Goal: Contribute content: Contribute content

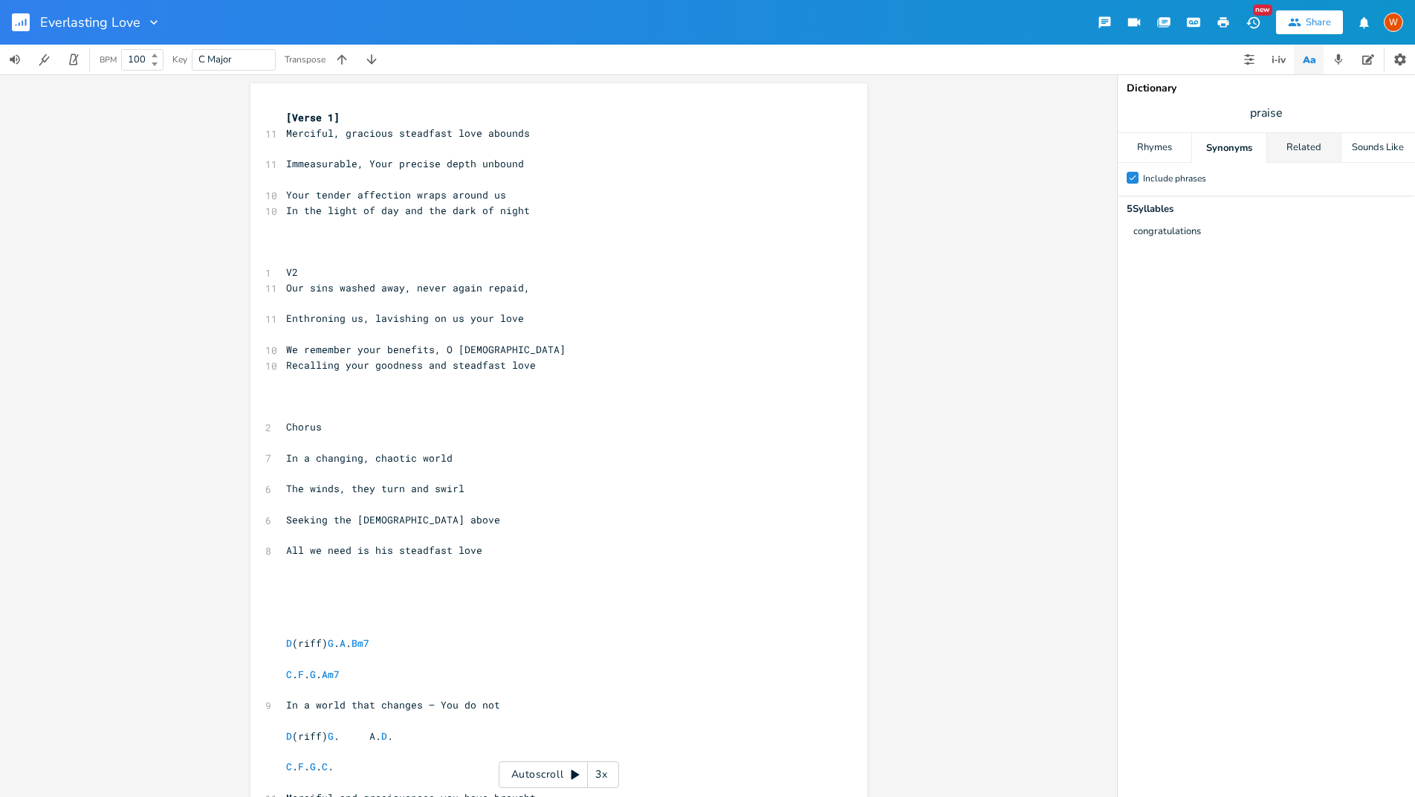
click at [1320, 146] on div "Related" at bounding box center [1304, 148] width 74 height 30
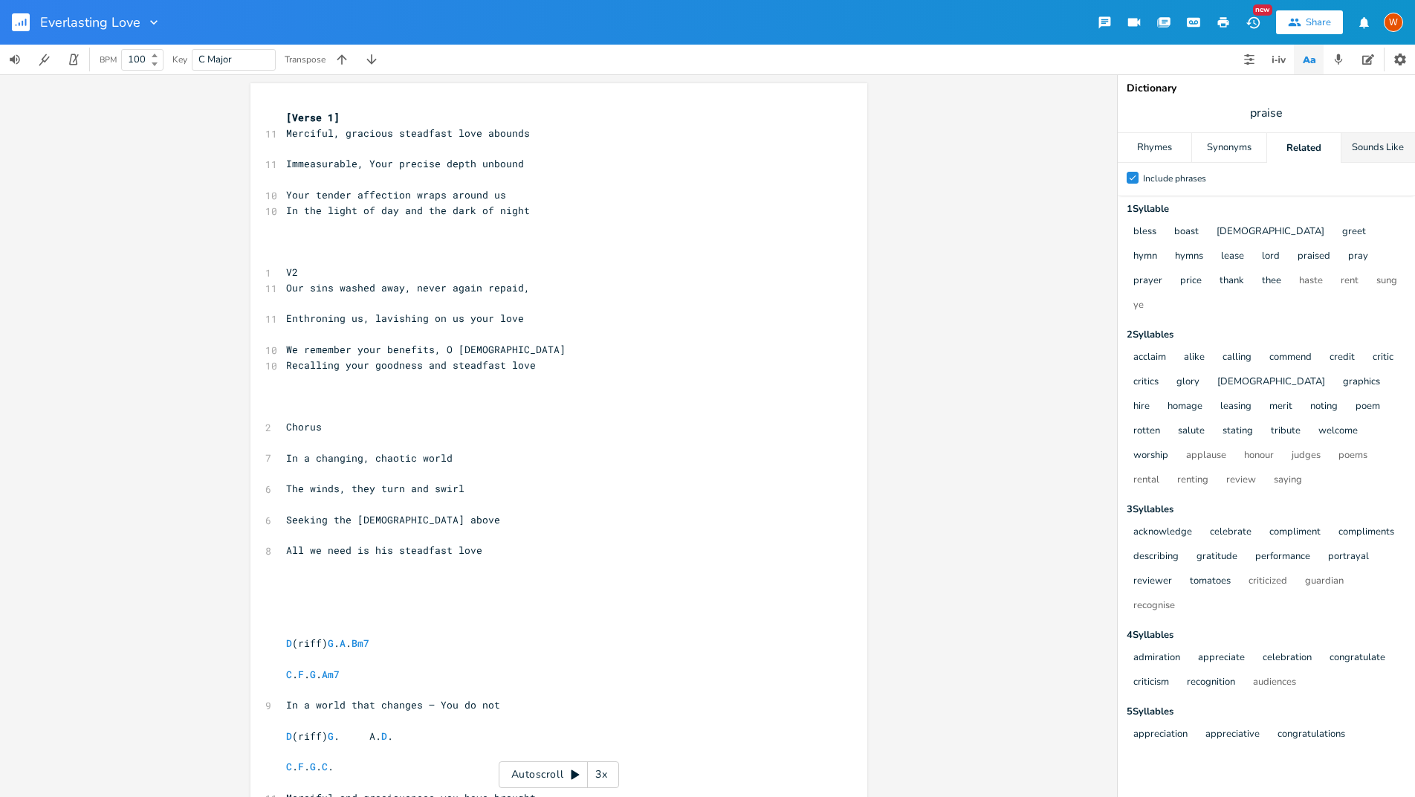
click at [1371, 146] on div "Sounds Like" at bounding box center [1379, 148] width 74 height 30
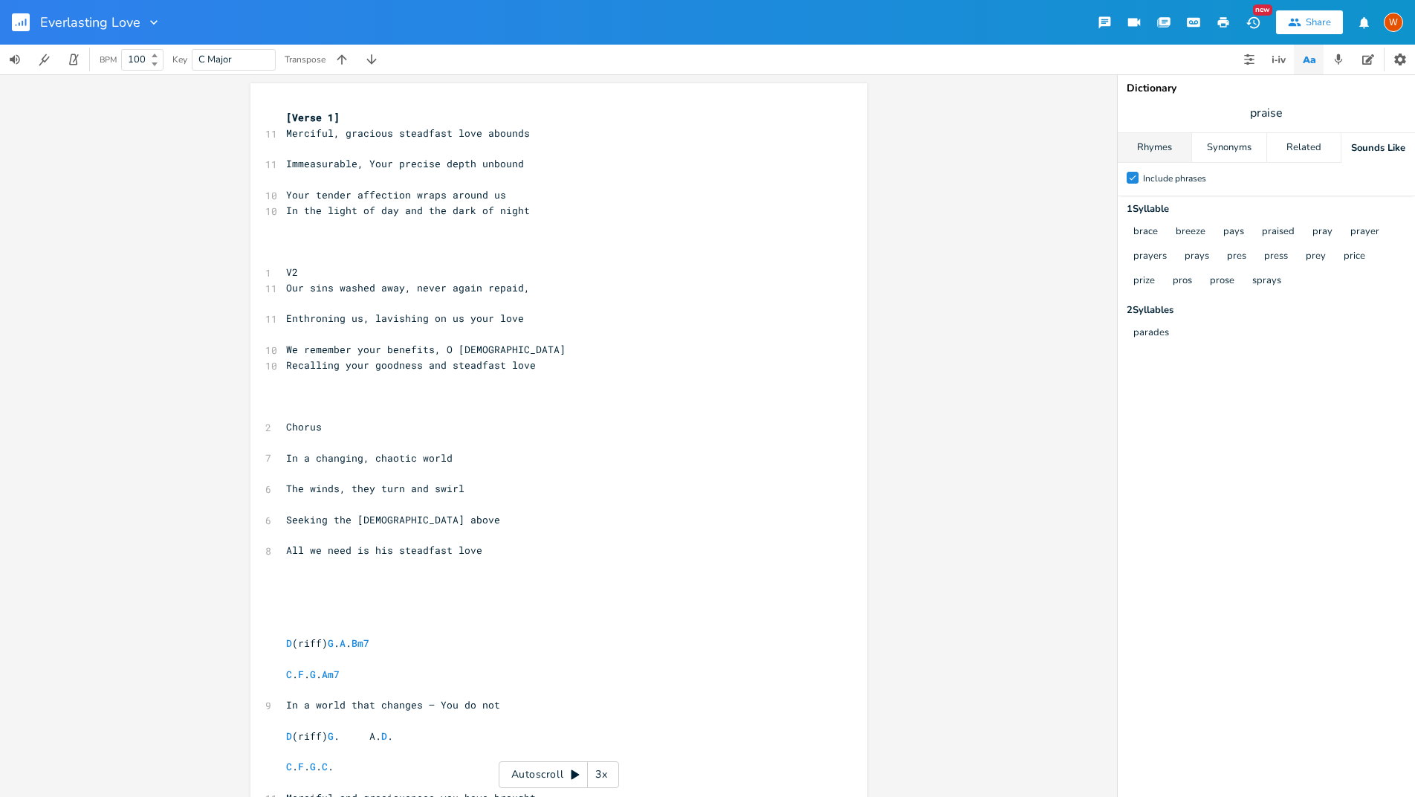
click at [1172, 151] on div "Rhymes" at bounding box center [1155, 148] width 74 height 30
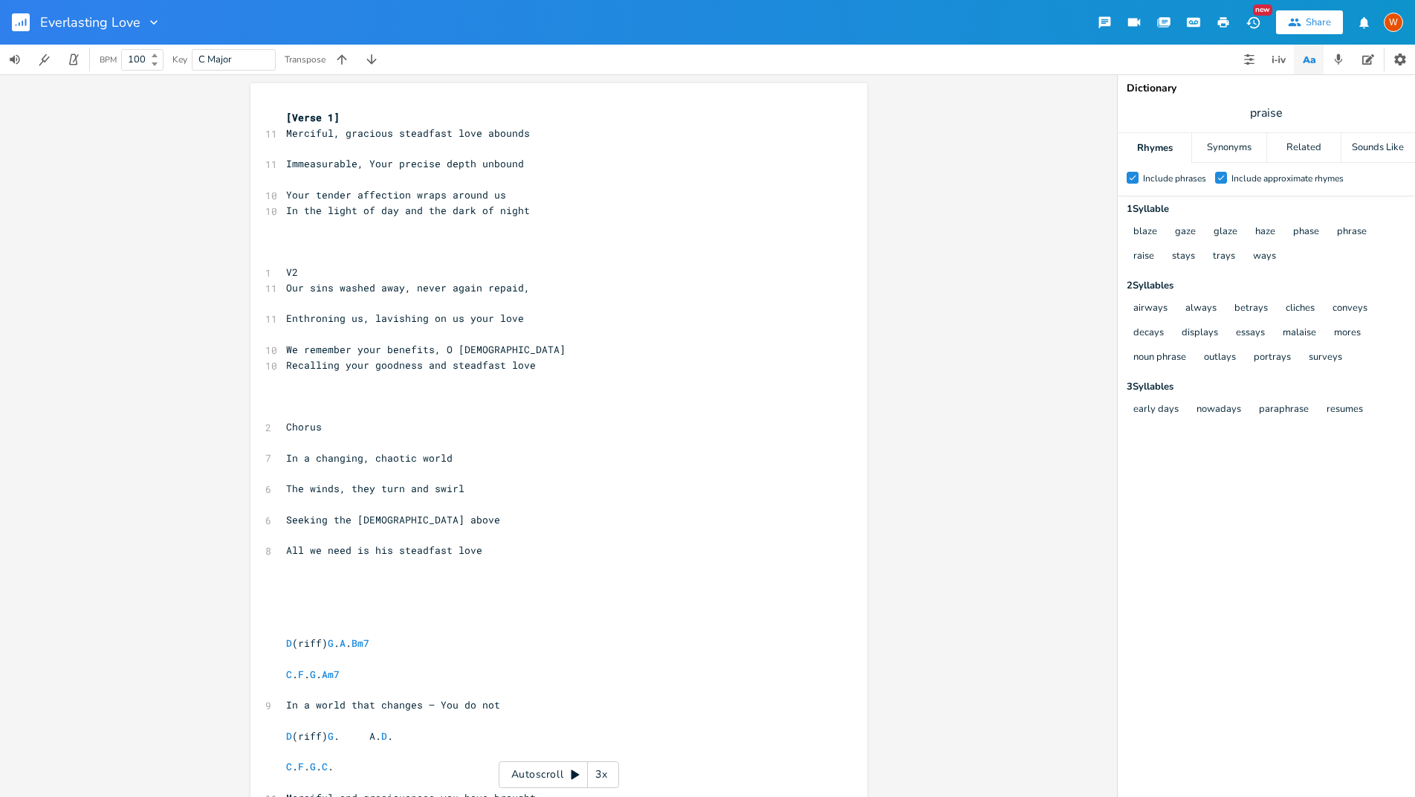
click at [21, 26] on rect "button" at bounding box center [21, 22] width 18 height 18
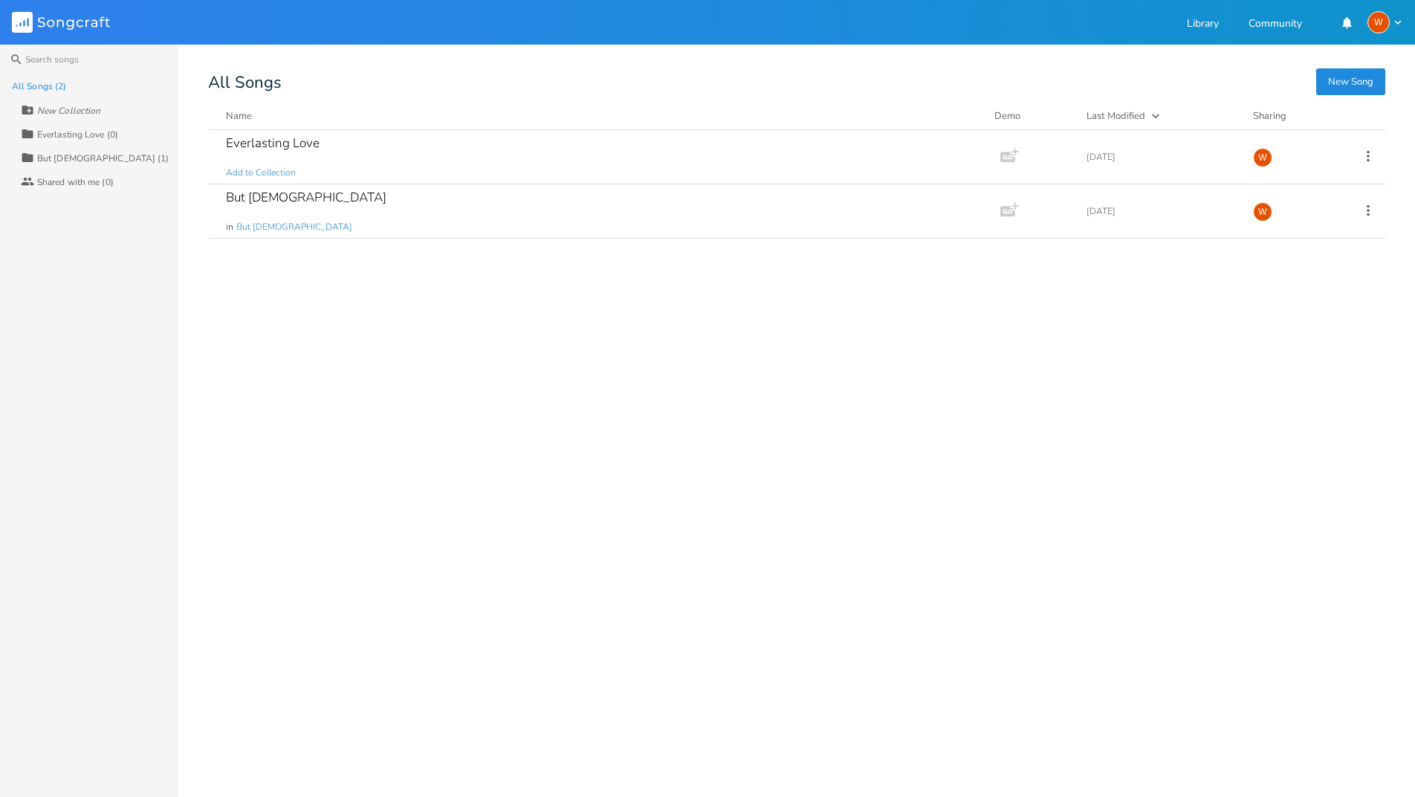
click at [1374, 80] on button "New Song" at bounding box center [1350, 81] width 69 height 27
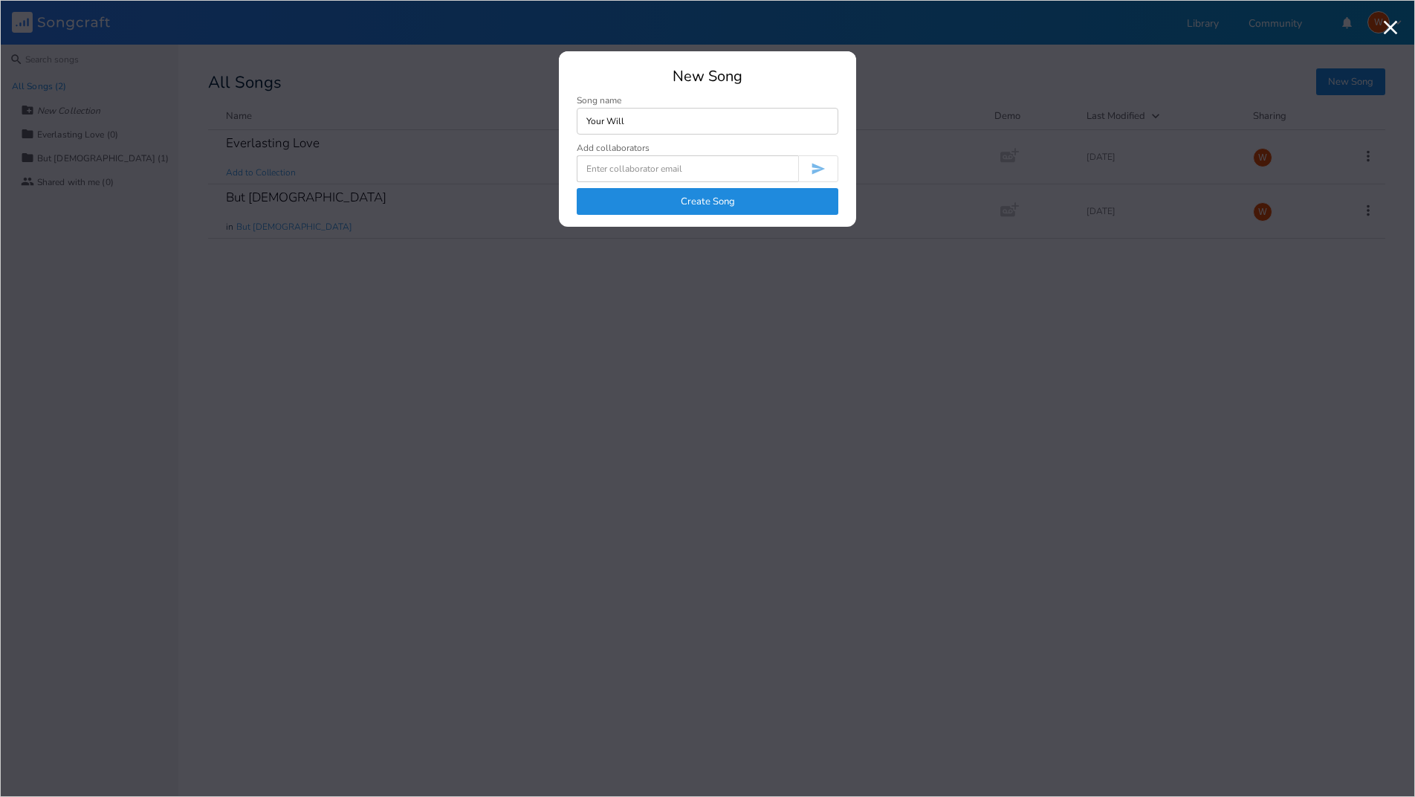
type input "Your Will"
click at [740, 208] on button "Create Song" at bounding box center [708, 201] width 262 height 27
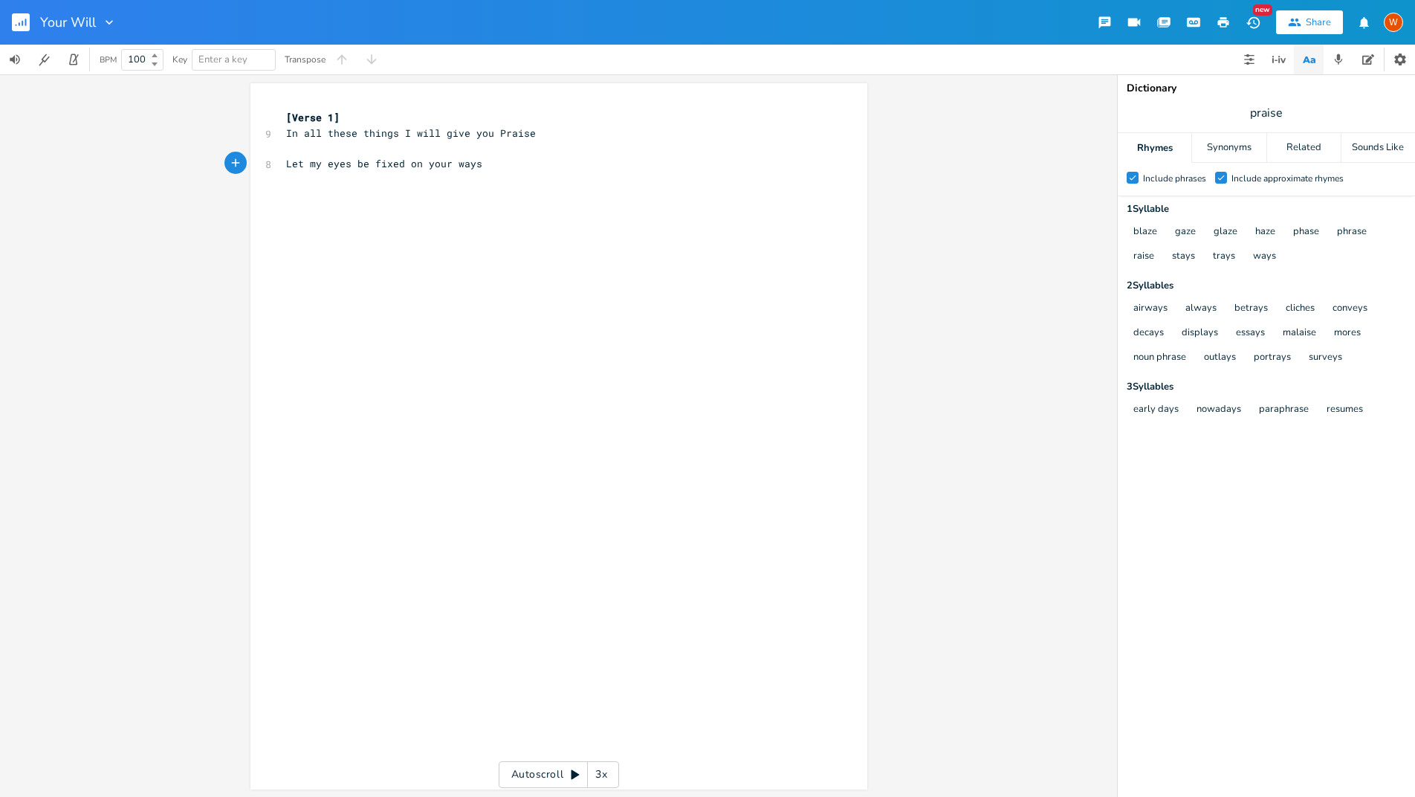
click at [415, 169] on span "Let my eyes be fixed on your ways" at bounding box center [384, 163] width 196 height 13
type textarea "upon"
click at [563, 167] on pre "Let my eyes be fixed upon your ways" at bounding box center [551, 164] width 537 height 16
type textarea "Let the f"
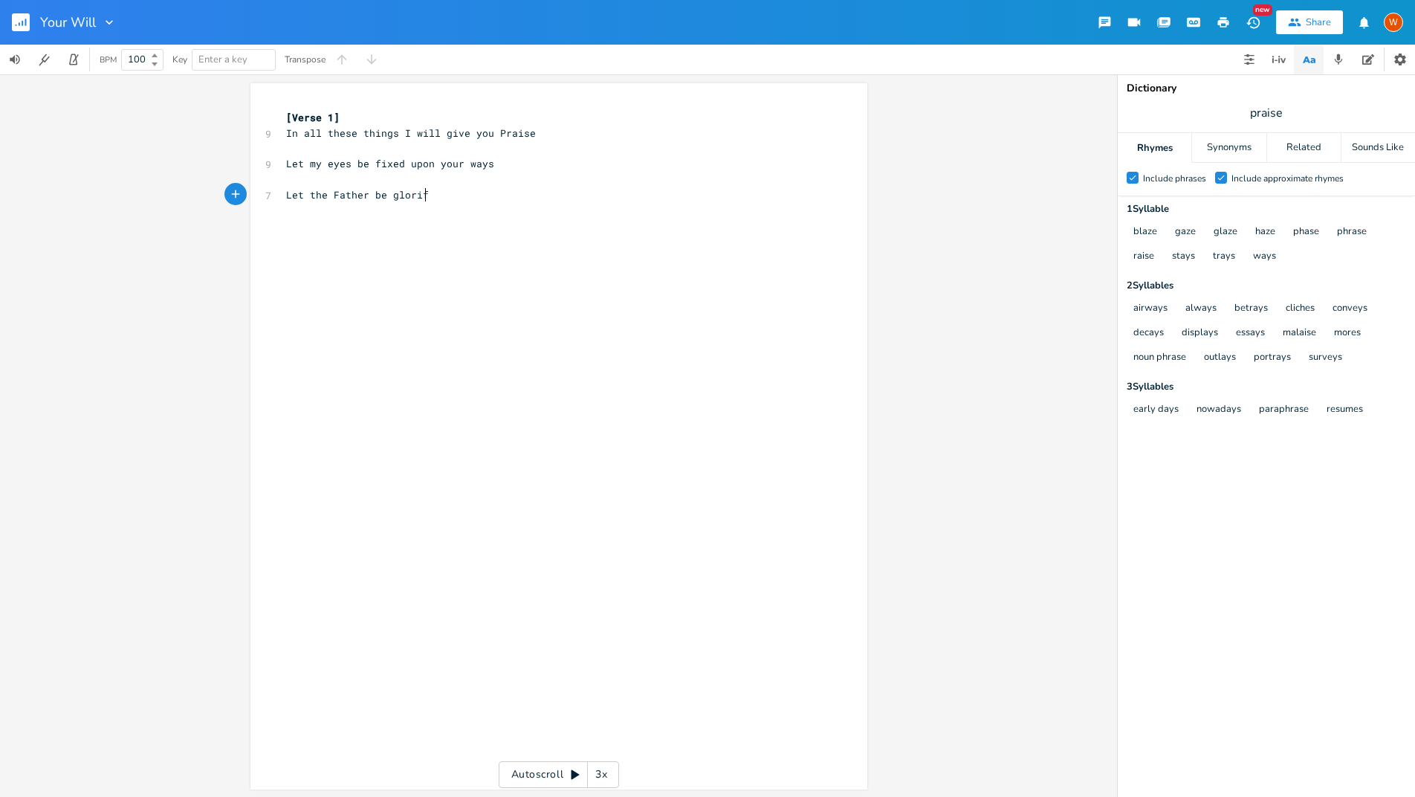
type textarea "Father be glorified"
type textarea "Let the Son be lifted H"
type textarea "high"
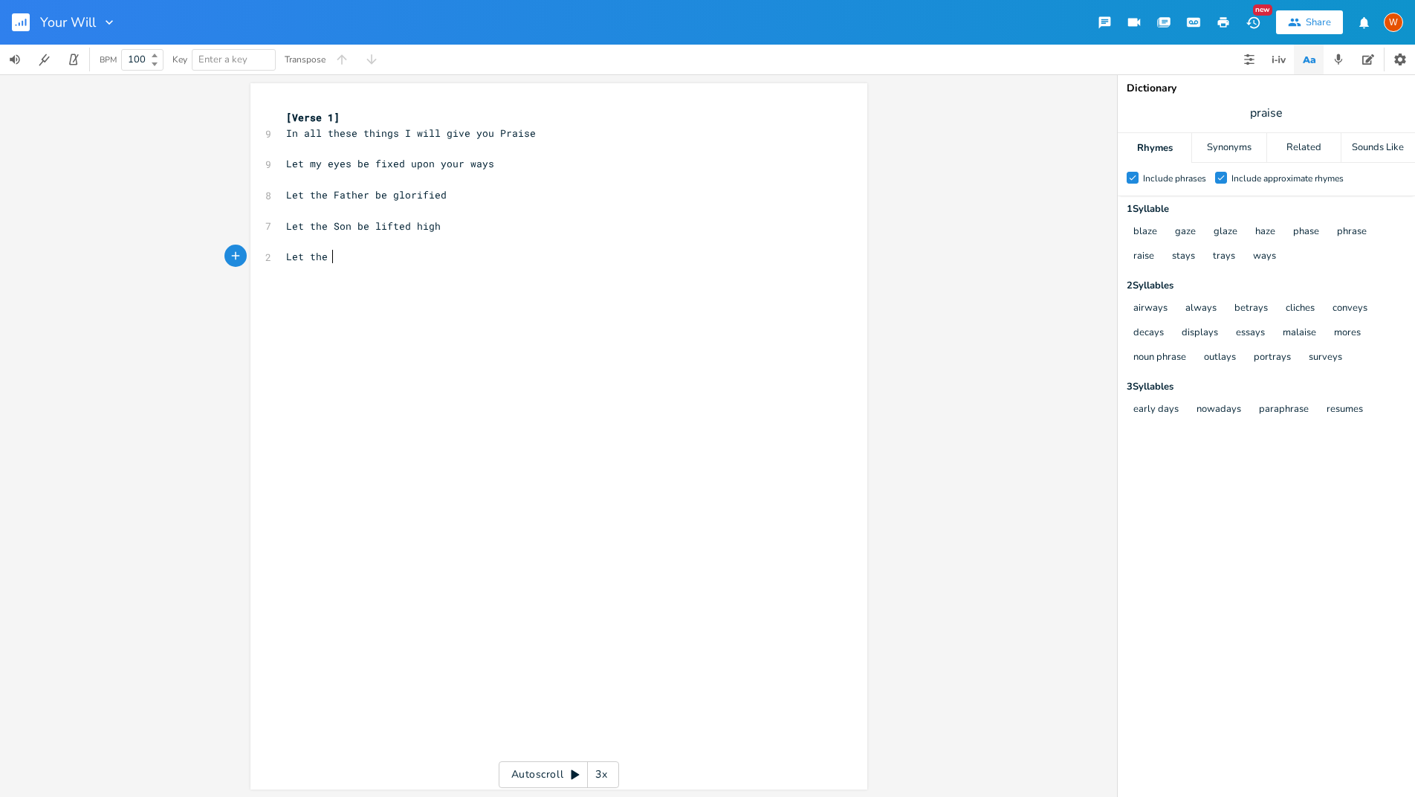
type textarea "Let the s"
type textarea "Spirit three in one speak truth to everyone"
type textarea "In all these things I will give you praise"
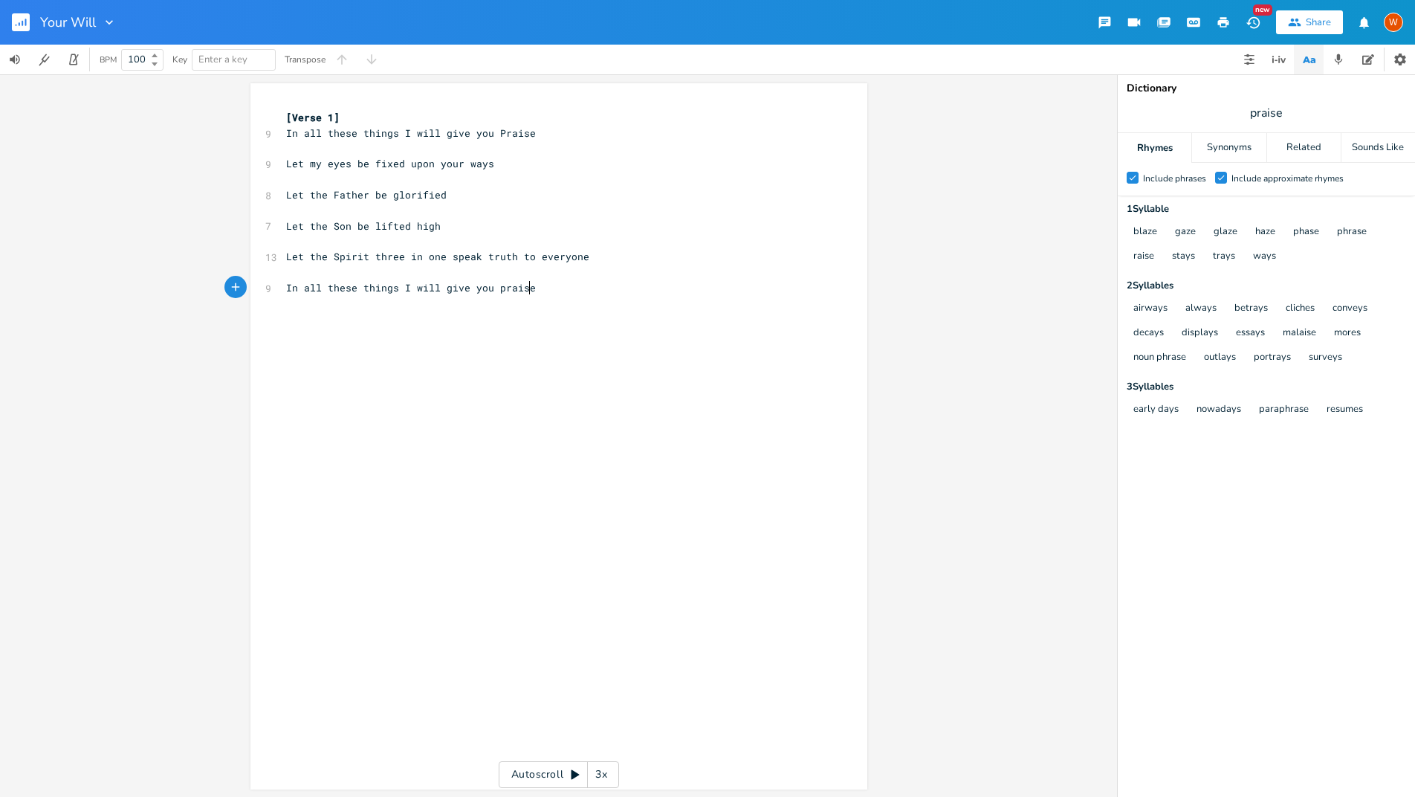
scroll to position [0, 174]
click at [379, 120] on pre "[Verse 1]" at bounding box center [551, 118] width 537 height 16
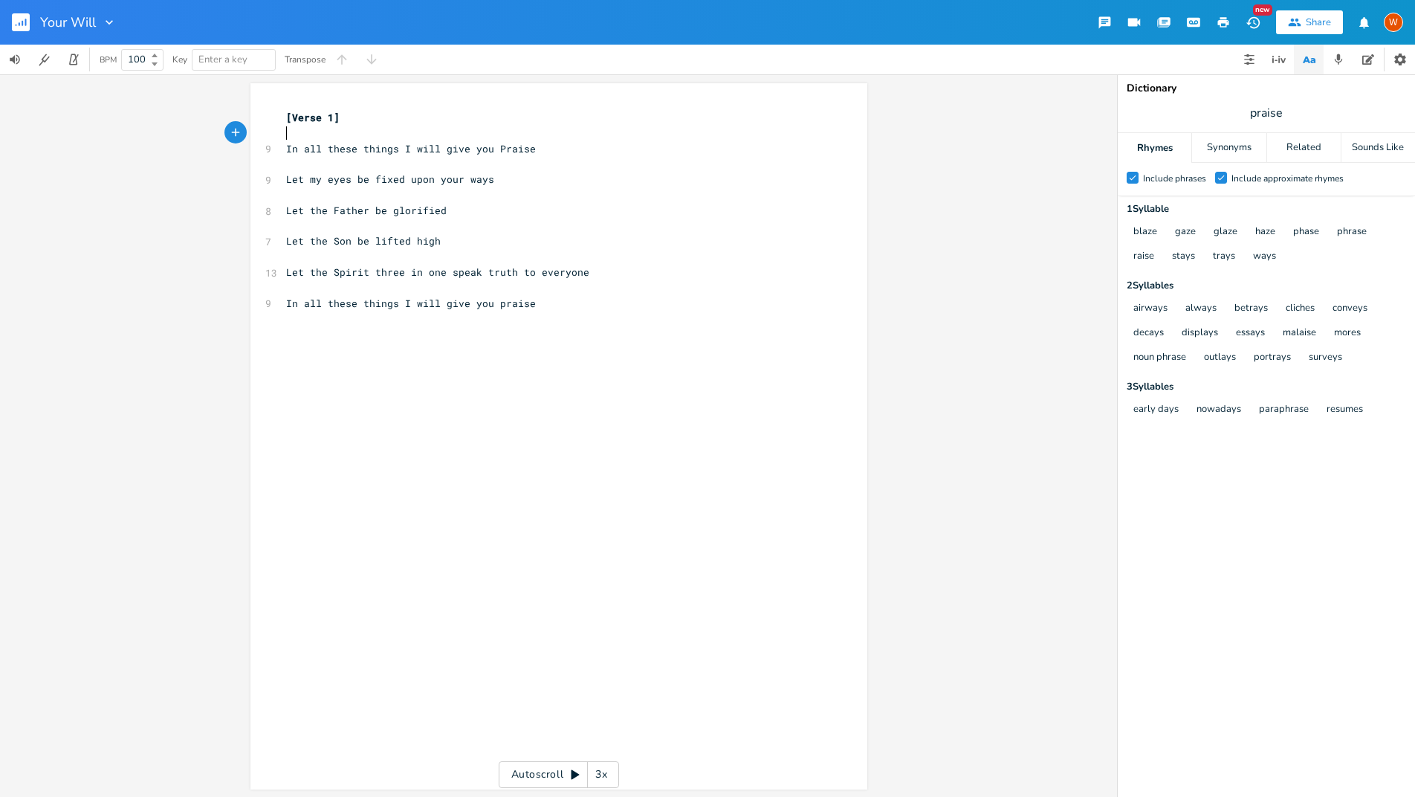
scroll to position [1, 0]
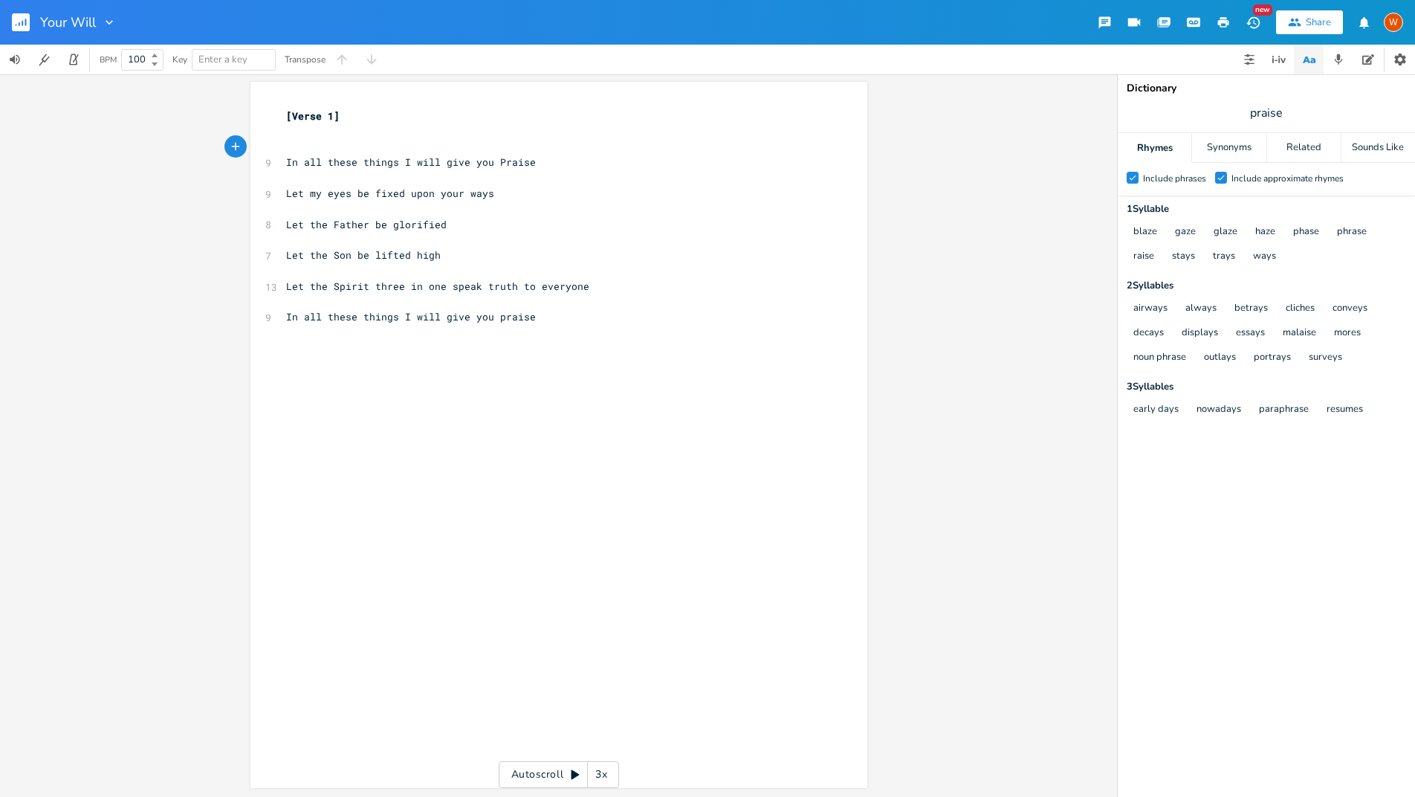
type textarea "{"
type textarea "[p"
type textarea "Chorus]"
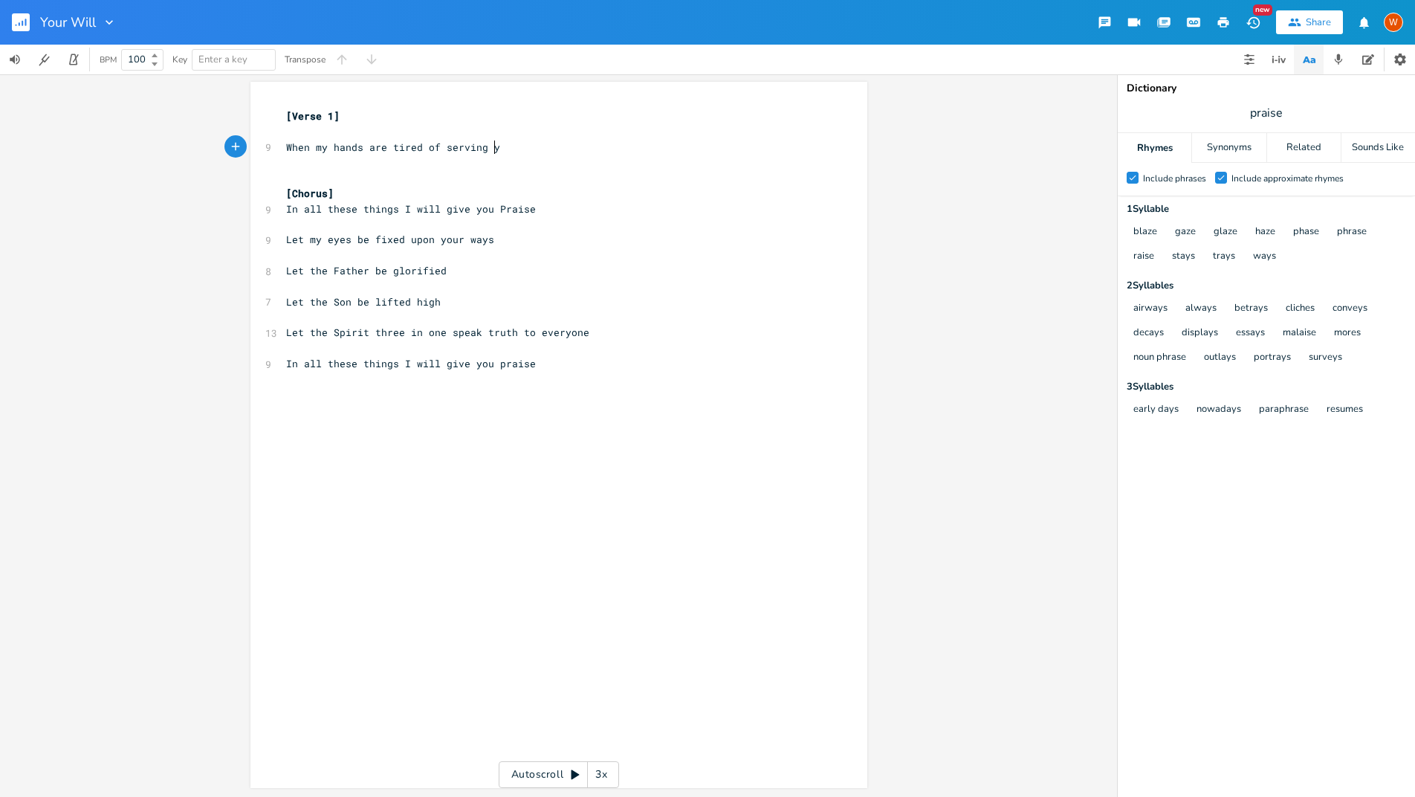
scroll to position [0, 177]
type textarea "When my hands are tired of serving you"
type textarea "frm"
type textarea "om serving you"
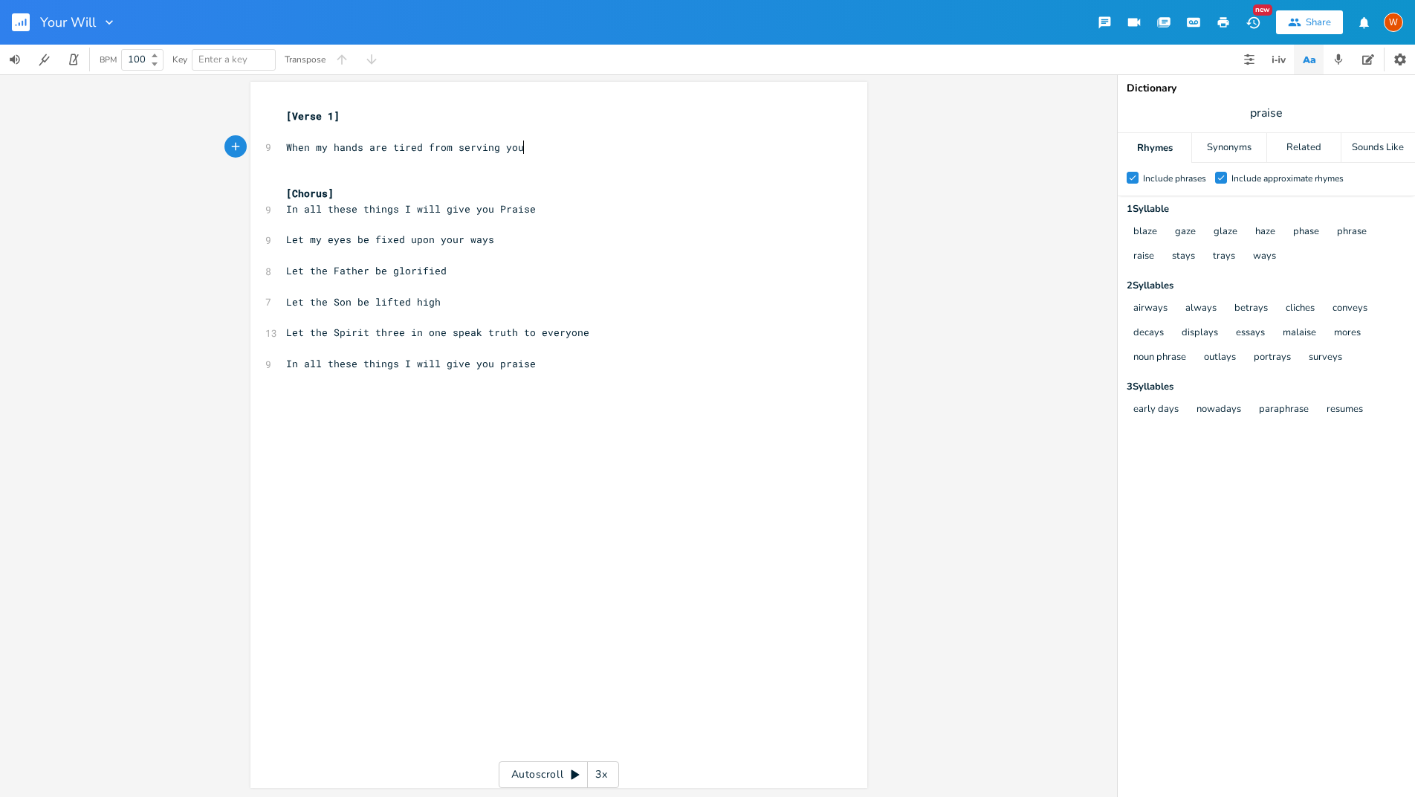
scroll to position [0, 70]
type textarea "let"
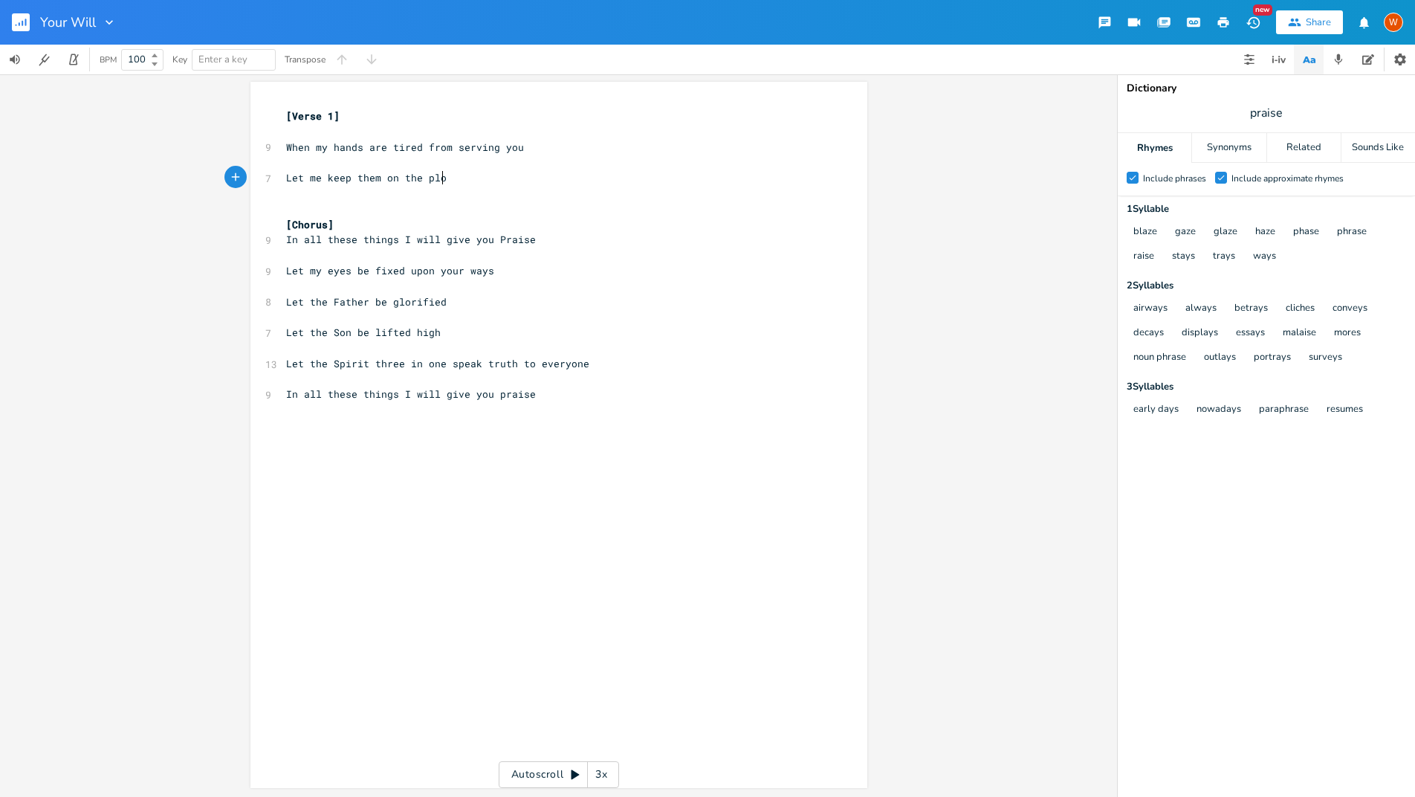
scroll to position [0, 137]
type textarea "Let me keep them on the plow"
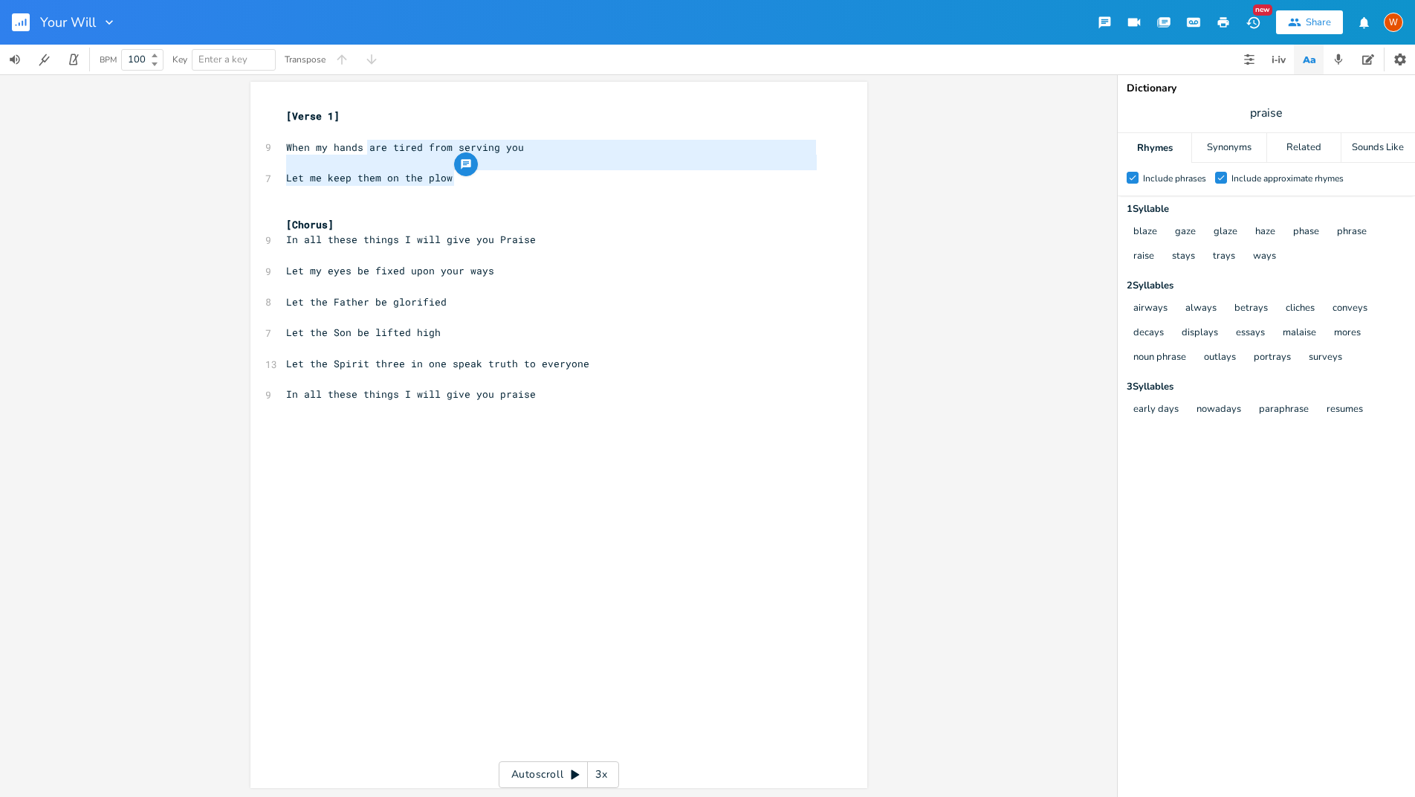
drag, startPoint x: 459, startPoint y: 182, endPoint x: 361, endPoint y: 152, distance: 102.7
click at [361, 152] on div "[Verse 1] ​ 9 When my hands are tired from serving you ​ 7 Let me keep them on …" at bounding box center [551, 263] width 537 height 309
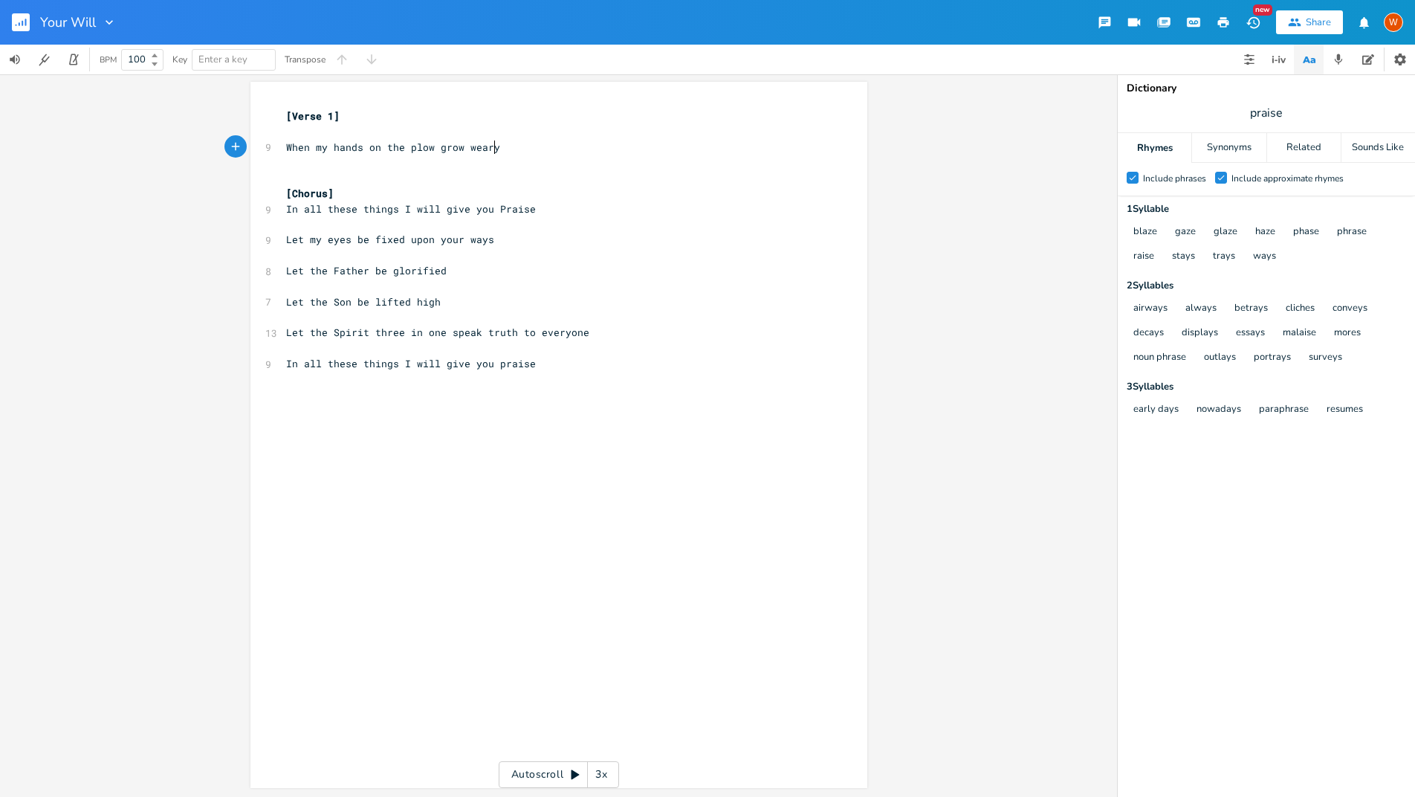
type textarea "on the plow grow weary"
type textarea ","
type textarea "Let my eyes"
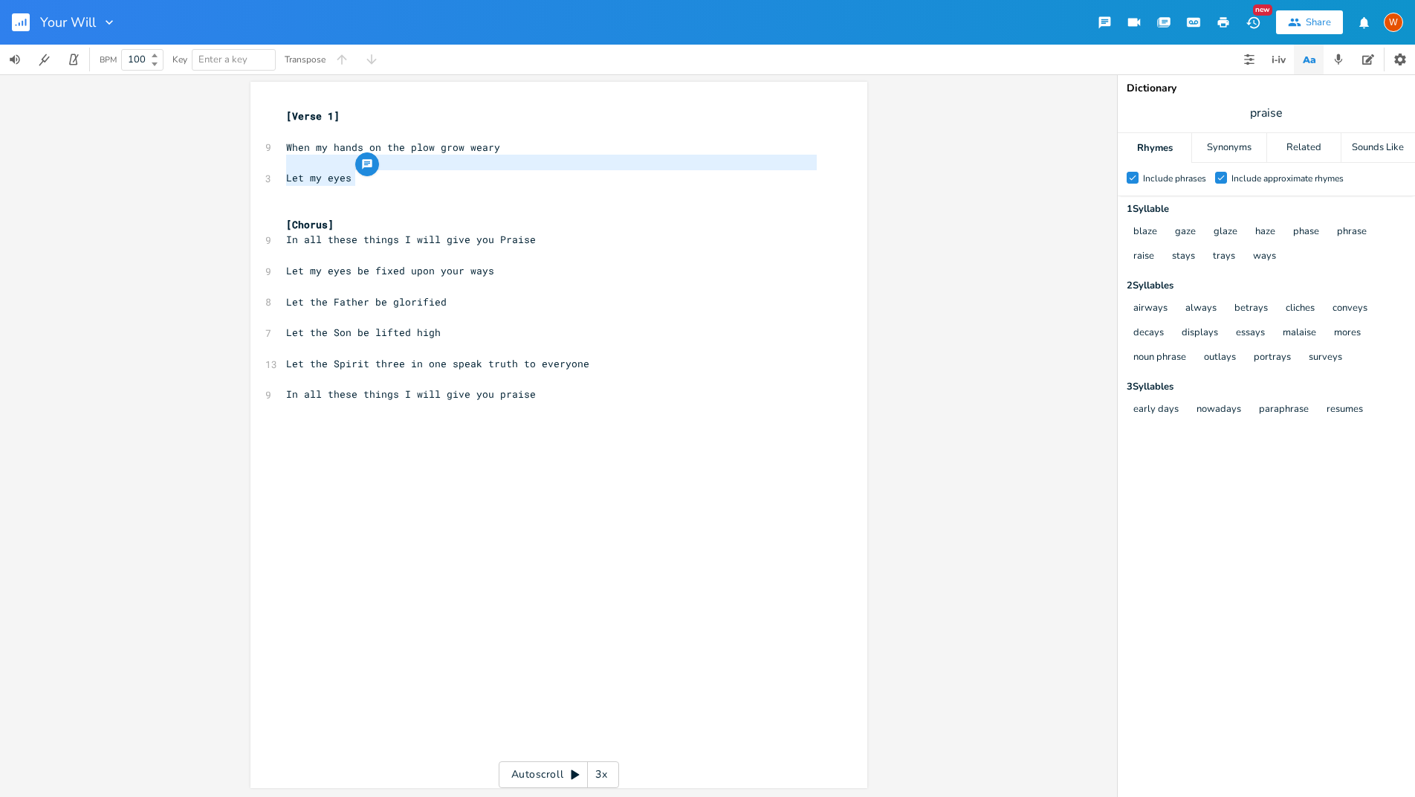
type textarea "Let my eyes"
drag, startPoint x: 353, startPoint y: 178, endPoint x: 281, endPoint y: 175, distance: 72.1
click at [283, 175] on pre "Let my eyes" at bounding box center [551, 178] width 537 height 16
click at [352, 190] on pre "​" at bounding box center [551, 194] width 537 height 16
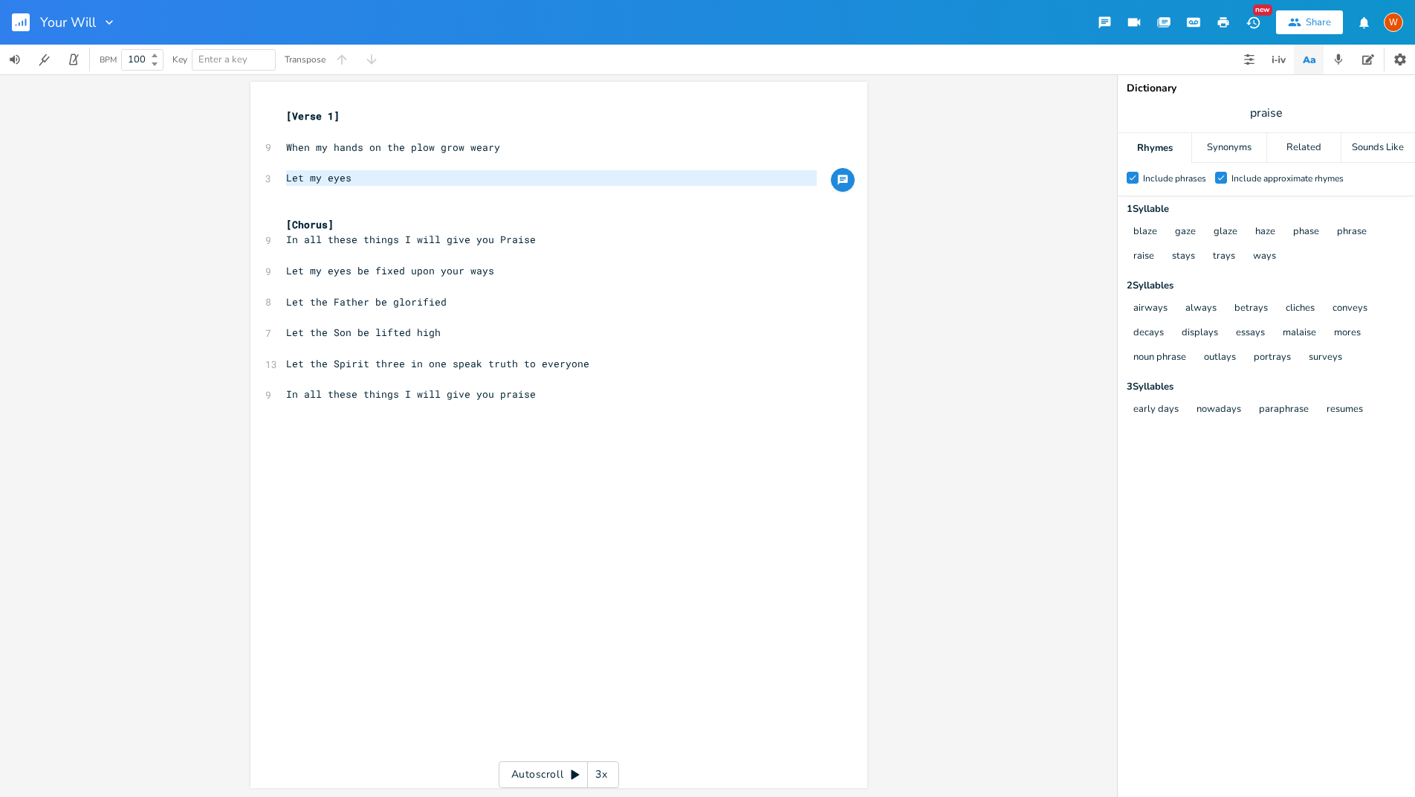
drag, startPoint x: 351, startPoint y: 185, endPoint x: 277, endPoint y: 181, distance: 74.5
click at [277, 181] on div "Let my eyes x [Verse 1] ​ 9 When my hands on the plow grow weary ​ 3 Let my eye…" at bounding box center [559, 435] width 617 height 706
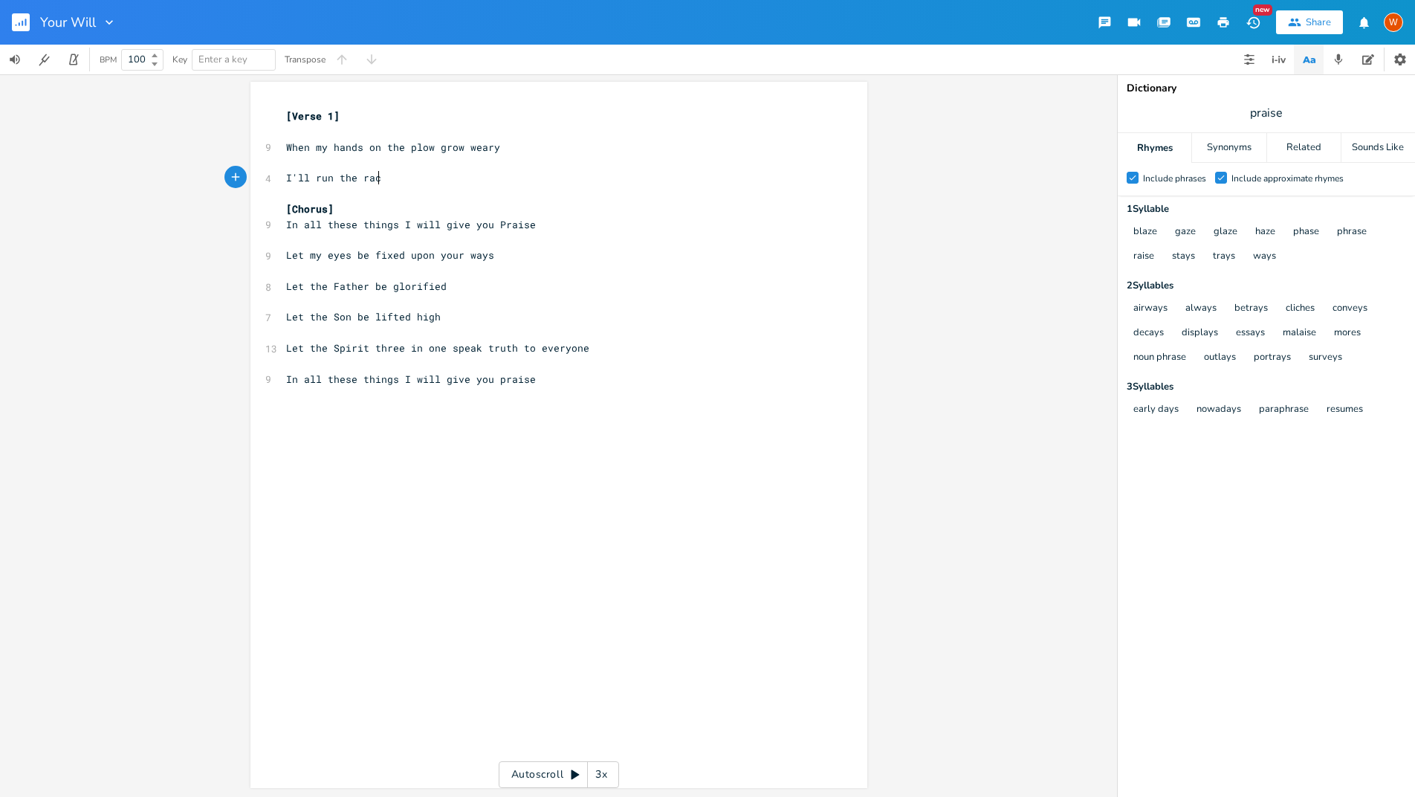
scroll to position [0, 68]
type textarea "I'll run the race with you in m"
type textarea "[DEMOGRAPHIC_DATA] as y"
type textarea "my joy"
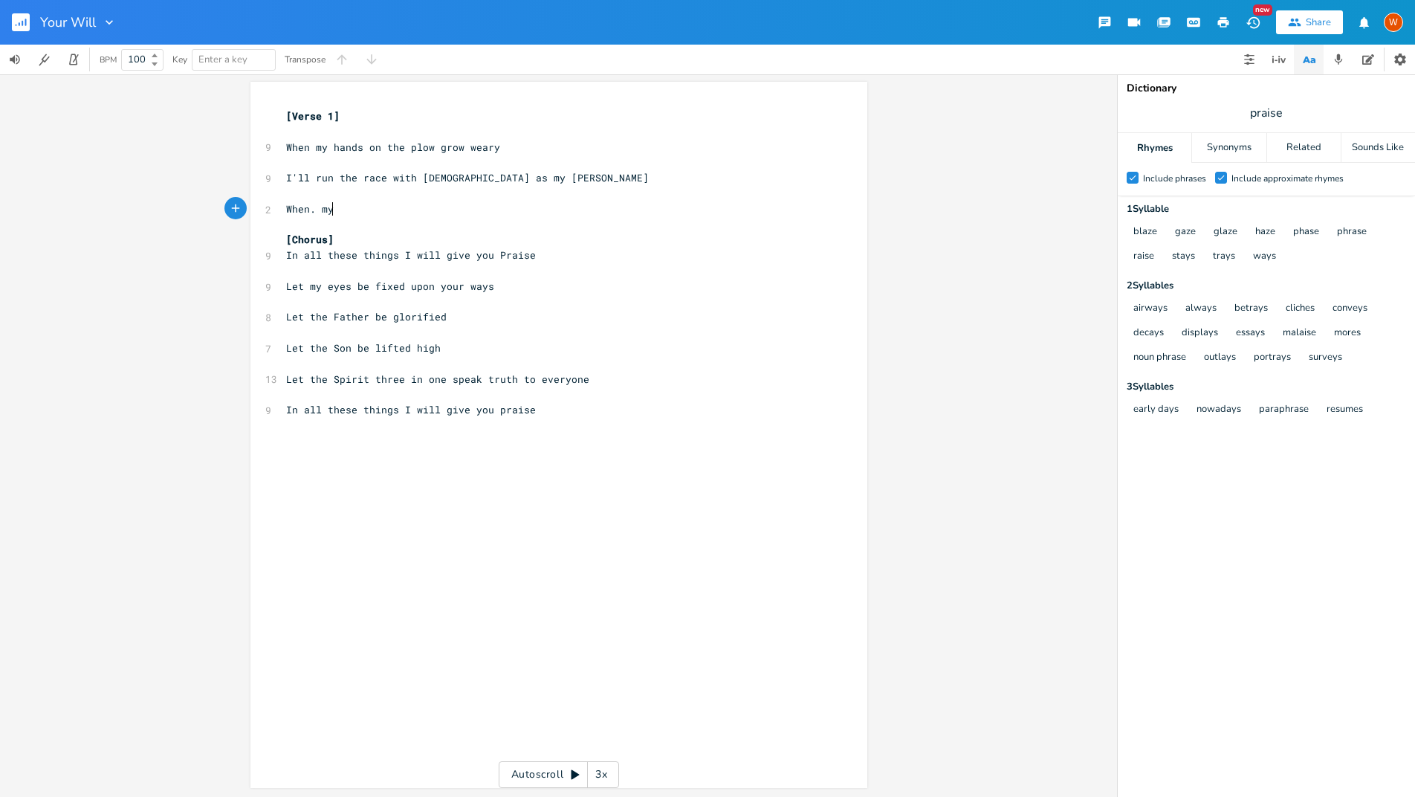
type textarea "When. my"
type textarea "my feet they fail underneat me"
type textarea "​"
click at [459, 211] on span "When my feet they fail underneat me" at bounding box center [390, 208] width 208 height 13
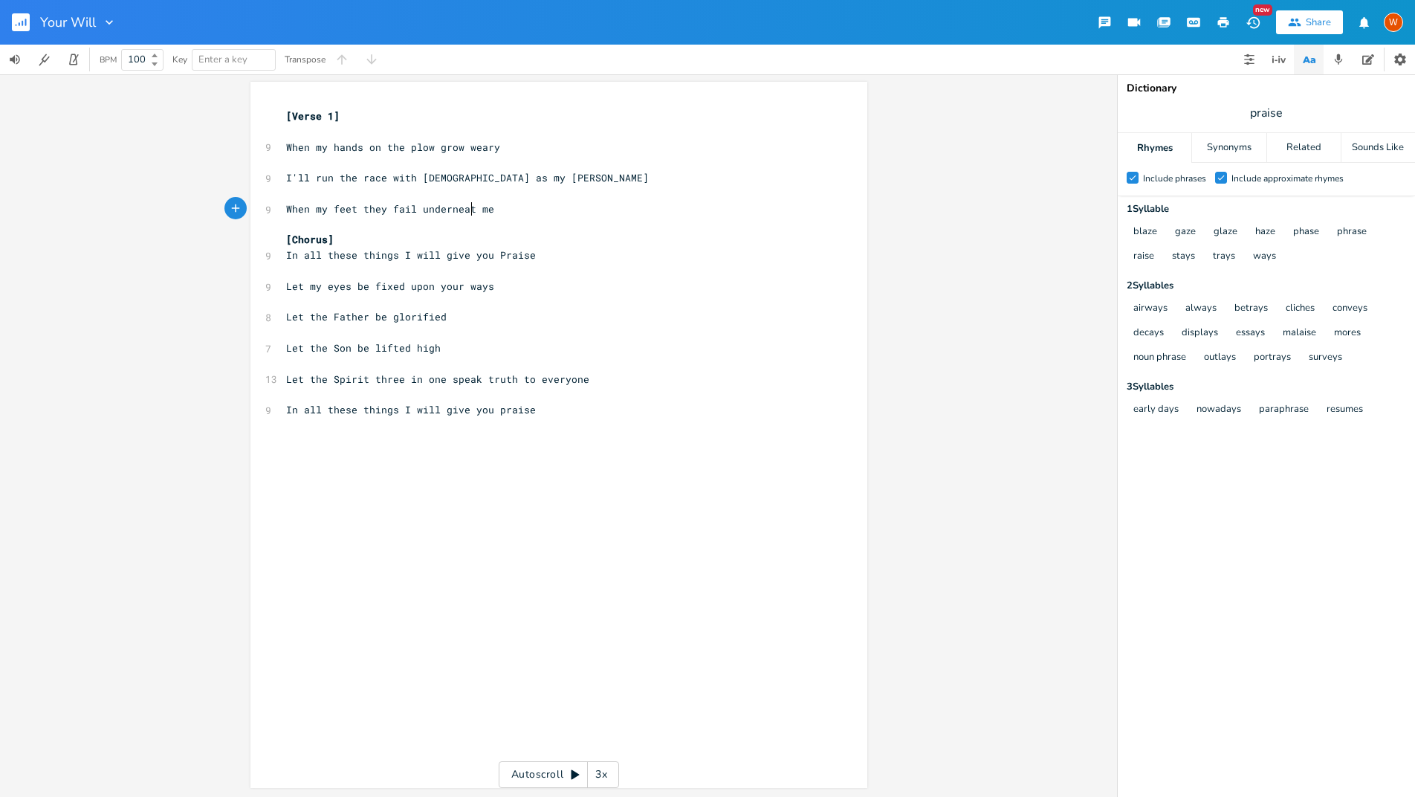
type textarea "h"
click at [508, 212] on pre "When my feet they fail underneath me" at bounding box center [551, 209] width 537 height 16
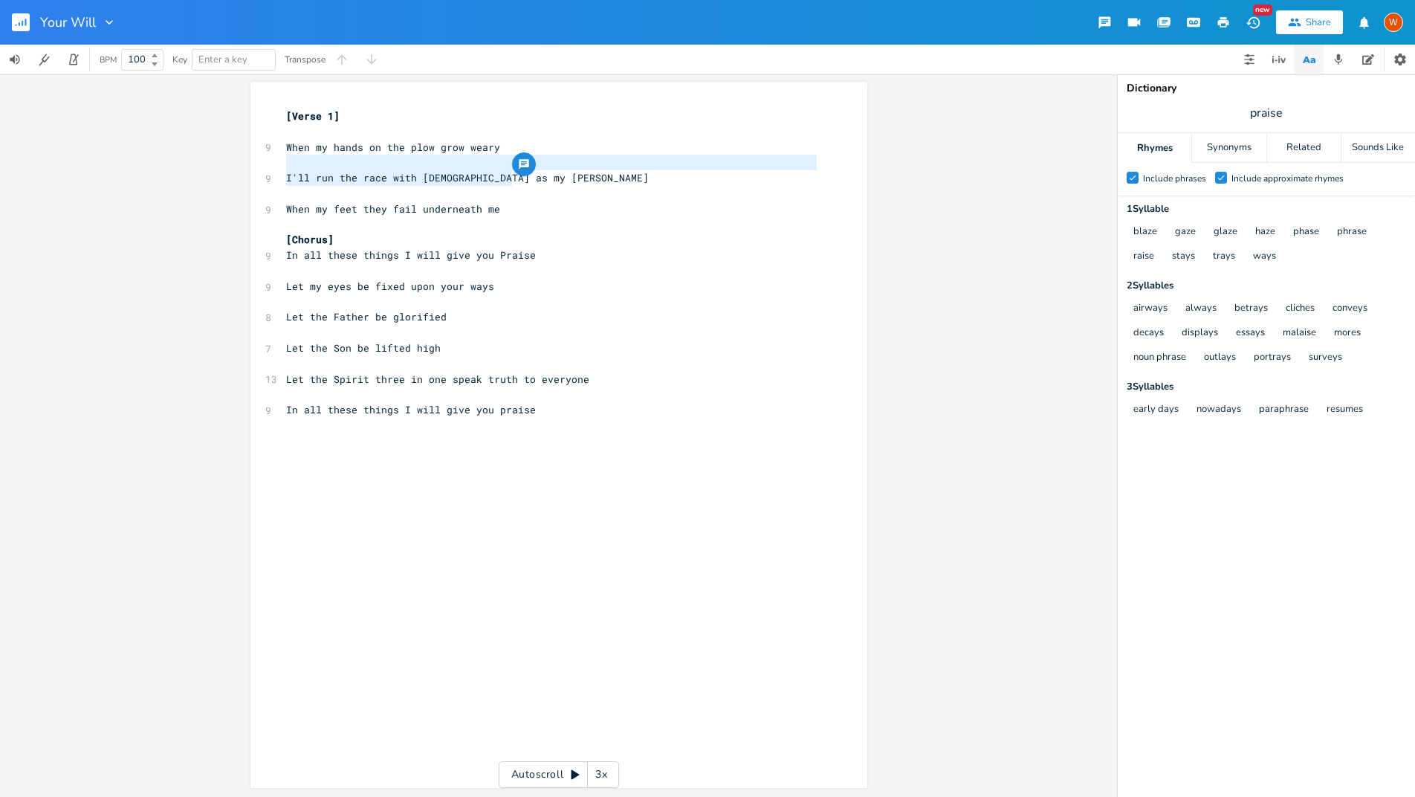
type textarea "I'll run the race with [DEMOGRAPHIC_DATA] as my [PERSON_NAME]"
drag, startPoint x: 517, startPoint y: 177, endPoint x: 283, endPoint y: 178, distance: 233.4
click at [283, 178] on pre "I'll run the race with [DEMOGRAPHIC_DATA] as my [PERSON_NAME]" at bounding box center [551, 178] width 537 height 16
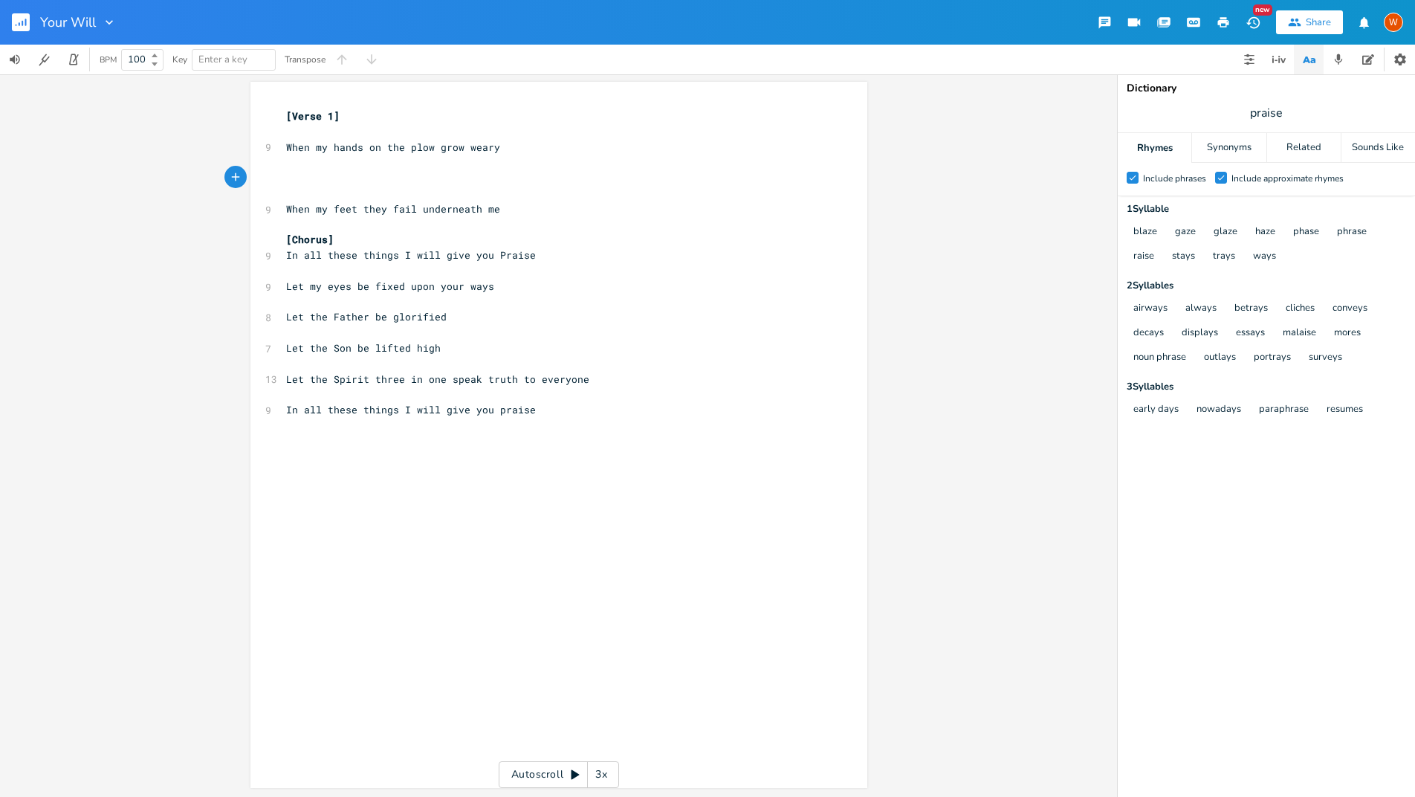
click at [508, 217] on pre "​" at bounding box center [551, 225] width 537 height 16
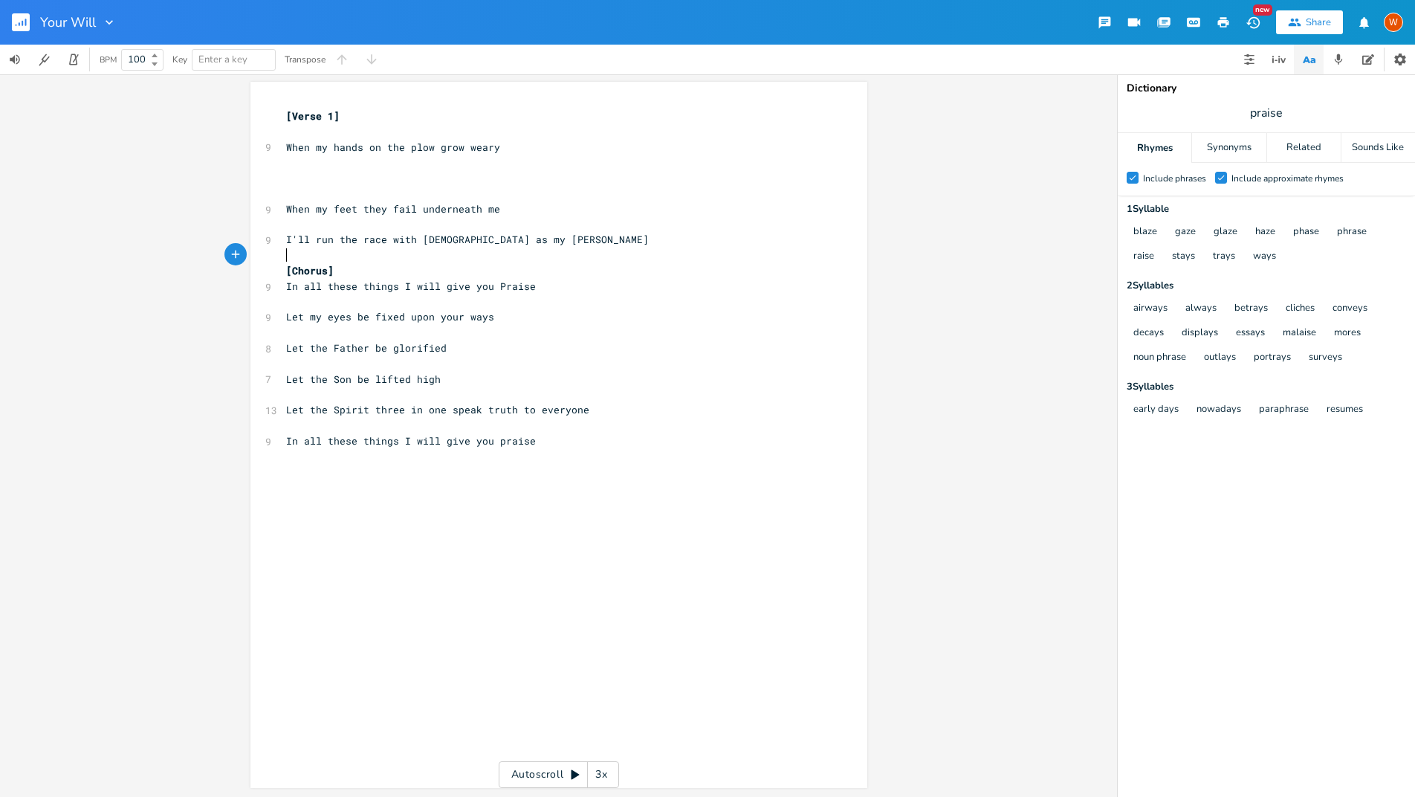
click at [437, 178] on pre "​" at bounding box center [551, 178] width 537 height 16
type textarea "I'll drink from the water of your well"
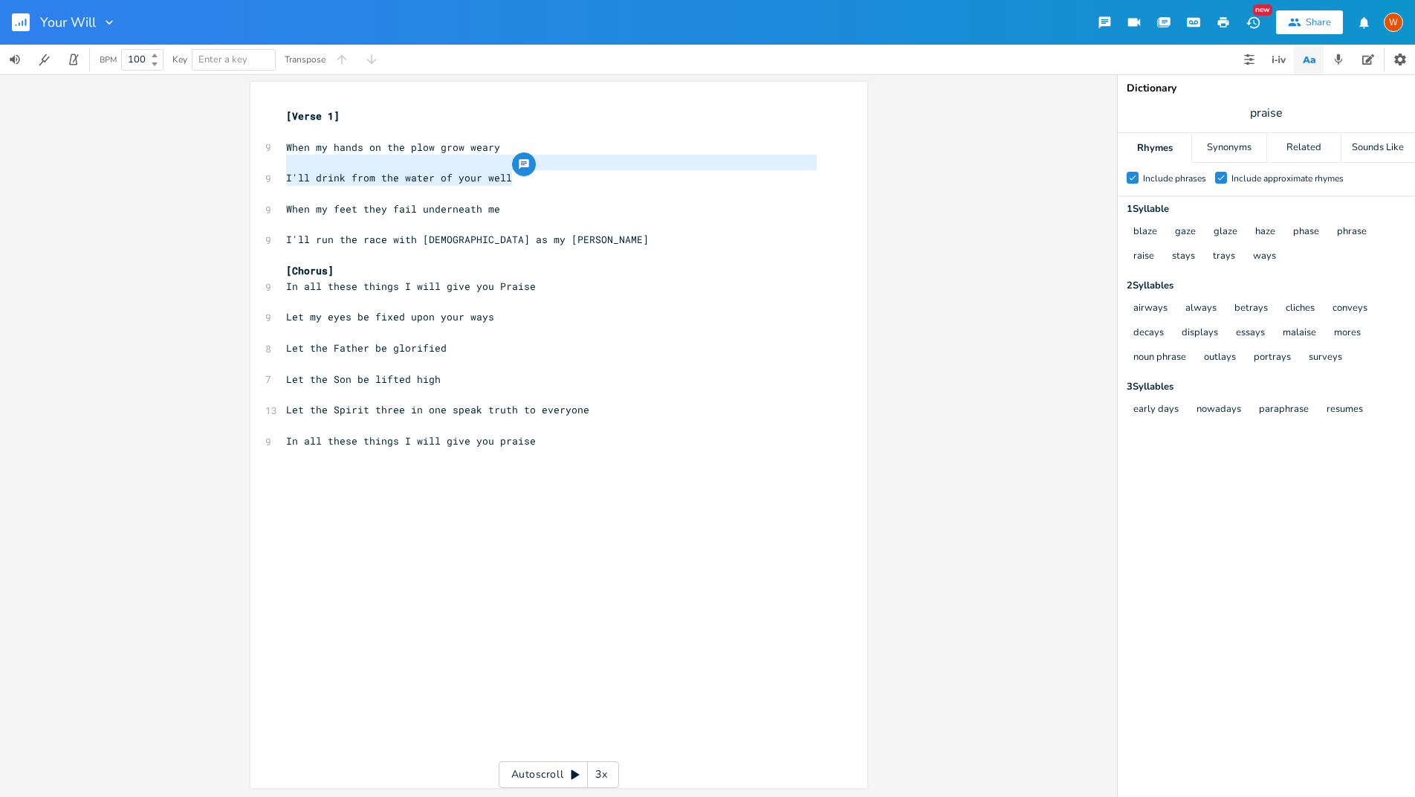
type textarea "When my hands on the plow grow weary I'll drink from the water of your well"
drag, startPoint x: 460, startPoint y: 180, endPoint x: 262, endPoint y: 151, distance: 199.8
click at [283, 151] on div "[Verse 1] ​ 9 When my hands on the plow grow weary ​ 9 I'll drink from the wate…" at bounding box center [551, 286] width 537 height 355
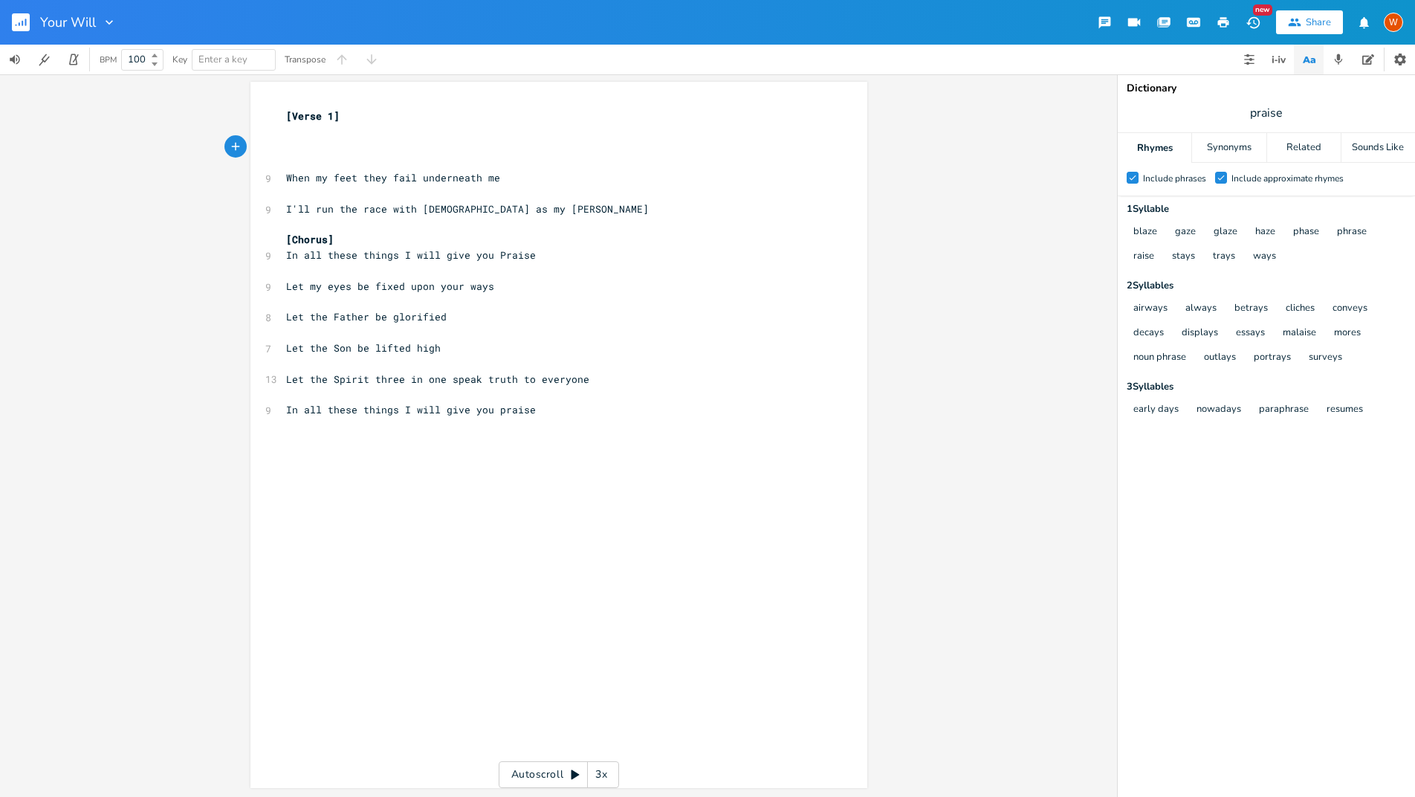
click at [549, 217] on pre "​" at bounding box center [551, 225] width 537 height 16
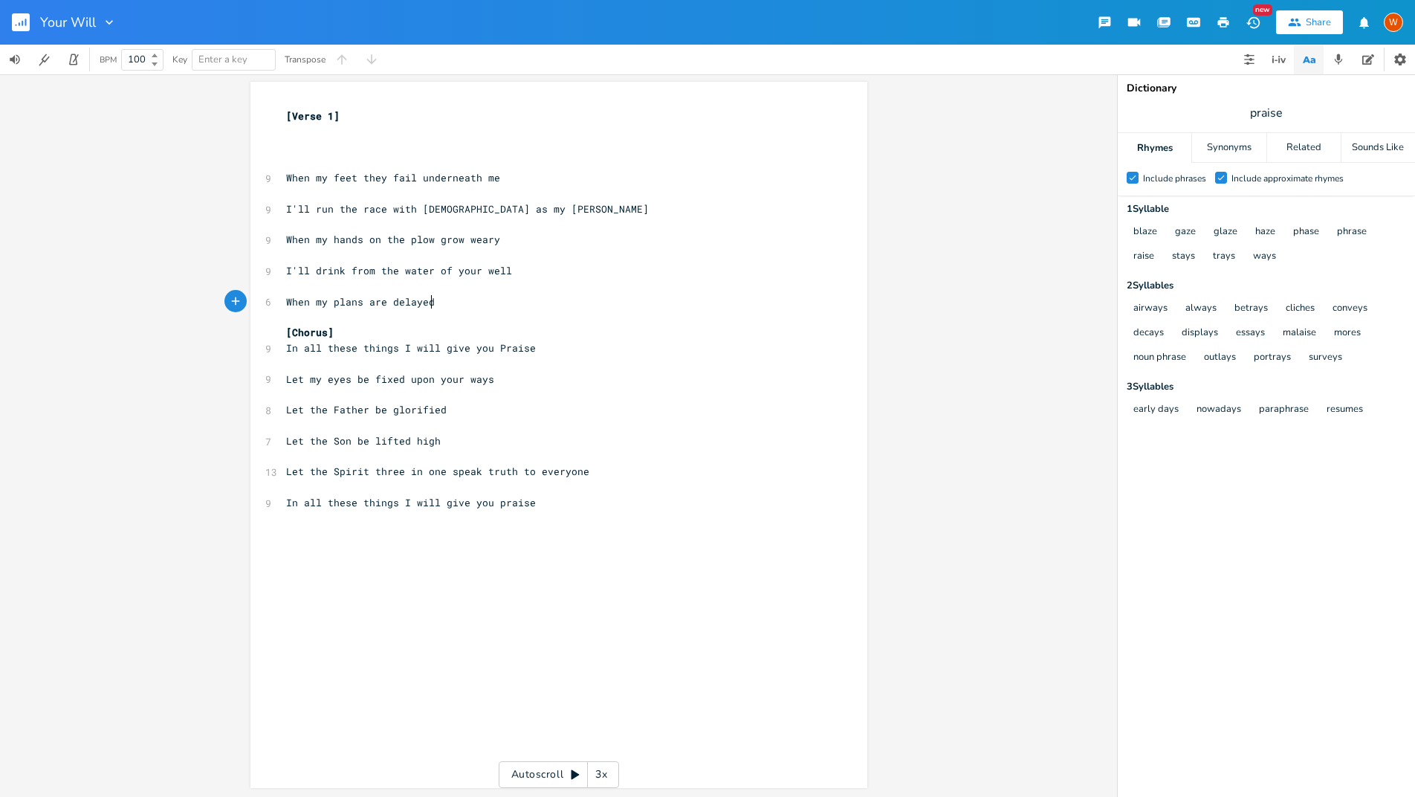
scroll to position [0, 127]
type textarea "When my plans are delayed I';l"
type textarea "ll remember the price you paid"
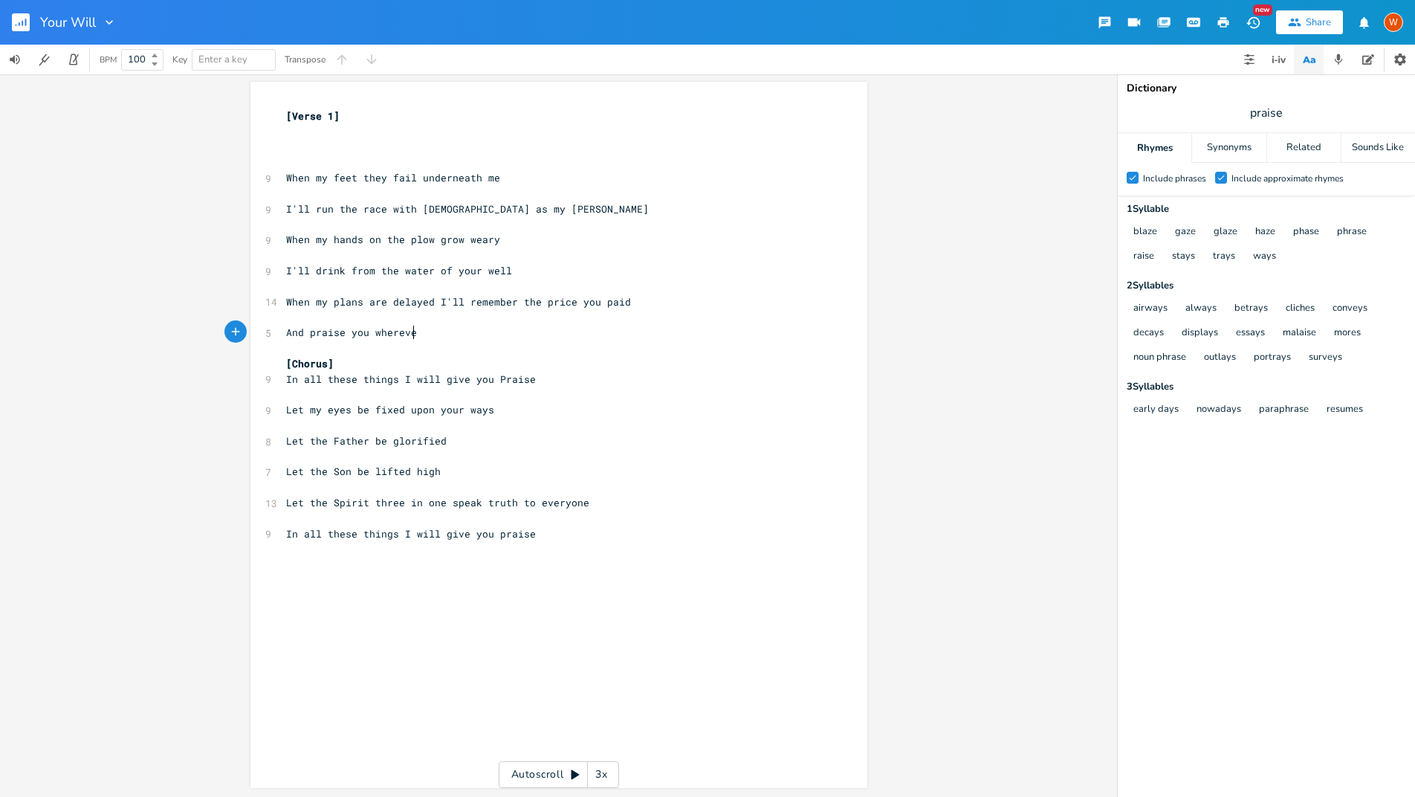
type textarea "And praise you whereve"
type textarea "r I am"
click at [303, 334] on span "And praise you wherever I am" at bounding box center [369, 332] width 167 height 13
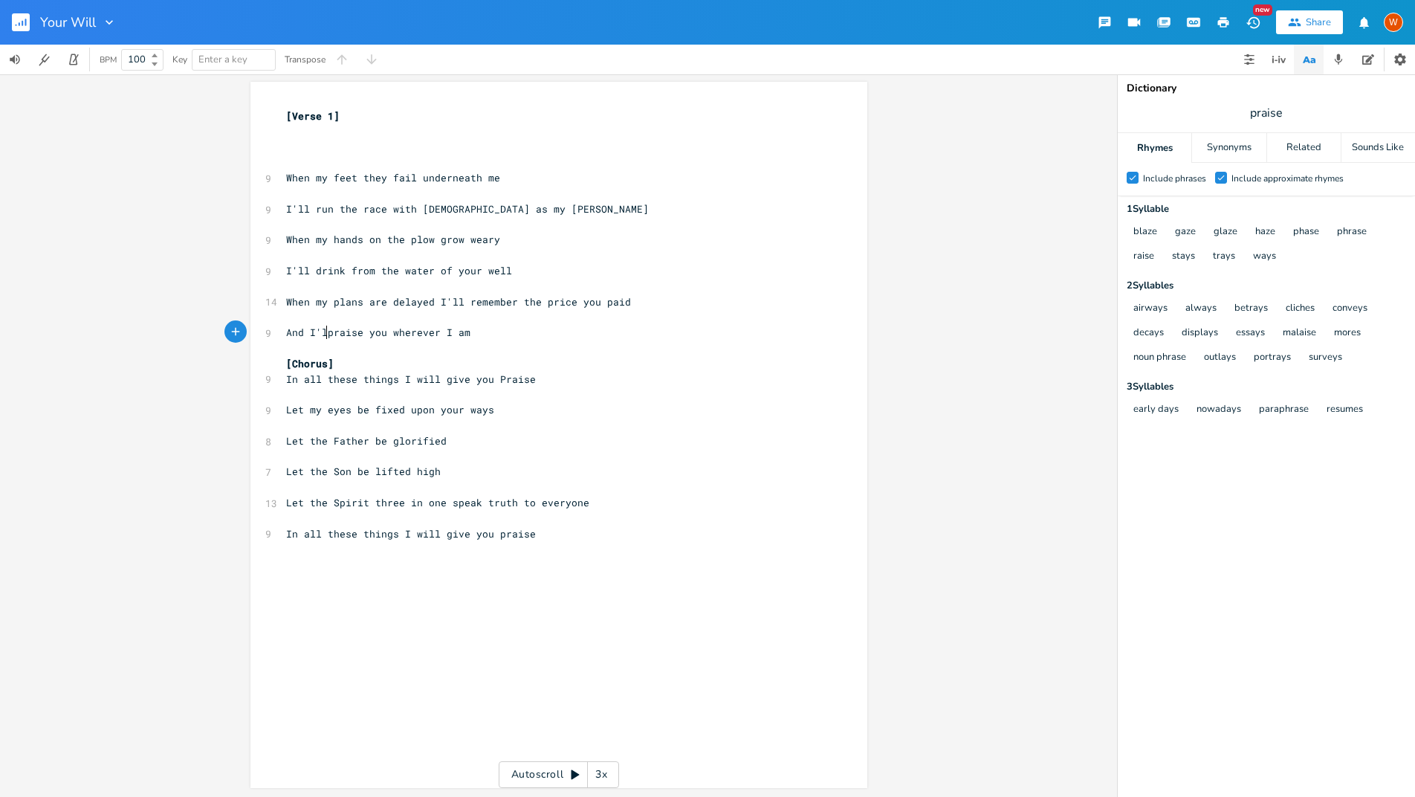
type textarea "I'll"
click at [328, 156] on pre "​" at bounding box center [551, 163] width 537 height 16
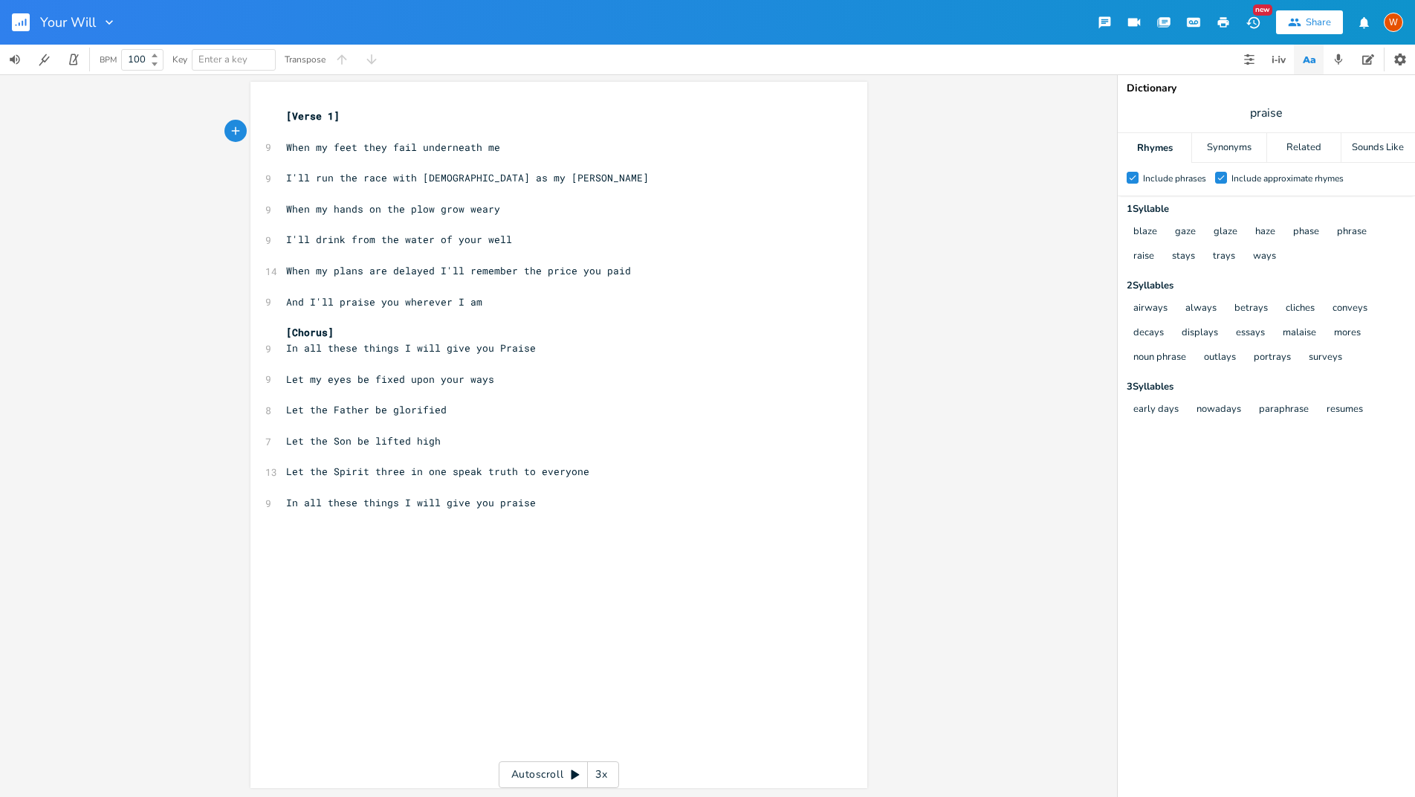
click at [352, 331] on pre "[Chorus]" at bounding box center [551, 333] width 537 height 16
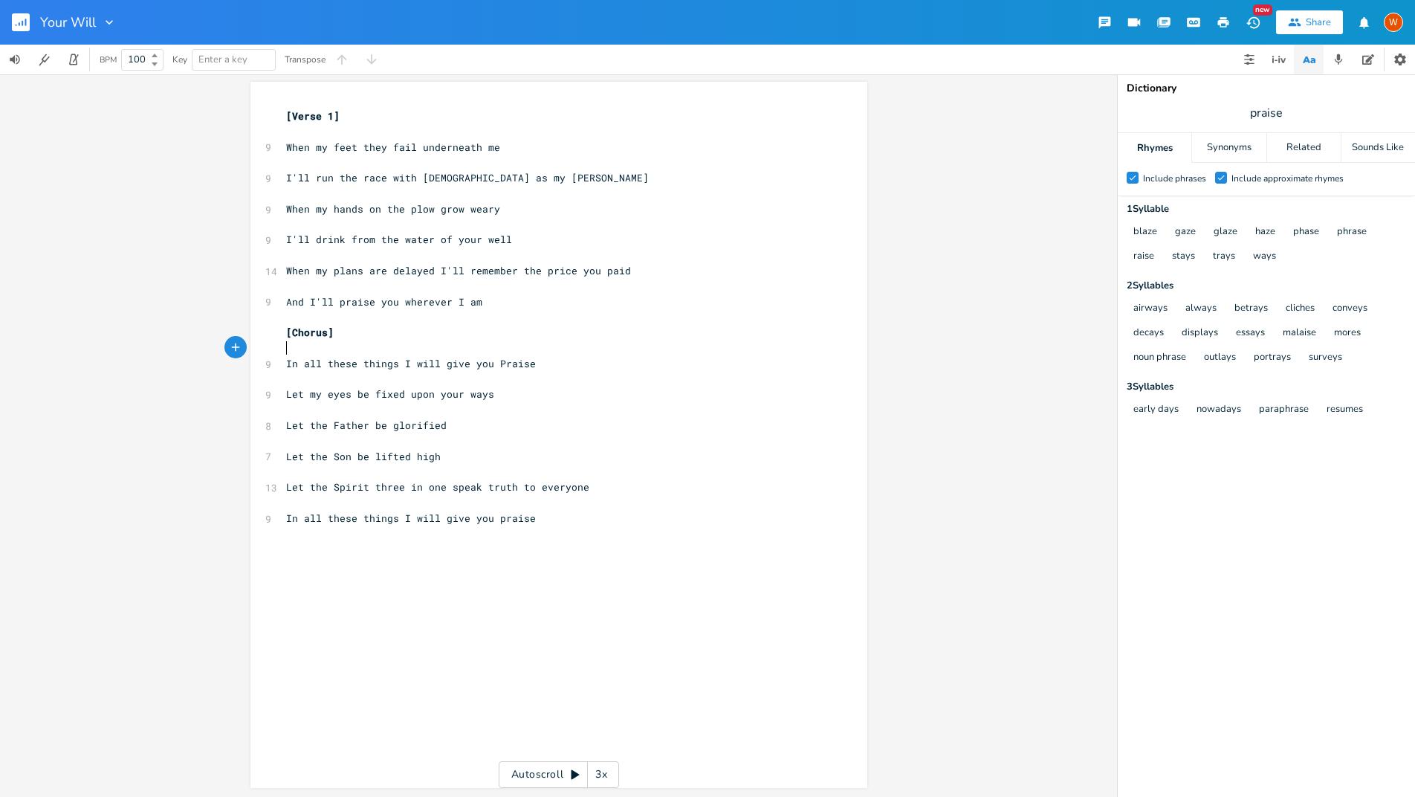
click at [575, 523] on pre "In all these things I will give you praise" at bounding box center [551, 519] width 537 height 16
type textarea "[Verse 2]"
click at [1322, 23] on div "Share" at bounding box center [1318, 22] width 25 height 13
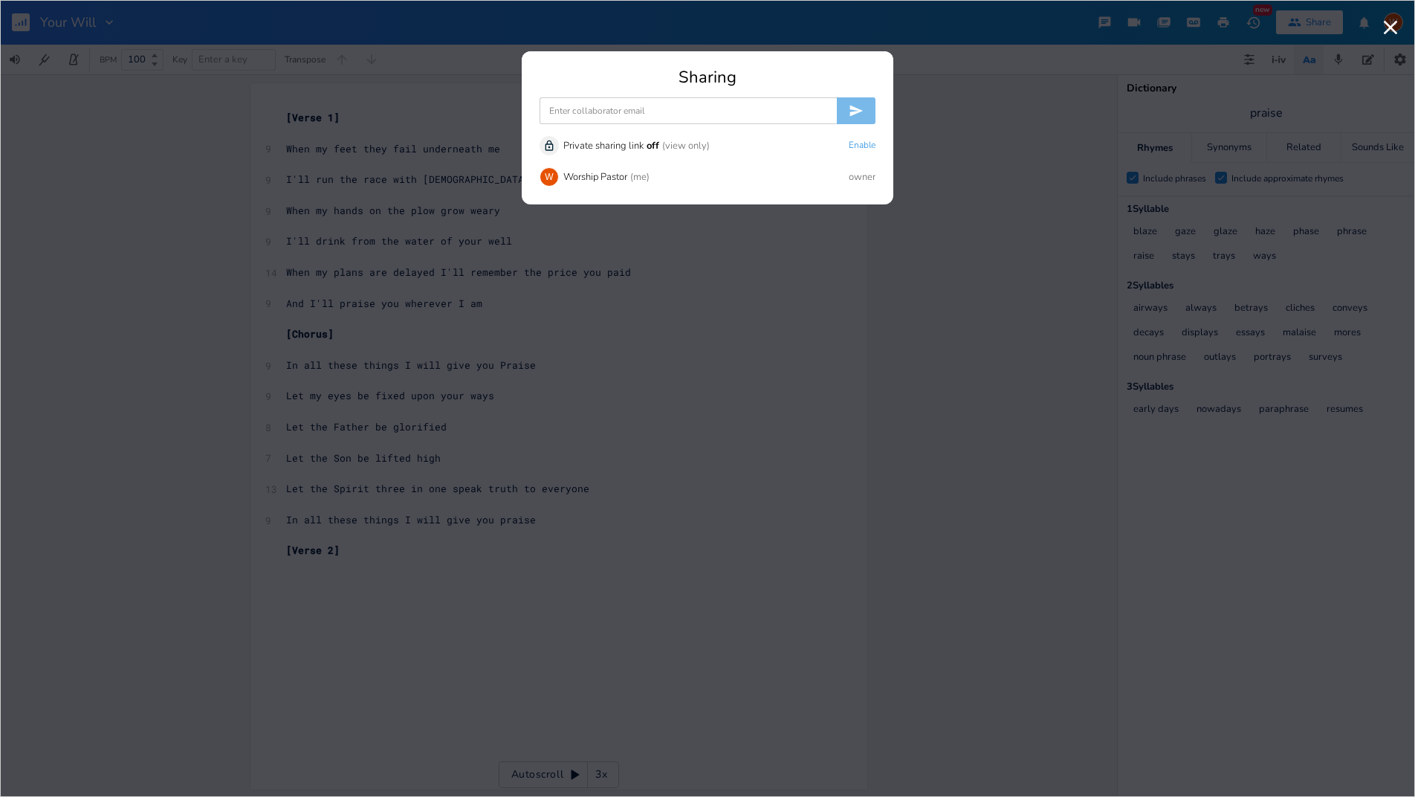
click at [665, 105] on input at bounding box center [688, 110] width 297 height 27
type input "[PERSON_NAME][EMAIL_ADDRESS][DOMAIN_NAME]"
click at [726, 149] on div "Unlock Private sharing link off (view only) Enable" at bounding box center [708, 145] width 336 height 19
click at [856, 150] on button "Enable" at bounding box center [862, 146] width 27 height 13
click at [687, 111] on input "[PERSON_NAME][EMAIL_ADDRESS][DOMAIN_NAME]" at bounding box center [688, 110] width 297 height 27
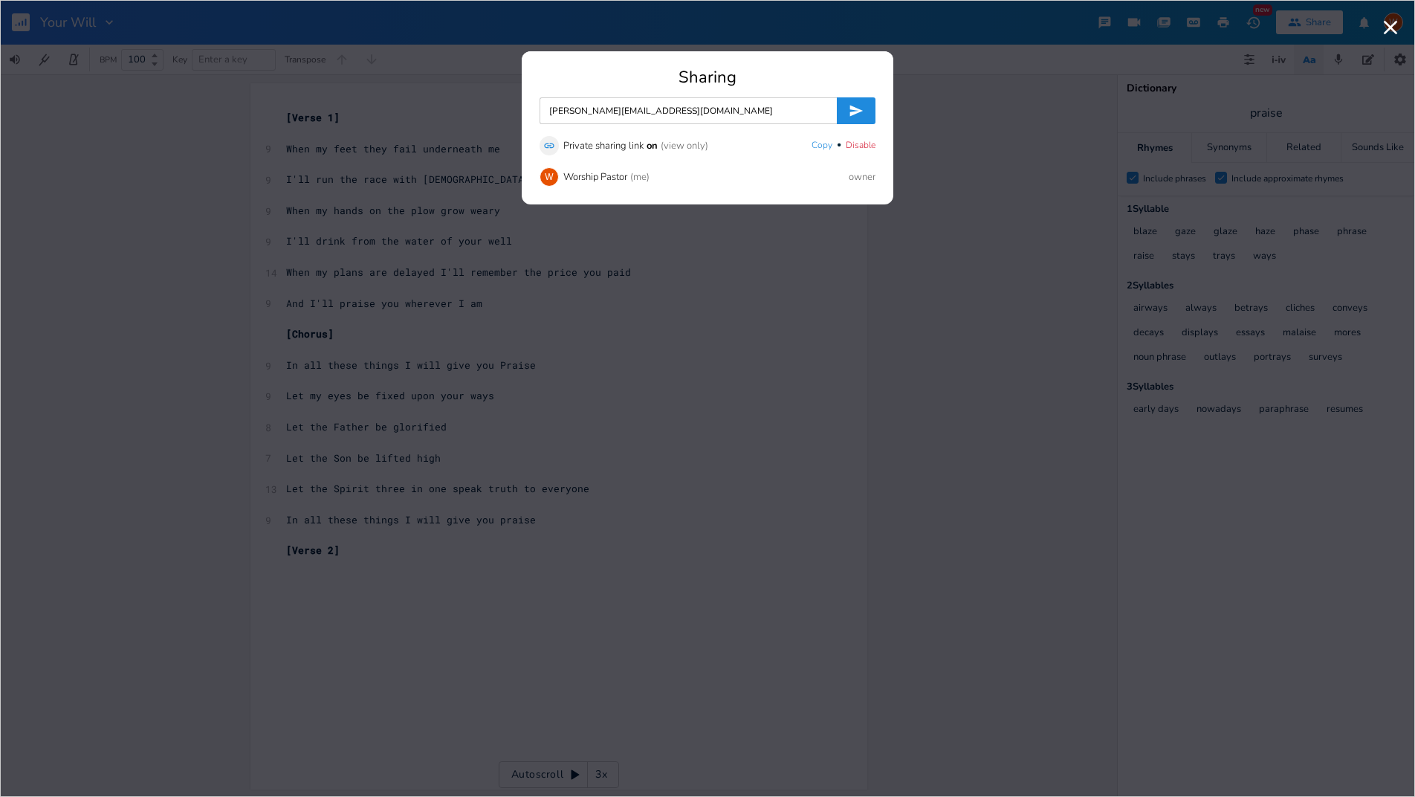
click at [844, 122] on button "submit" at bounding box center [856, 110] width 39 height 27
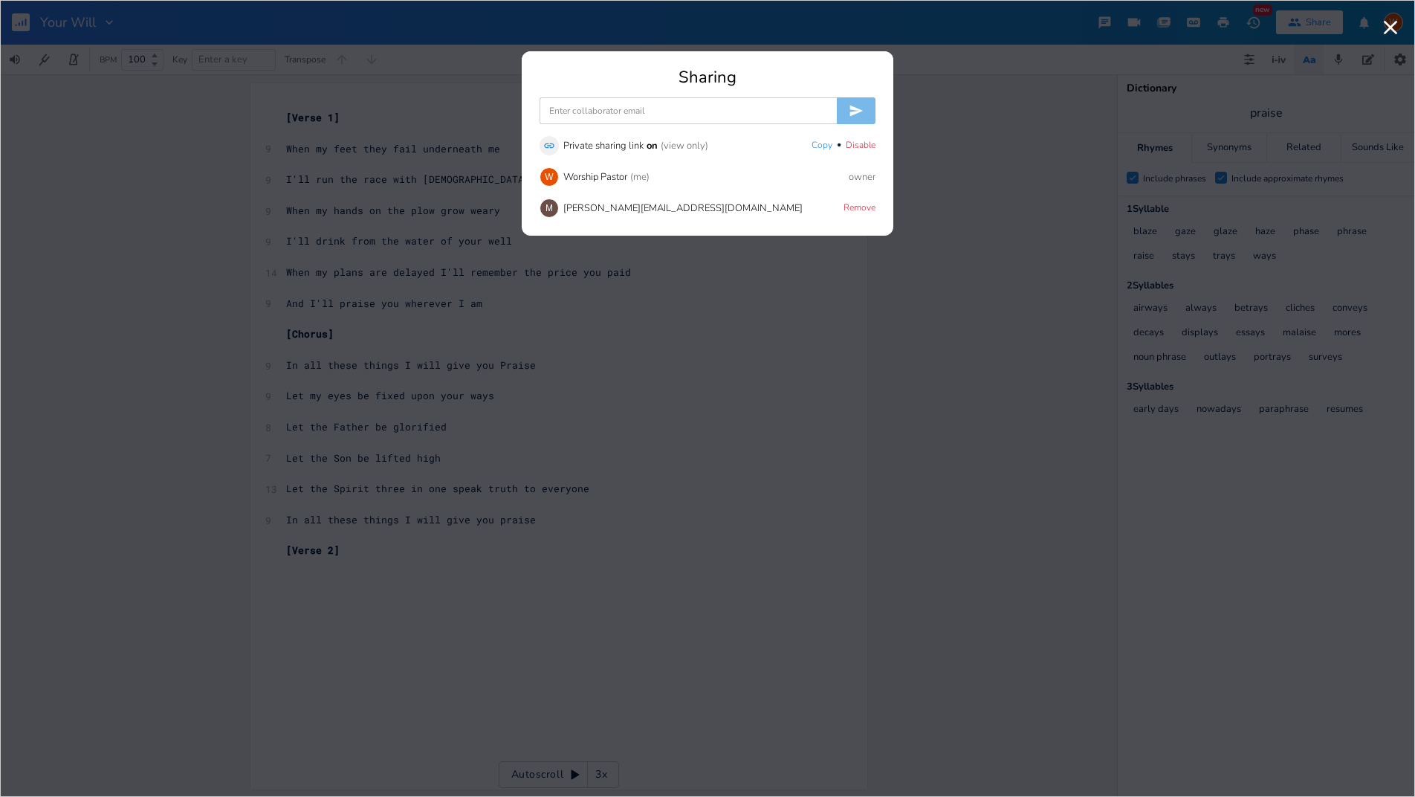
click at [549, 142] on icon "Link" at bounding box center [549, 146] width 12 height 12
click at [648, 212] on div "[PERSON_NAME][EMAIL_ADDRESS][DOMAIN_NAME]" at bounding box center [682, 209] width 239 height 10
click at [549, 211] on div "M" at bounding box center [549, 207] width 19 height 19
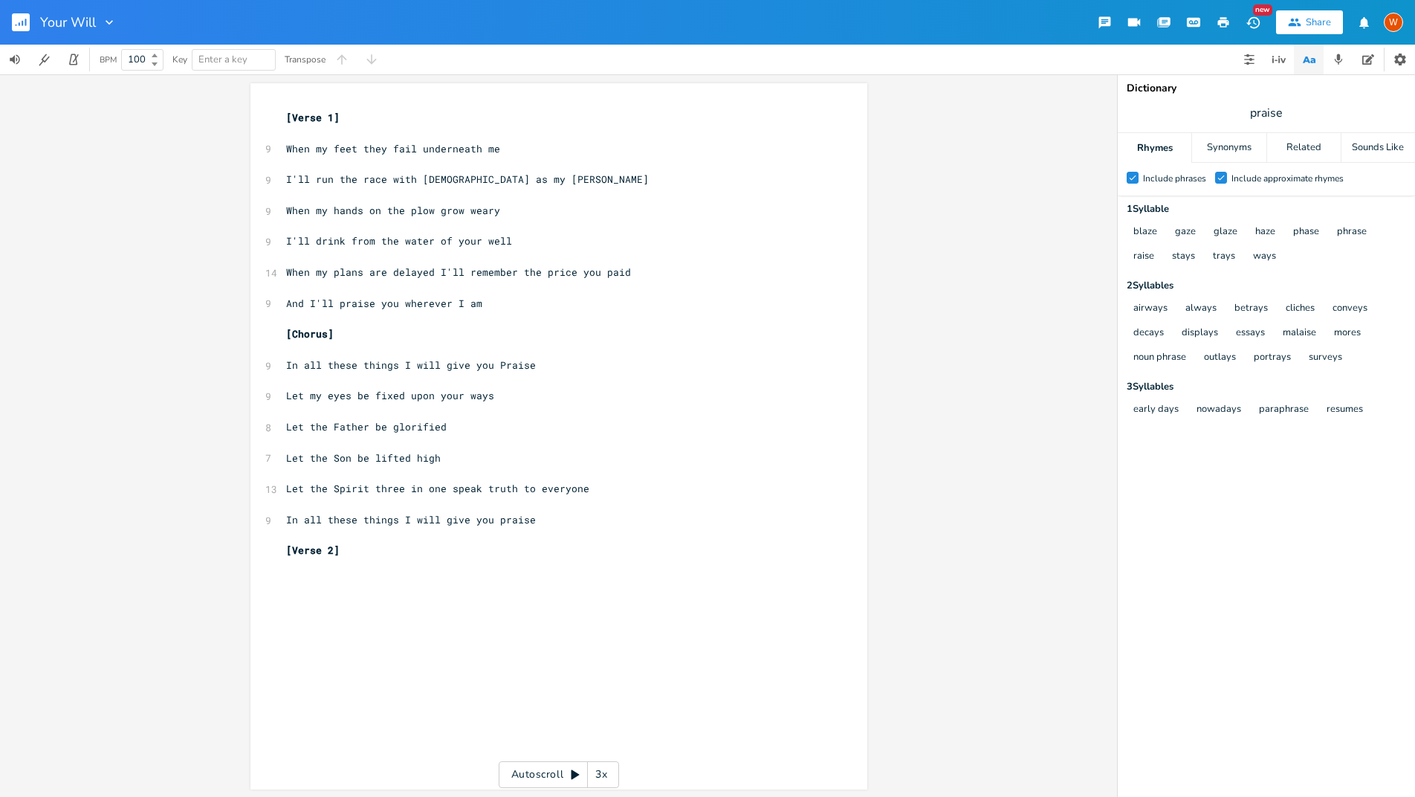
click at [16, 12] on button "button" at bounding box center [27, 22] width 30 height 36
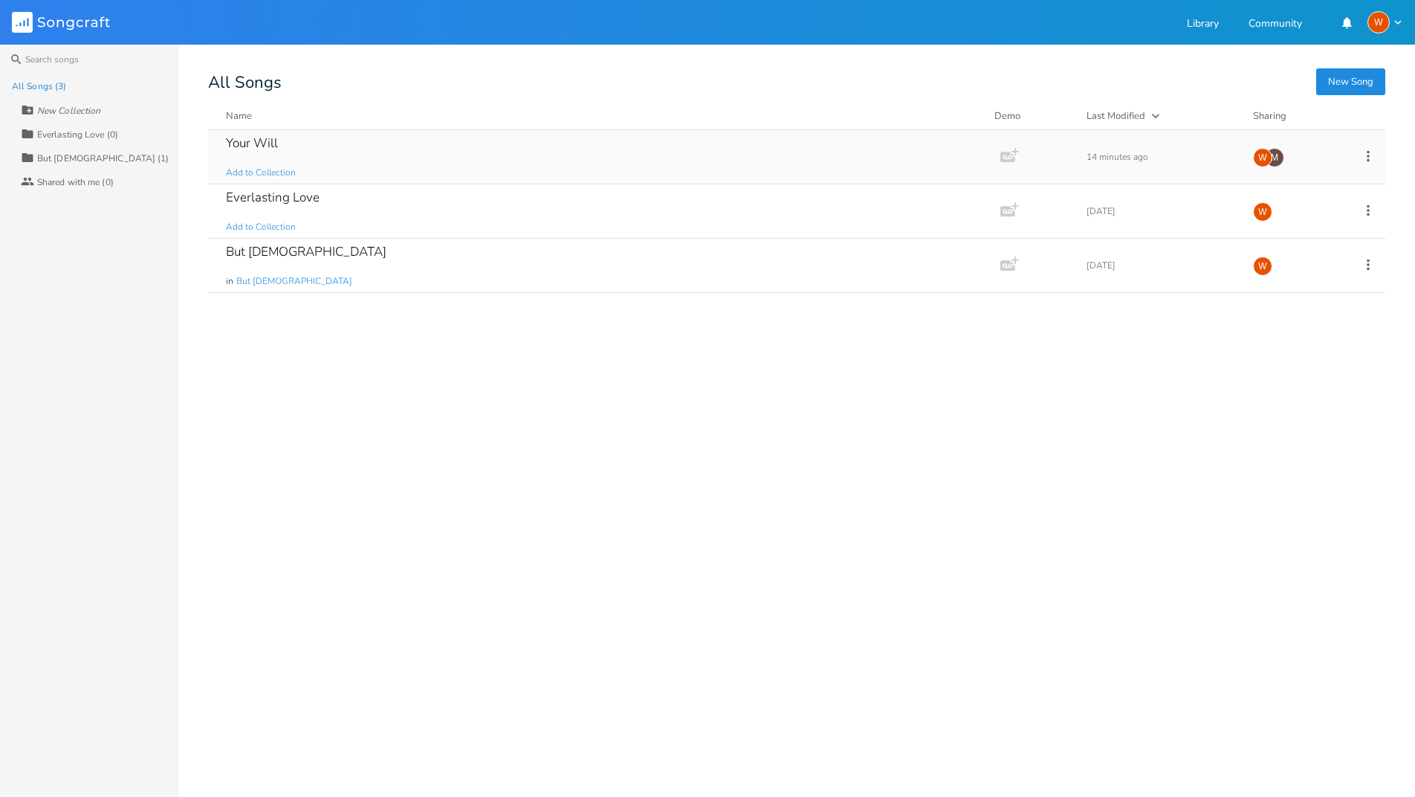
click at [390, 152] on div "Your Will Add to Collection" at bounding box center [601, 157] width 751 height 54
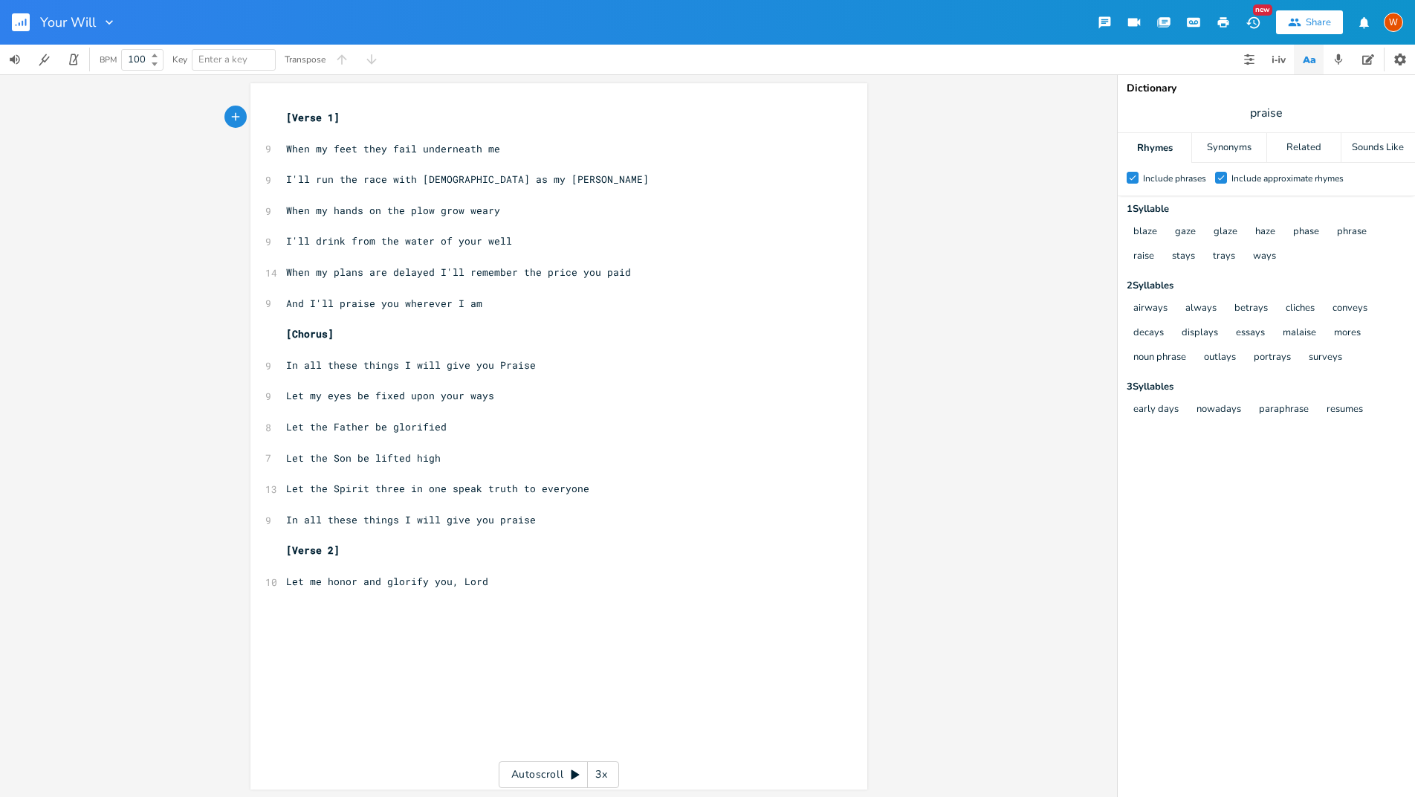
click at [13, 30] on rect "button" at bounding box center [21, 22] width 18 height 18
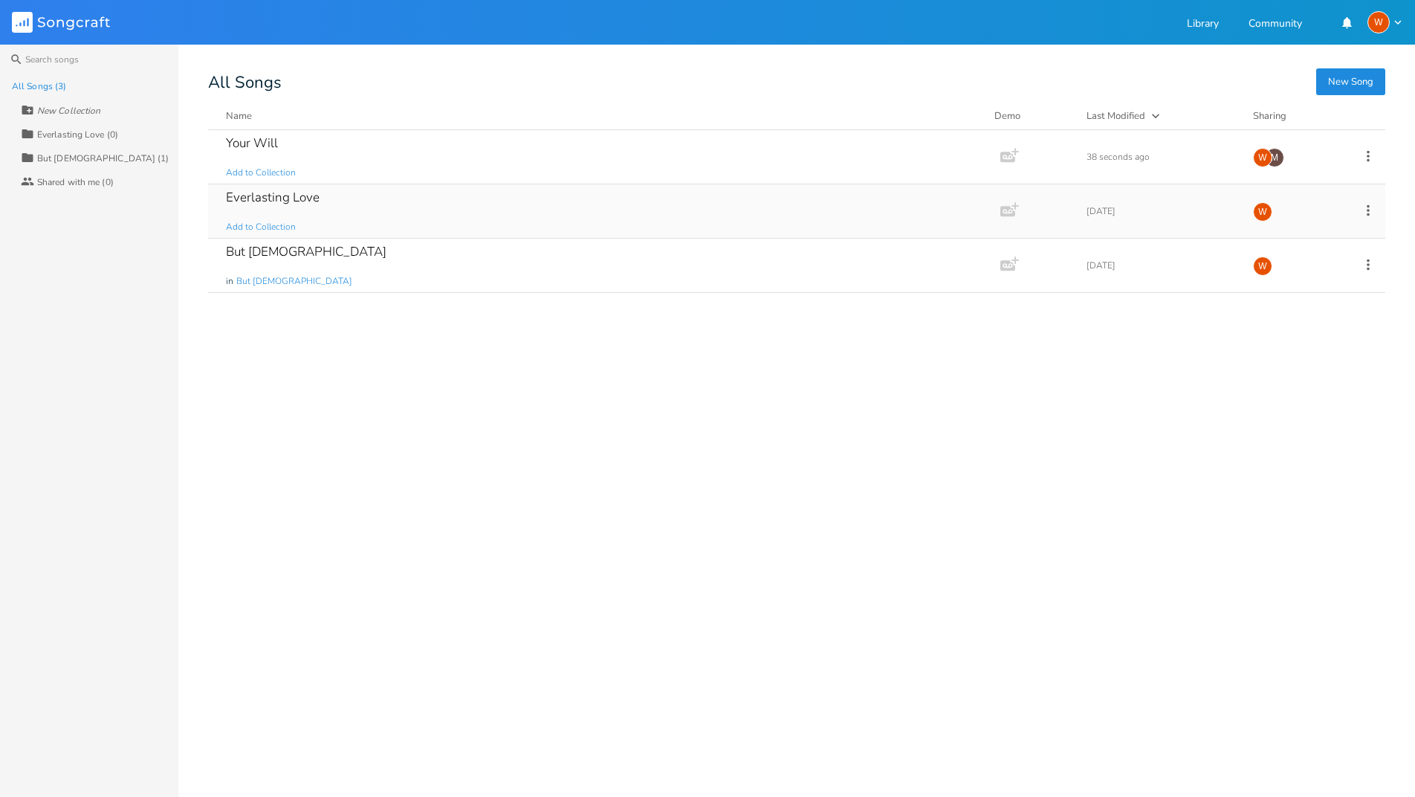
click at [288, 213] on div "Everlasting Love Add to Collection" at bounding box center [601, 211] width 751 height 54
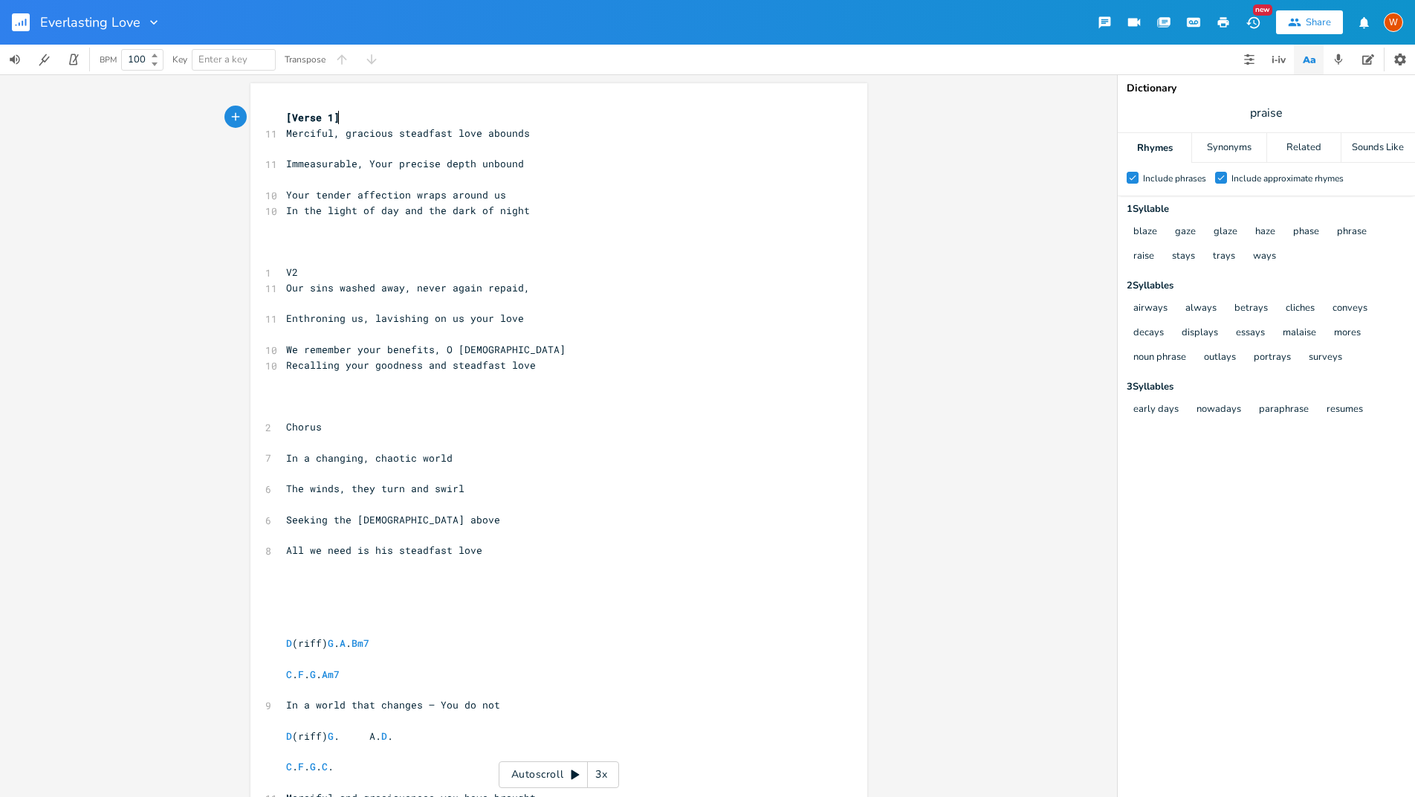
click at [1316, 24] on div "Share" at bounding box center [1318, 22] width 25 height 13
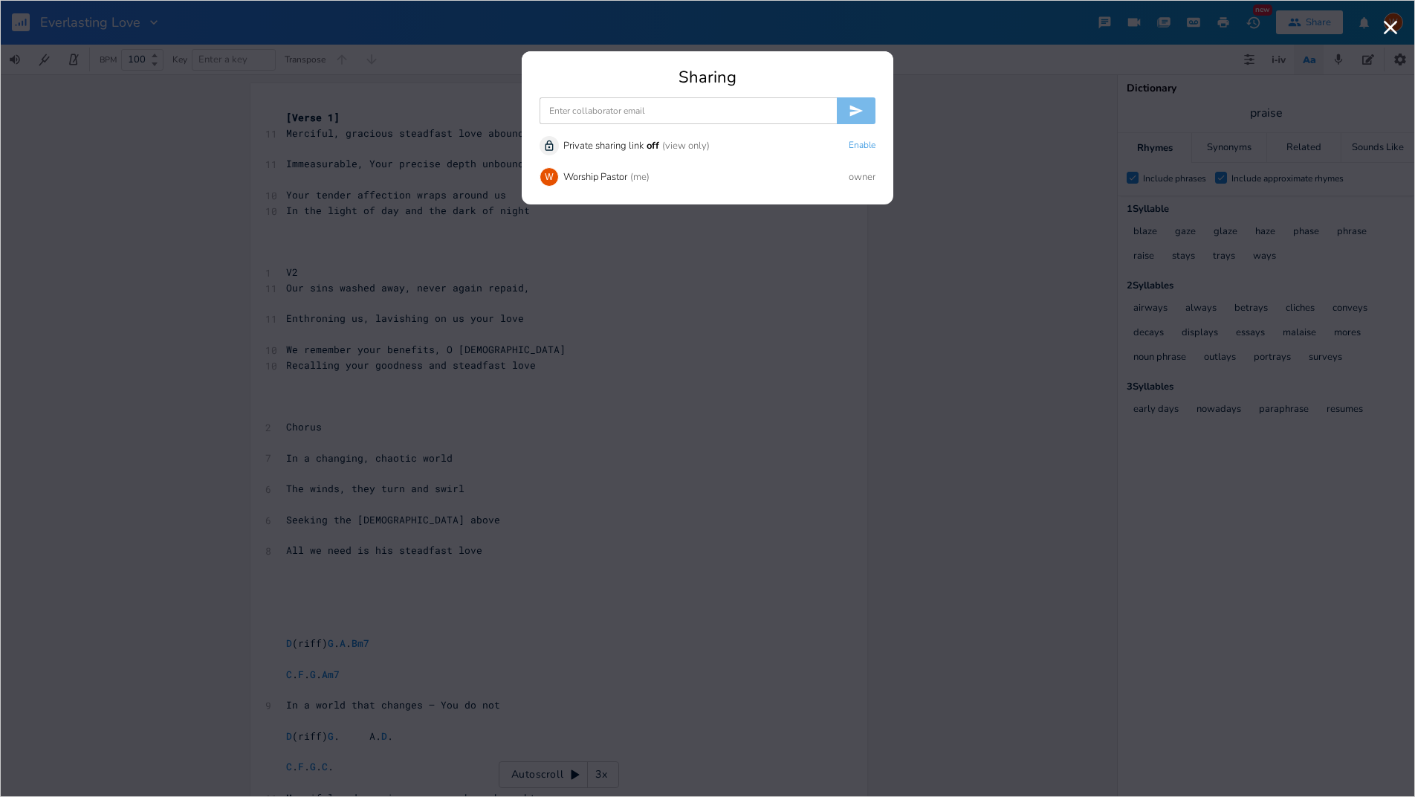
click at [760, 112] on input at bounding box center [688, 110] width 297 height 27
click at [584, 141] on div "M [PERSON_NAME][EMAIL_ADDRESS][DOMAIN_NAME]" at bounding box center [707, 136] width 334 height 27
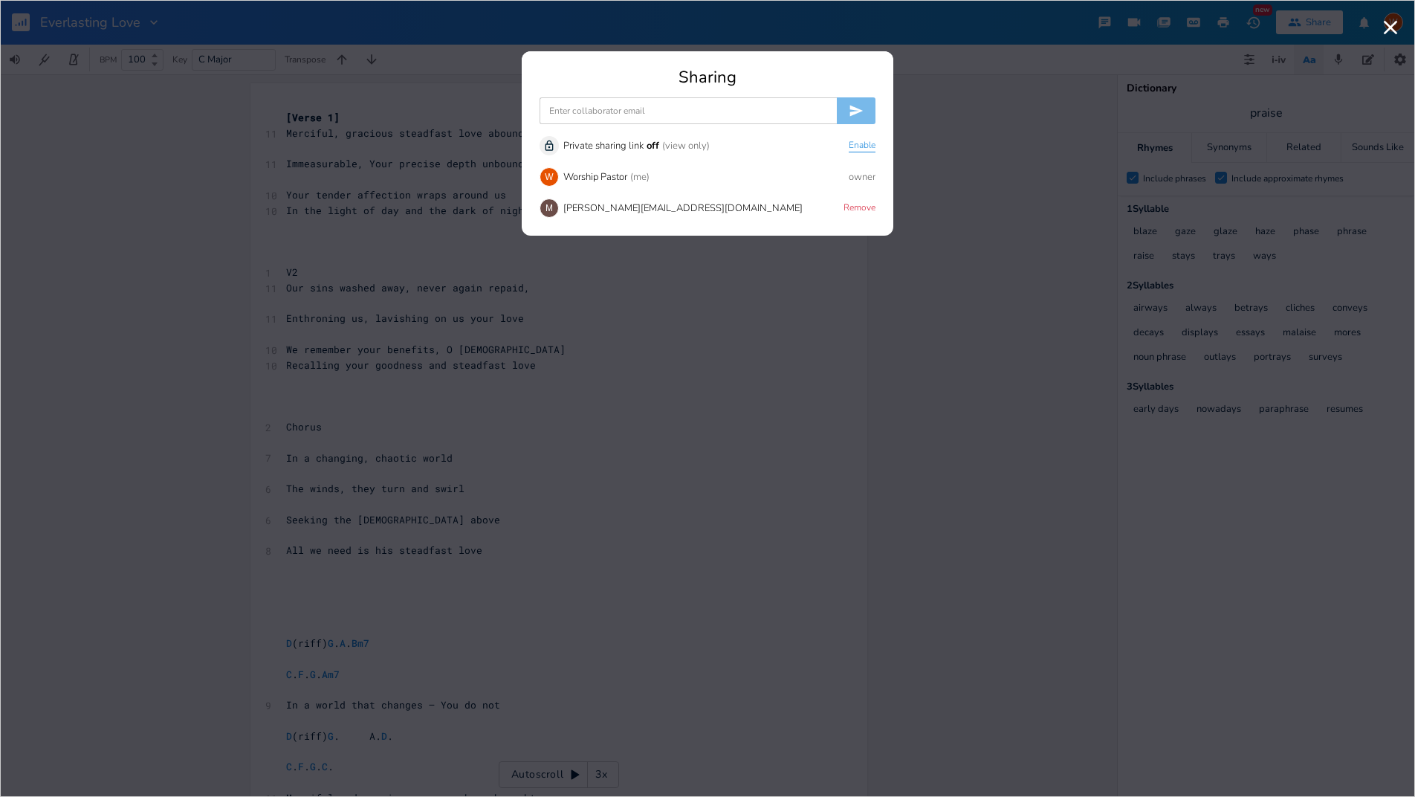
click at [864, 145] on button "Enable" at bounding box center [862, 146] width 27 height 13
click at [822, 146] on button "Copy" at bounding box center [822, 146] width 21 height 13
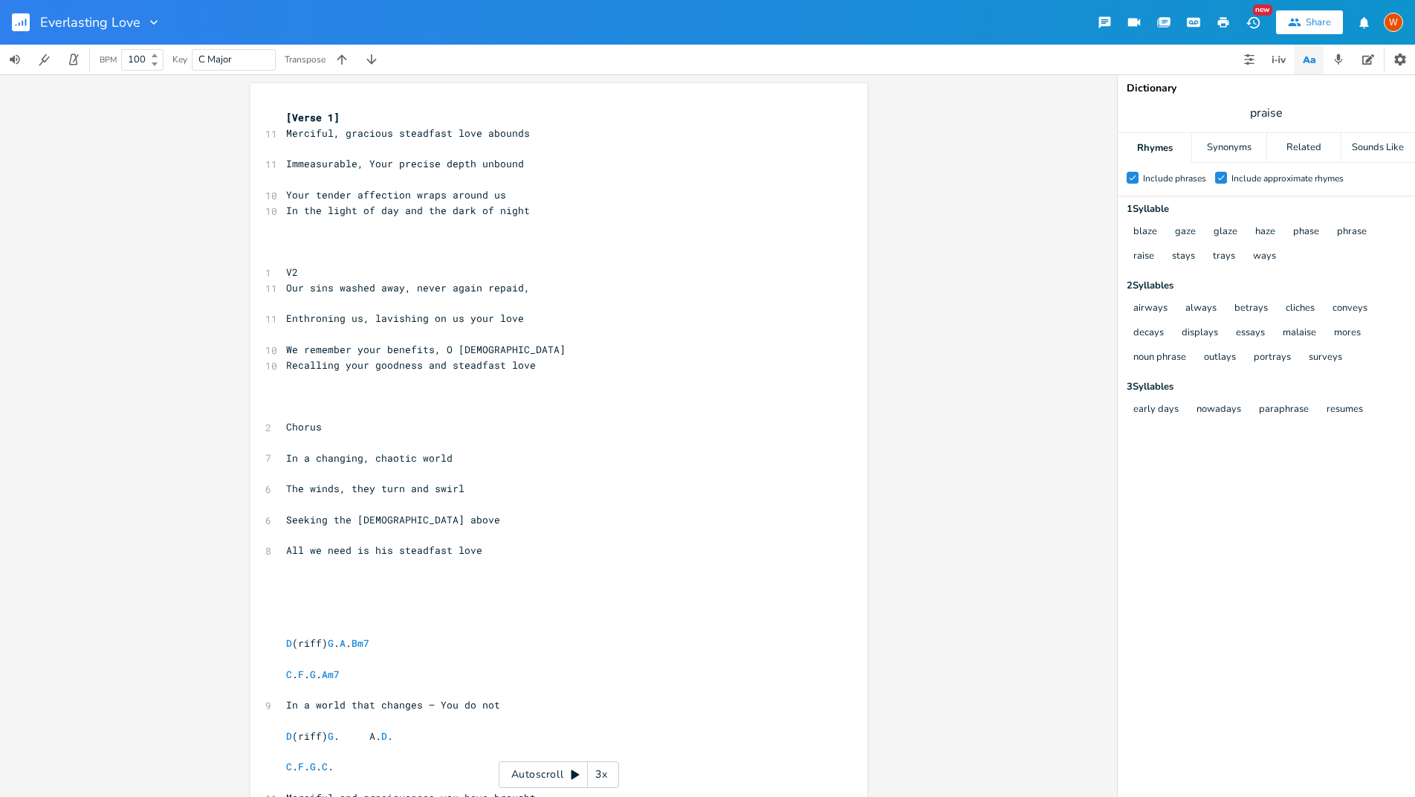
click at [146, 20] on icon "button" at bounding box center [153, 22] width 15 height 15
click at [23, 21] on rect "button" at bounding box center [21, 22] width 18 height 18
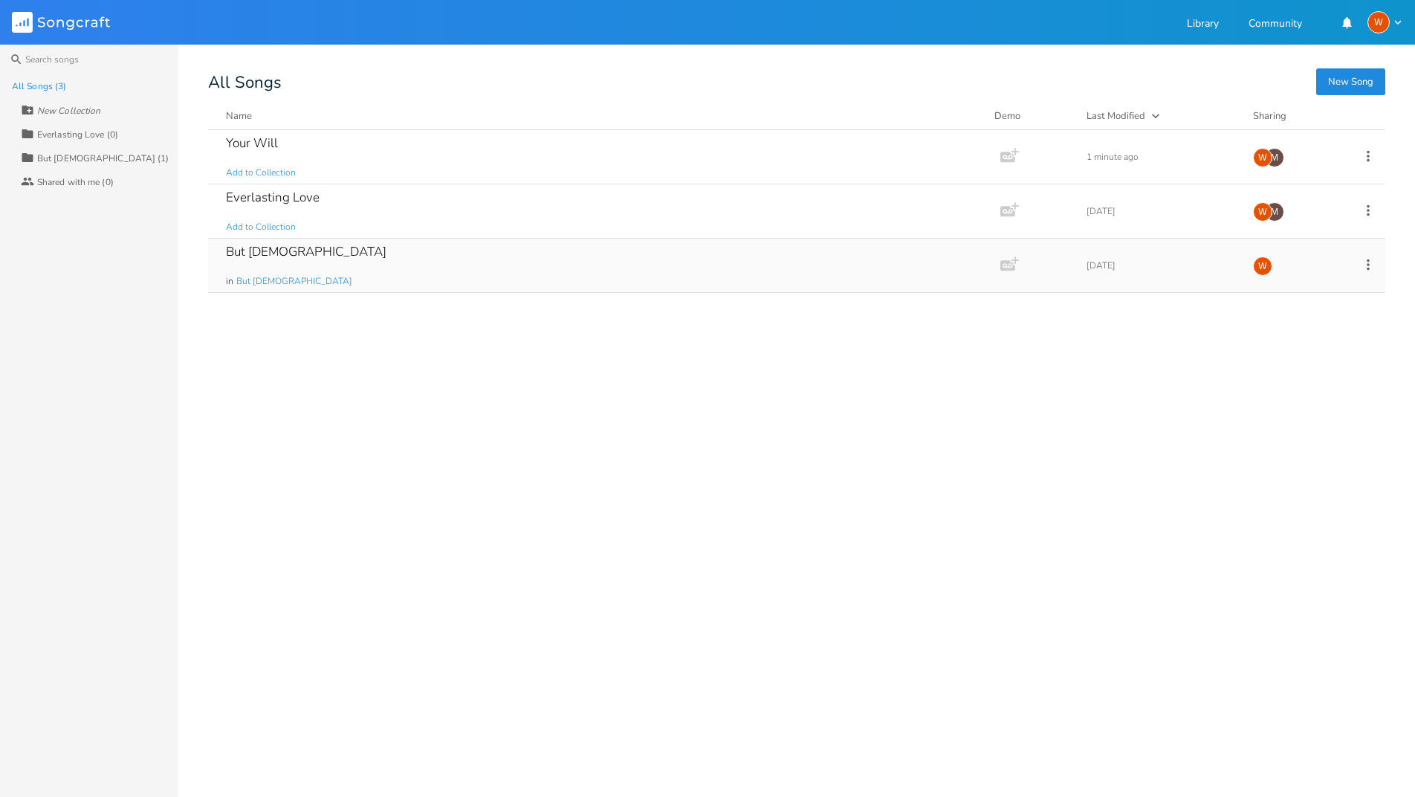
click at [317, 262] on div "But [DEMOGRAPHIC_DATA] in But [DEMOGRAPHIC_DATA]" at bounding box center [601, 266] width 751 height 54
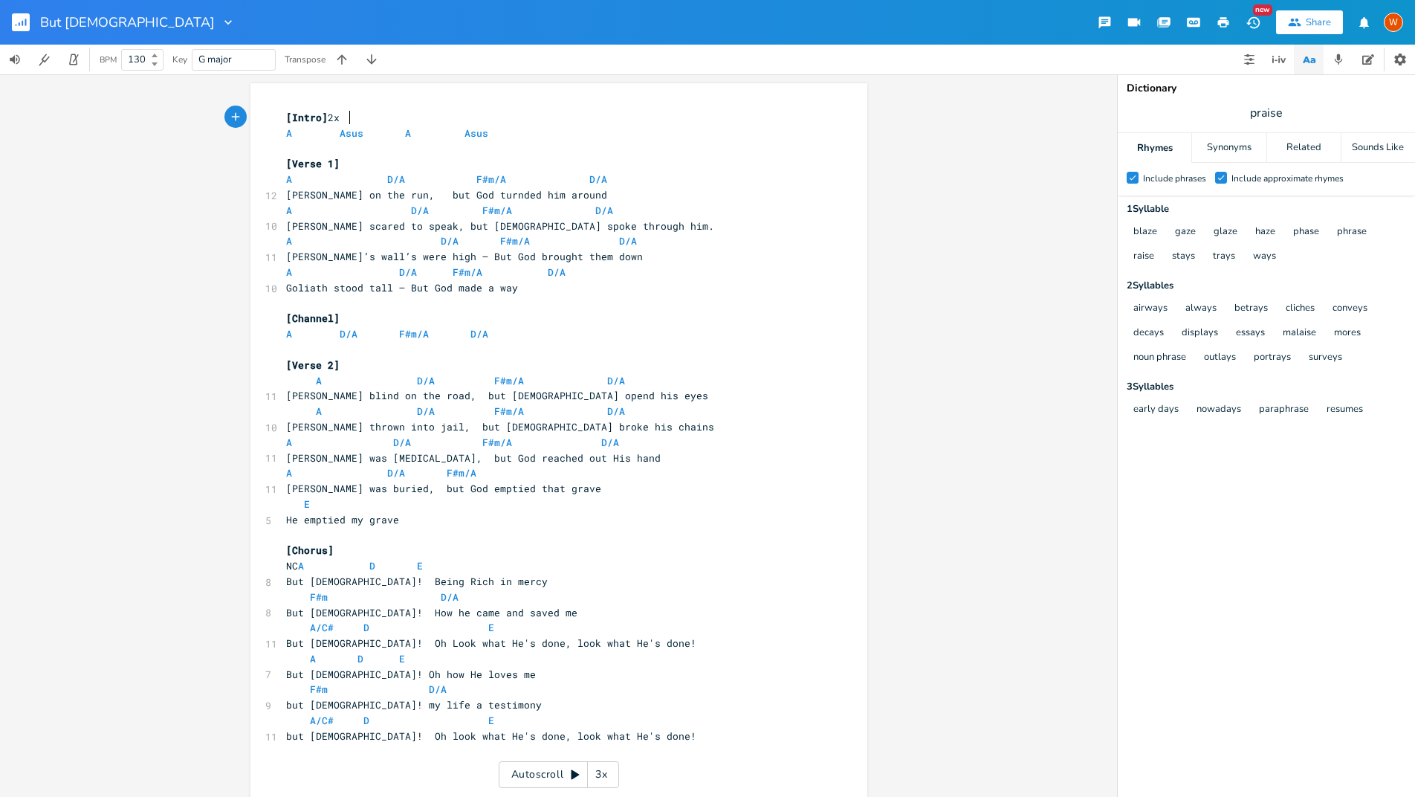
click at [25, 22] on icon "button" at bounding box center [25, 22] width 1 height 7
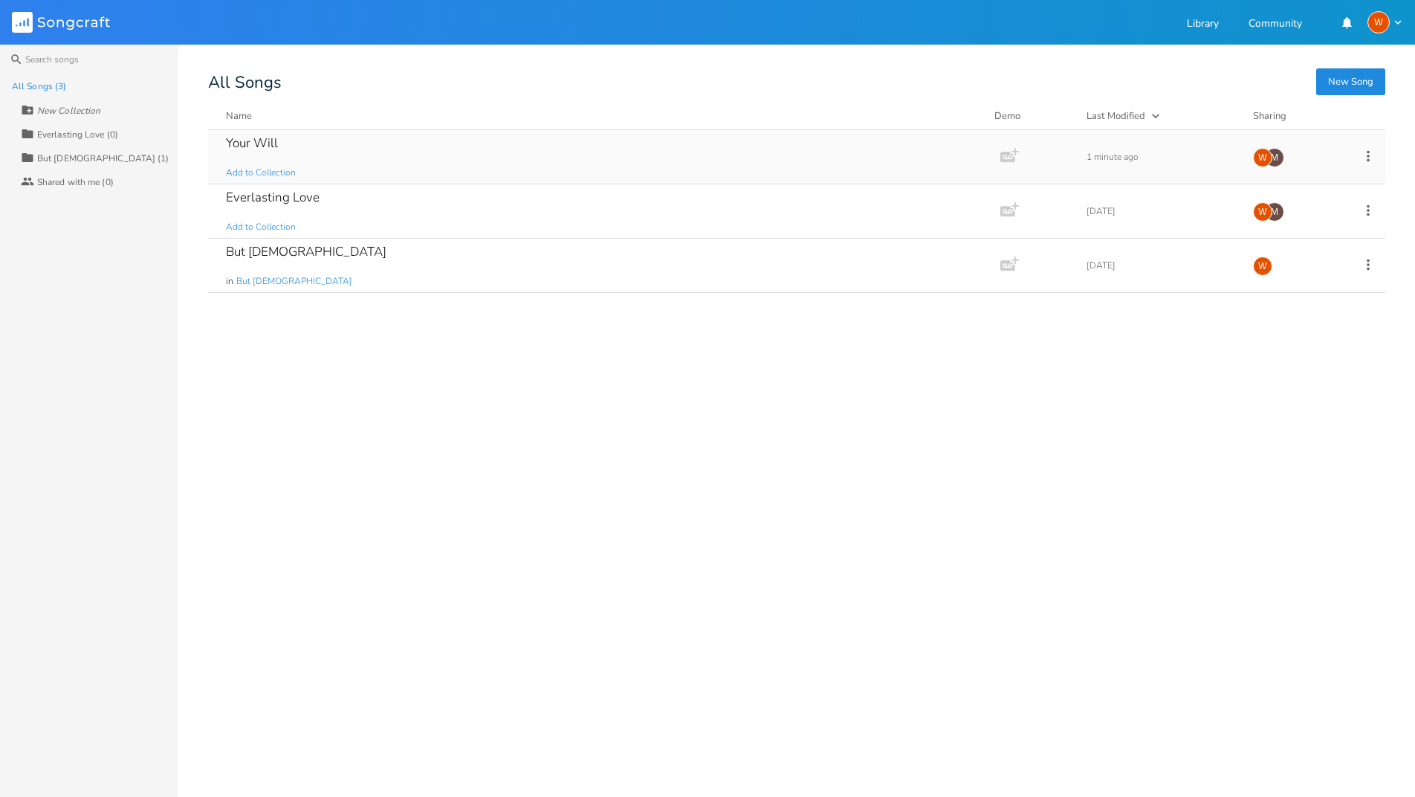
click at [271, 133] on div "Your Will Add to Collection" at bounding box center [601, 157] width 751 height 54
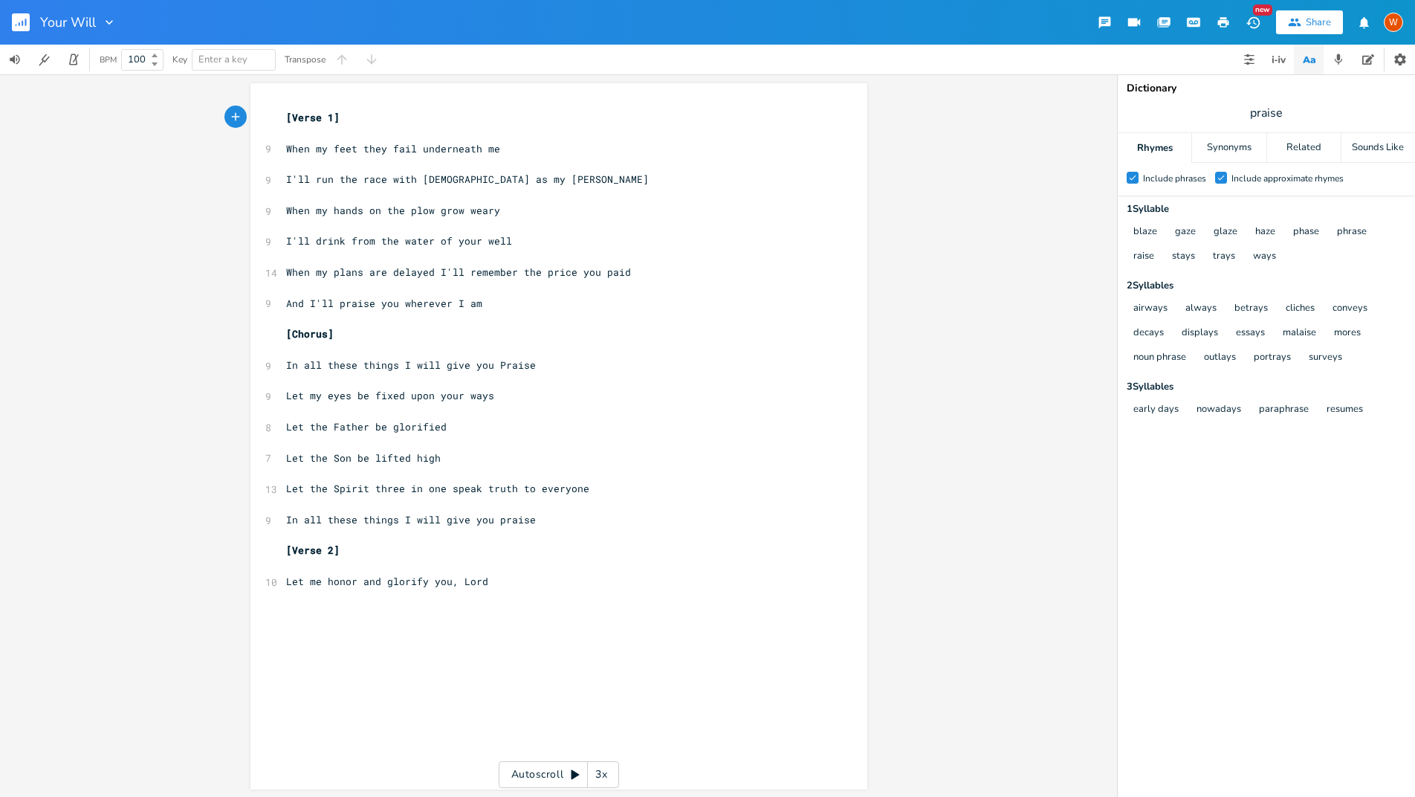
click at [378, 120] on pre "[Verse 1]" at bounding box center [551, 118] width 537 height 16
click at [19, 27] on rect "button" at bounding box center [21, 22] width 18 height 18
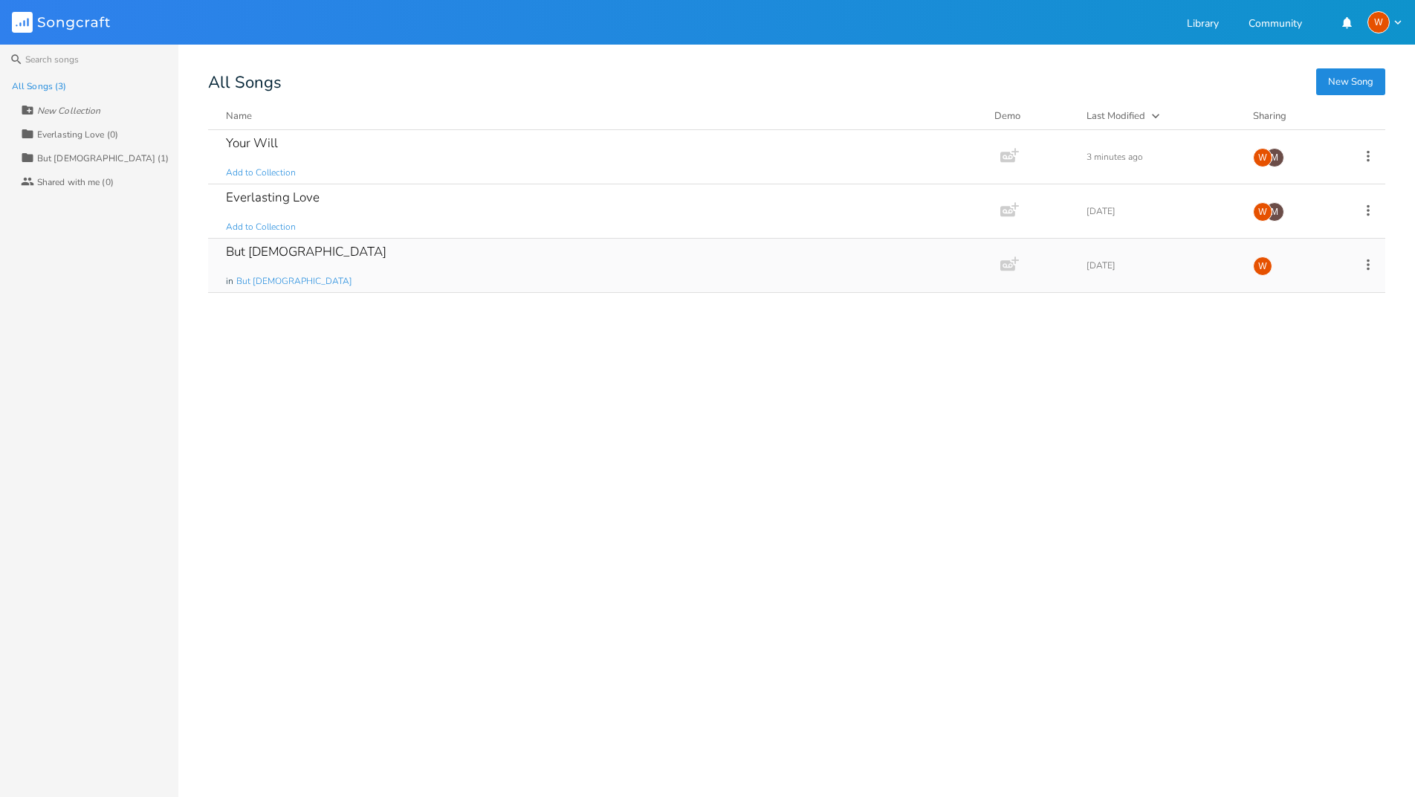
click at [256, 248] on div "But [DEMOGRAPHIC_DATA]" at bounding box center [306, 251] width 161 height 13
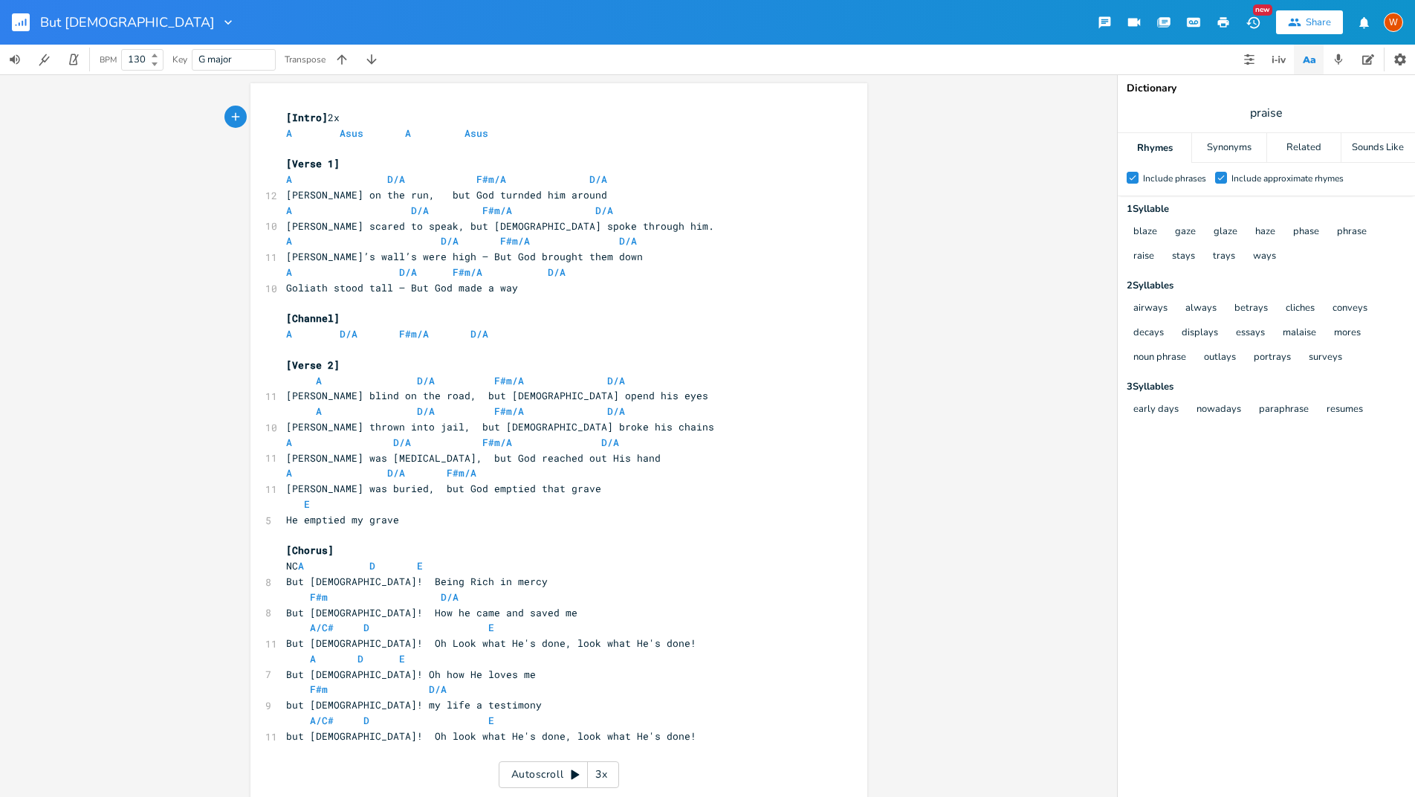
click at [1308, 22] on div "Share" at bounding box center [1318, 22] width 25 height 13
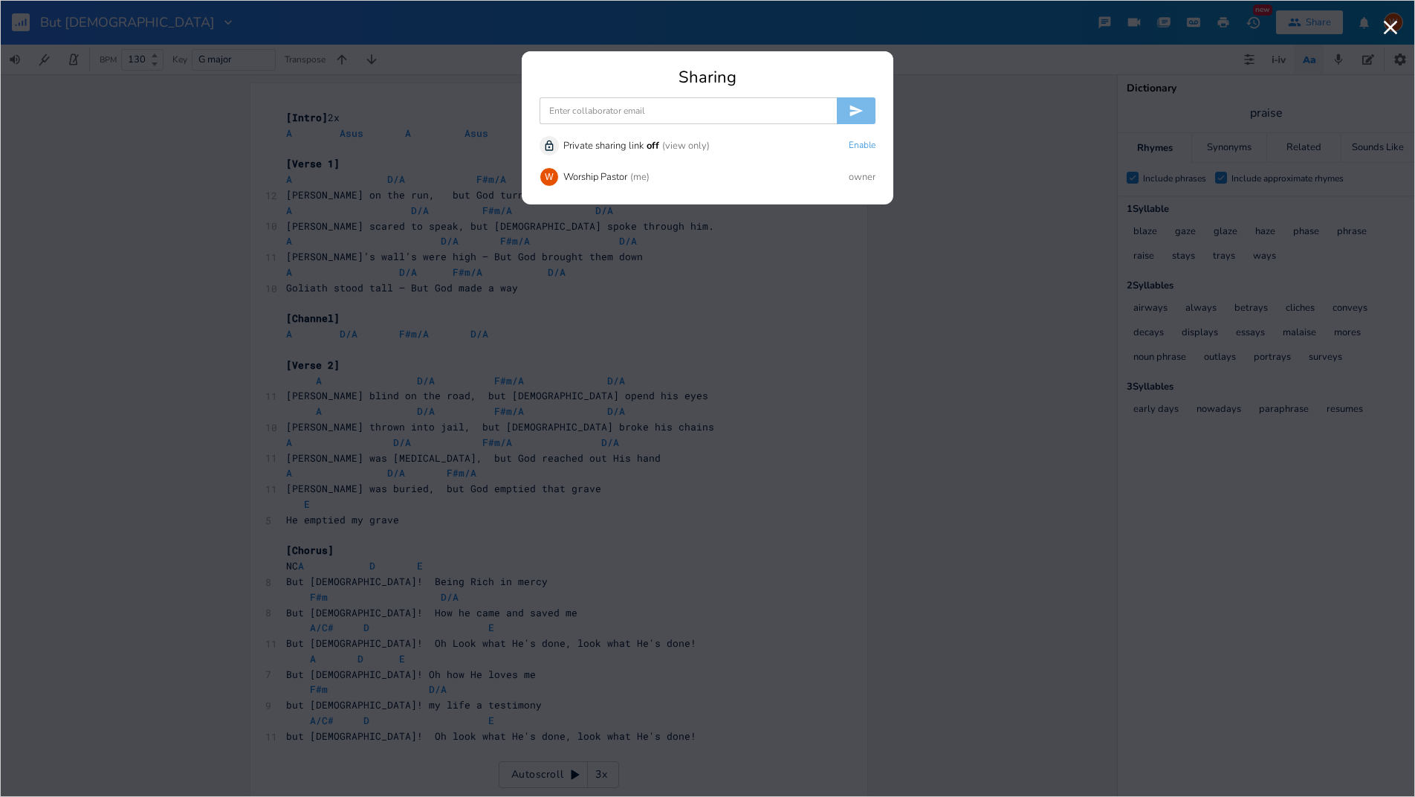
click at [686, 115] on input at bounding box center [688, 110] width 297 height 27
click at [592, 137] on div "M [PERSON_NAME][EMAIL_ADDRESS][DOMAIN_NAME]" at bounding box center [707, 136] width 334 height 27
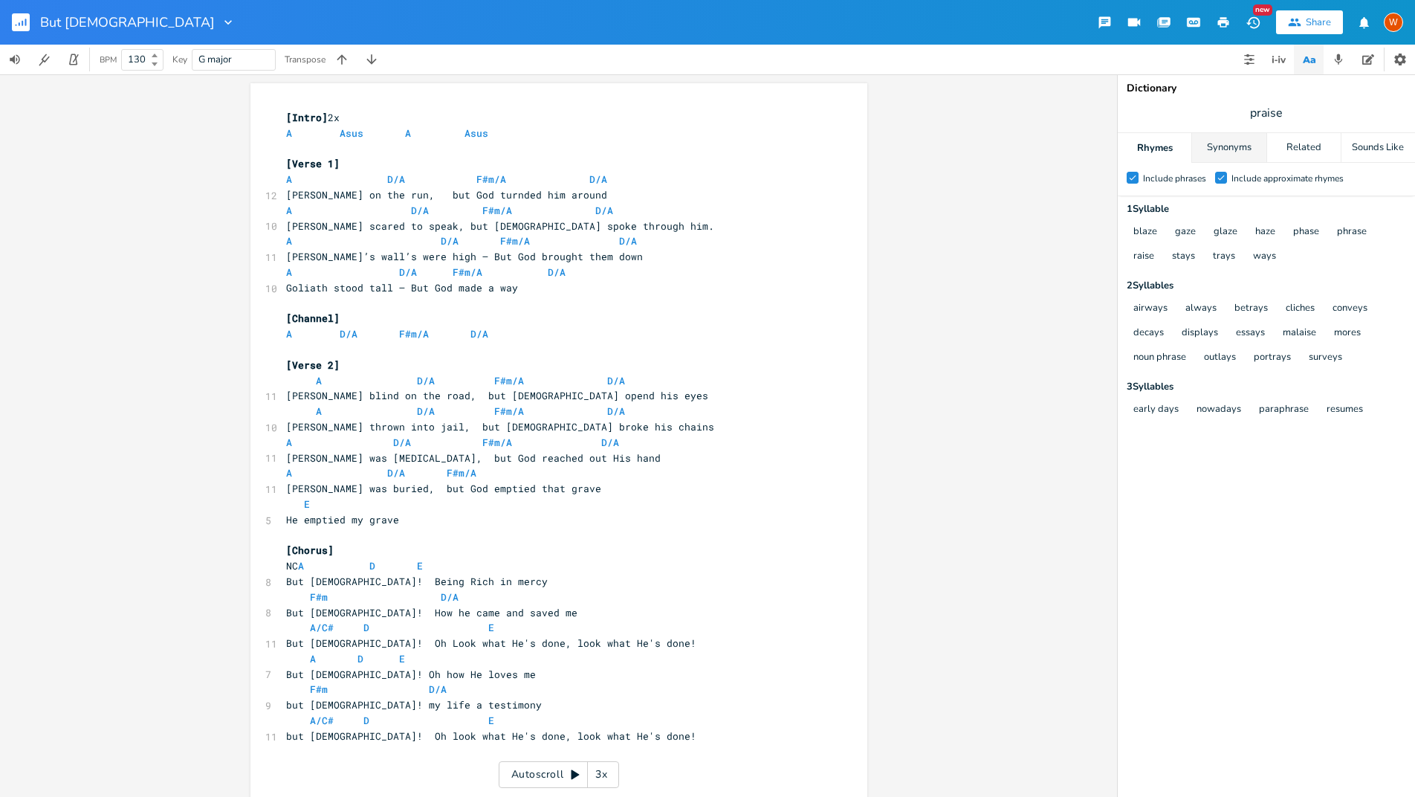
click at [1238, 150] on div "Synonyms" at bounding box center [1229, 148] width 74 height 30
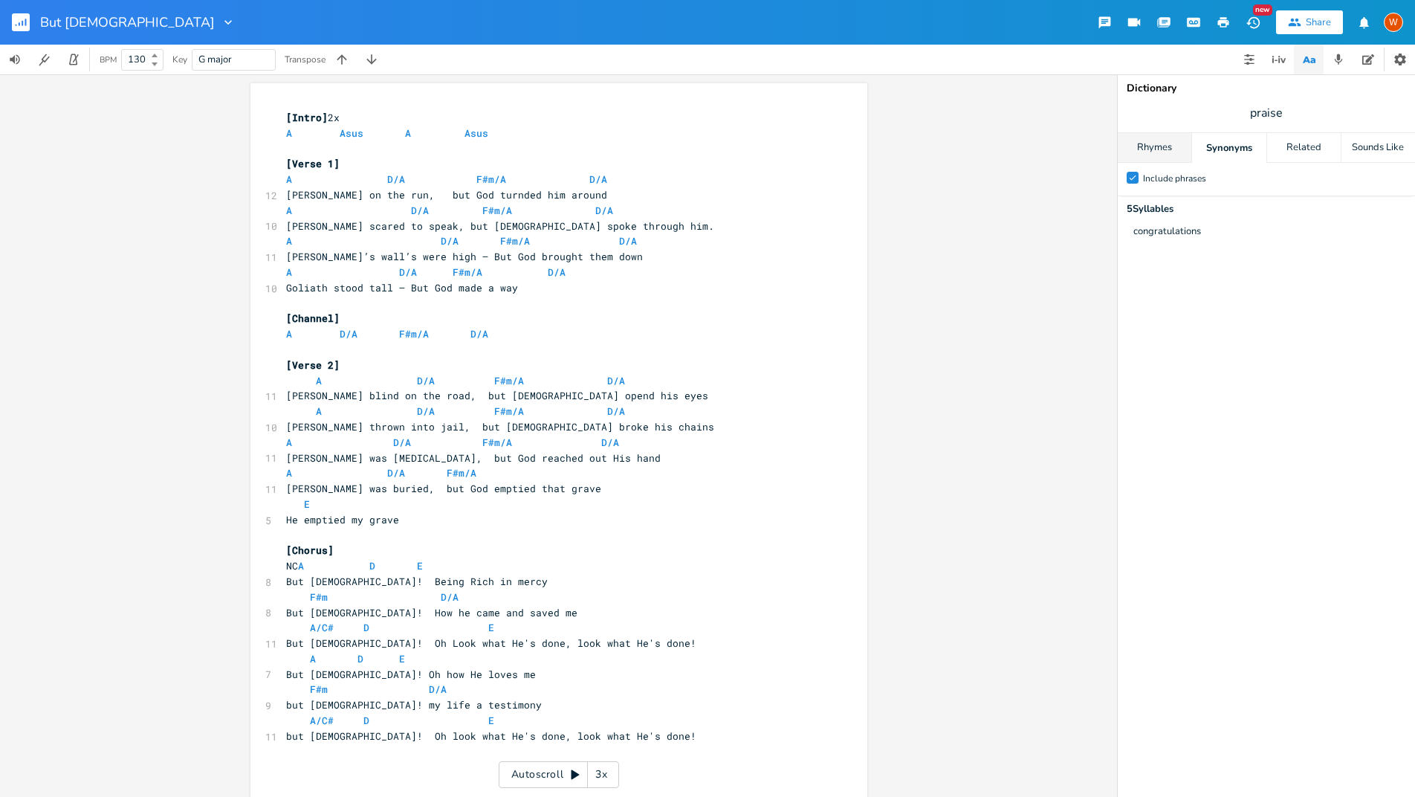
click at [1178, 151] on div "Rhymes" at bounding box center [1155, 148] width 74 height 30
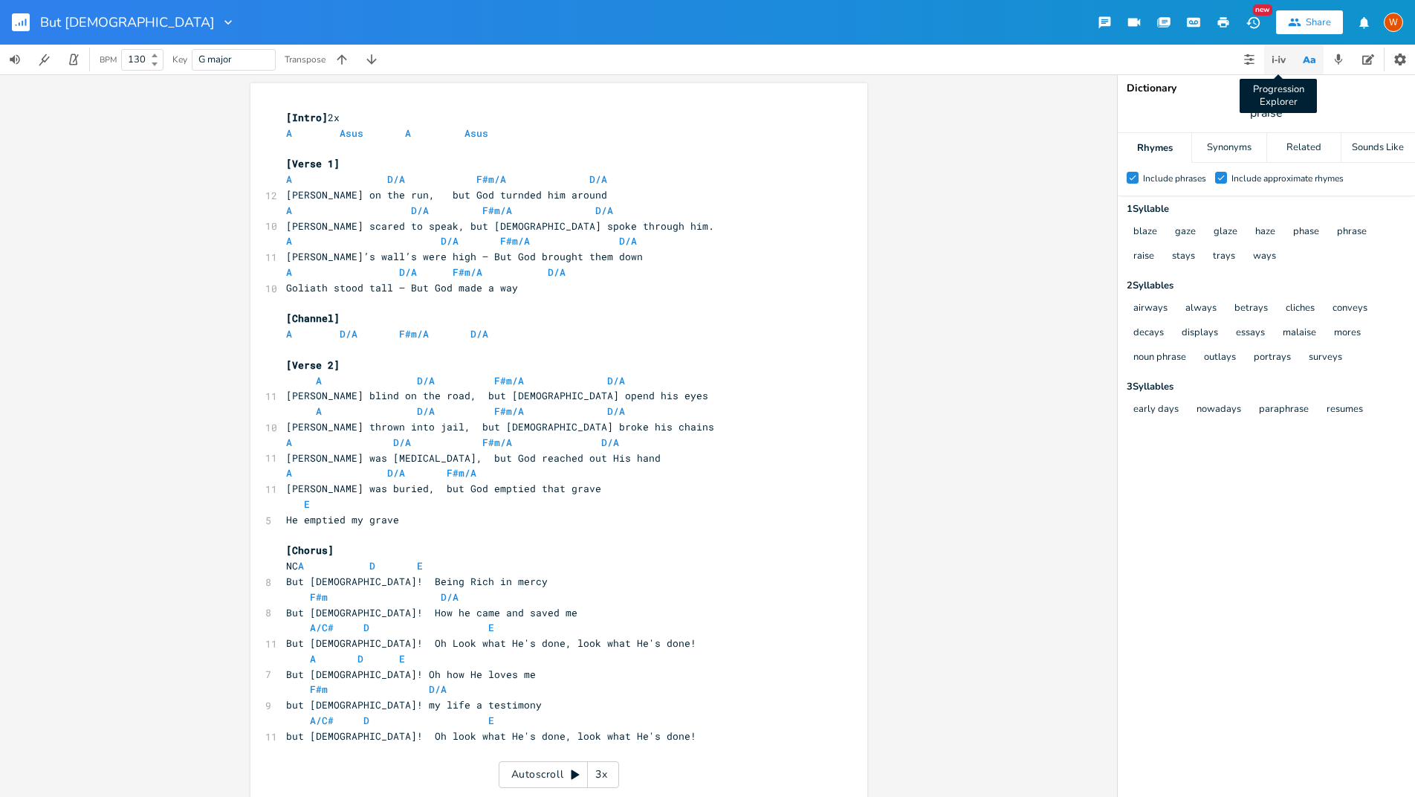
click at [1278, 65] on icon "button" at bounding box center [1279, 60] width 18 height 18
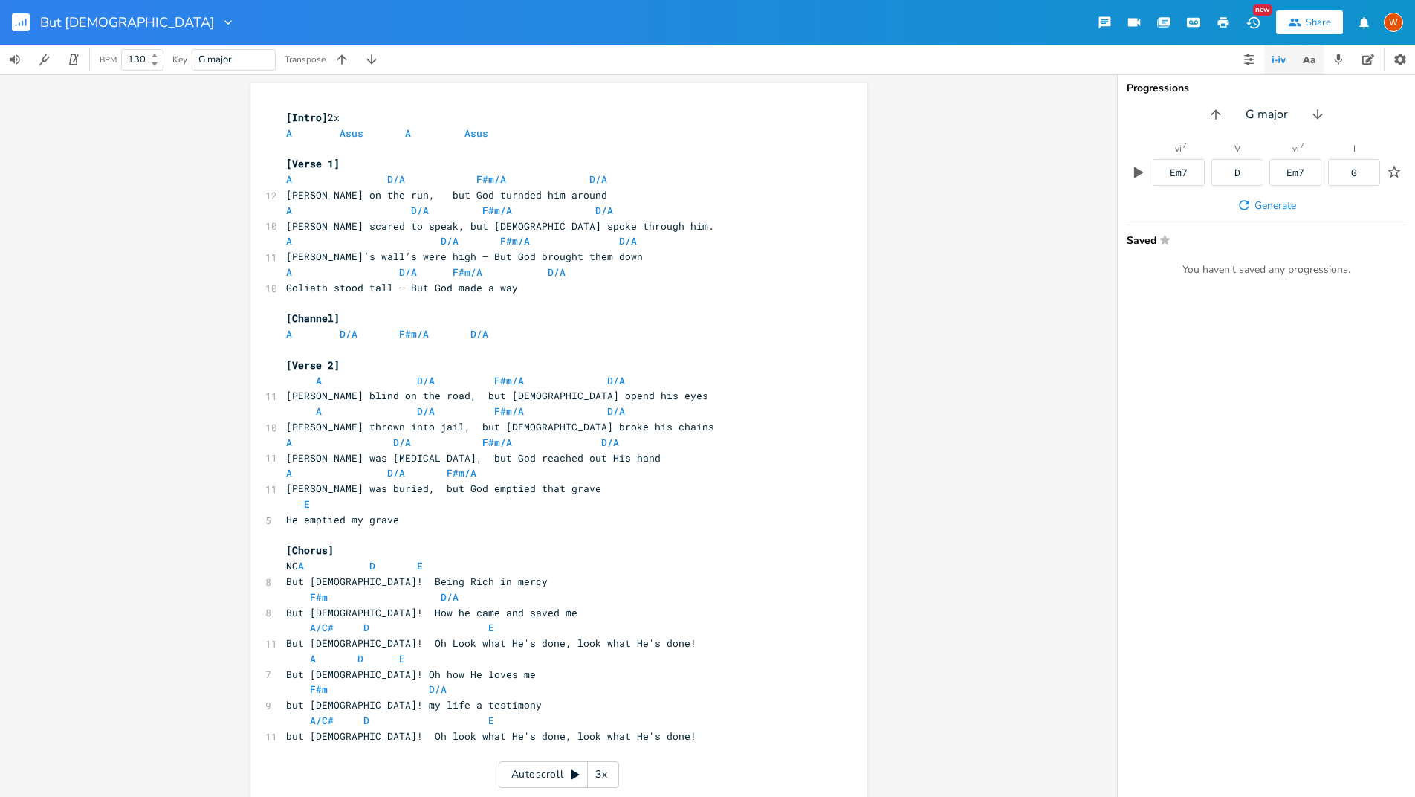
click at [1303, 63] on icon "button" at bounding box center [1309, 60] width 19 height 19
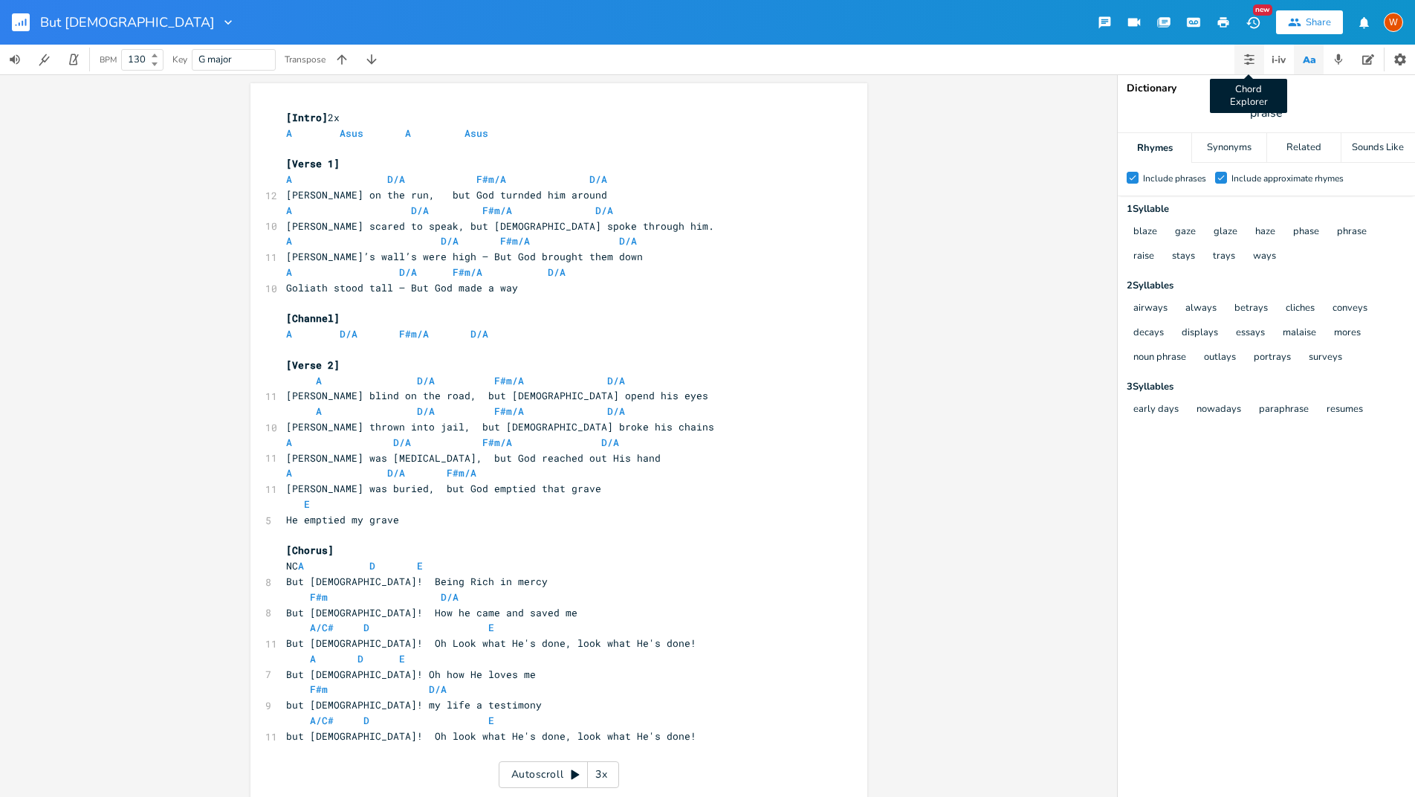
click at [1244, 68] on button "Chord Explorer" at bounding box center [1250, 60] width 30 height 30
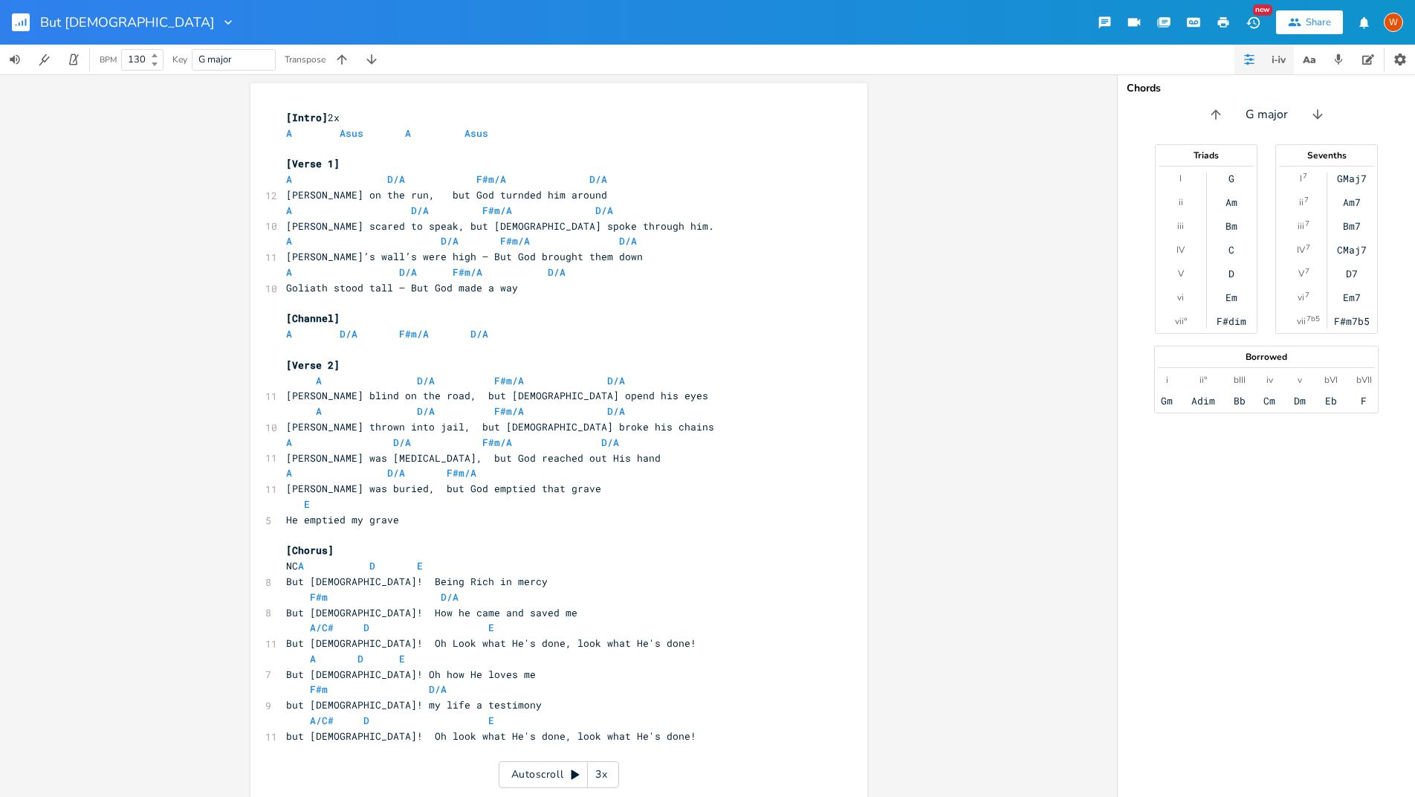
click at [1279, 62] on icon "button" at bounding box center [1279, 59] width 1 height 7
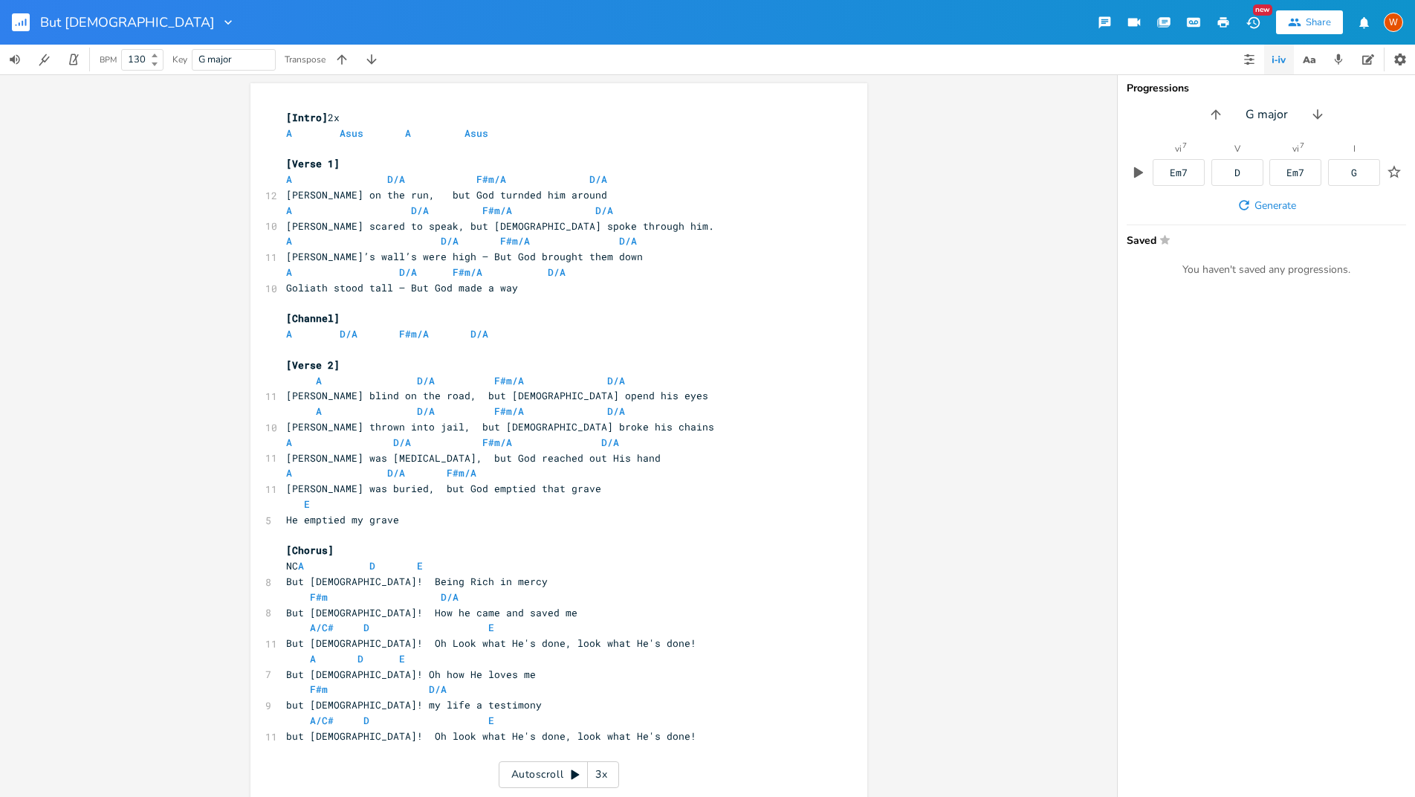
click at [1236, 148] on div "V" at bounding box center [1238, 148] width 6 height 9
click at [1247, 204] on icon "button" at bounding box center [1244, 205] width 15 height 15
click at [1136, 174] on icon "button" at bounding box center [1138, 172] width 9 height 11
click at [1261, 208] on span "Generate" at bounding box center [1276, 205] width 42 height 14
click at [1128, 174] on button "button" at bounding box center [1139, 173] width 24 height 24
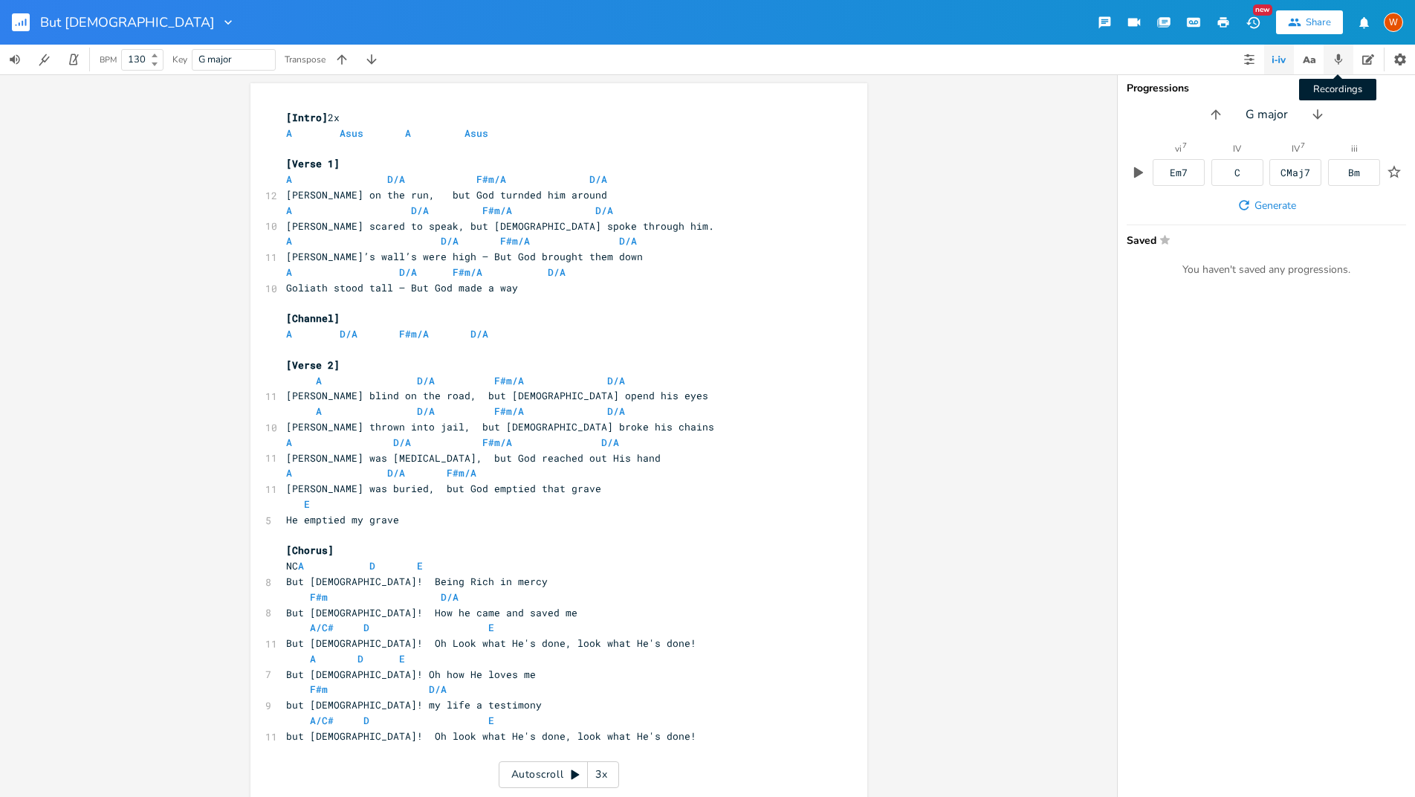
click at [1336, 63] on icon "button" at bounding box center [1338, 59] width 13 height 13
click at [1368, 88] on icon "button" at bounding box center [1363, 88] width 16 height 11
click at [1157, 170] on icon "button" at bounding box center [1152, 168] width 13 height 13
click at [1242, 167] on progress at bounding box center [1262, 169] width 195 height 4
click at [1303, 171] on div "1:34 / 3:57" at bounding box center [1241, 169] width 239 height 24
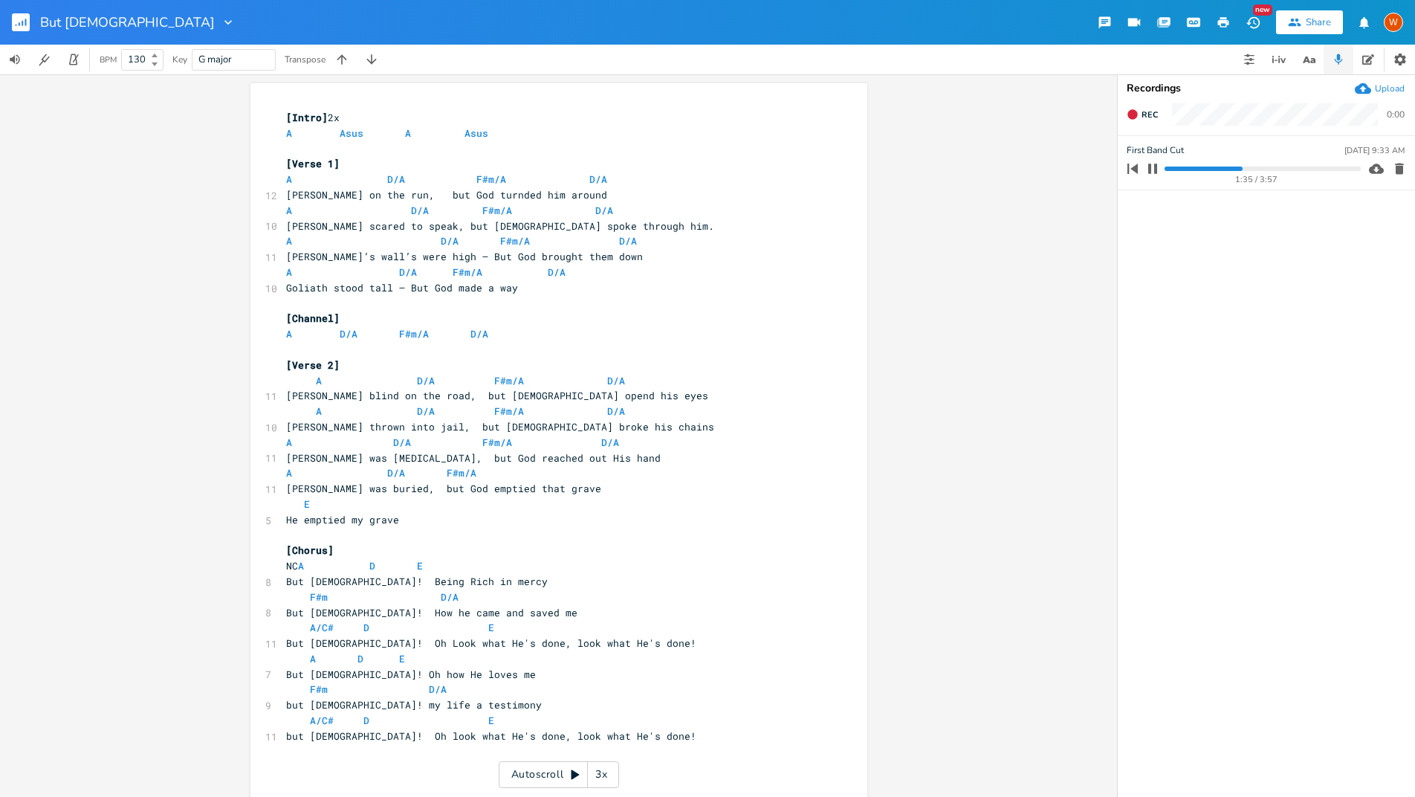
click at [1298, 168] on progress at bounding box center [1262, 169] width 195 height 4
click at [1148, 166] on icon "button" at bounding box center [1153, 169] width 12 height 12
click at [1368, 60] on icon "button" at bounding box center [1369, 59] width 12 height 10
click at [1151, 125] on textarea "6/8" at bounding box center [1266, 450] width 297 height 694
click at [1135, 120] on textarea "6/8" at bounding box center [1266, 450] width 297 height 694
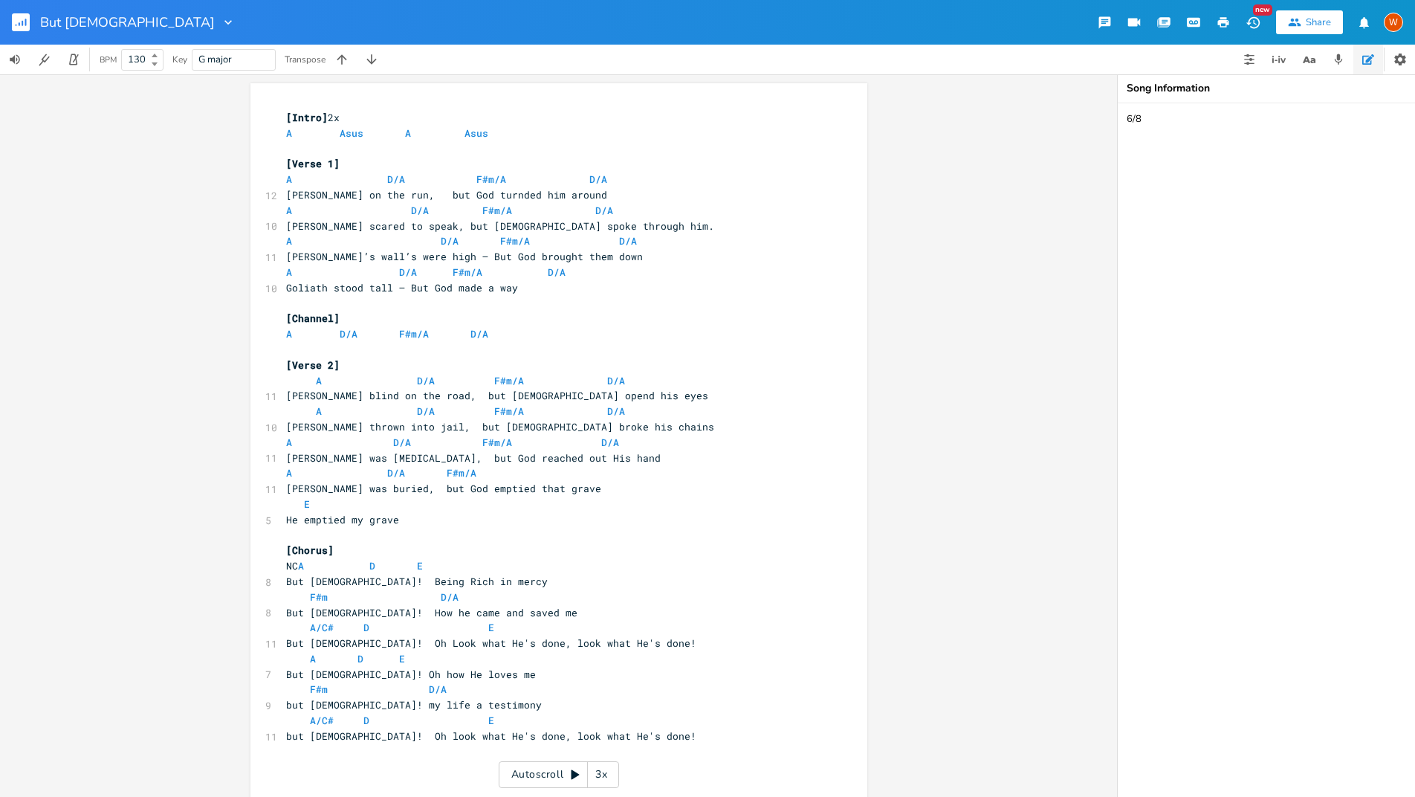
drag, startPoint x: 1149, startPoint y: 119, endPoint x: 1099, endPoint y: 118, distance: 50.6
click at [1099, 118] on div "xxxxxxxxxx [Intro] 2x A Asus A Asus ​ [Verse 1] A D/A F#m/A D/A 12 [PERSON_NAME…" at bounding box center [707, 435] width 1415 height 723
type textarea "4/4"
click at [152, 65] on icon at bounding box center [155, 64] width 6 height 4
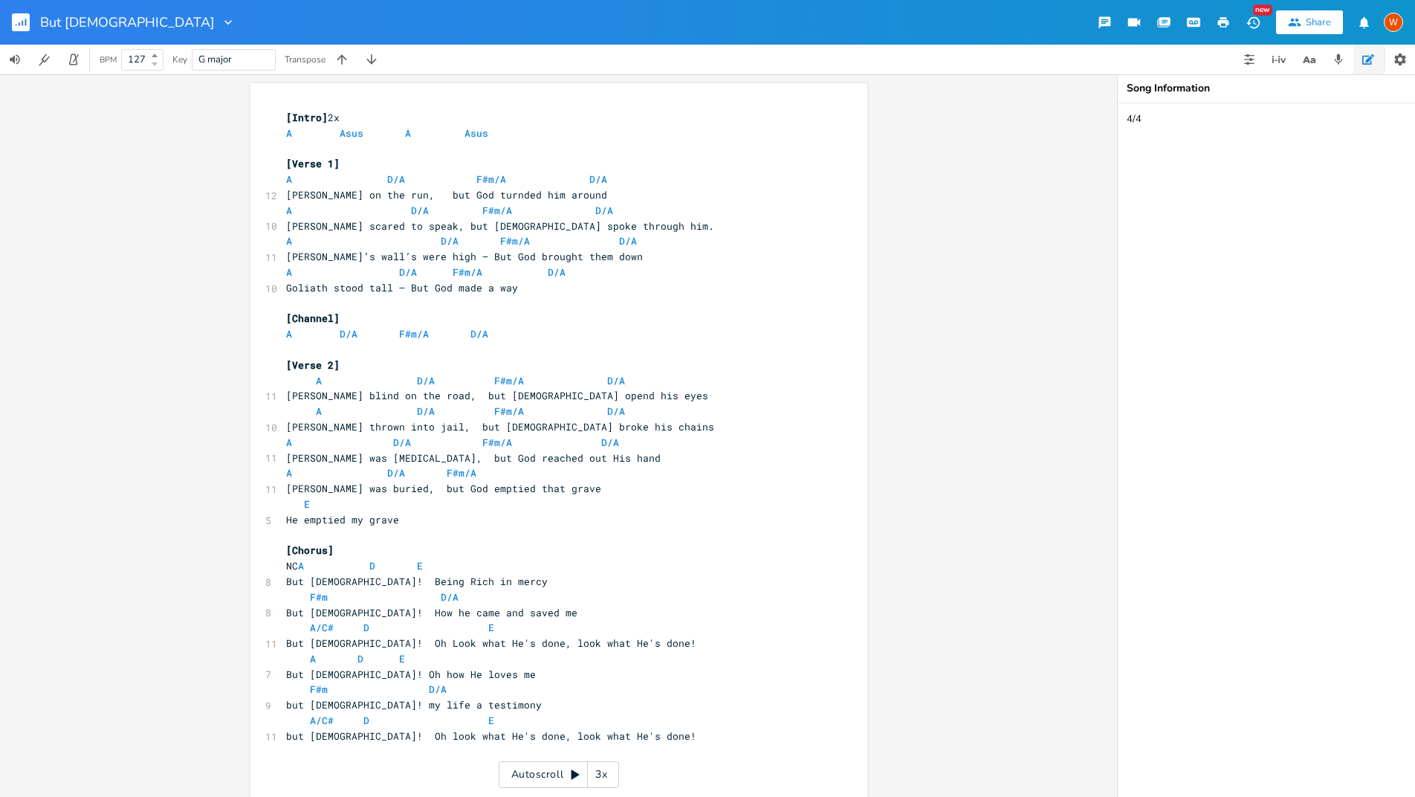
click at [152, 65] on icon at bounding box center [155, 64] width 6 height 4
click at [152, 65] on b at bounding box center [152, 63] width 13 height 9
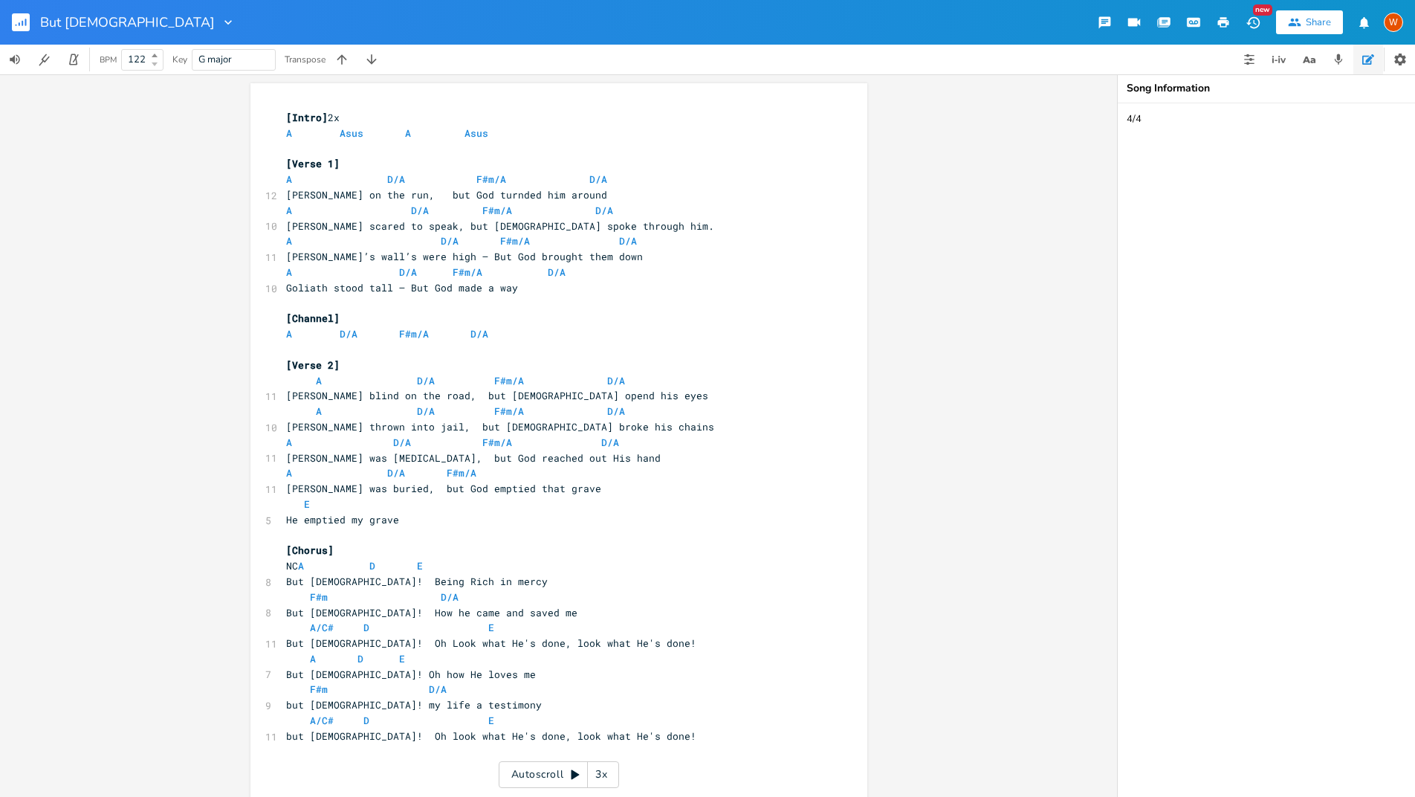
click at [152, 65] on b at bounding box center [152, 63] width 13 height 9
type input "118"
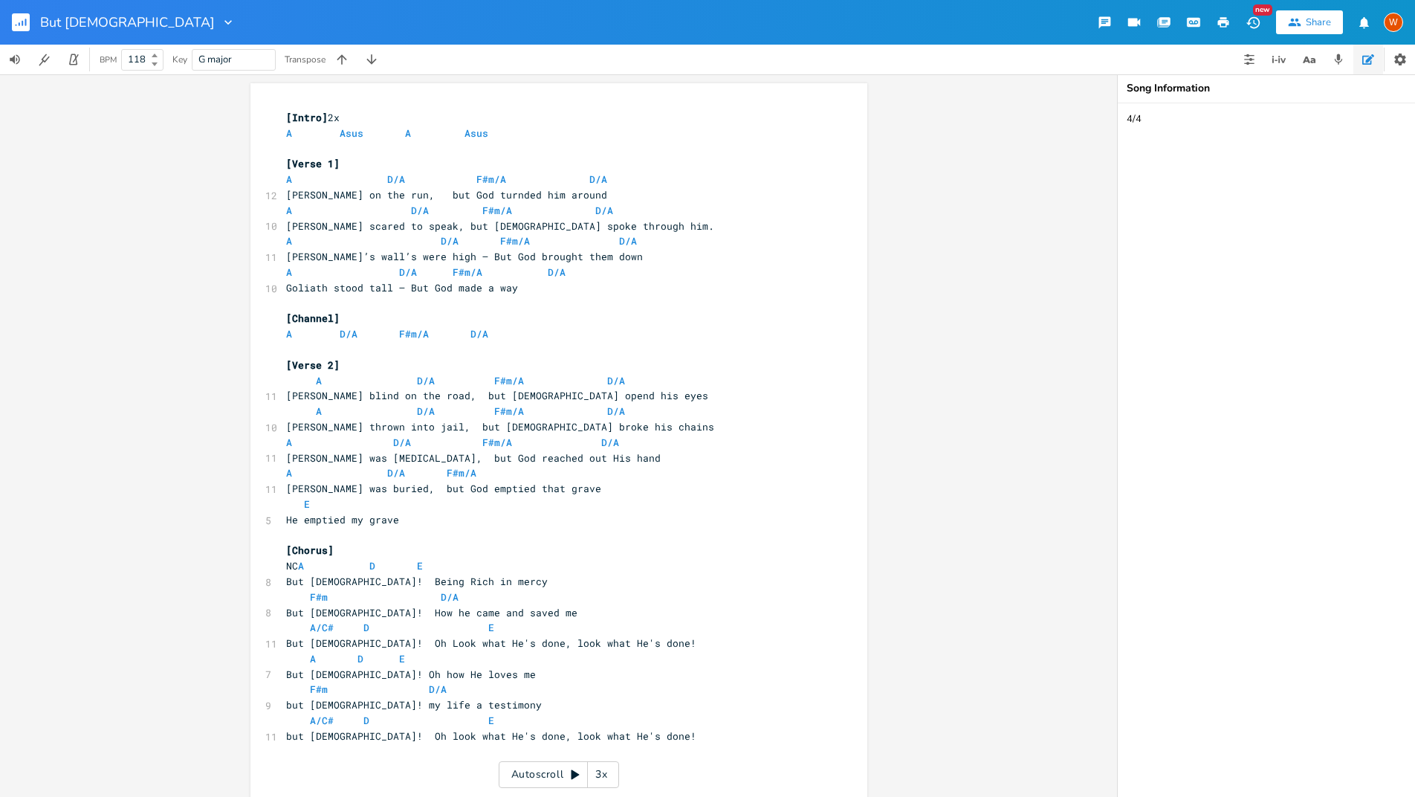
click at [152, 65] on b at bounding box center [152, 63] width 13 height 9
drag, startPoint x: 204, startPoint y: 59, endPoint x: 196, endPoint y: 59, distance: 8.2
click at [196, 59] on div "G major" at bounding box center [234, 60] width 84 height 22
click at [247, 53] on span "G major" at bounding box center [233, 60] width 71 height 20
click at [244, 55] on span "G major" at bounding box center [233, 60] width 71 height 20
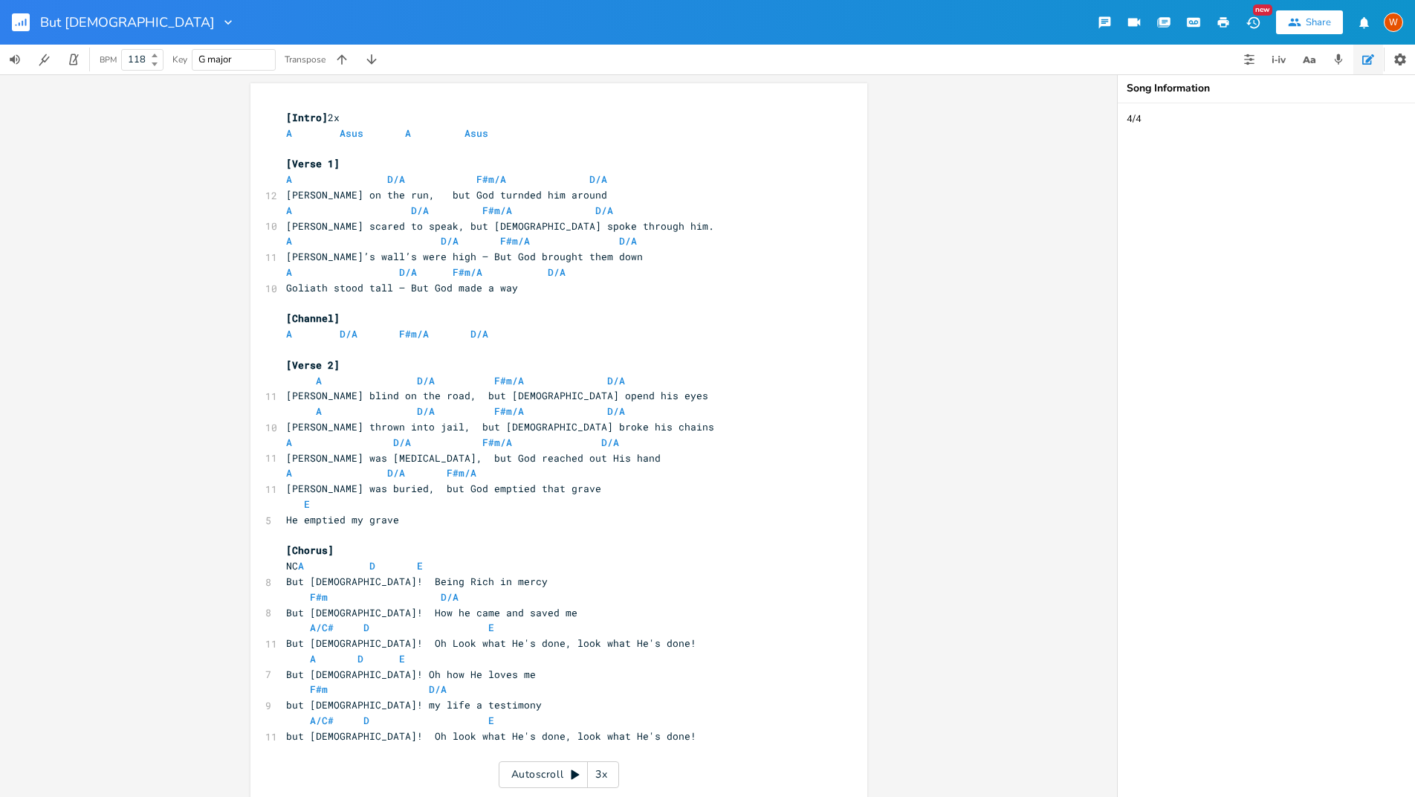
click at [381, 144] on pre "​" at bounding box center [551, 149] width 537 height 16
click at [283, 131] on pre "A Asus A Asus" at bounding box center [551, 134] width 537 height 16
click at [1242, 66] on button "button" at bounding box center [1250, 60] width 30 height 30
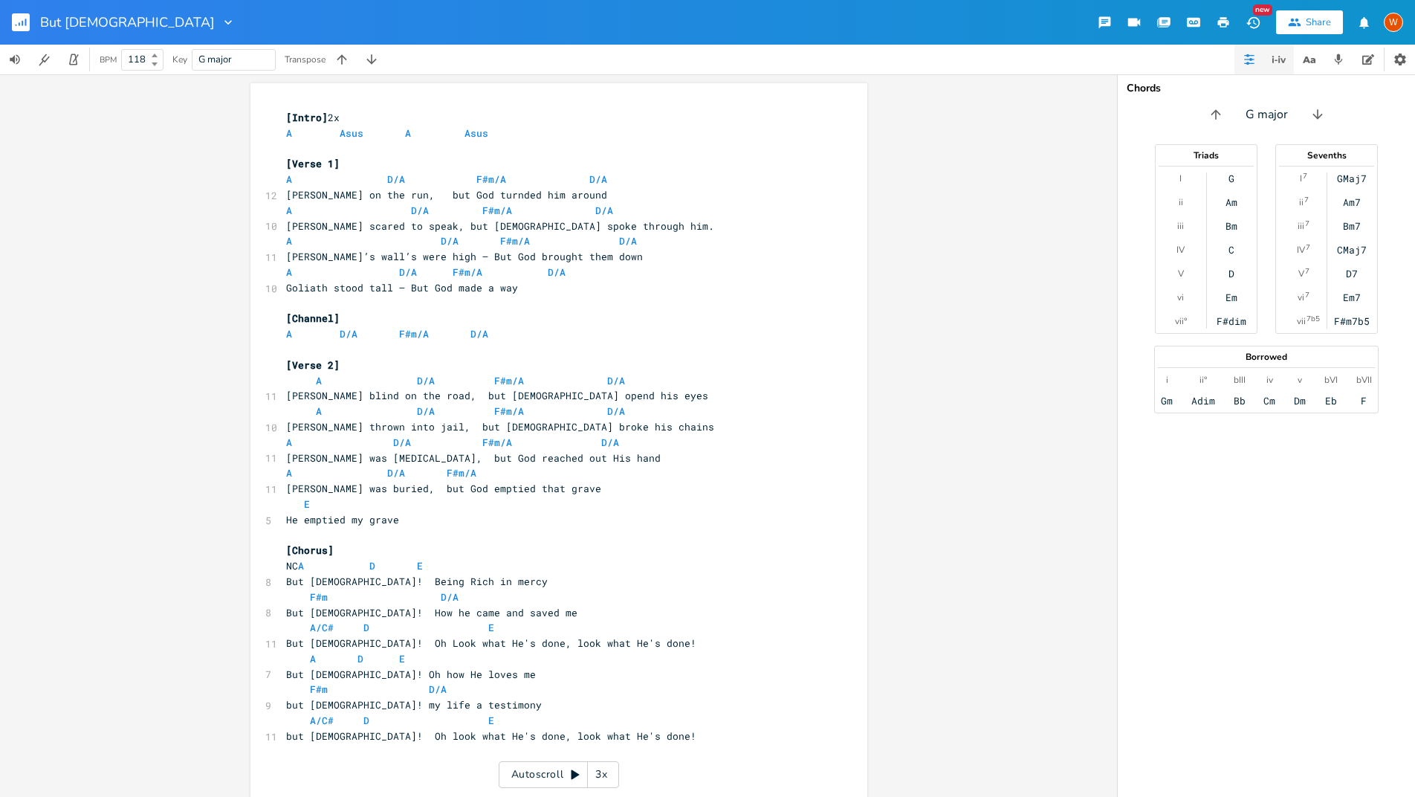
click at [1268, 62] on button "button" at bounding box center [1279, 60] width 30 height 30
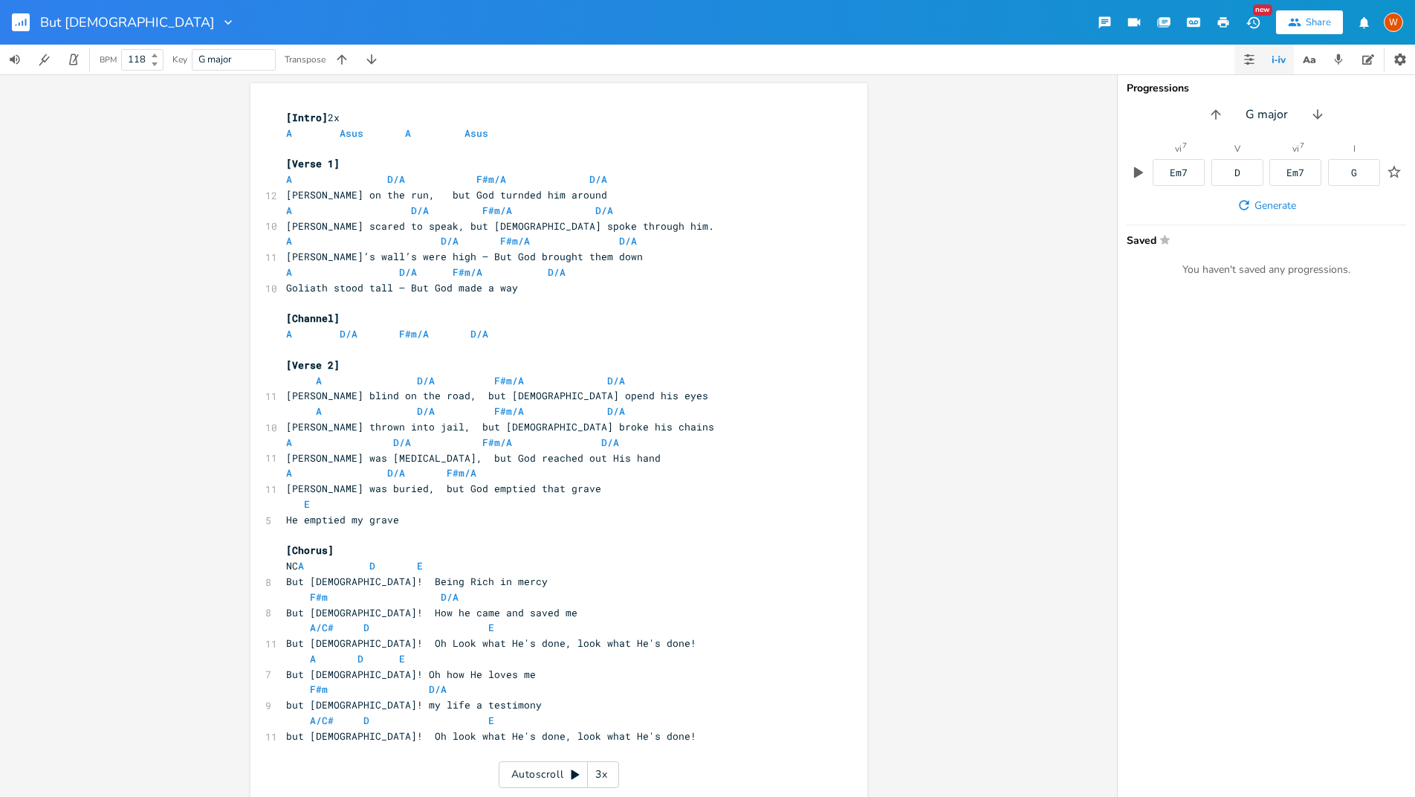
click at [1247, 61] on icon "button" at bounding box center [1250, 60] width 12 height 12
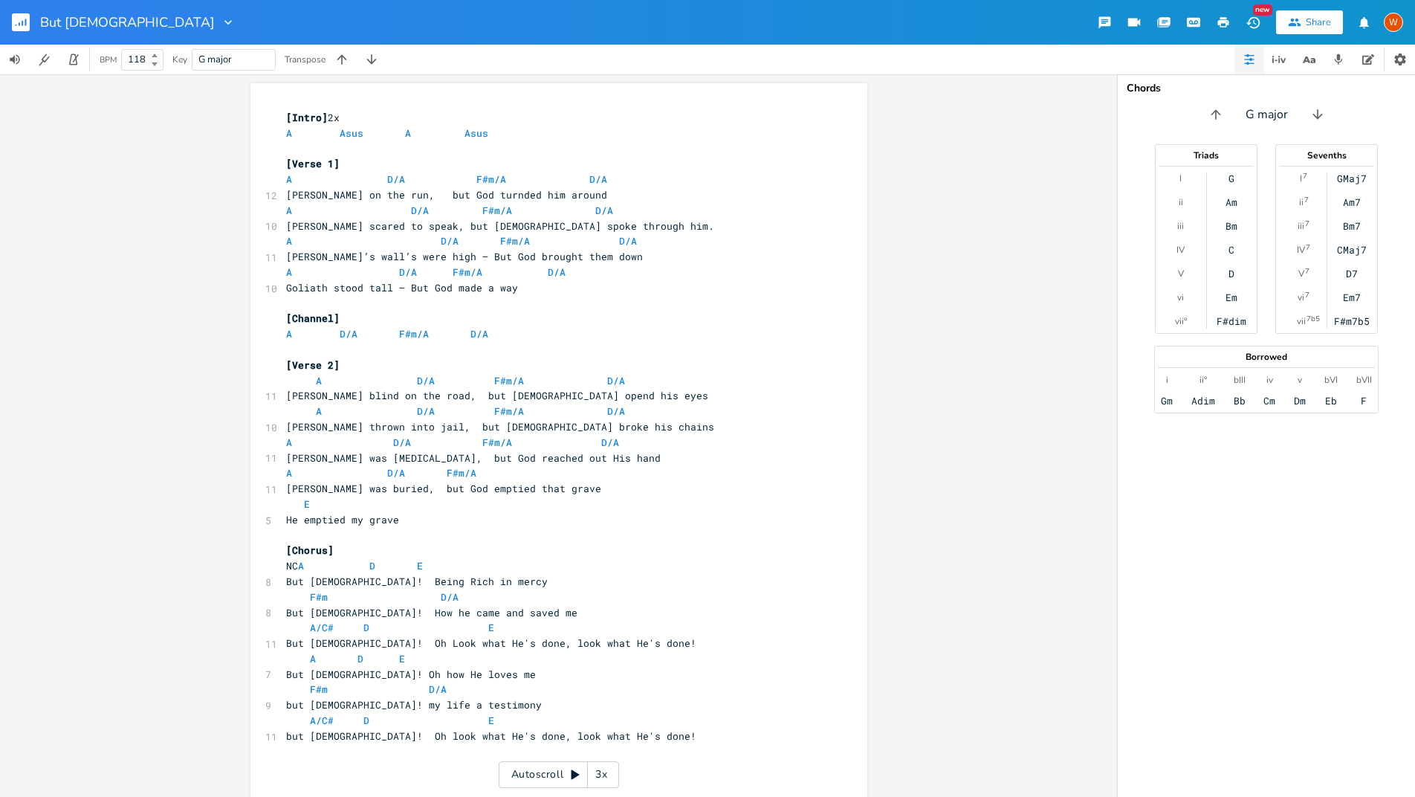
click at [224, 23] on icon "button" at bounding box center [227, 22] width 7 height 4
click at [22, 28] on rect "button" at bounding box center [21, 22] width 18 height 18
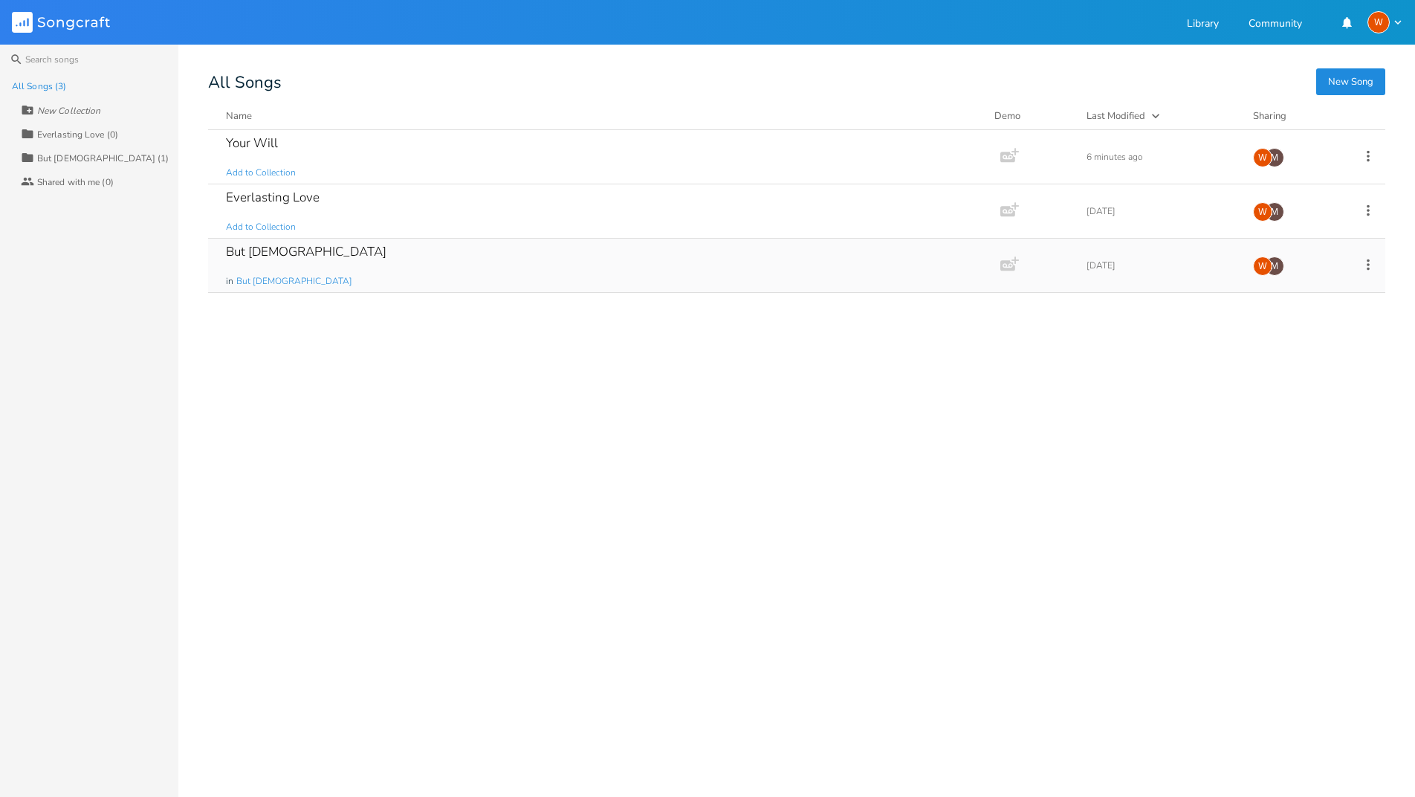
click at [337, 268] on div "But [DEMOGRAPHIC_DATA] in But [DEMOGRAPHIC_DATA]" at bounding box center [601, 266] width 751 height 54
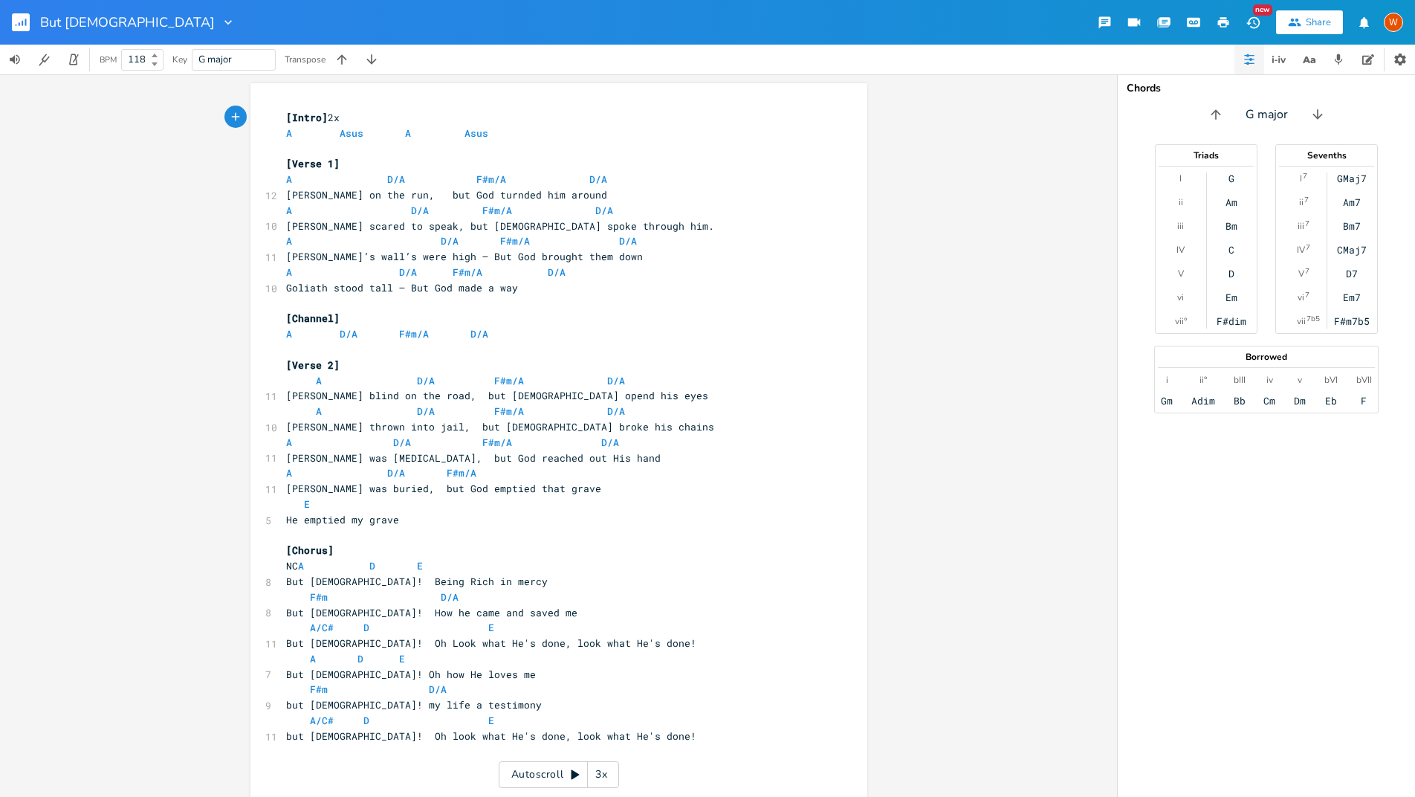
click at [16, 21] on rect "button" at bounding box center [21, 22] width 18 height 18
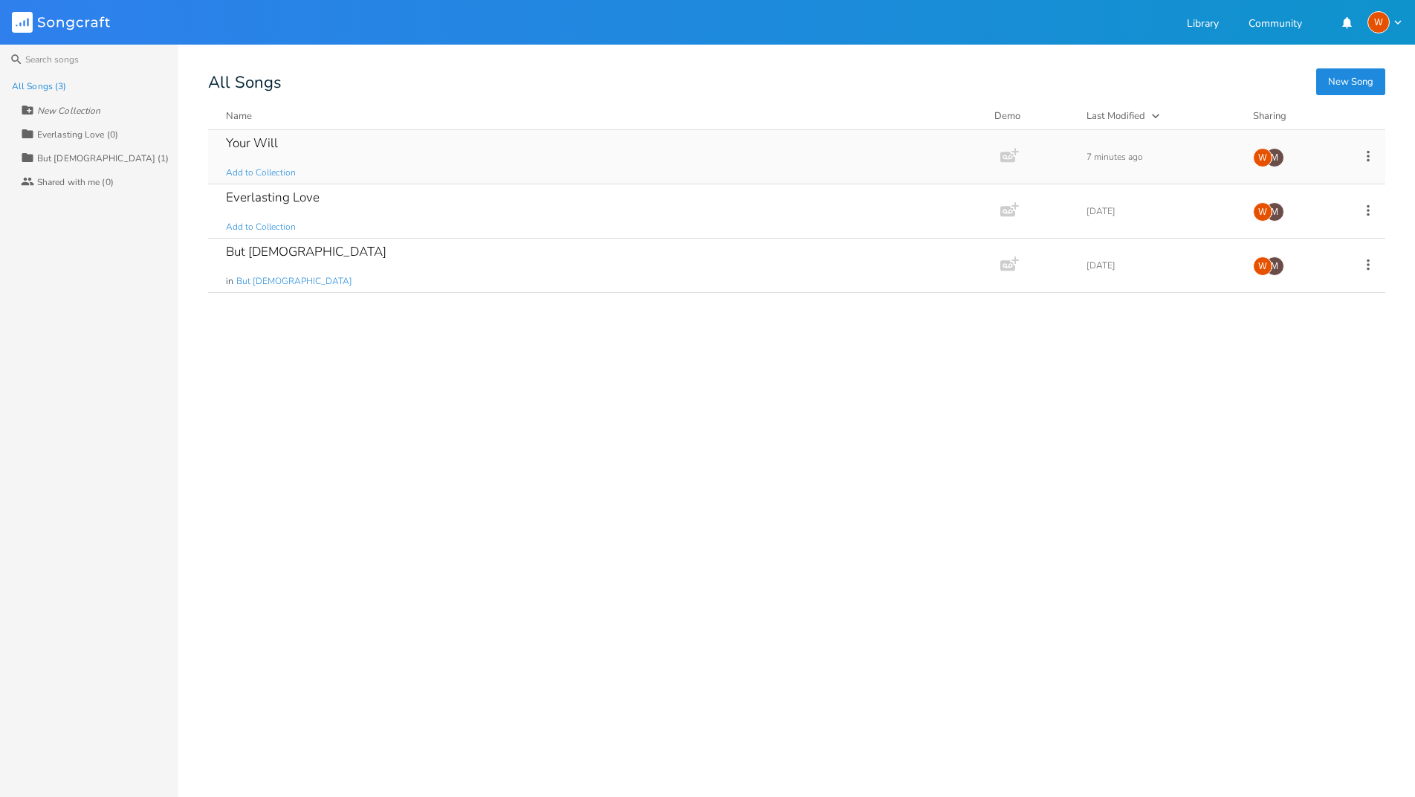
click at [294, 153] on div "Your Will Add to Collection" at bounding box center [601, 157] width 751 height 54
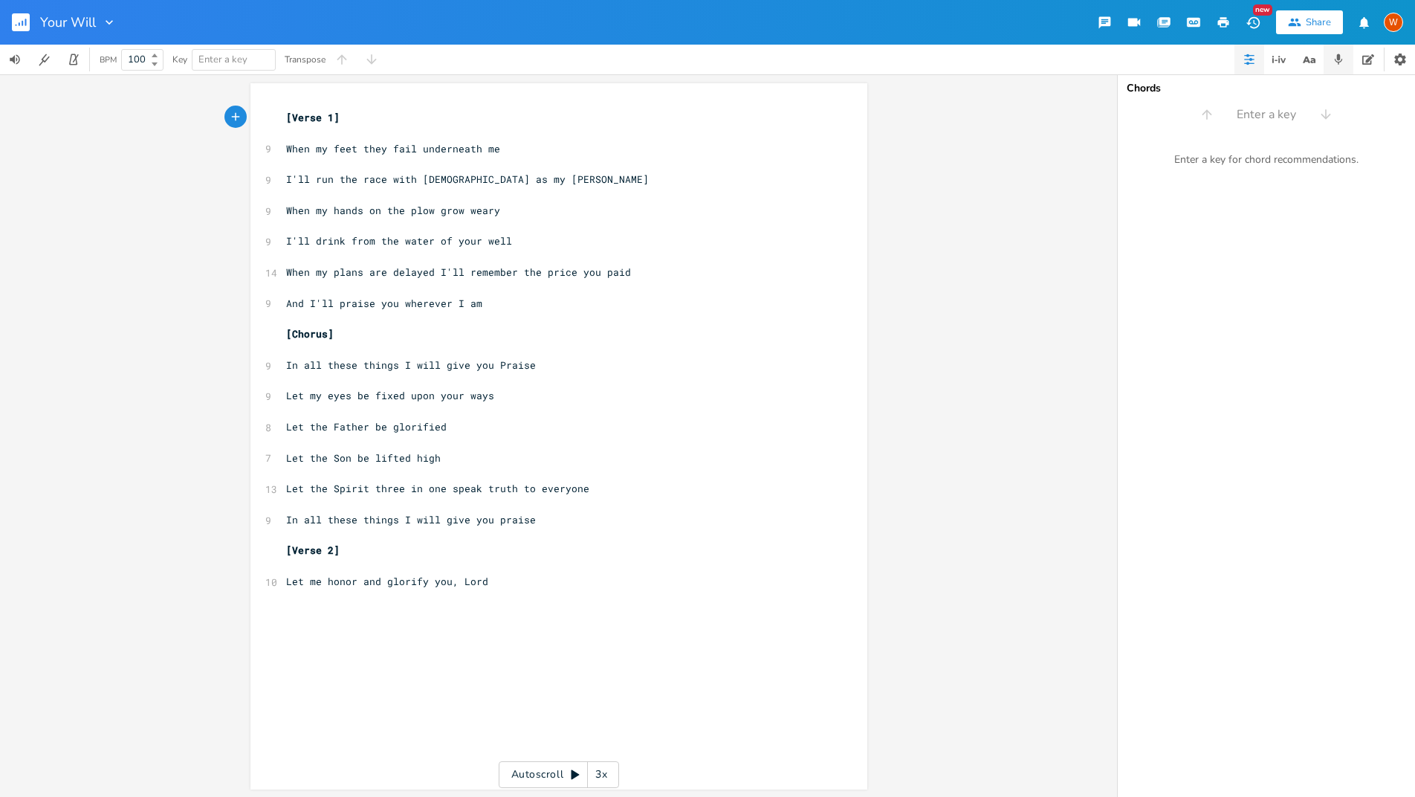
click at [1341, 60] on icon "button" at bounding box center [1338, 59] width 13 height 13
click at [1379, 85] on div "Upload" at bounding box center [1390, 89] width 30 height 12
click at [1156, 169] on icon "button" at bounding box center [1152, 169] width 9 height 11
click at [1156, 169] on icon "button" at bounding box center [1152, 169] width 9 height 10
click at [1218, 256] on ul "Rainbow Forest Dr [DATE] 9:36 AM 0:08 / 0:27" at bounding box center [1266, 466] width 297 height 660
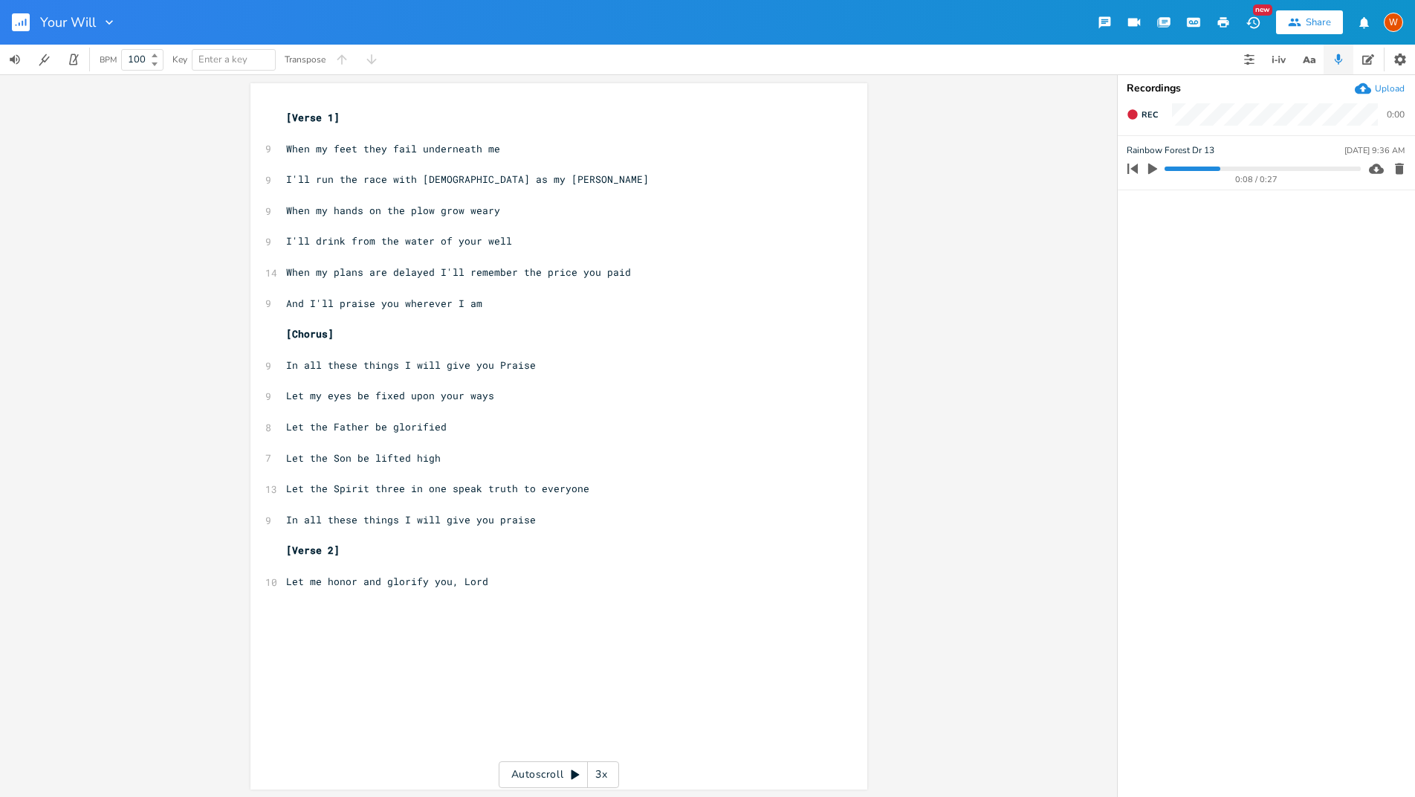
click at [27, 30] on rect "button" at bounding box center [21, 22] width 18 height 18
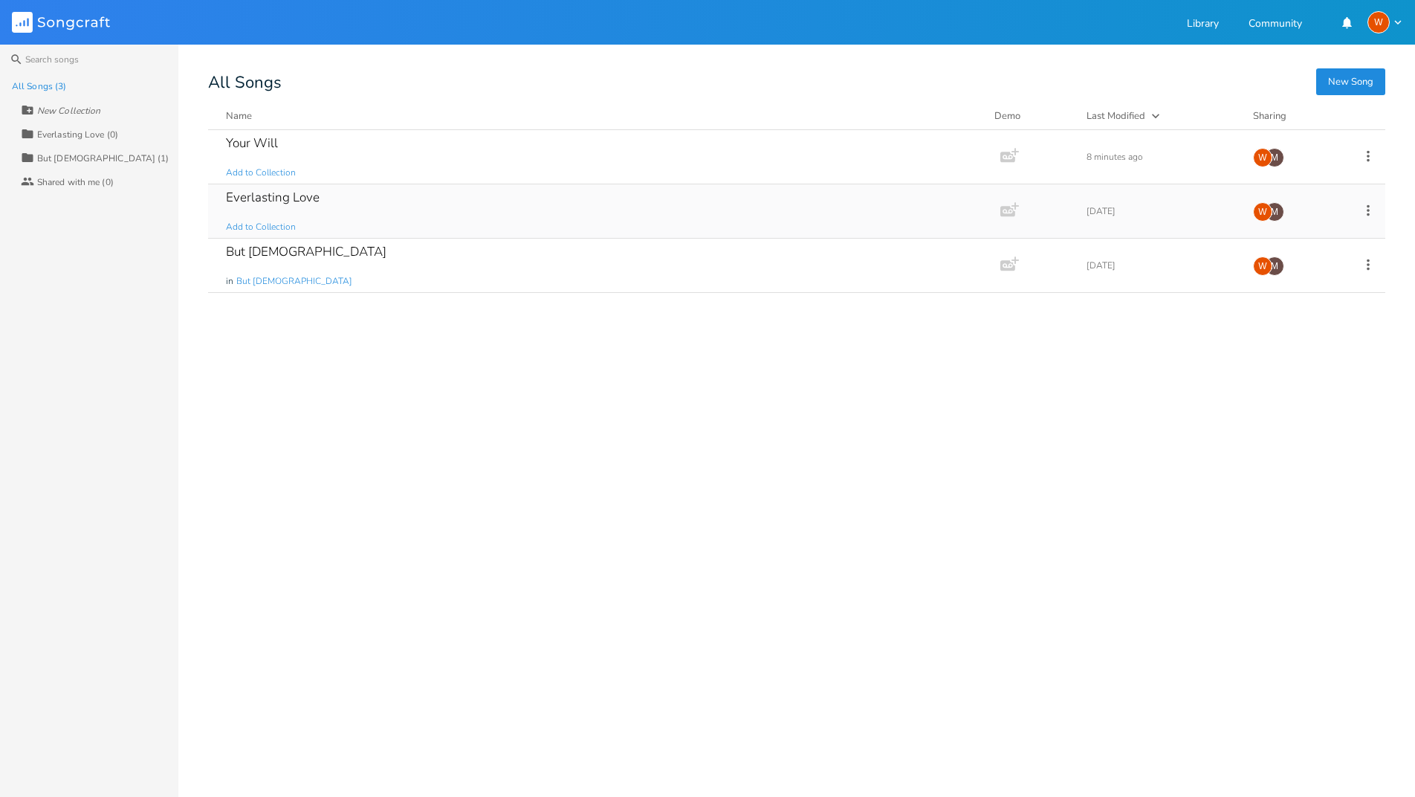
click at [302, 200] on div "Everlasting Love" at bounding box center [273, 197] width 94 height 13
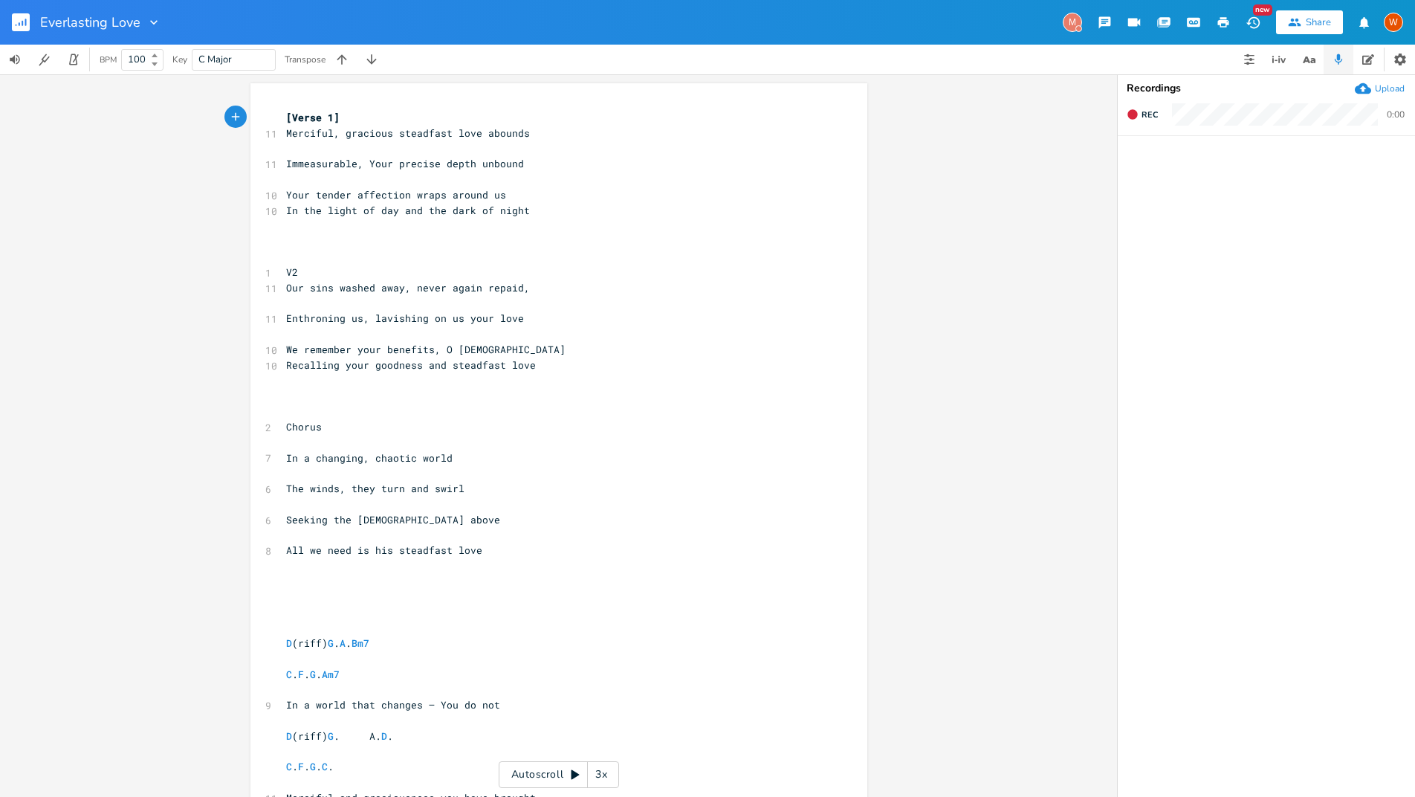
click at [1368, 91] on icon "button" at bounding box center [1363, 88] width 16 height 11
click at [1364, 92] on icon "button" at bounding box center [1363, 88] width 16 height 11
click at [1146, 226] on icon "button" at bounding box center [1152, 222] width 13 height 13
click at [1158, 169] on icon "button" at bounding box center [1152, 168] width 13 height 13
click at [1154, 169] on icon "button" at bounding box center [1152, 169] width 9 height 10
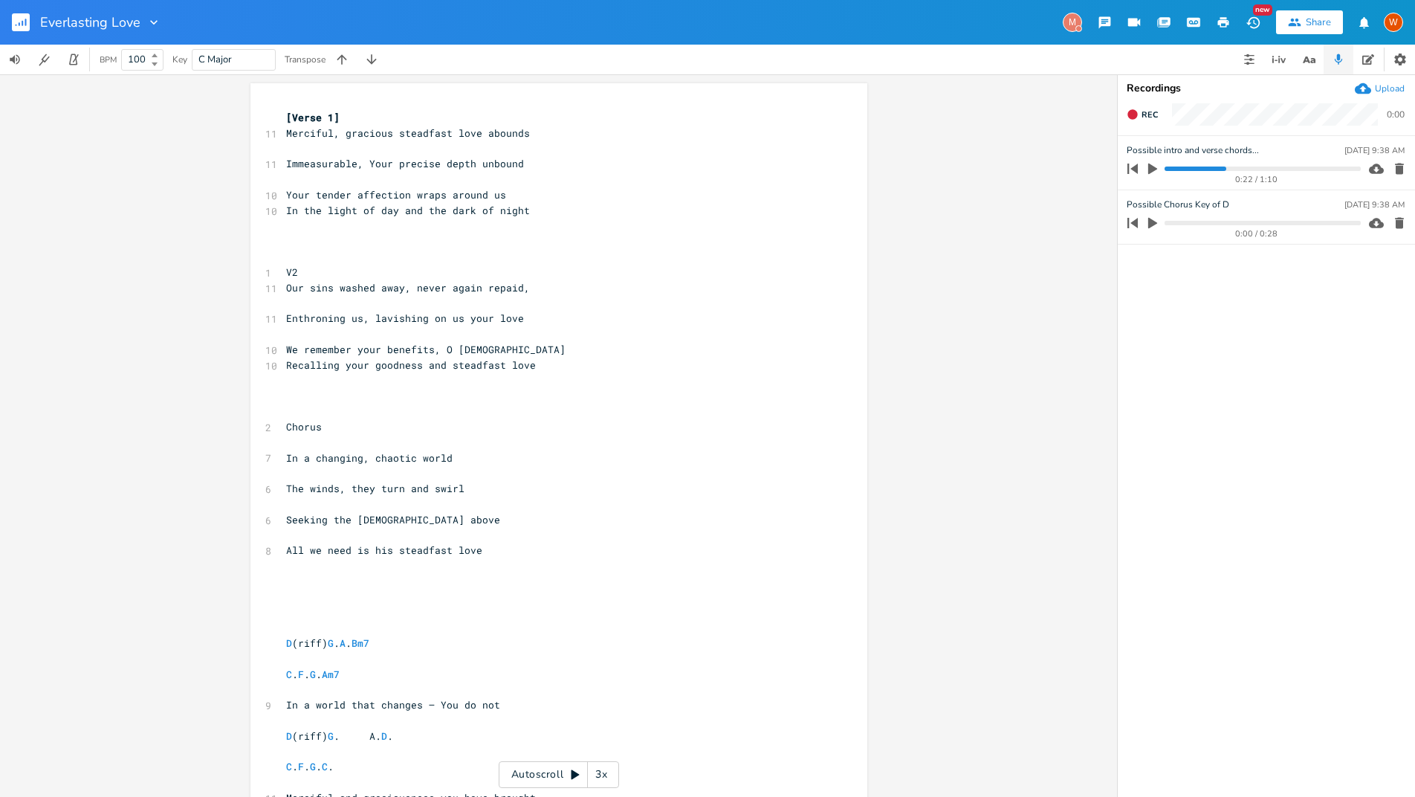
click at [27, 28] on rect "button" at bounding box center [21, 22] width 18 height 18
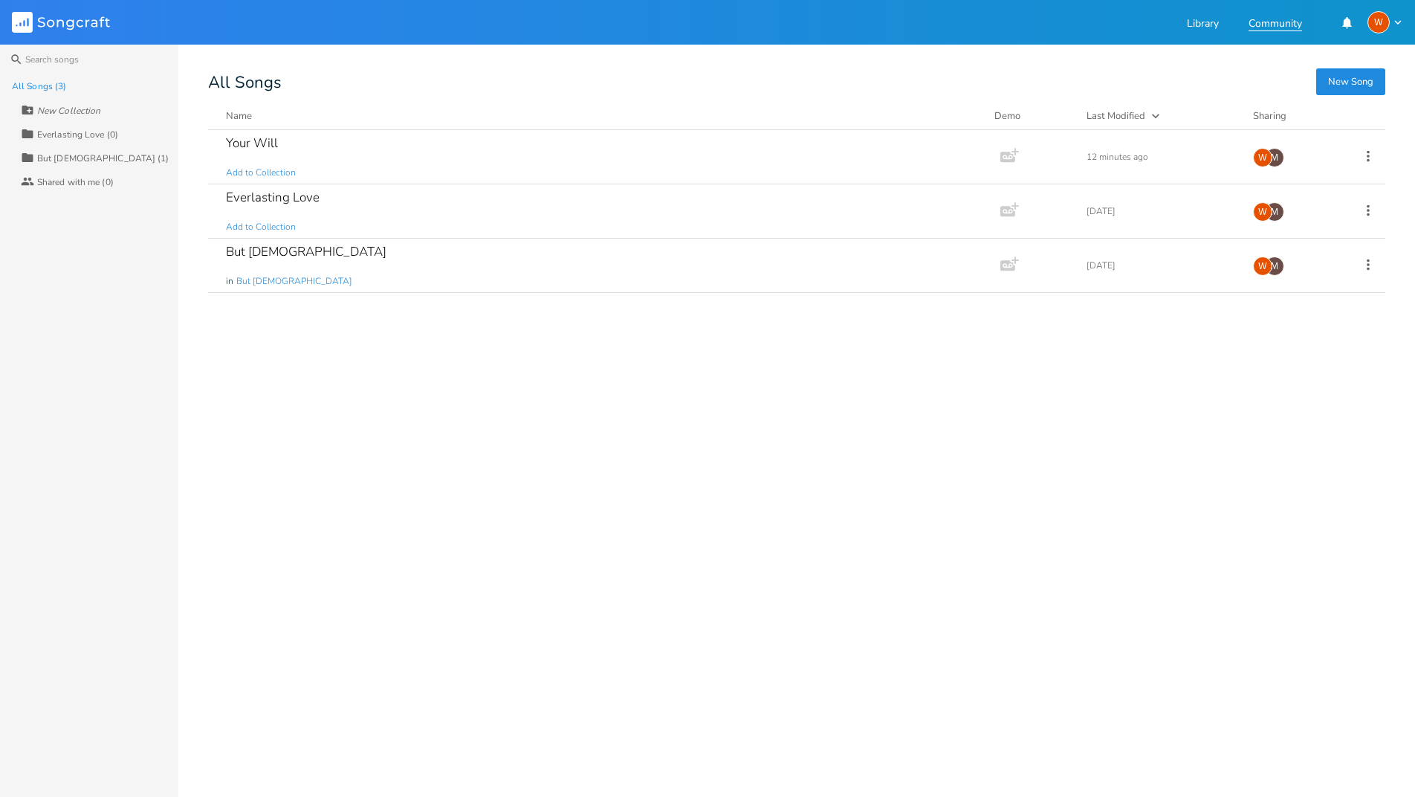
click at [1260, 25] on link "Community" at bounding box center [1276, 25] width 54 height 13
click at [1396, 22] on icon "button" at bounding box center [1398, 22] width 13 height 13
click at [976, 53] on div "Search All Songs (3) New Collection Collection Everlasting Love (0) Collection …" at bounding box center [707, 421] width 1415 height 752
click at [1013, 267] on icon "button" at bounding box center [1008, 265] width 15 height 10
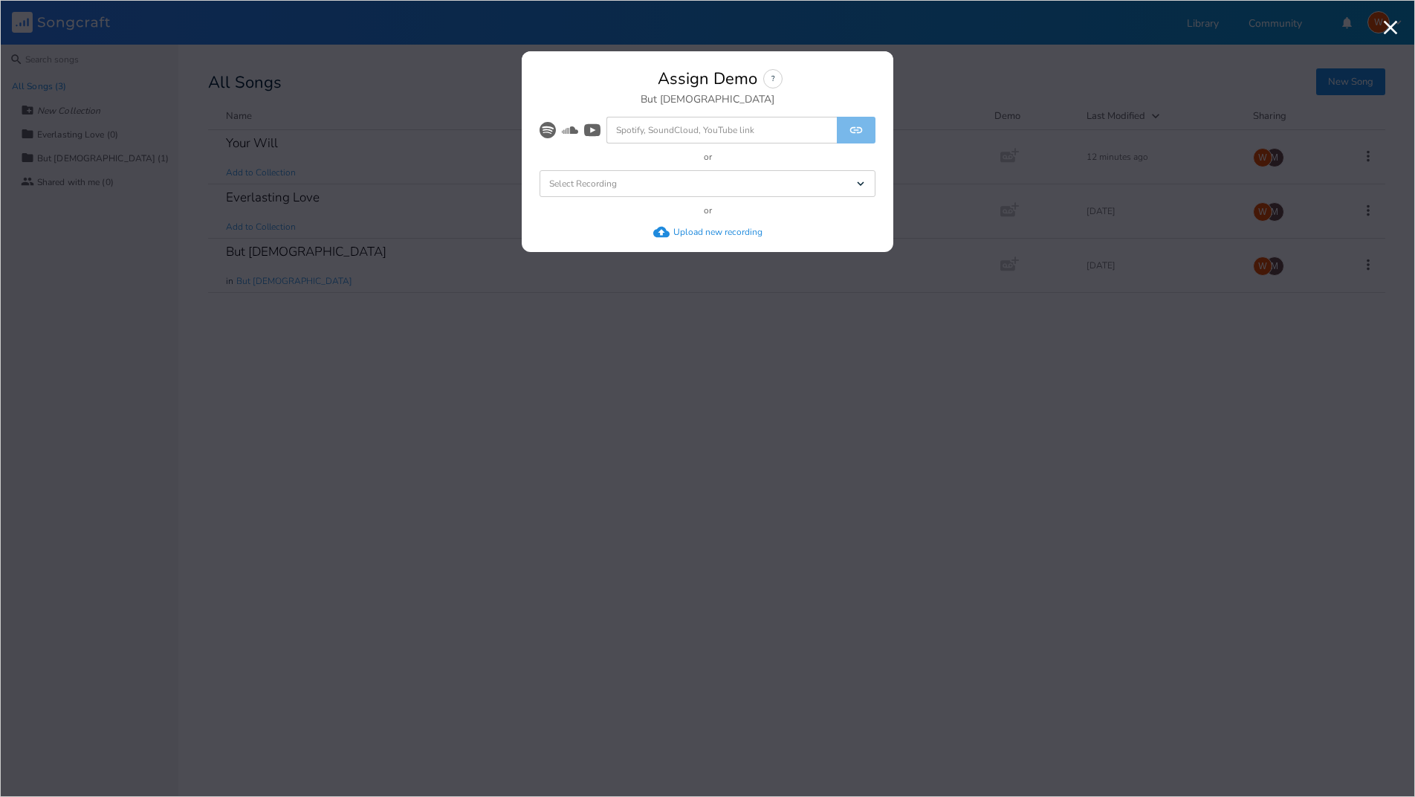
click at [788, 187] on div "Select Recording Dropdown" at bounding box center [708, 183] width 336 height 27
click at [824, 215] on li "First Band Cut" at bounding box center [711, 210] width 330 height 27
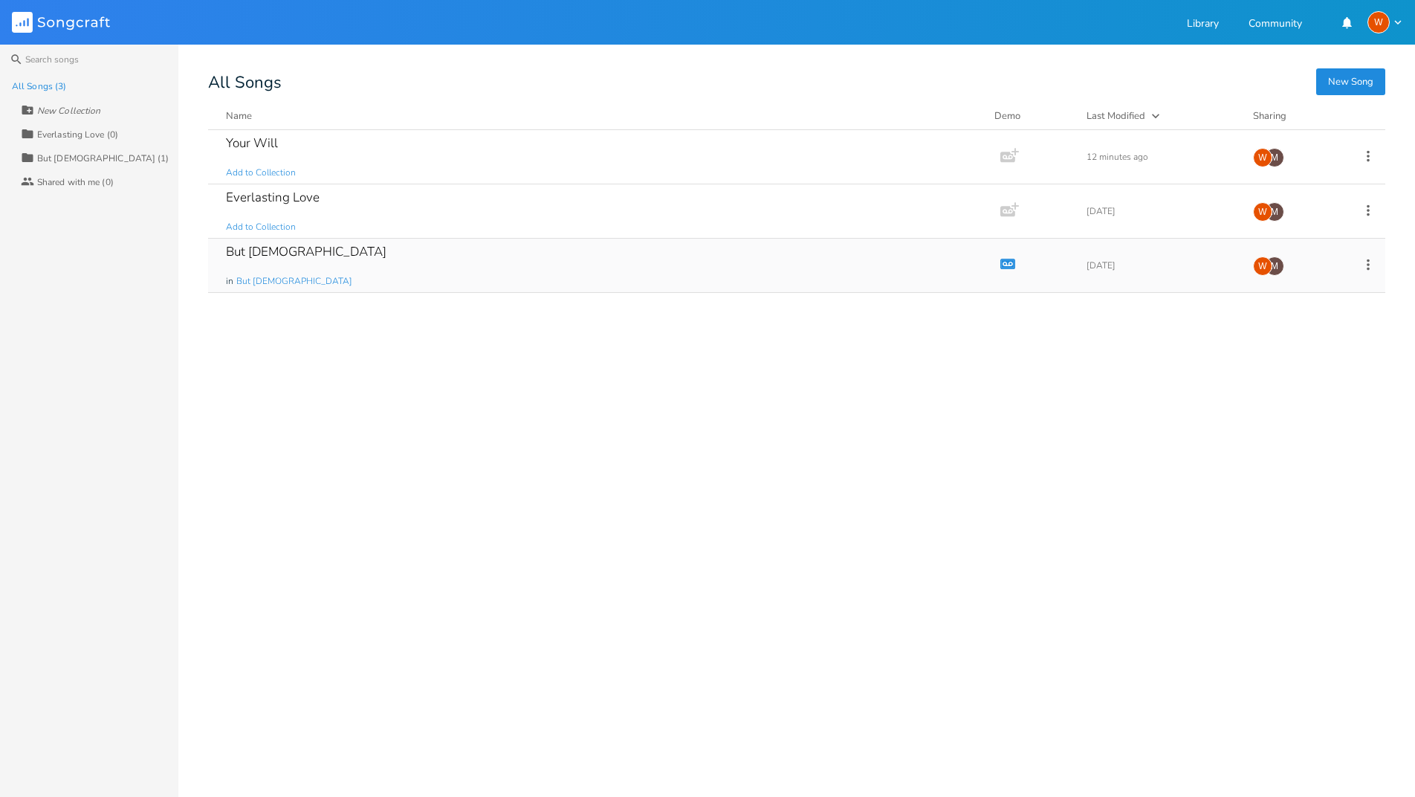
click at [1006, 264] on icon "Demo" at bounding box center [1008, 263] width 15 height 15
click at [256, 282] on span "But [DEMOGRAPHIC_DATA]" at bounding box center [294, 281] width 116 height 13
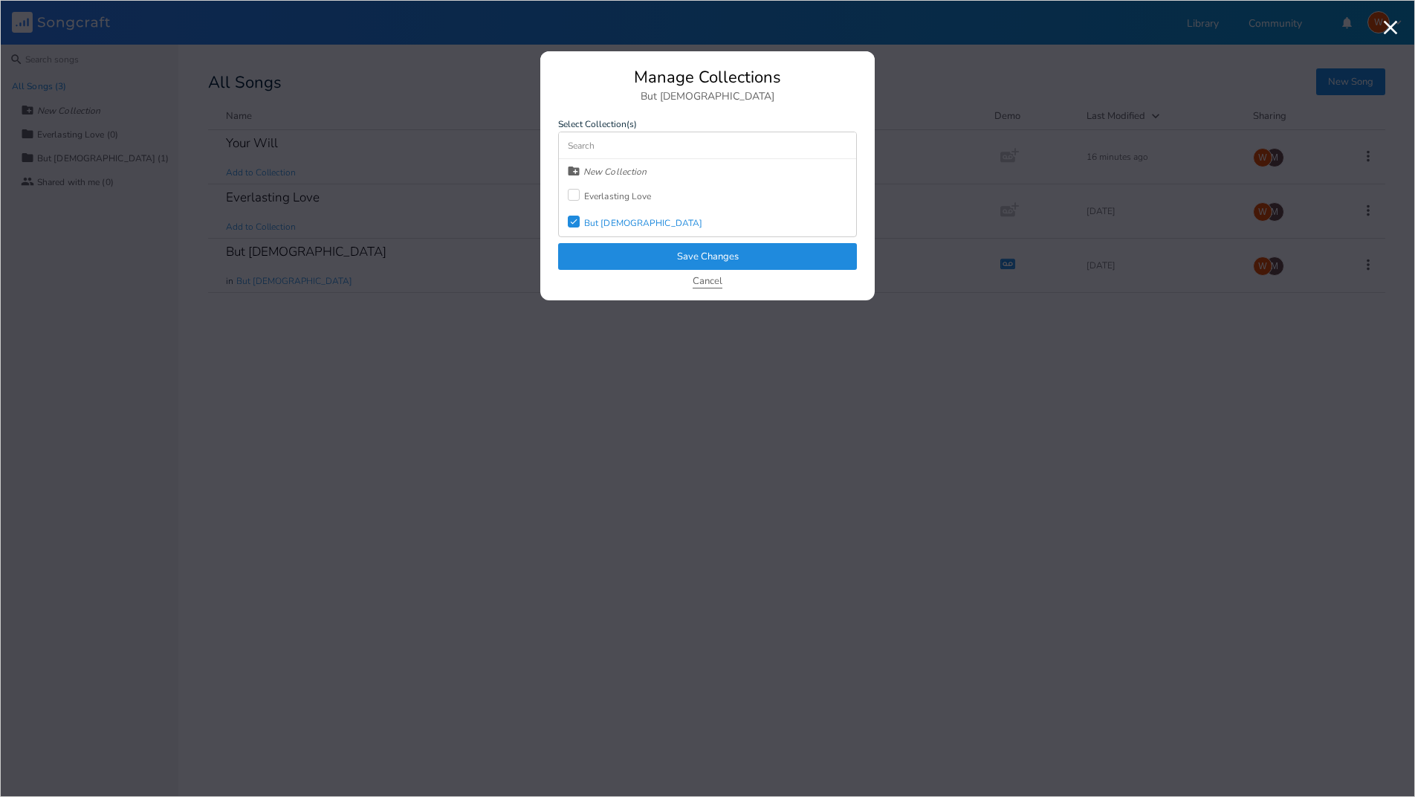
click at [713, 282] on button "Cancel" at bounding box center [708, 282] width 30 height 13
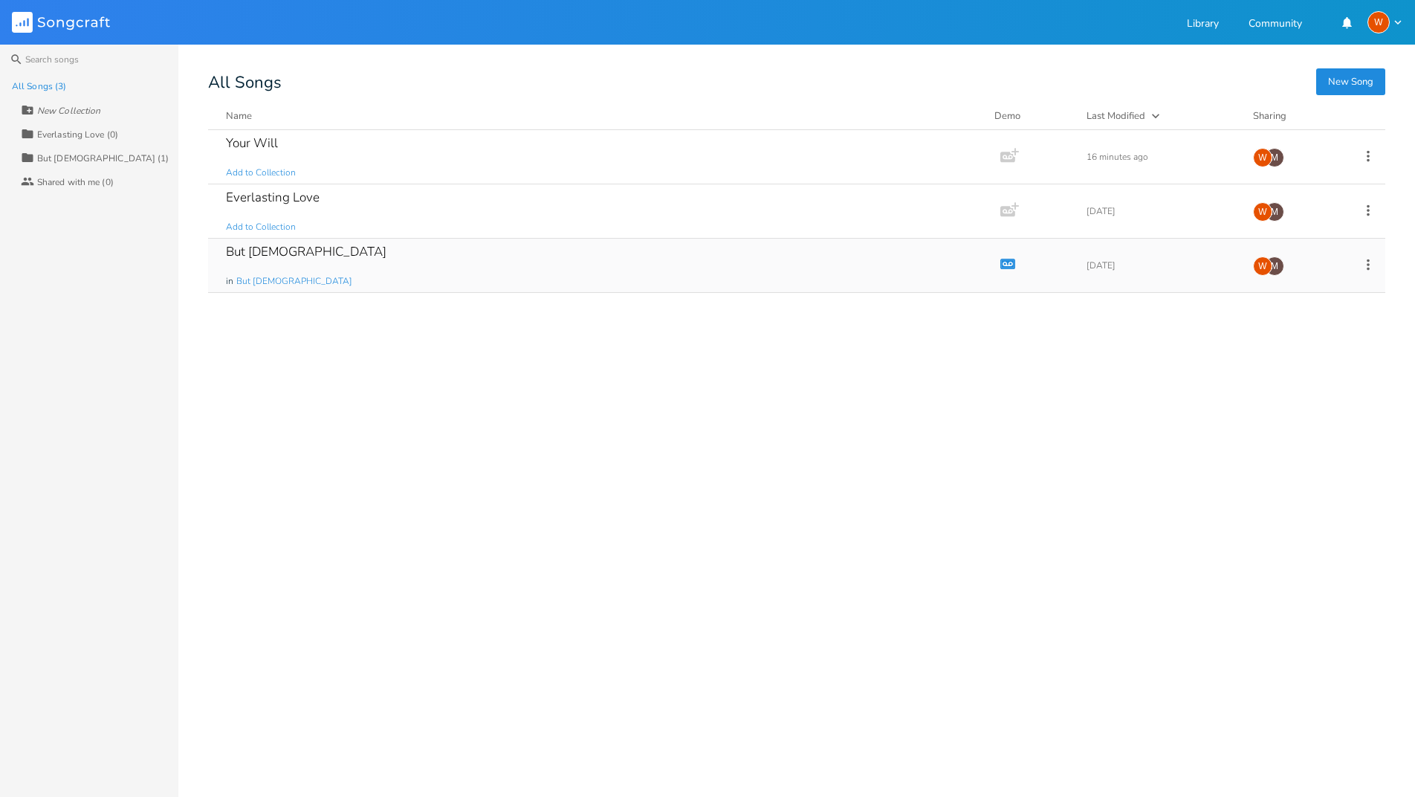
click at [250, 256] on div "But [DEMOGRAPHIC_DATA]" at bounding box center [306, 251] width 161 height 13
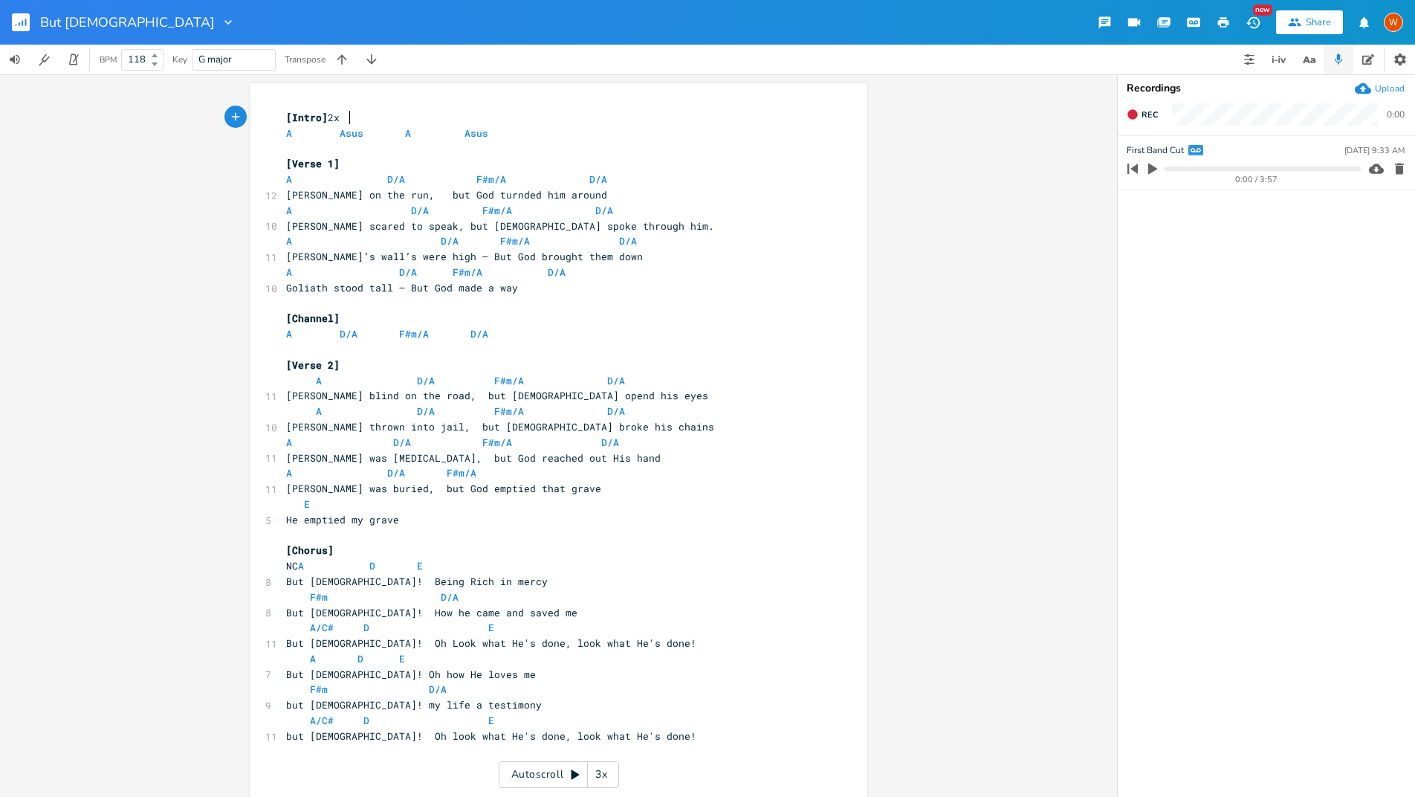
click at [1309, 18] on div "Share" at bounding box center [1318, 22] width 25 height 13
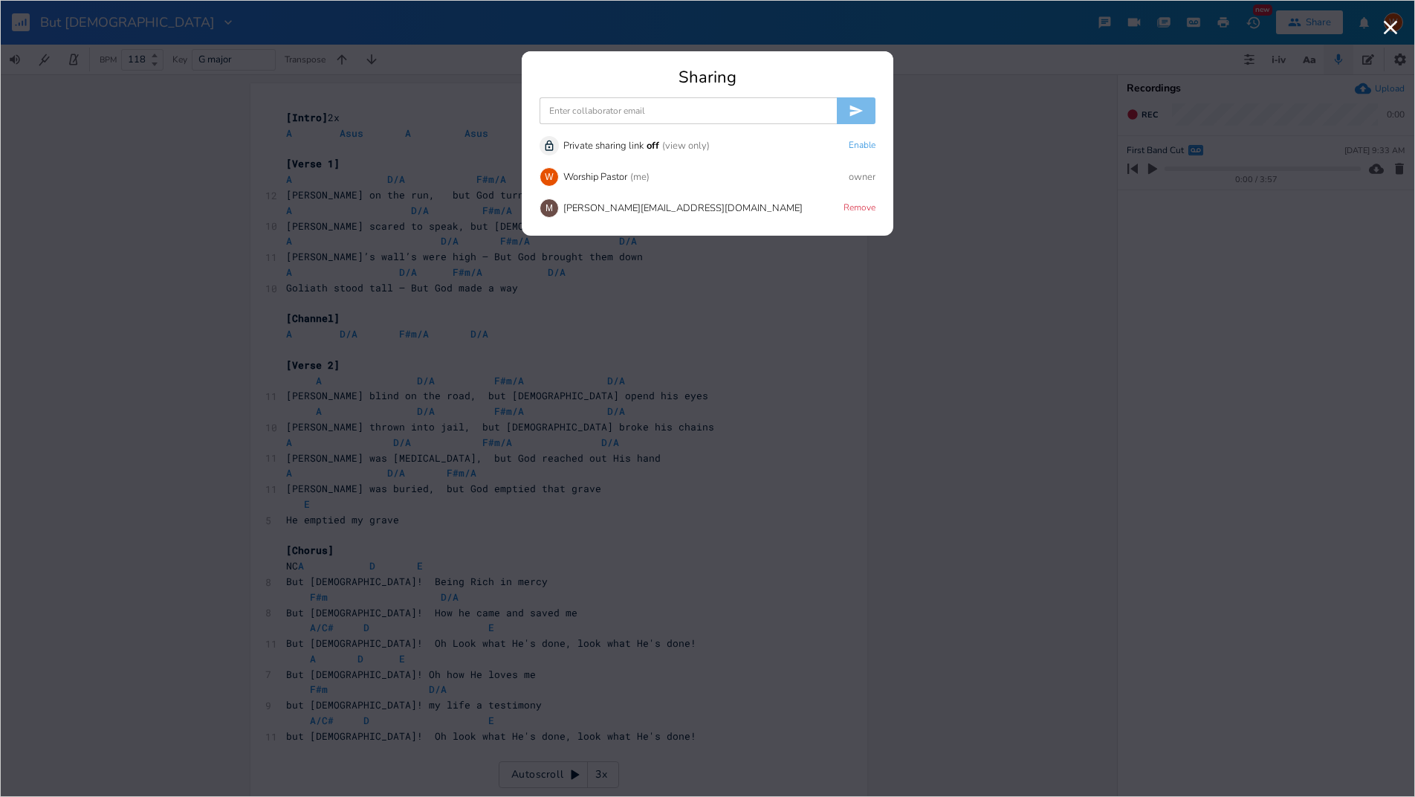
click at [708, 111] on input at bounding box center [688, 110] width 297 height 27
click at [615, 109] on input at bounding box center [688, 110] width 297 height 27
paste input "[EMAIL_ADDRESS][DOMAIN_NAME]"
type input "[EMAIL_ADDRESS][DOMAIN_NAME]"
click at [860, 111] on icon "submit" at bounding box center [856, 111] width 13 height 11
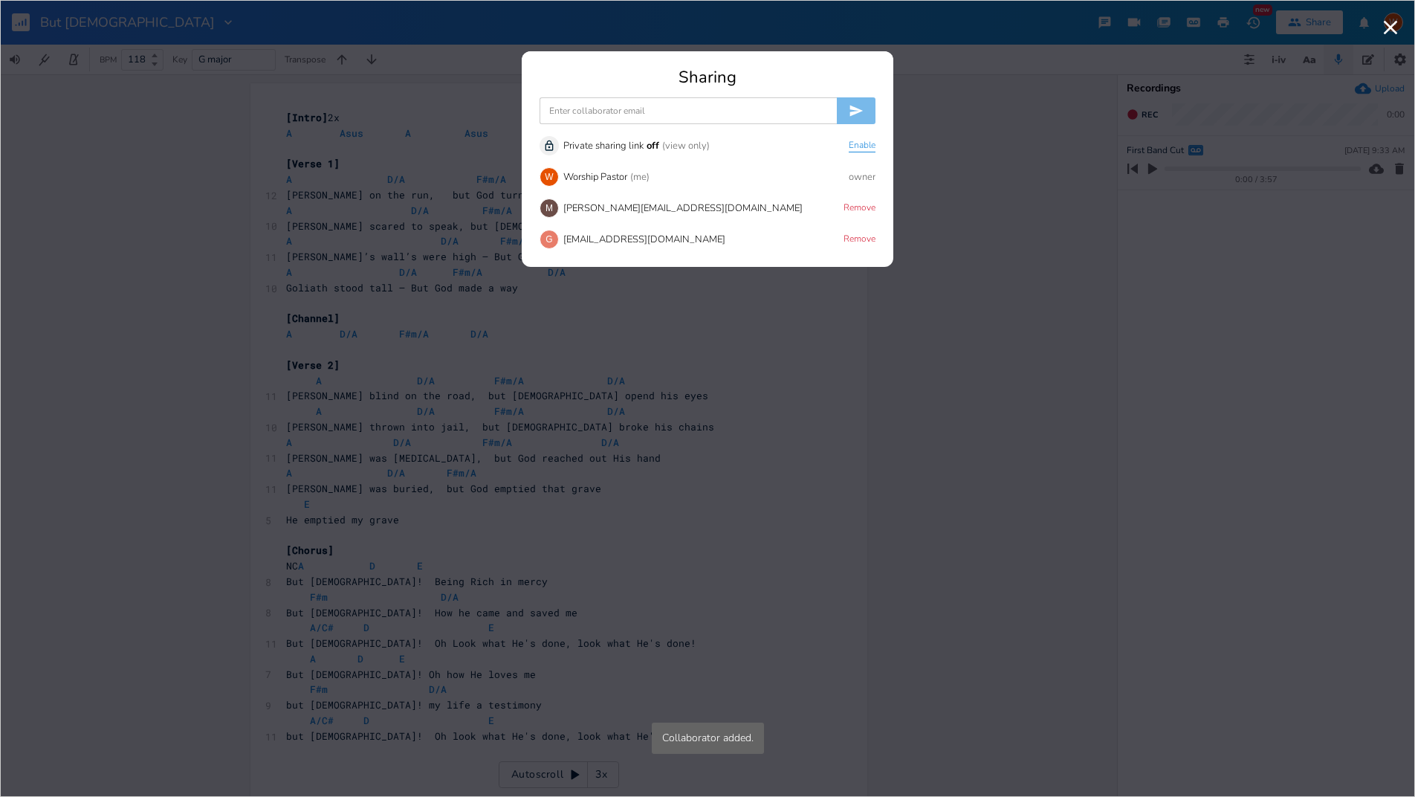
click at [871, 145] on button "Enable" at bounding box center [862, 146] width 27 height 13
click at [826, 144] on button "Copy" at bounding box center [822, 146] width 21 height 13
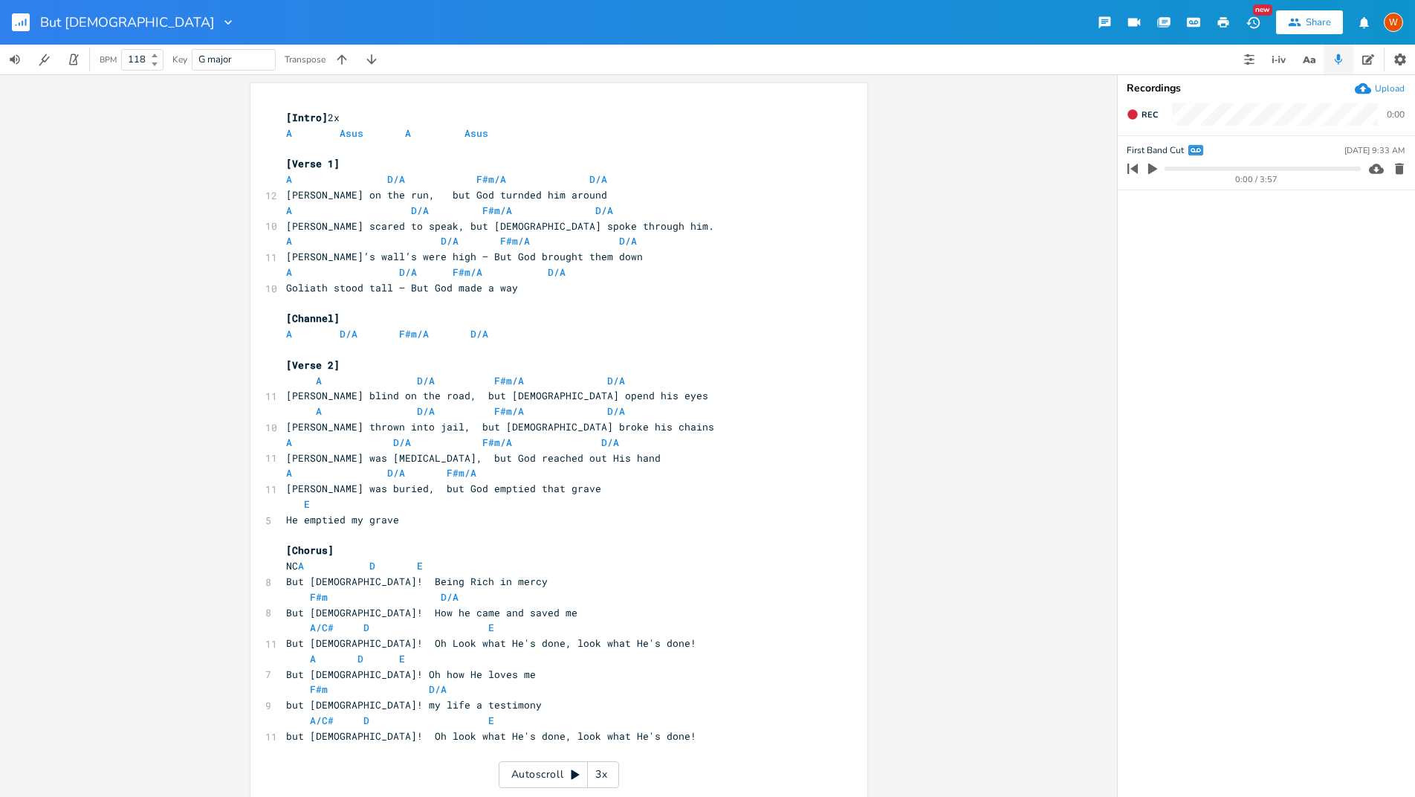
click at [23, 23] on rect "button" at bounding box center [21, 22] width 18 height 18
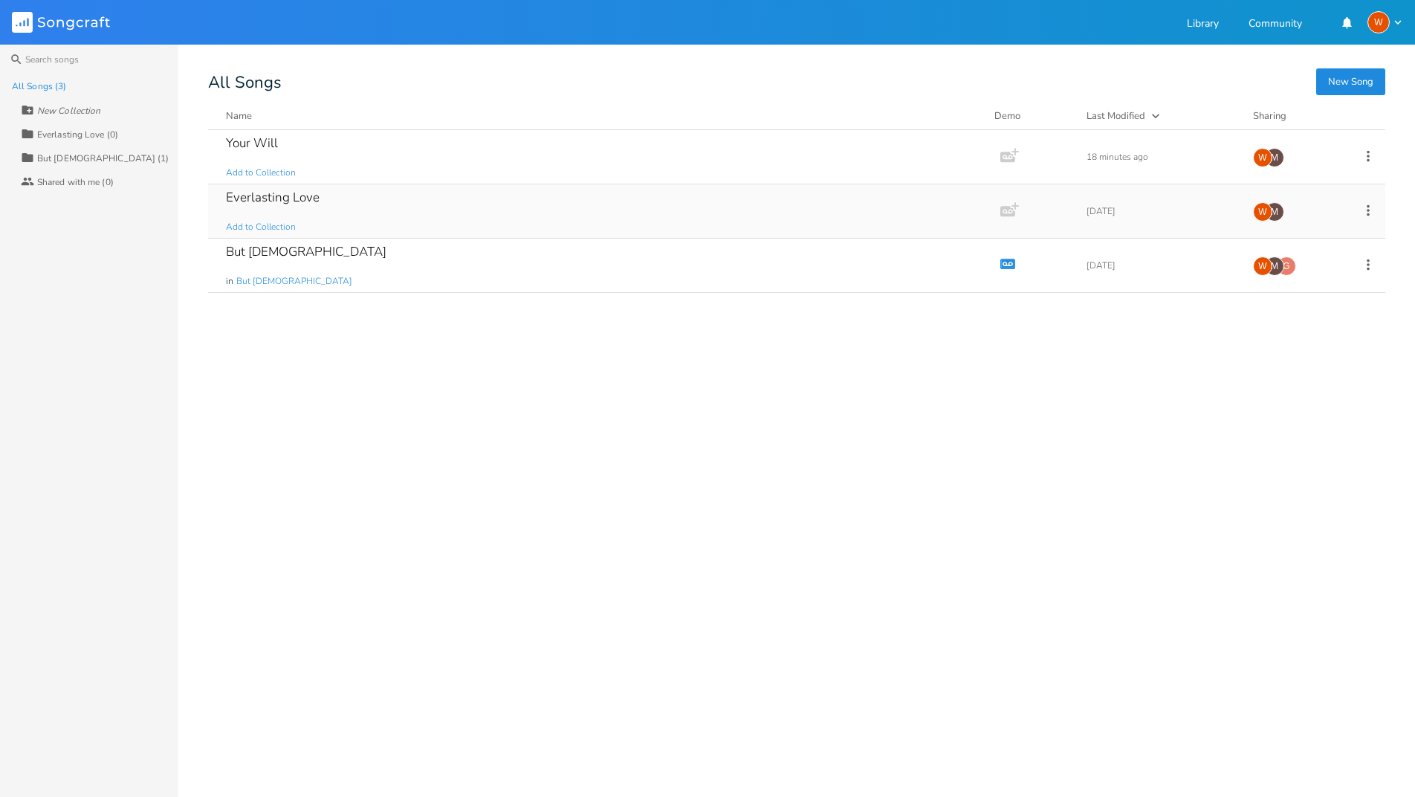
click at [266, 201] on div "Everlasting Love" at bounding box center [273, 197] width 94 height 13
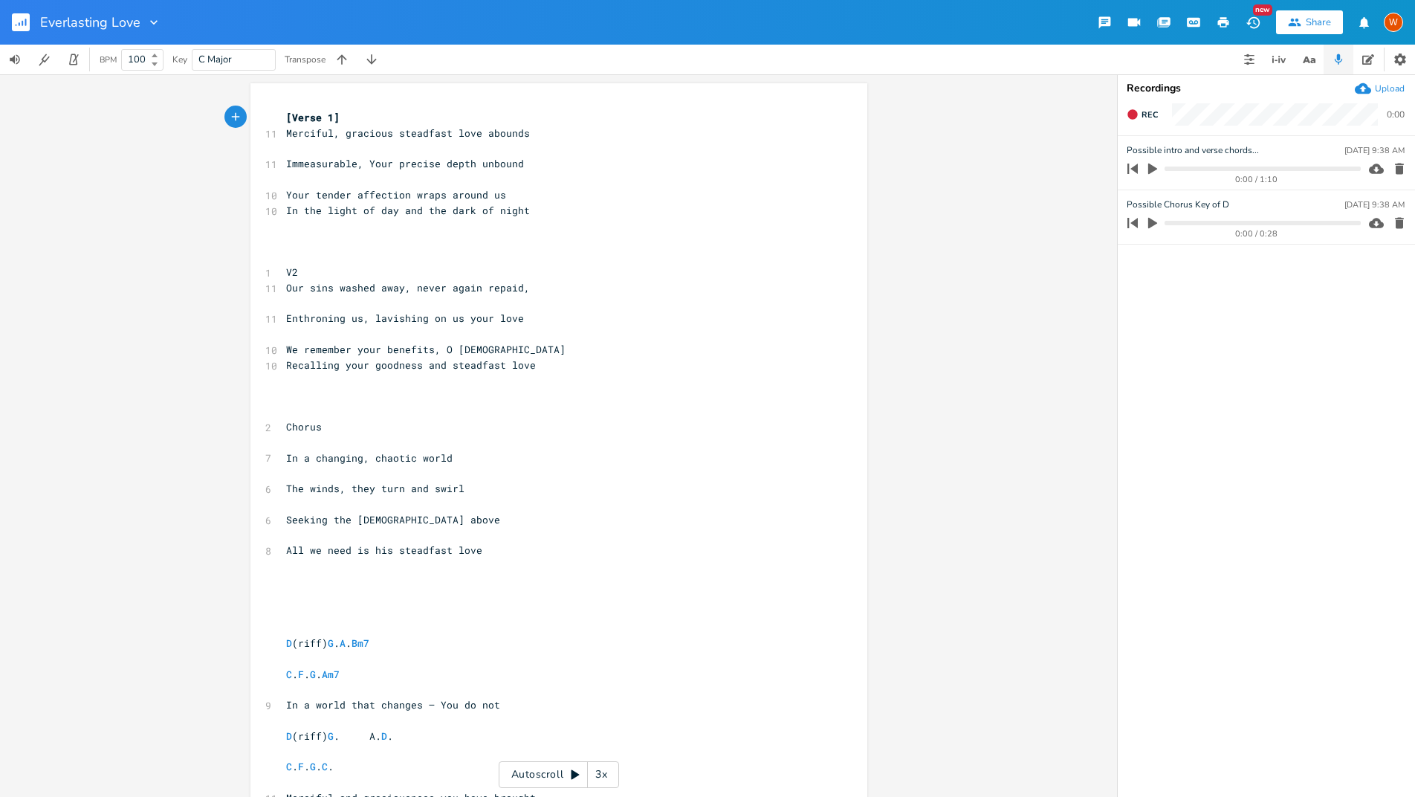
click at [1313, 22] on div "Share" at bounding box center [1318, 22] width 25 height 13
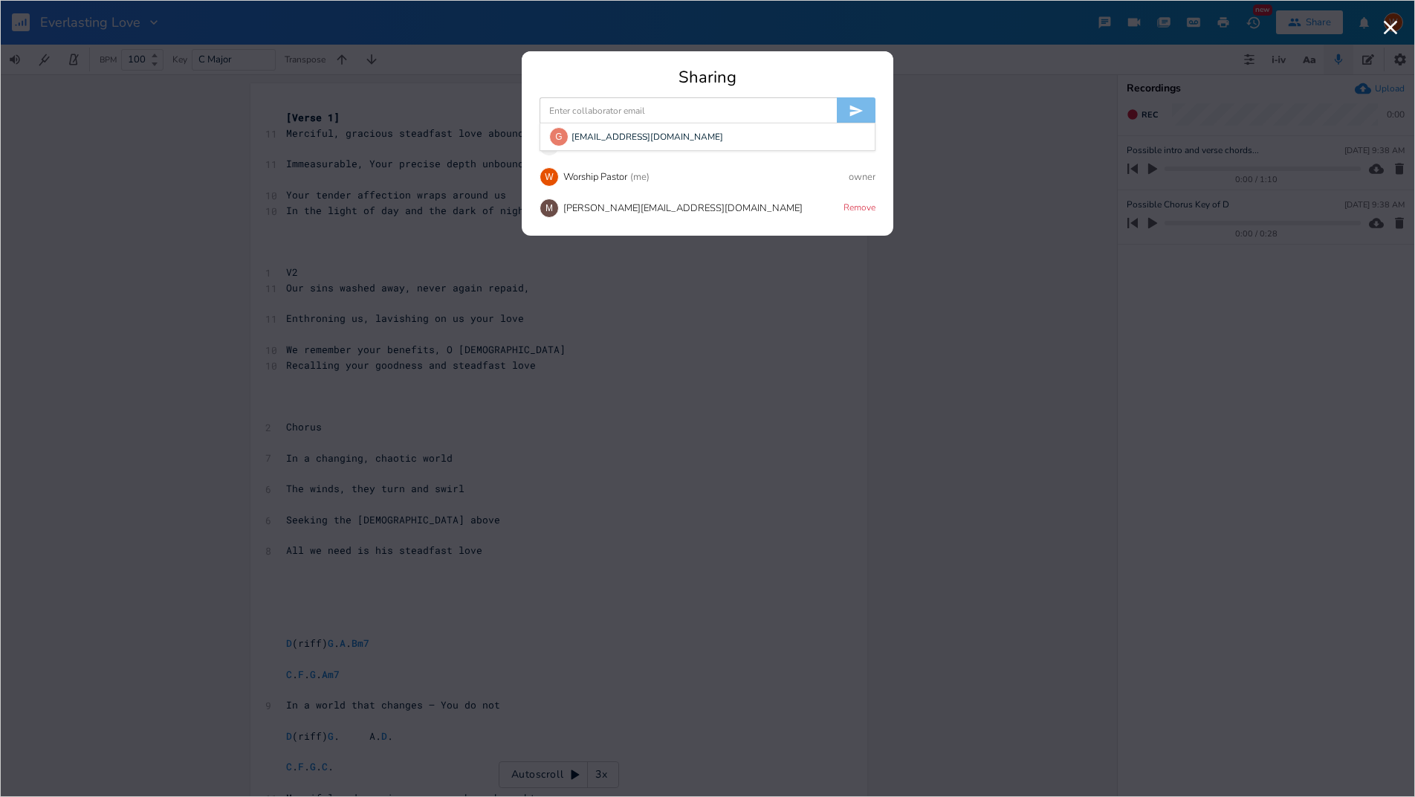
click at [609, 115] on input at bounding box center [688, 110] width 297 height 27
type input "s"
click at [564, 137] on div "G" at bounding box center [558, 136] width 19 height 19
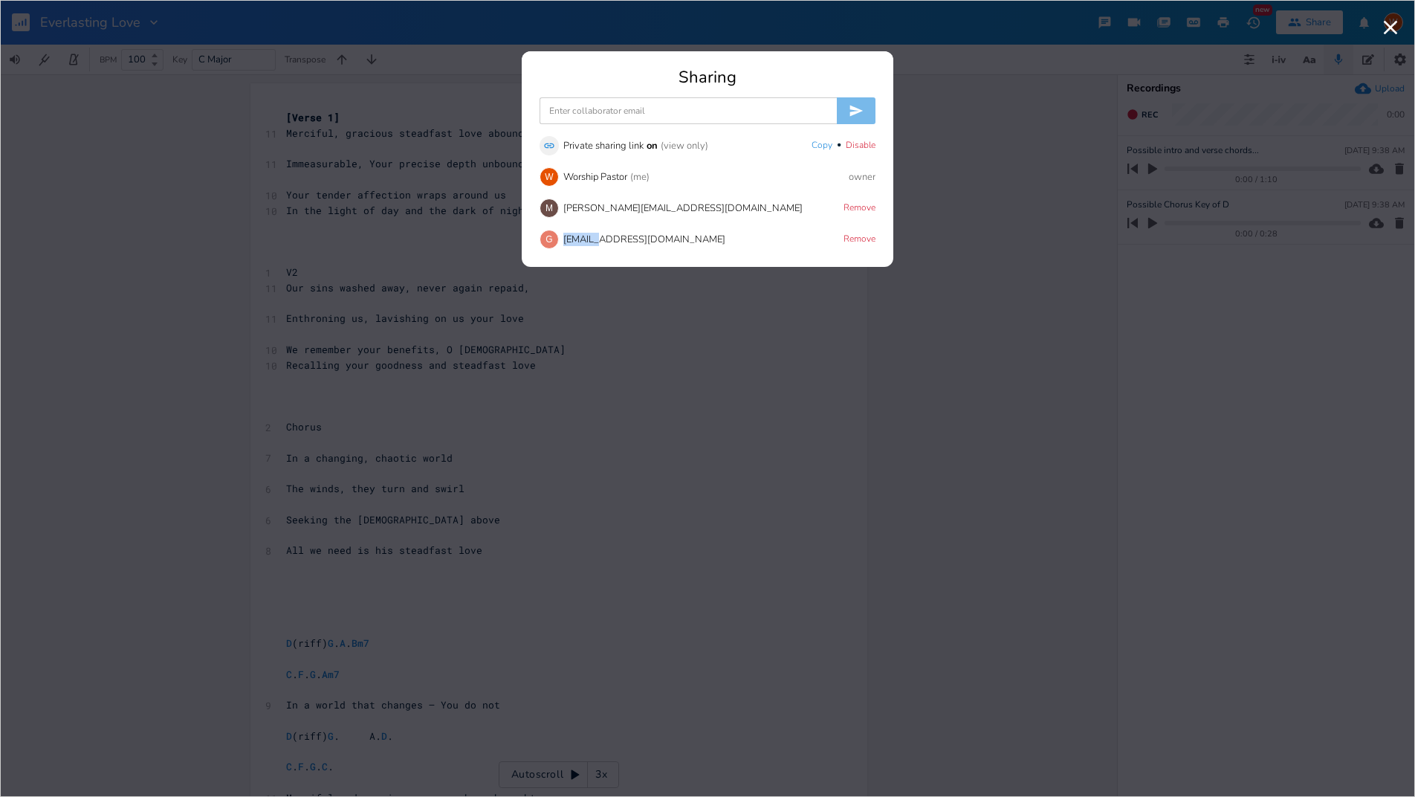
click at [550, 240] on div "G" at bounding box center [549, 239] width 19 height 19
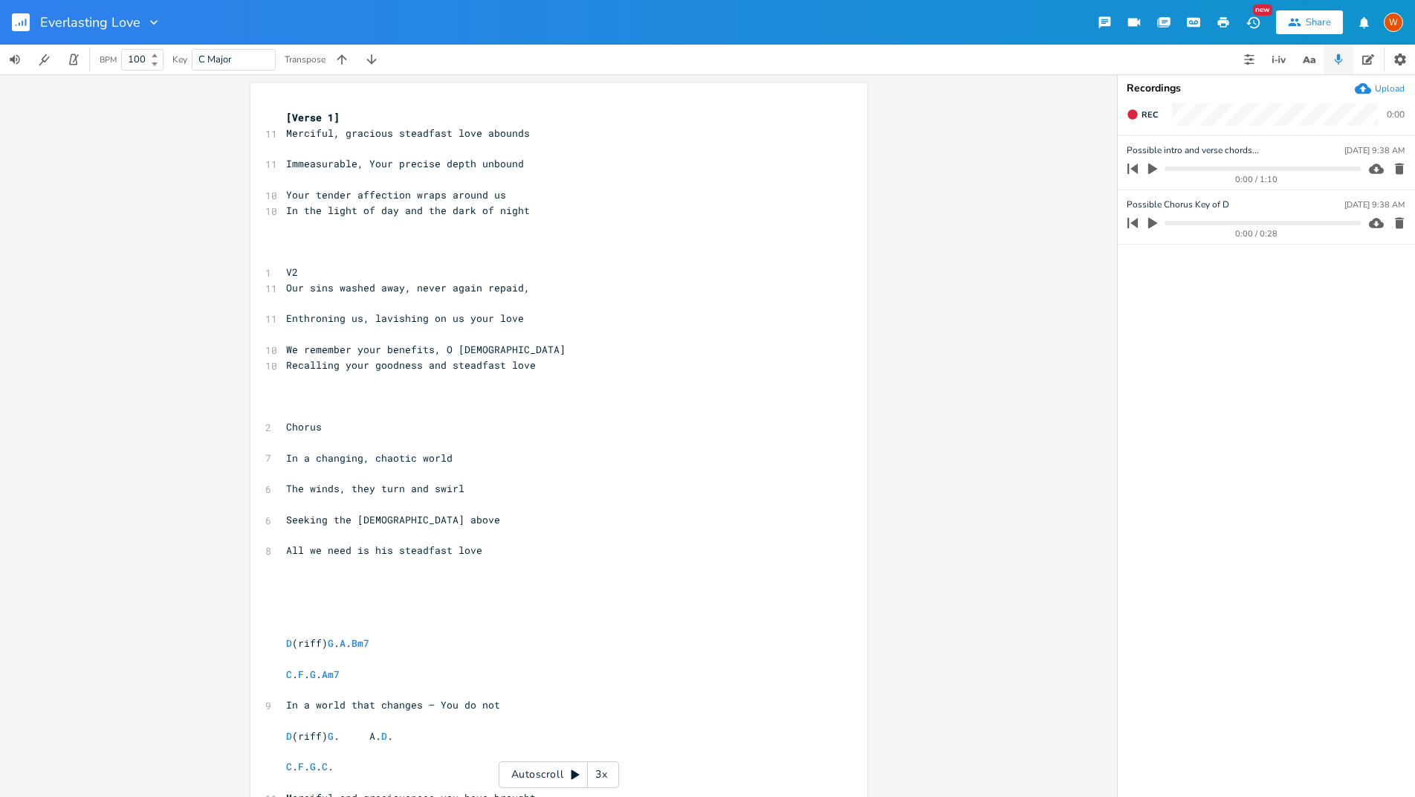
click at [14, 20] on rect "button" at bounding box center [21, 22] width 18 height 18
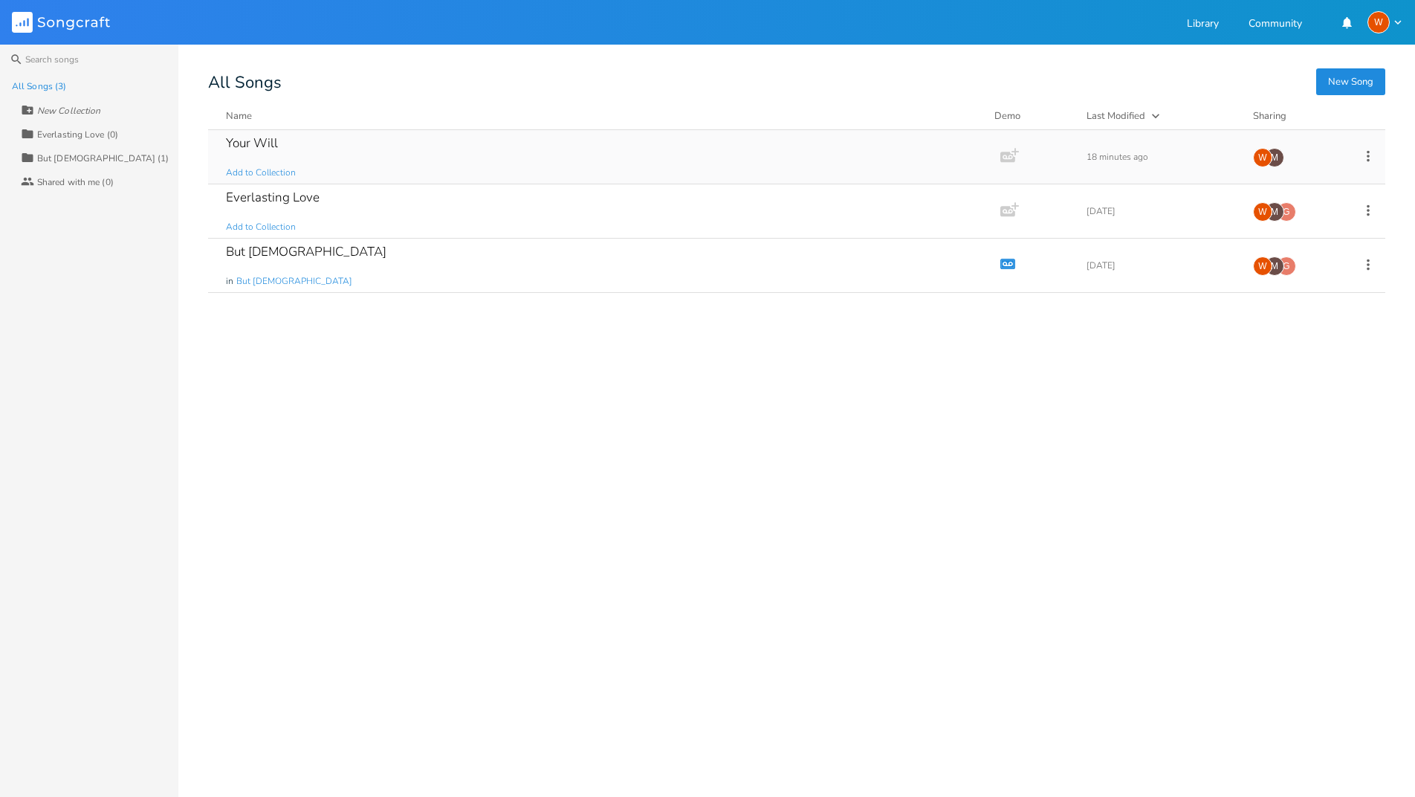
click at [248, 138] on div "Your Will" at bounding box center [252, 143] width 52 height 13
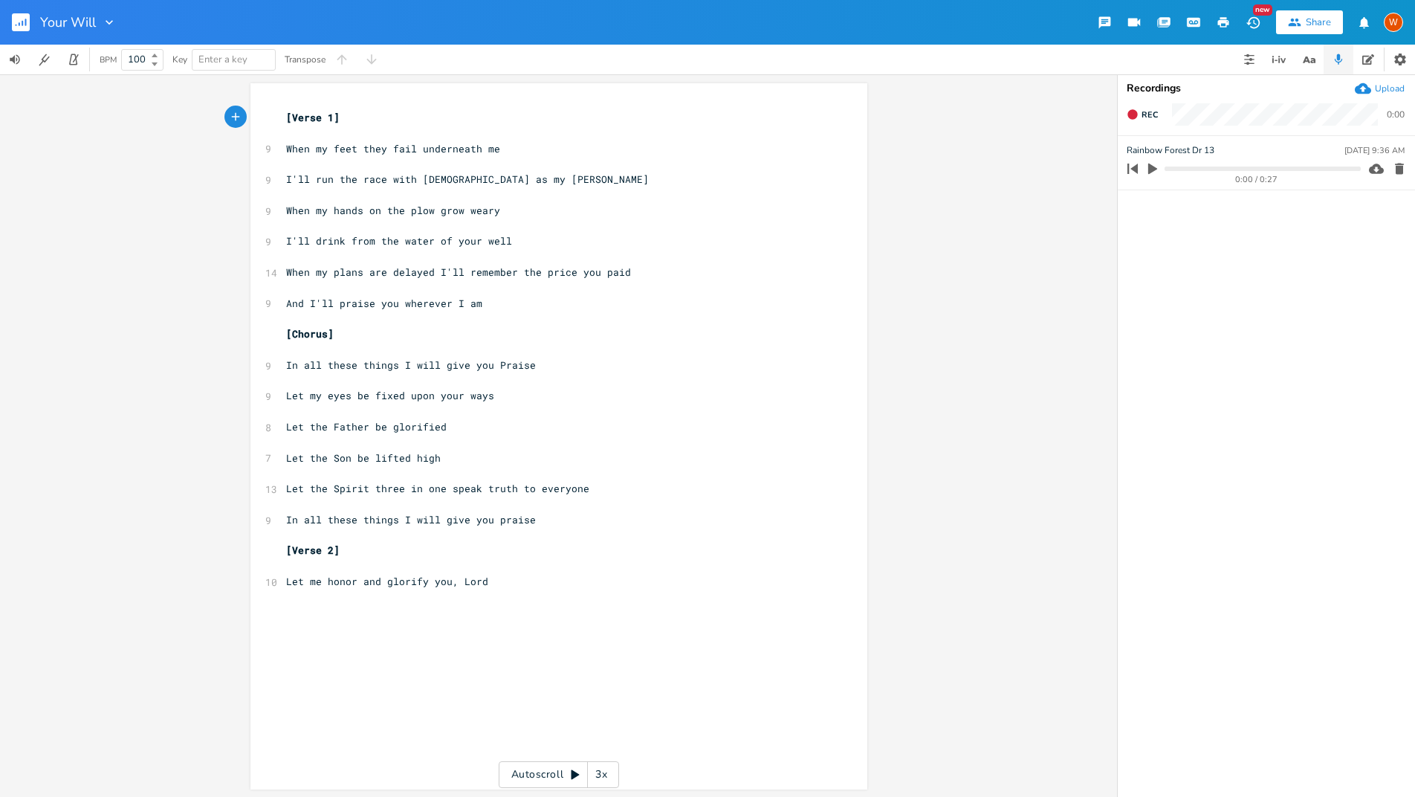
click at [1307, 26] on div "Share" at bounding box center [1318, 22] width 25 height 13
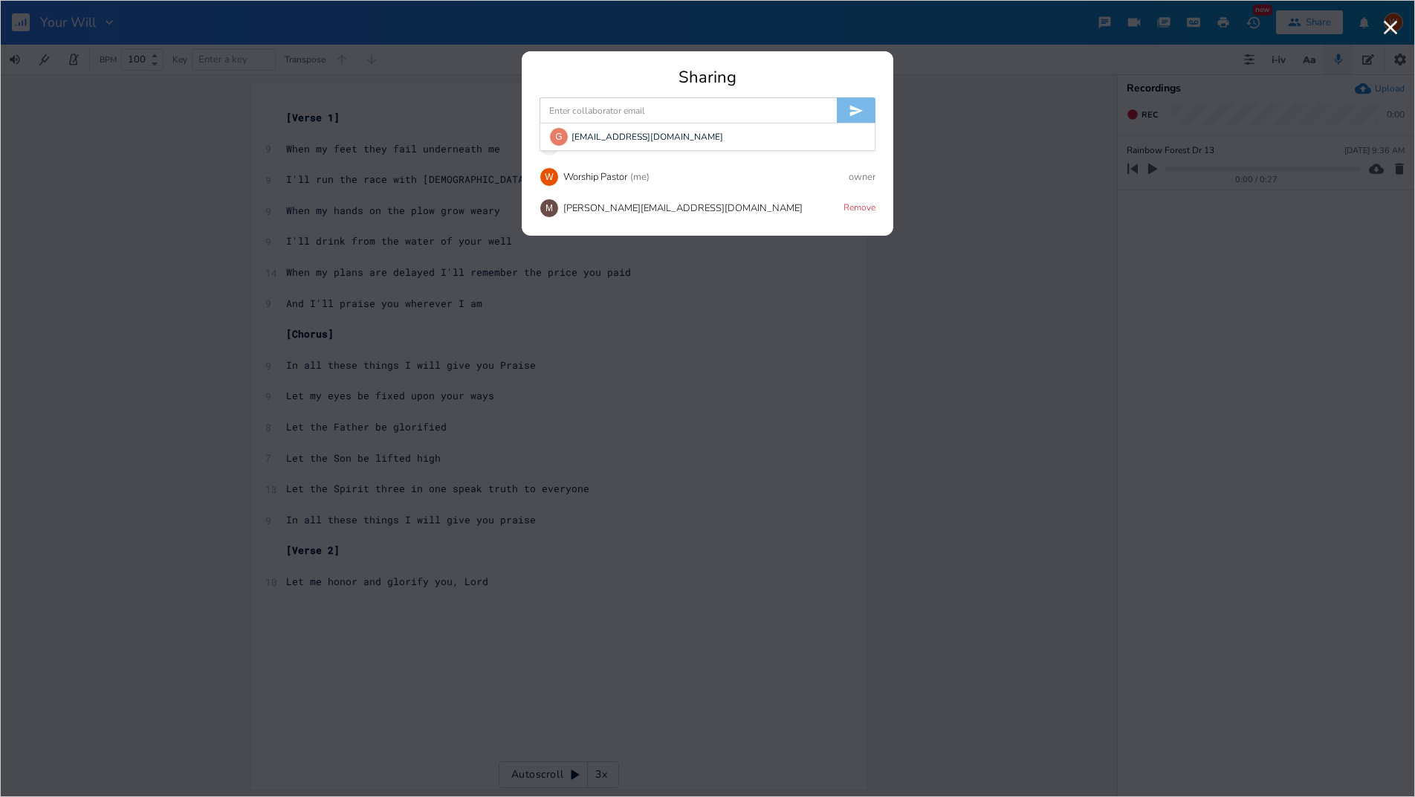
click at [610, 114] on input at bounding box center [688, 110] width 297 height 27
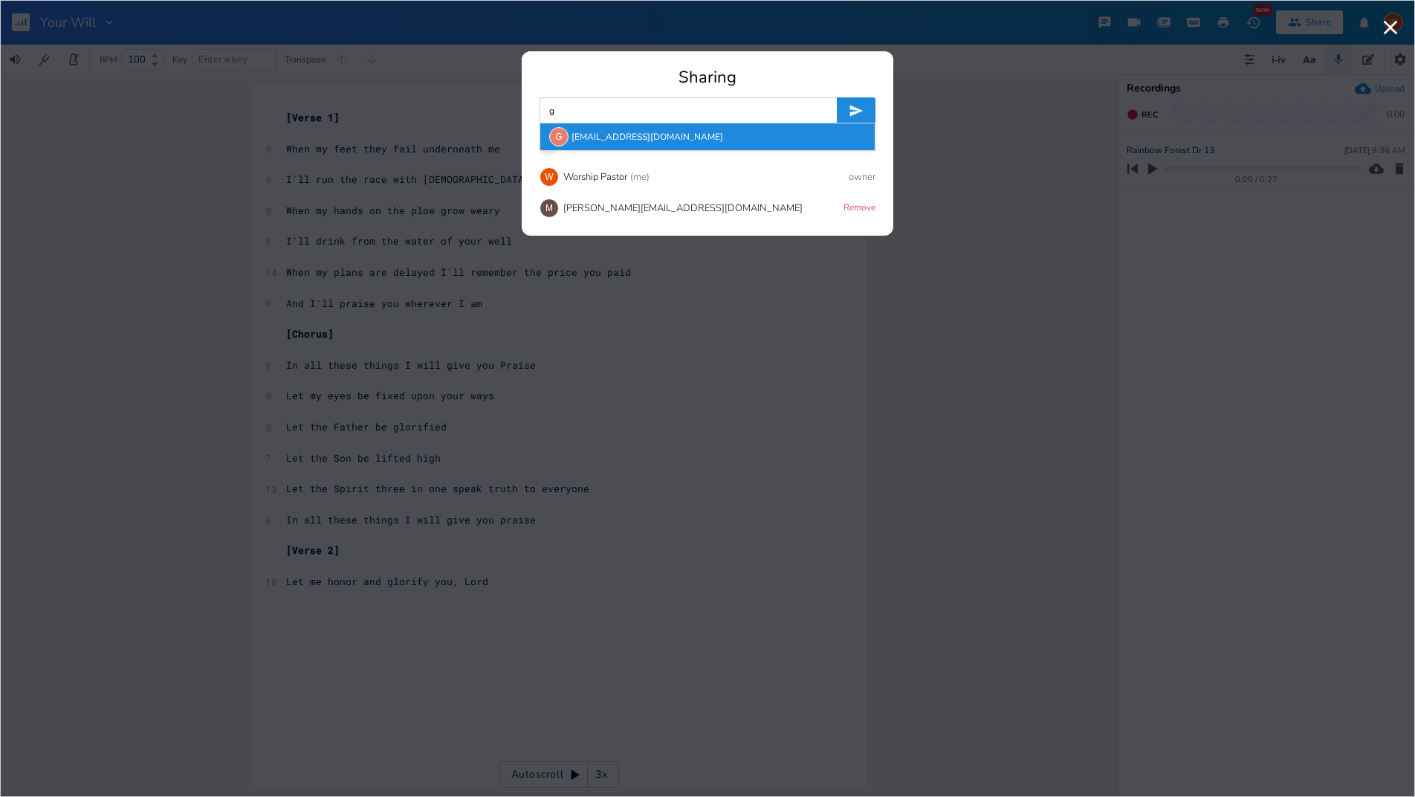
type input "g"
click at [595, 135] on div "G [EMAIL_ADDRESS][DOMAIN_NAME]" at bounding box center [707, 136] width 334 height 27
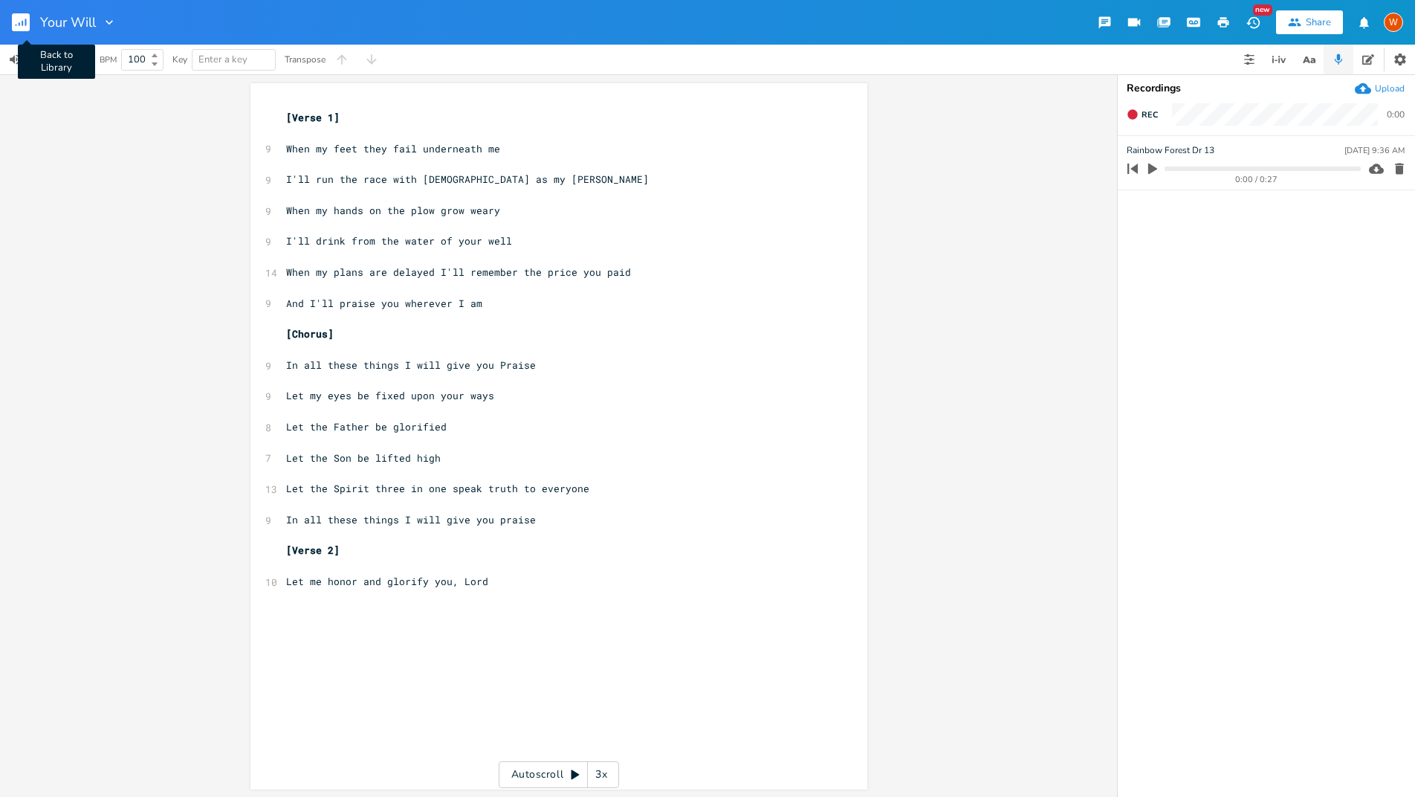
click at [26, 25] on rect "button" at bounding box center [21, 22] width 18 height 18
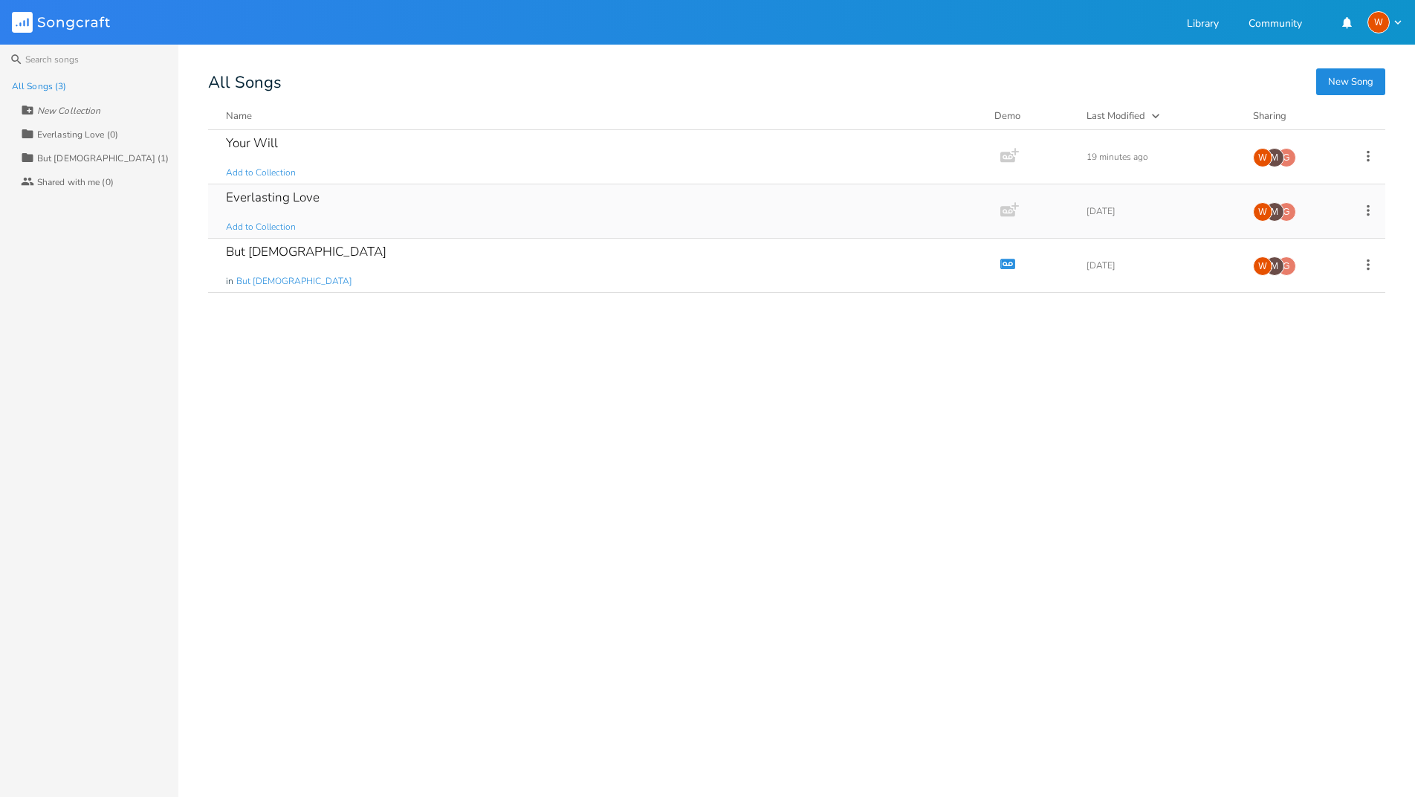
click at [1003, 213] on icon "button" at bounding box center [1008, 211] width 15 height 10
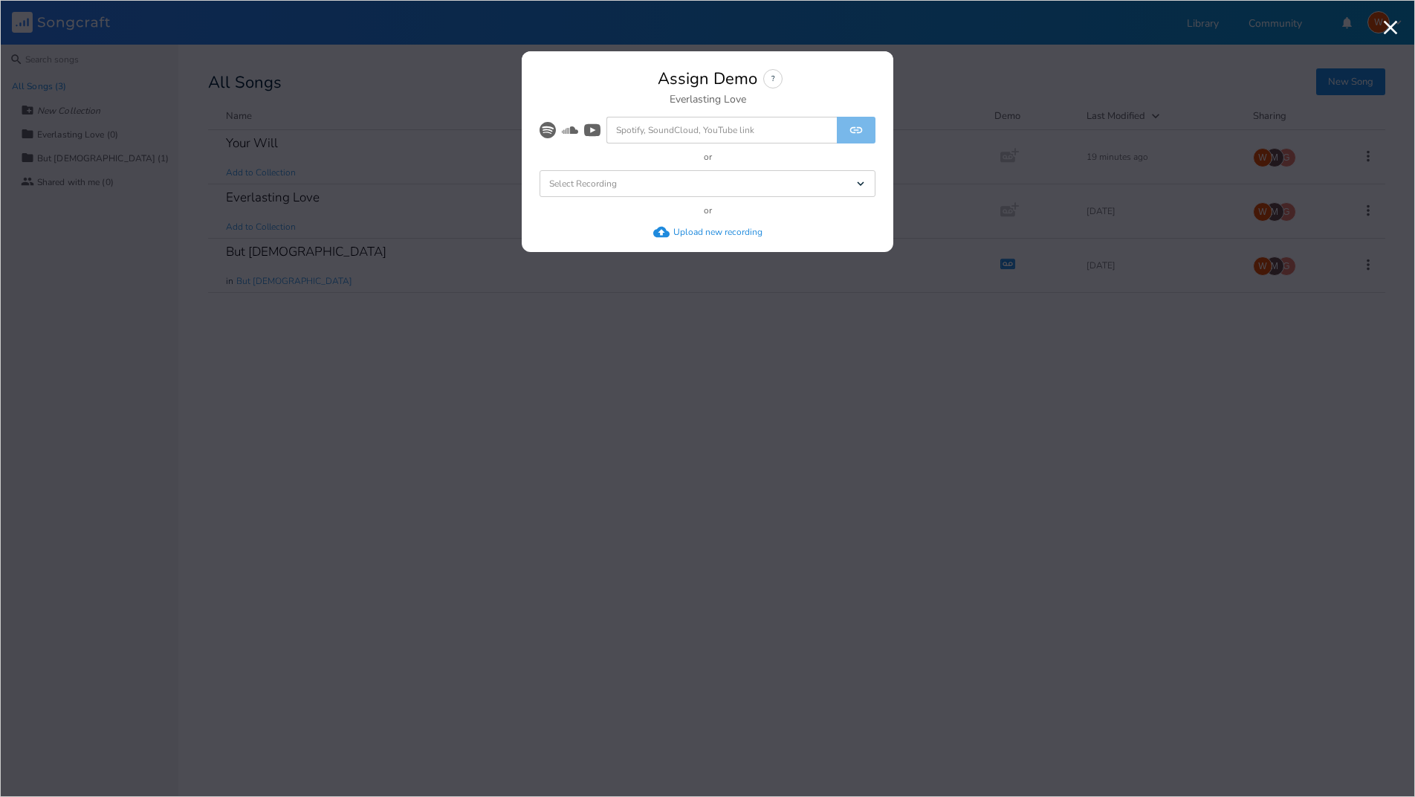
click at [847, 187] on div "Select Recording Dropdown" at bounding box center [708, 183] width 336 height 27
click at [685, 242] on li "Possible Chorus Key of D" at bounding box center [711, 237] width 330 height 27
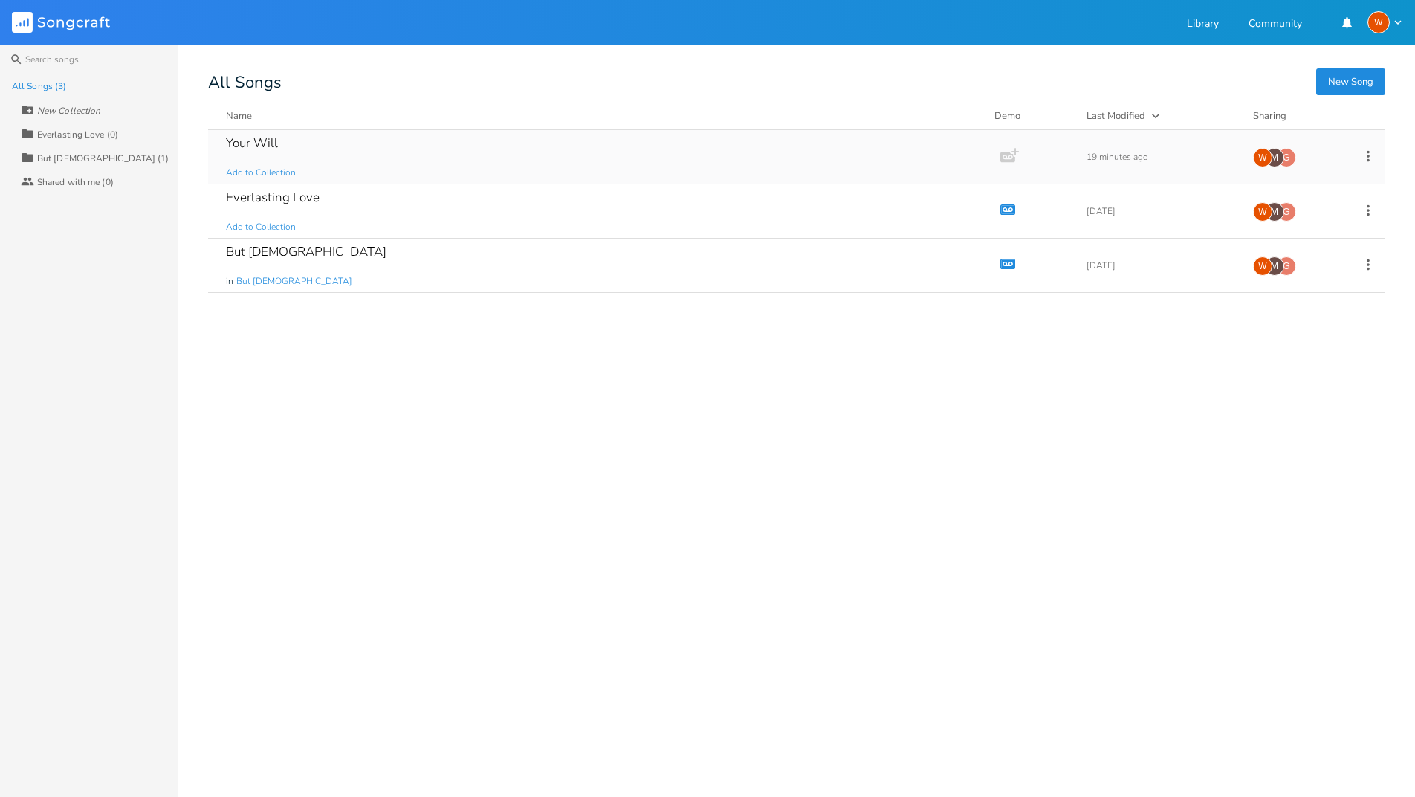
click at [1010, 155] on icon "Add Demo" at bounding box center [1010, 155] width 19 height 19
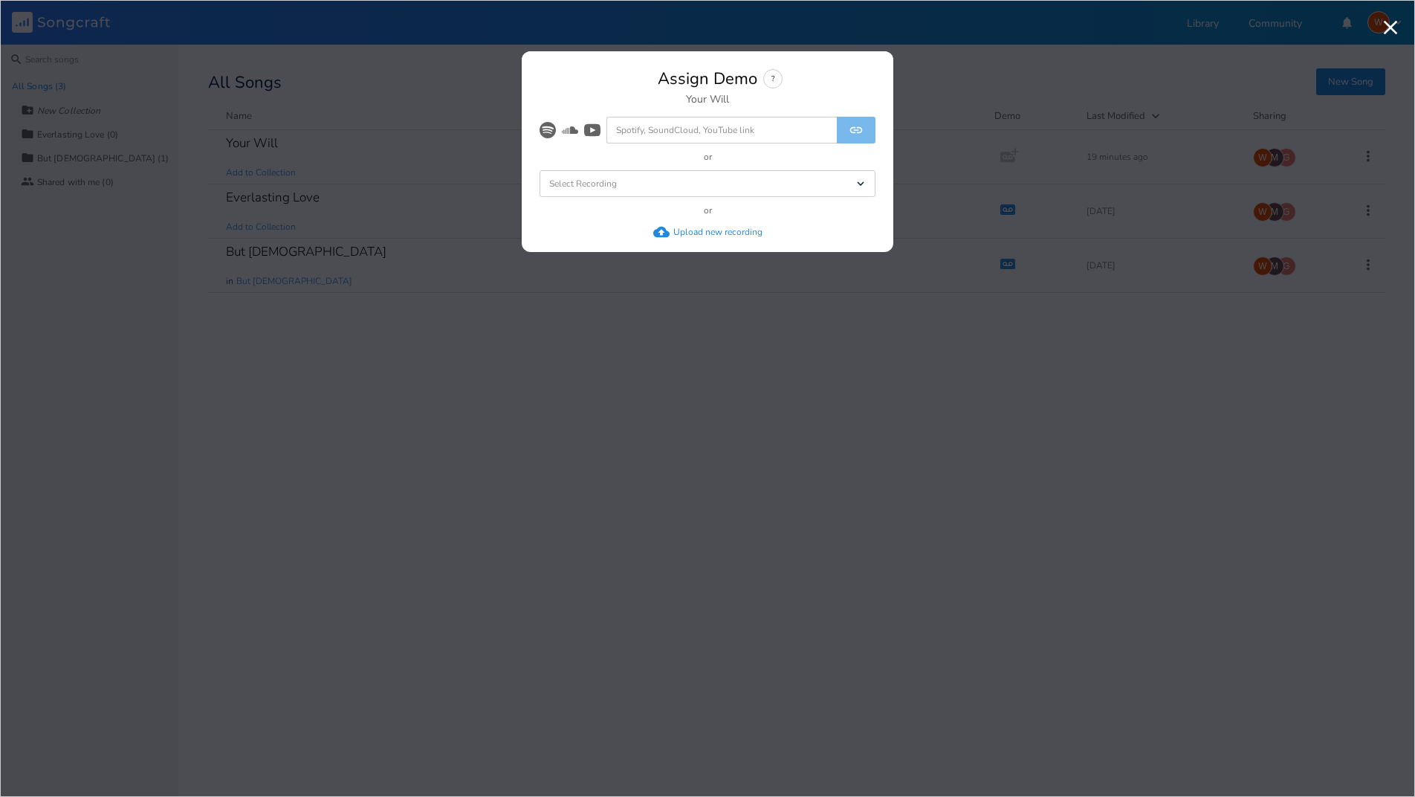
click at [805, 181] on div "Select Recording Dropdown" at bounding box center [708, 183] width 336 height 27
click at [743, 205] on li "Rainbow Forest Dr 13" at bounding box center [711, 210] width 330 height 27
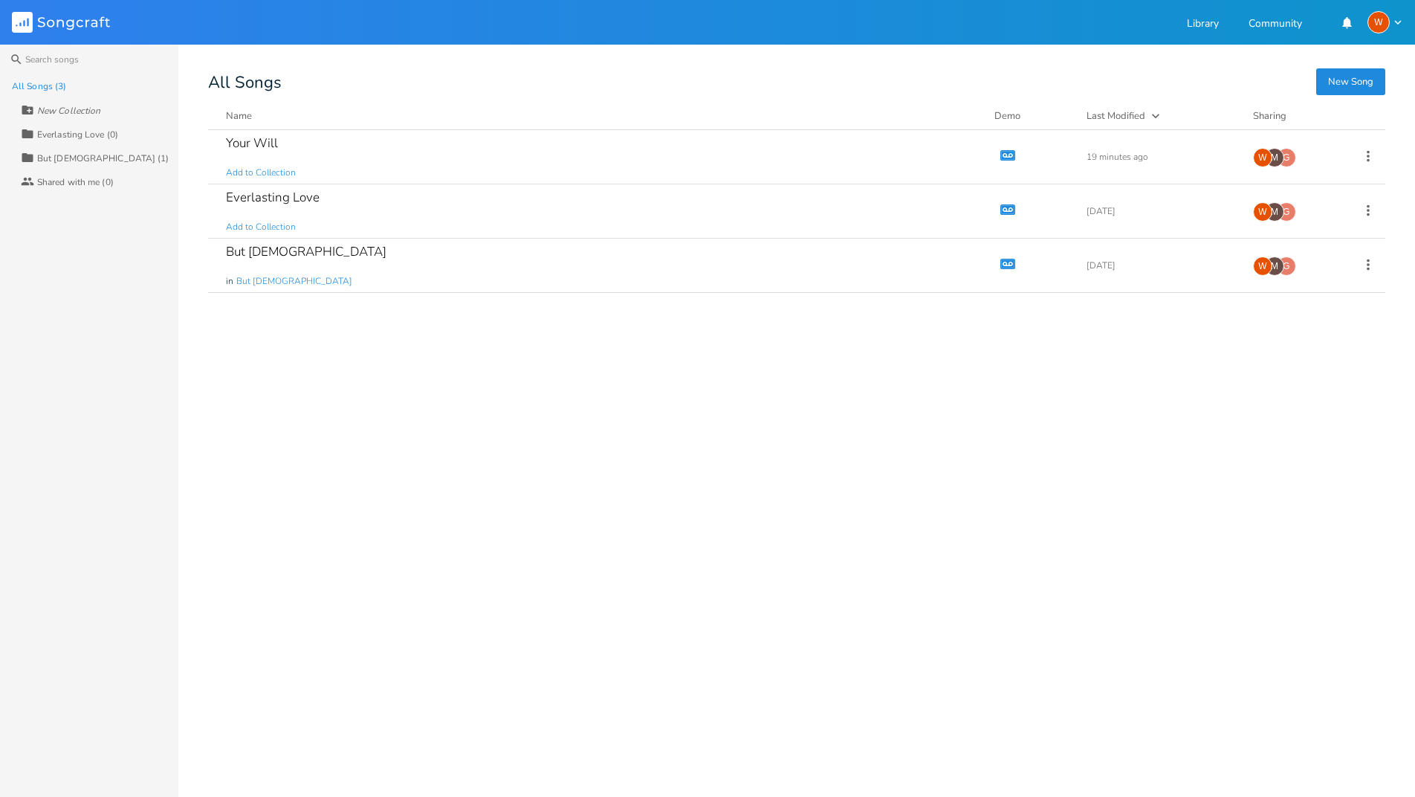
click at [1341, 80] on button "New Song" at bounding box center [1350, 81] width 69 height 27
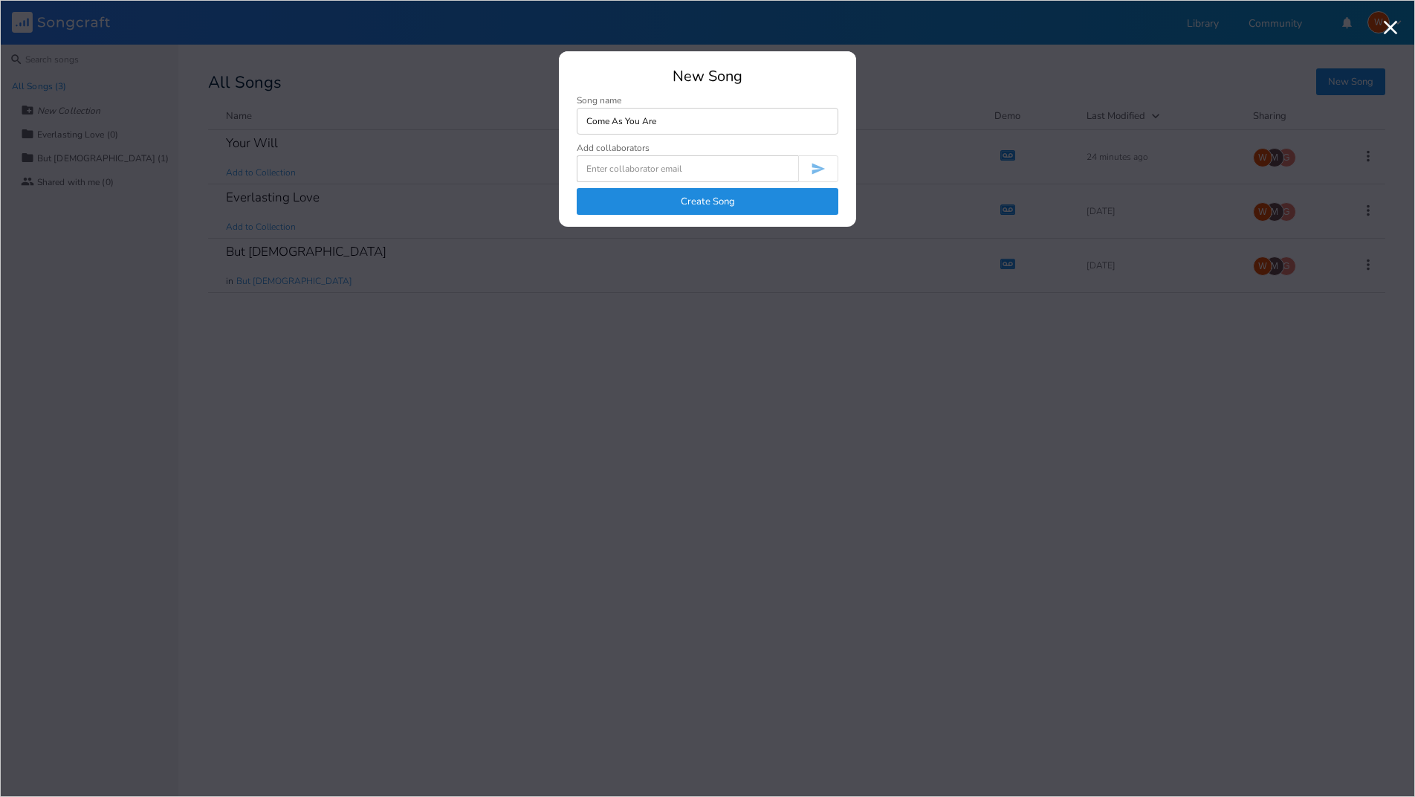
type input "Come As You Are"
click at [772, 169] on input at bounding box center [688, 168] width 222 height 27
type input "s"
type input "g"
click at [673, 201] on button "Create Song" at bounding box center [708, 201] width 262 height 27
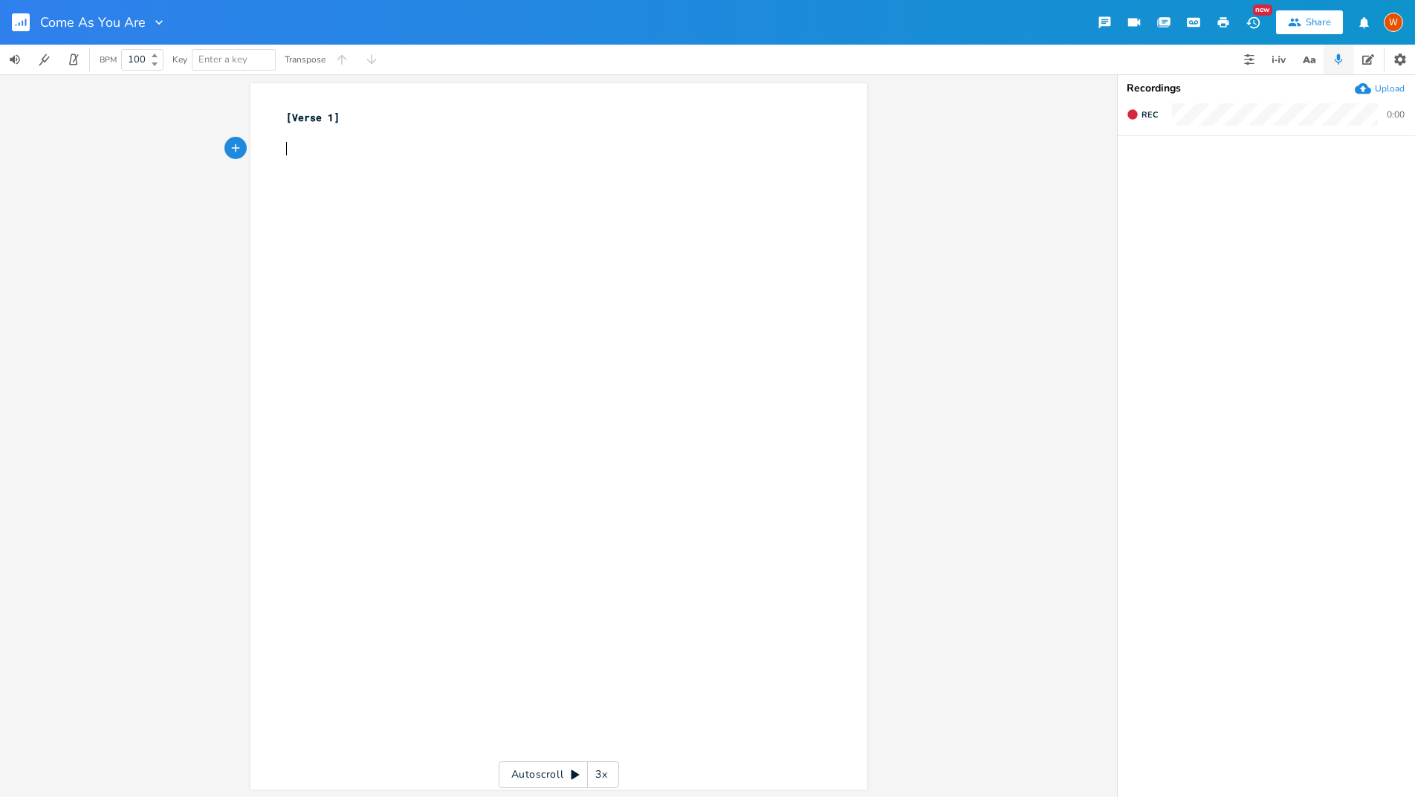
paste textarea "s"
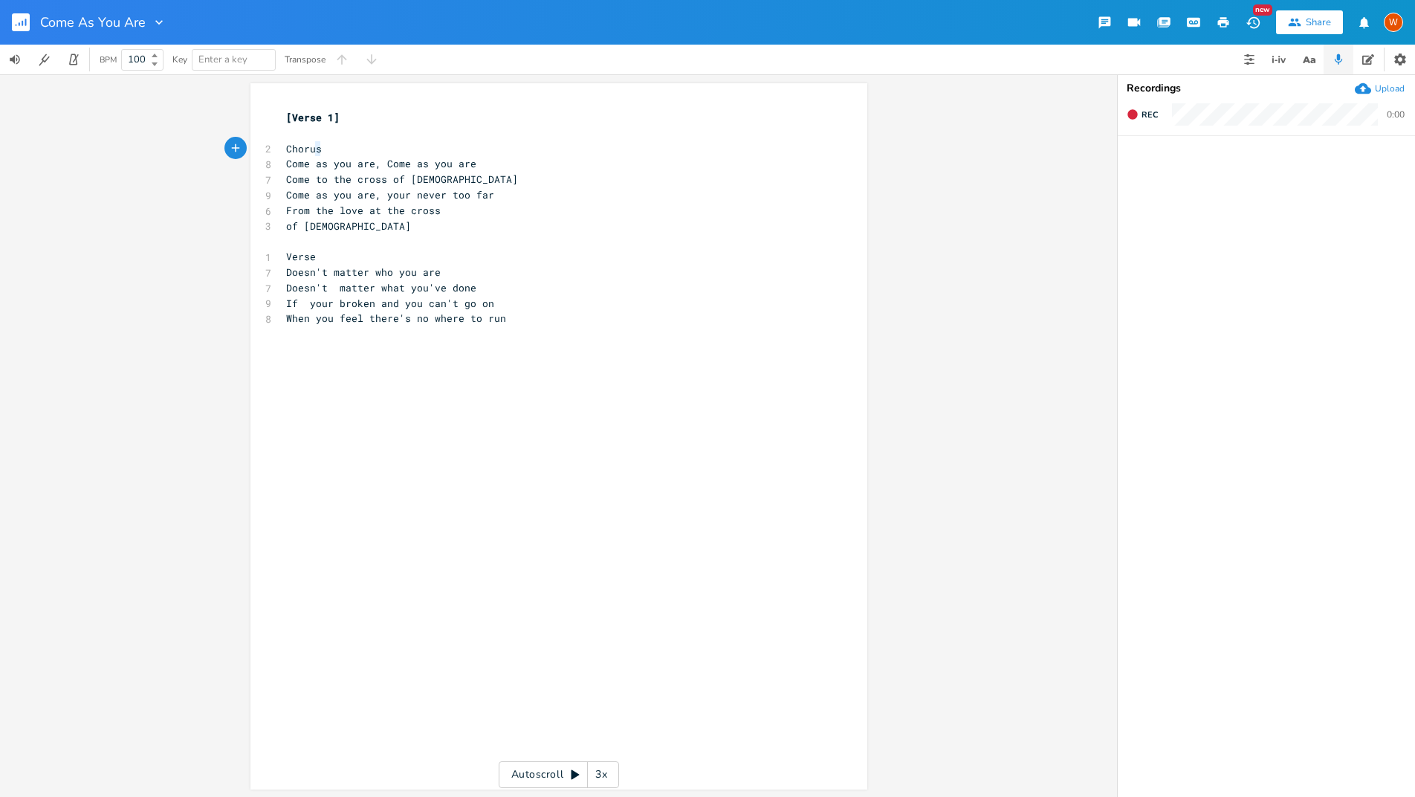
type textarea "Chorus"
drag, startPoint x: 325, startPoint y: 151, endPoint x: 265, endPoint y: 151, distance: 59.5
click at [283, 151] on div "2 Chorus" at bounding box center [551, 149] width 537 height 16
type textarea "Verse"
drag, startPoint x: 327, startPoint y: 257, endPoint x: 265, endPoint y: 256, distance: 61.7
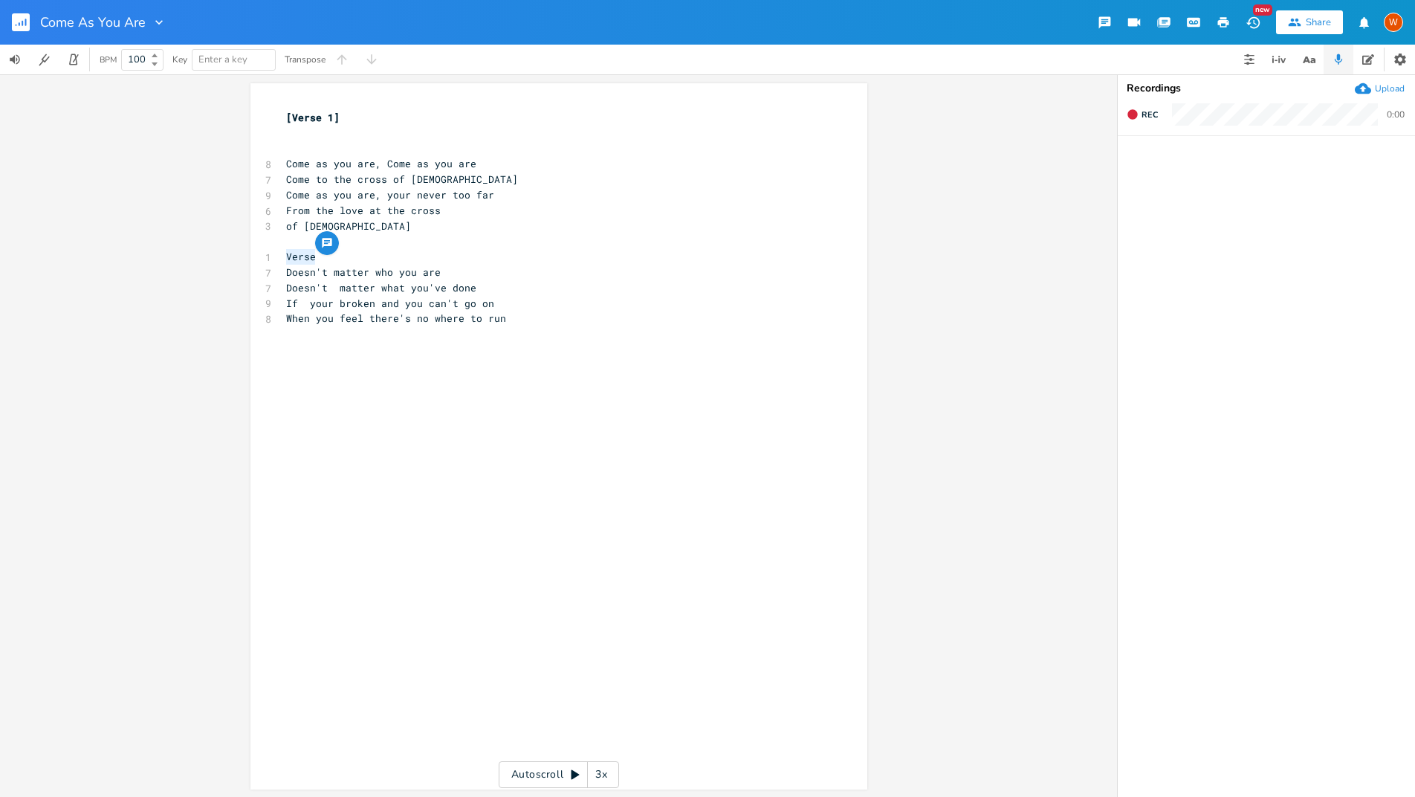
click at [283, 256] on div "1 Verse" at bounding box center [551, 257] width 537 height 16
click at [290, 253] on span "Verse" at bounding box center [301, 256] width 30 height 13
click at [283, 254] on pre "Verse" at bounding box center [551, 257] width 537 height 16
type textarea "["
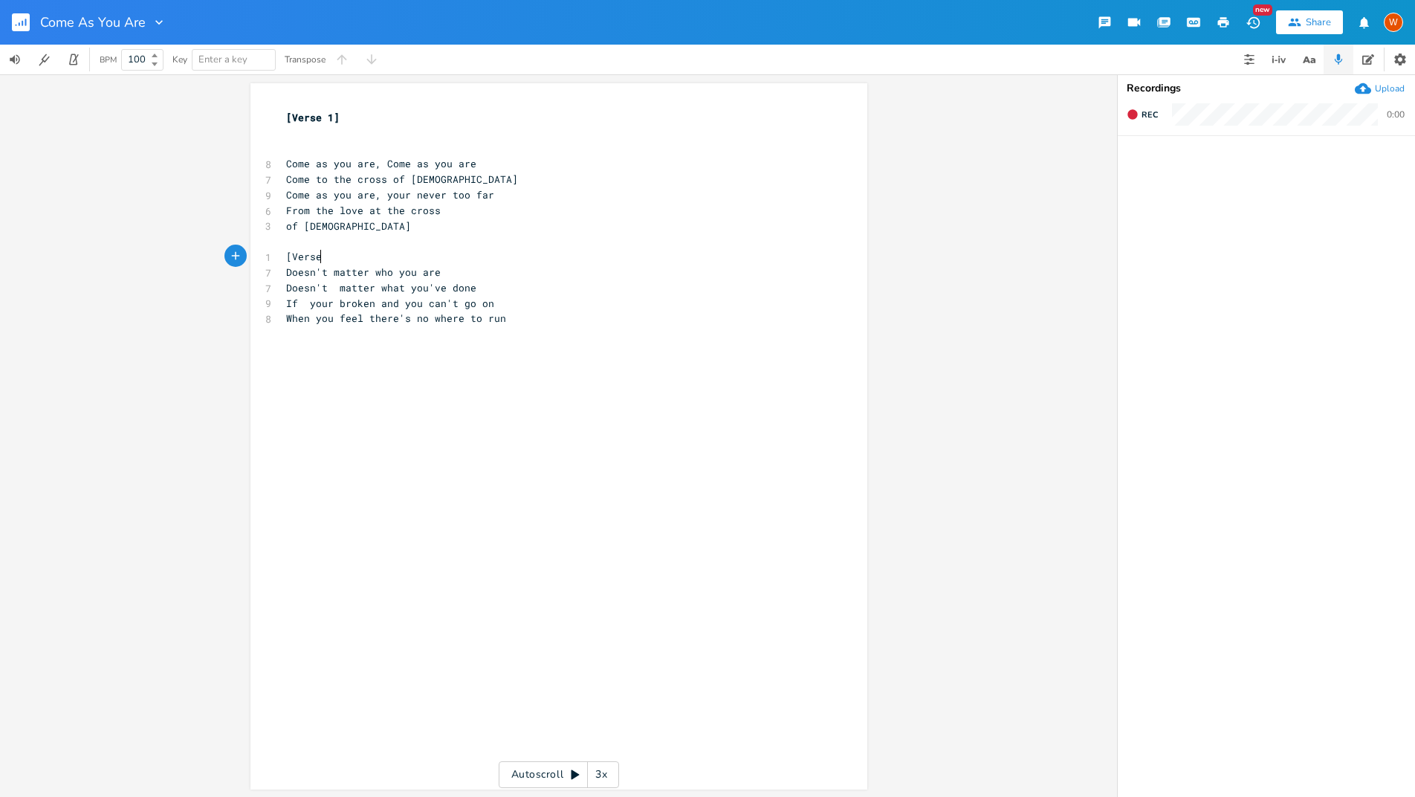
type textarea "]"
click at [330, 142] on pre "​" at bounding box center [551, 149] width 537 height 16
type textarea "[chr"
type textarea "Chorus]"
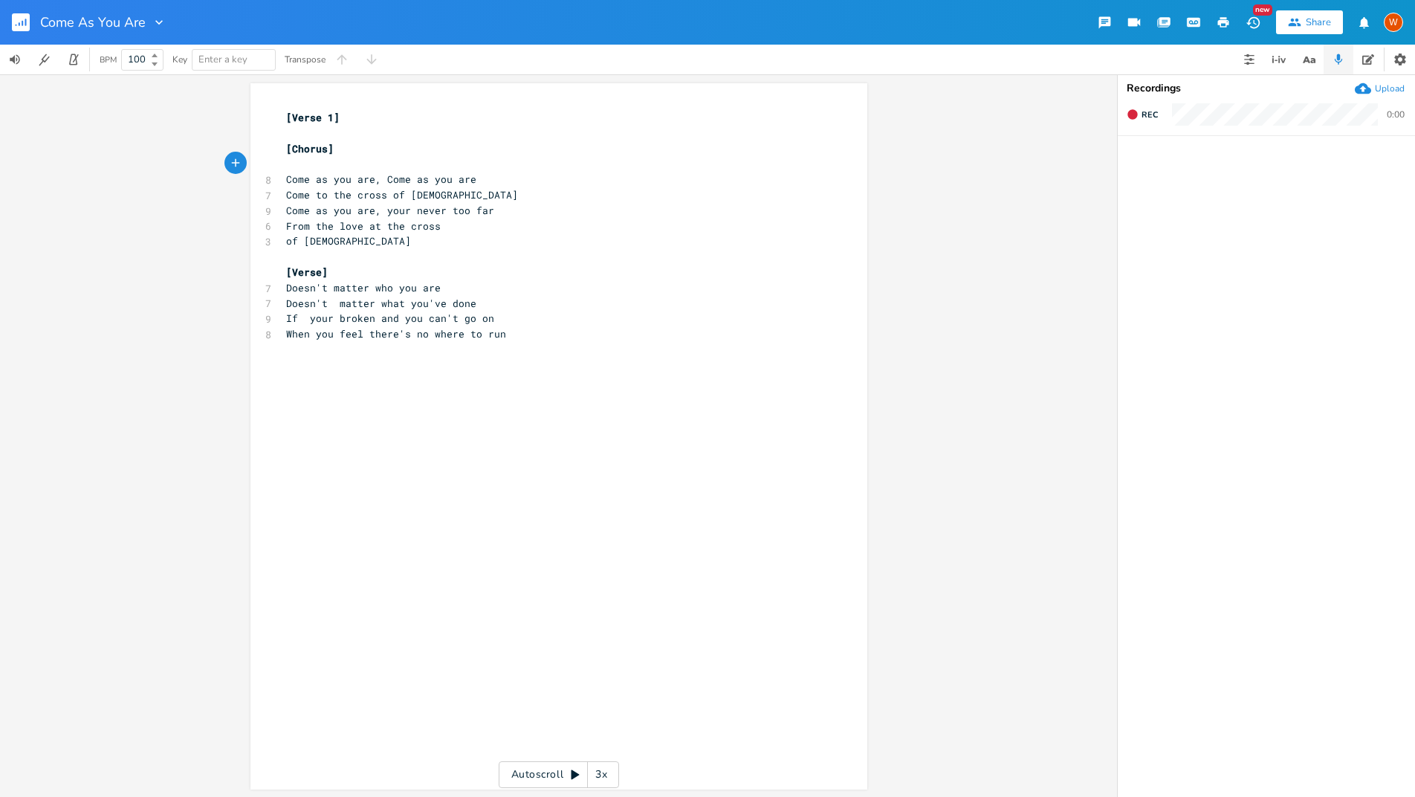
click at [491, 178] on pre "Come as you are, Come as you are" at bounding box center [551, 180] width 537 height 16
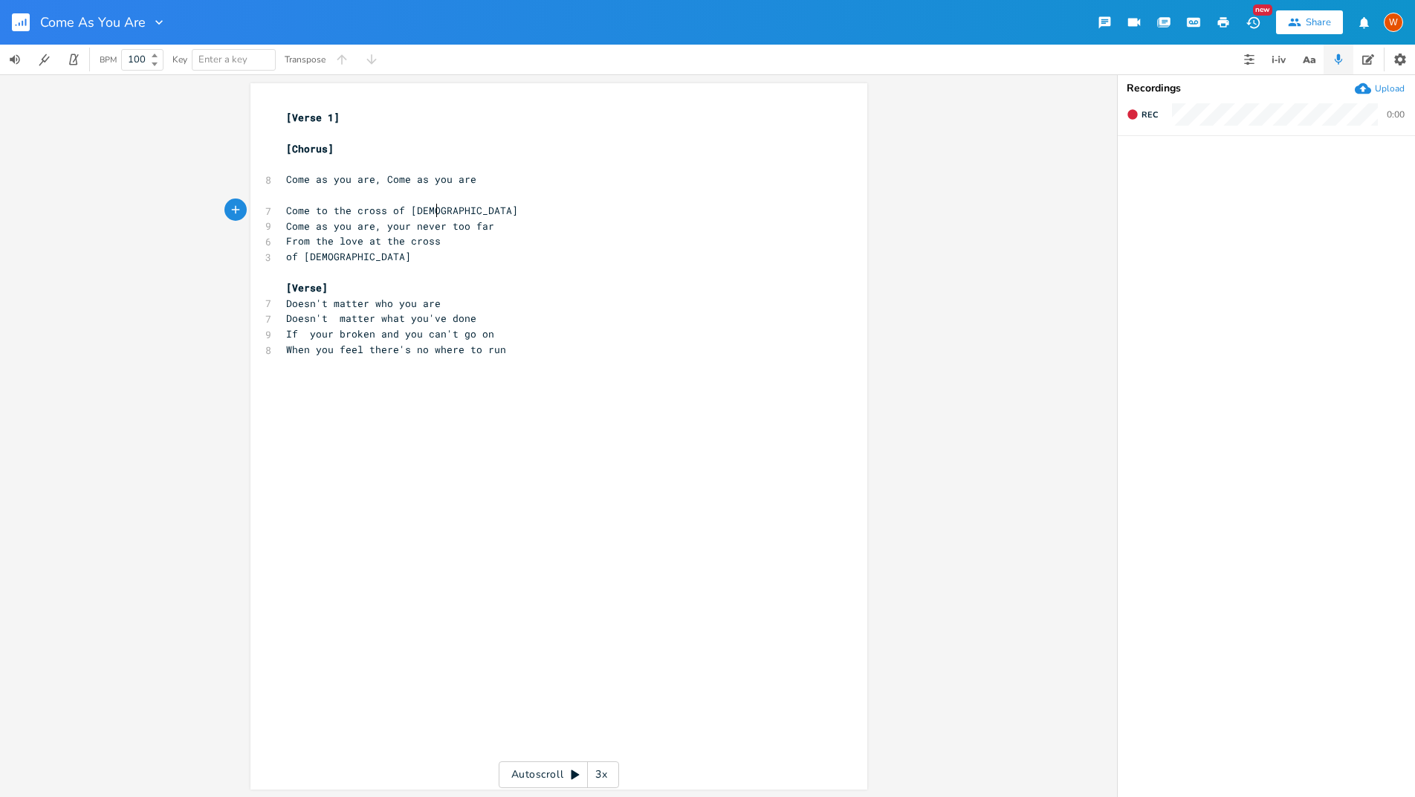
click at [447, 210] on pre "Come to the cross of [DEMOGRAPHIC_DATA]" at bounding box center [551, 211] width 537 height 16
click at [538, 236] on pre "Come as you are, your never too far" at bounding box center [551, 241] width 537 height 16
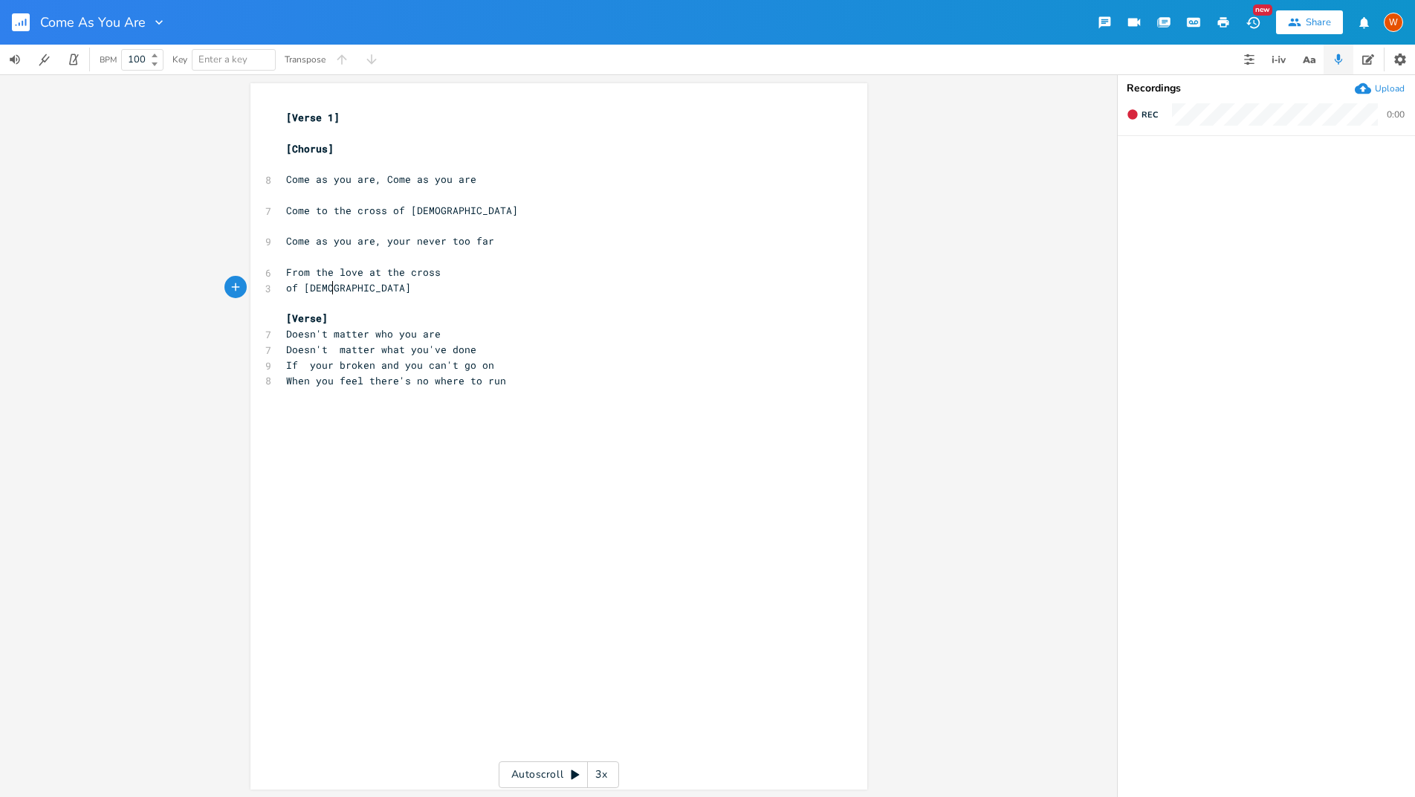
click at [463, 280] on pre "of [DEMOGRAPHIC_DATA]" at bounding box center [551, 288] width 537 height 16
click at [453, 274] on pre "From the love at the cross" at bounding box center [551, 273] width 537 height 16
click at [454, 349] on pre "Doesn't matter who you are" at bounding box center [551, 350] width 537 height 16
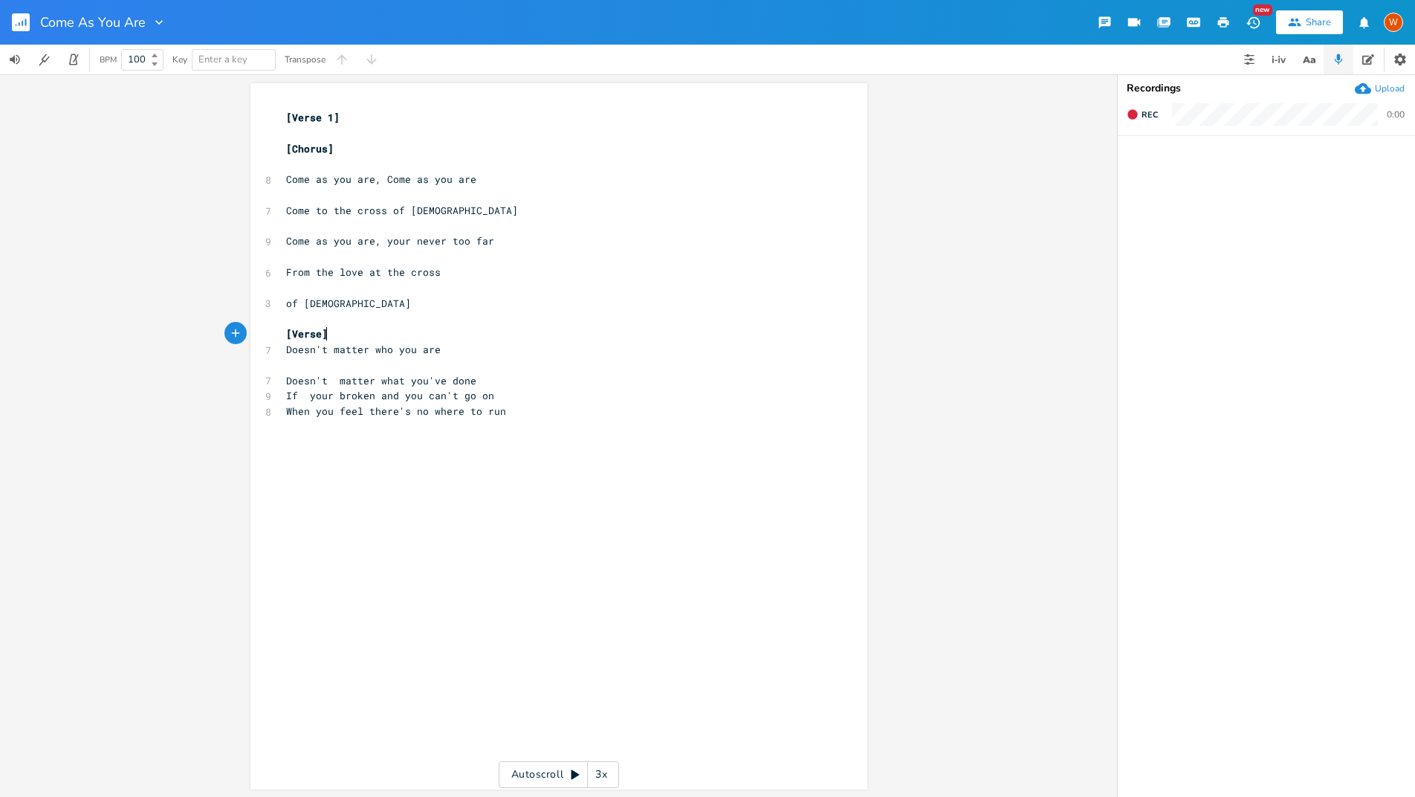
click at [394, 334] on pre "[Verse]" at bounding box center [551, 334] width 537 height 16
click at [483, 398] on pre "Doesn't matter what you've done" at bounding box center [551, 396] width 537 height 16
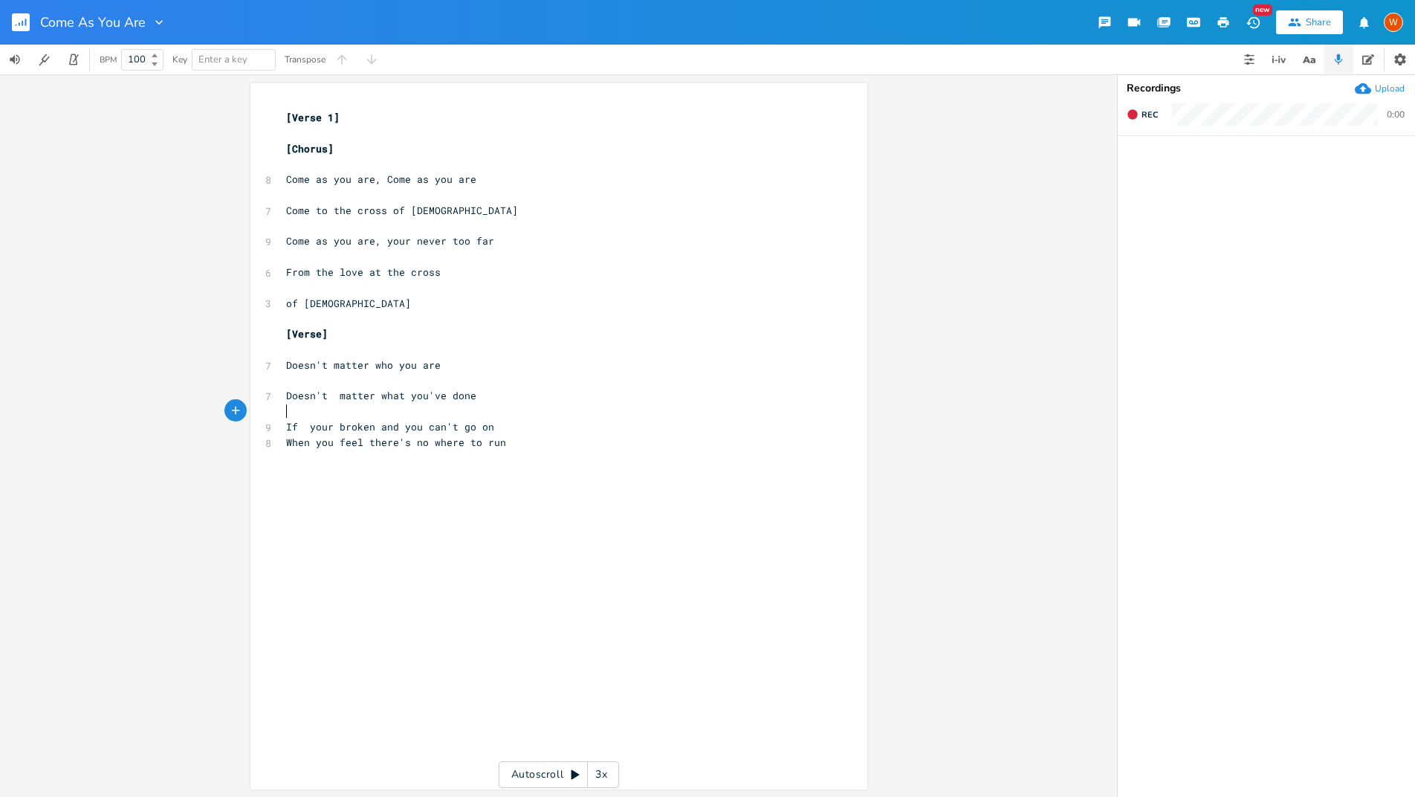
click at [503, 430] on pre "If your broken and you can't go on" at bounding box center [551, 427] width 537 height 16
click at [1366, 88] on icon "button" at bounding box center [1363, 88] width 16 height 11
click at [1325, 27] on div "Share" at bounding box center [1318, 22] width 25 height 13
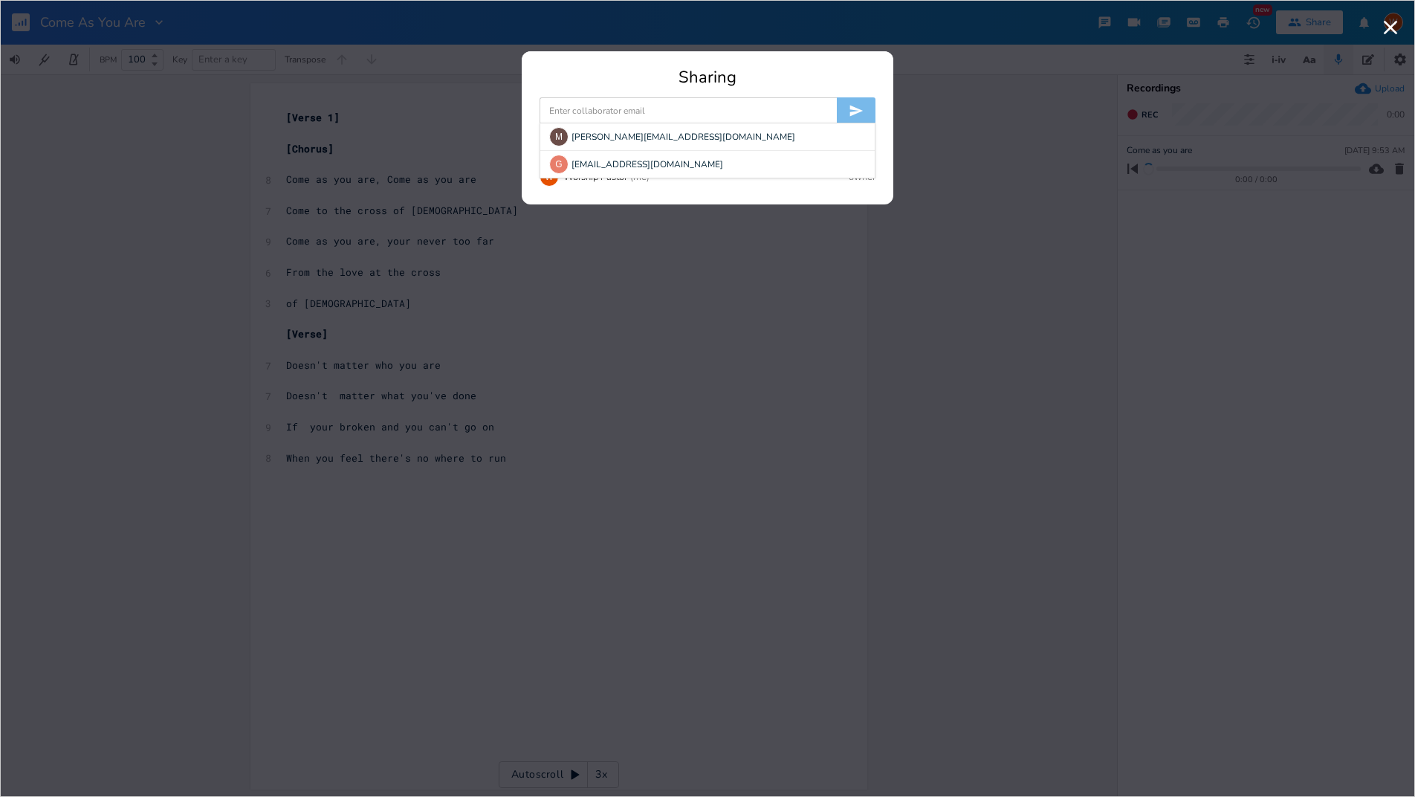
click at [632, 117] on input at bounding box center [688, 110] width 297 height 27
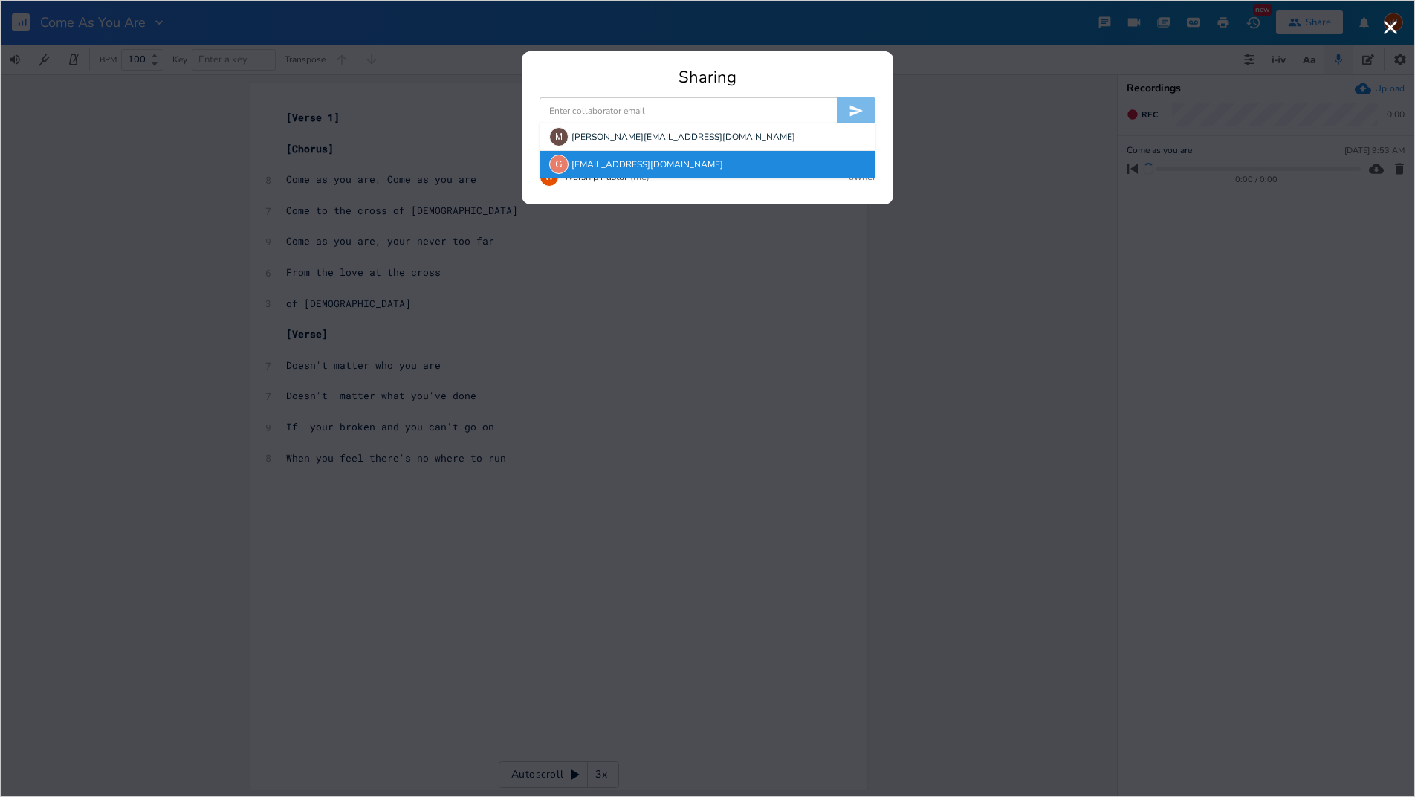
click at [570, 163] on div "G [EMAIL_ADDRESS][DOMAIN_NAME]" at bounding box center [707, 164] width 334 height 27
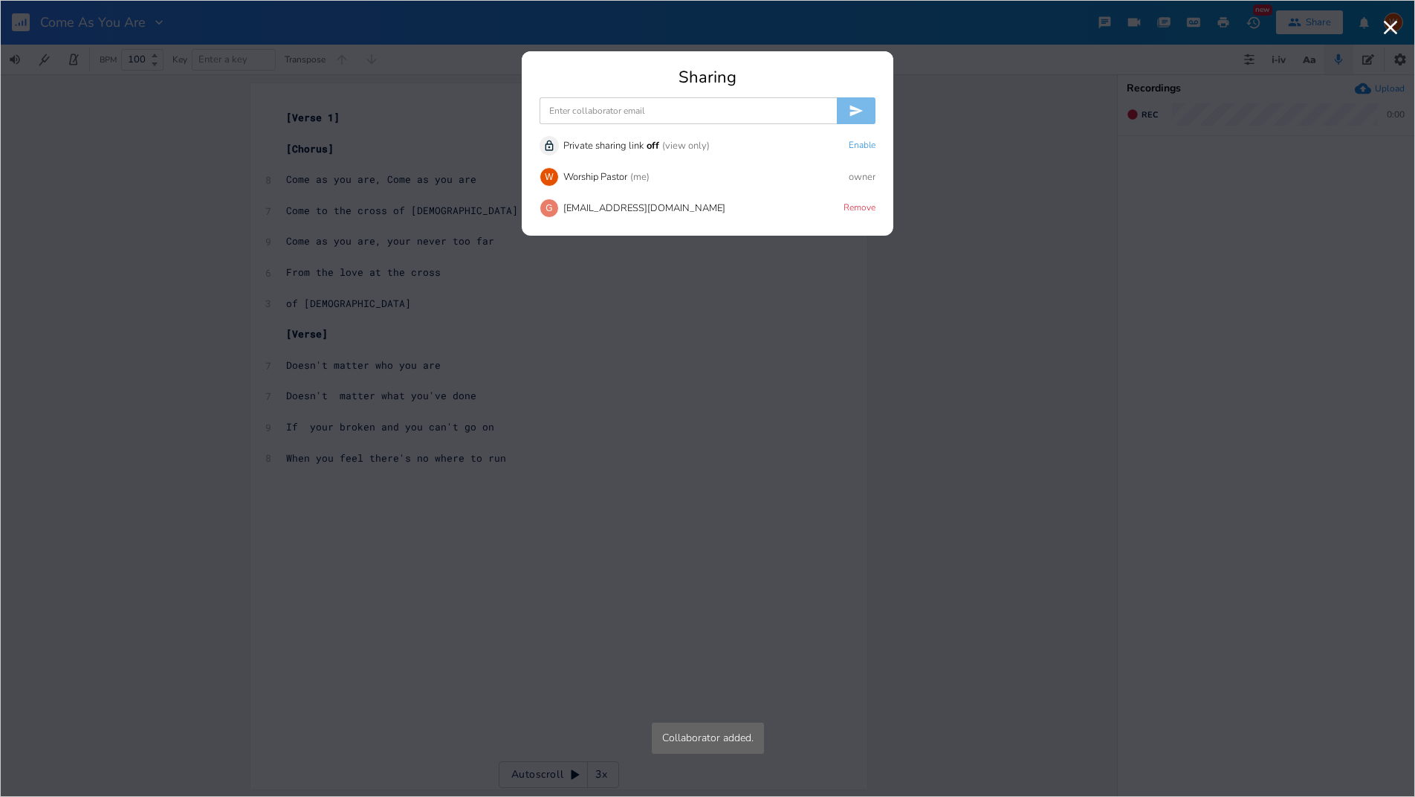
click at [601, 104] on input at bounding box center [688, 110] width 297 height 27
click at [586, 133] on div "M [PERSON_NAME][EMAIL_ADDRESS][DOMAIN_NAME]" at bounding box center [707, 136] width 334 height 27
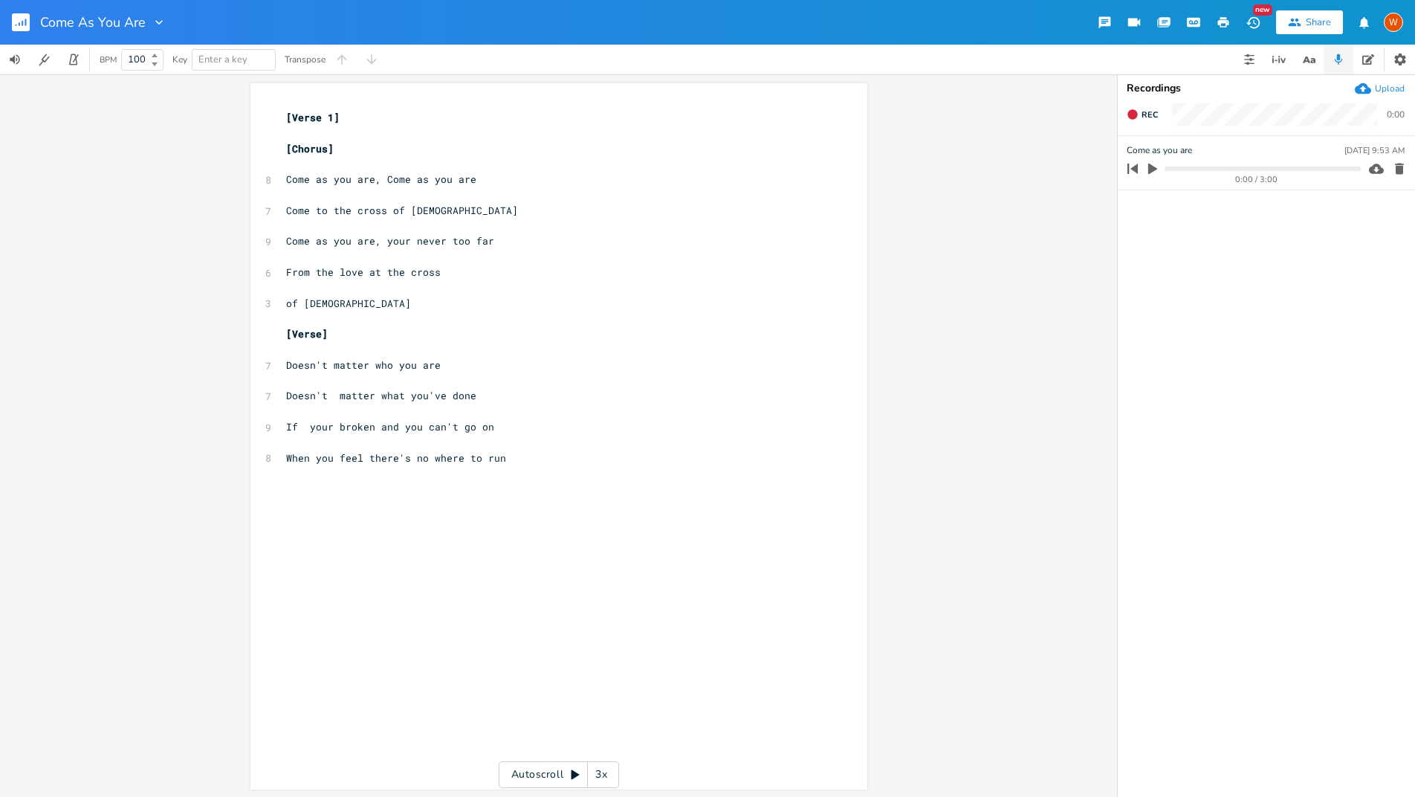
click at [20, 25] on rect "button" at bounding box center [21, 22] width 18 height 18
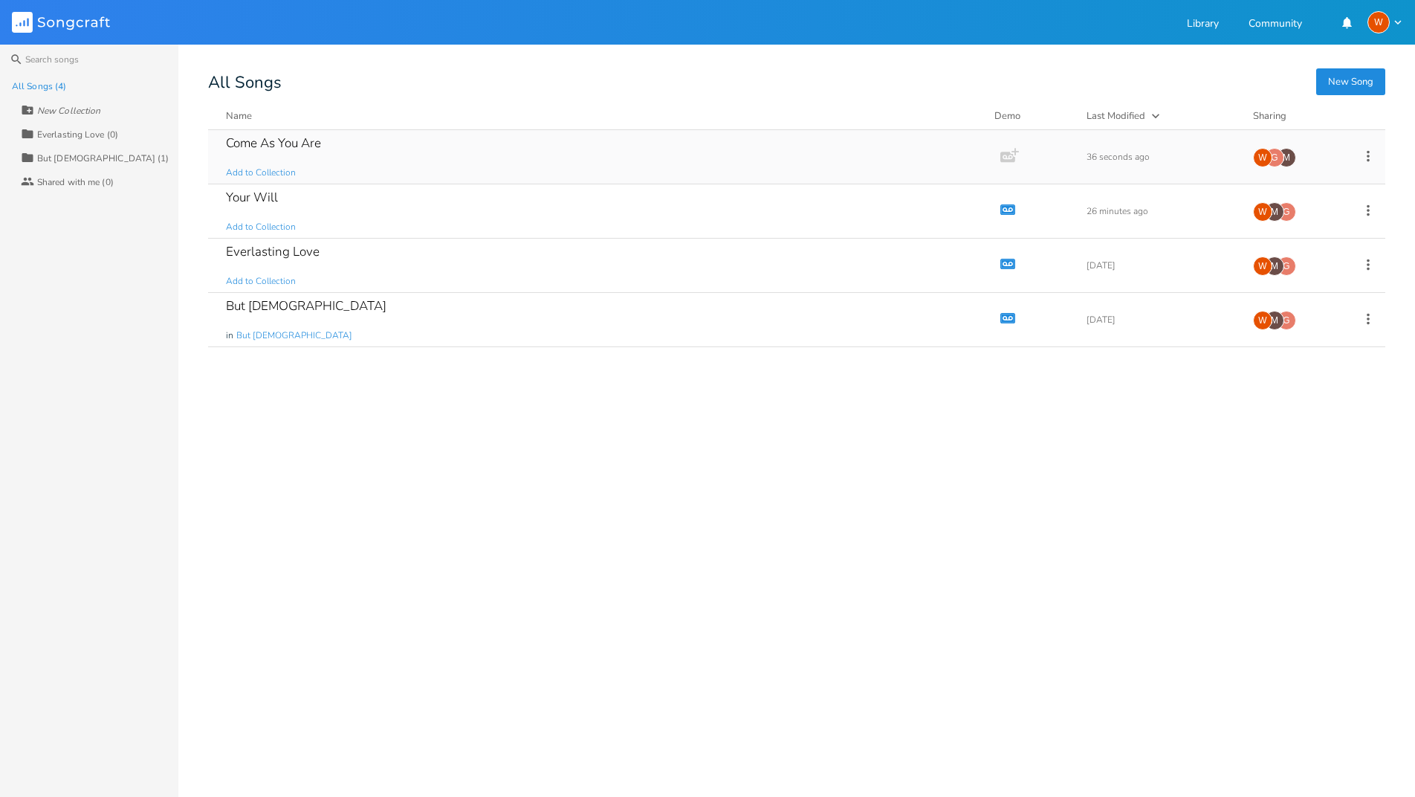
click at [1006, 150] on icon "Add Demo" at bounding box center [1010, 155] width 19 height 19
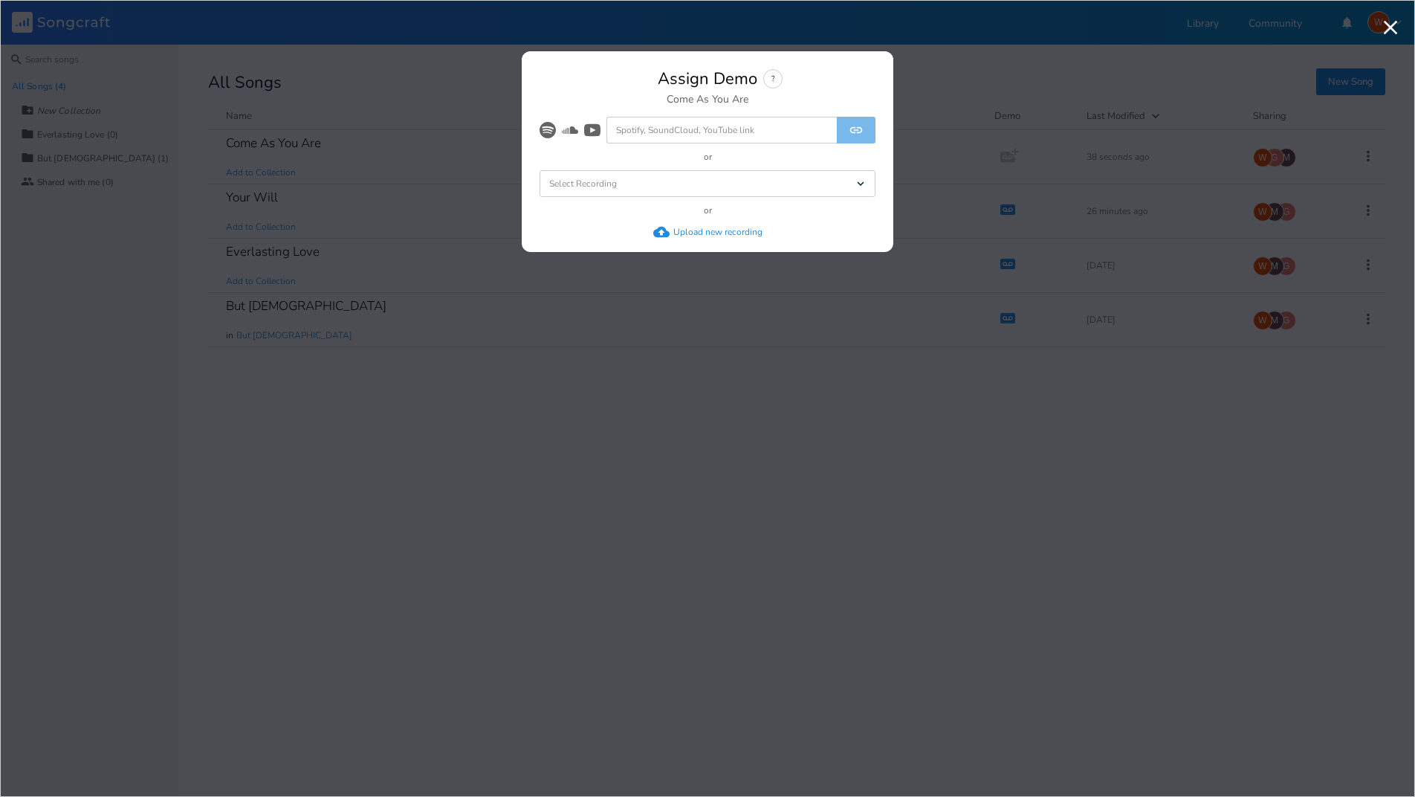
click at [639, 179] on div "Select Recording Dropdown" at bounding box center [708, 183] width 336 height 27
click at [628, 214] on li "Come as you are" at bounding box center [711, 210] width 330 height 27
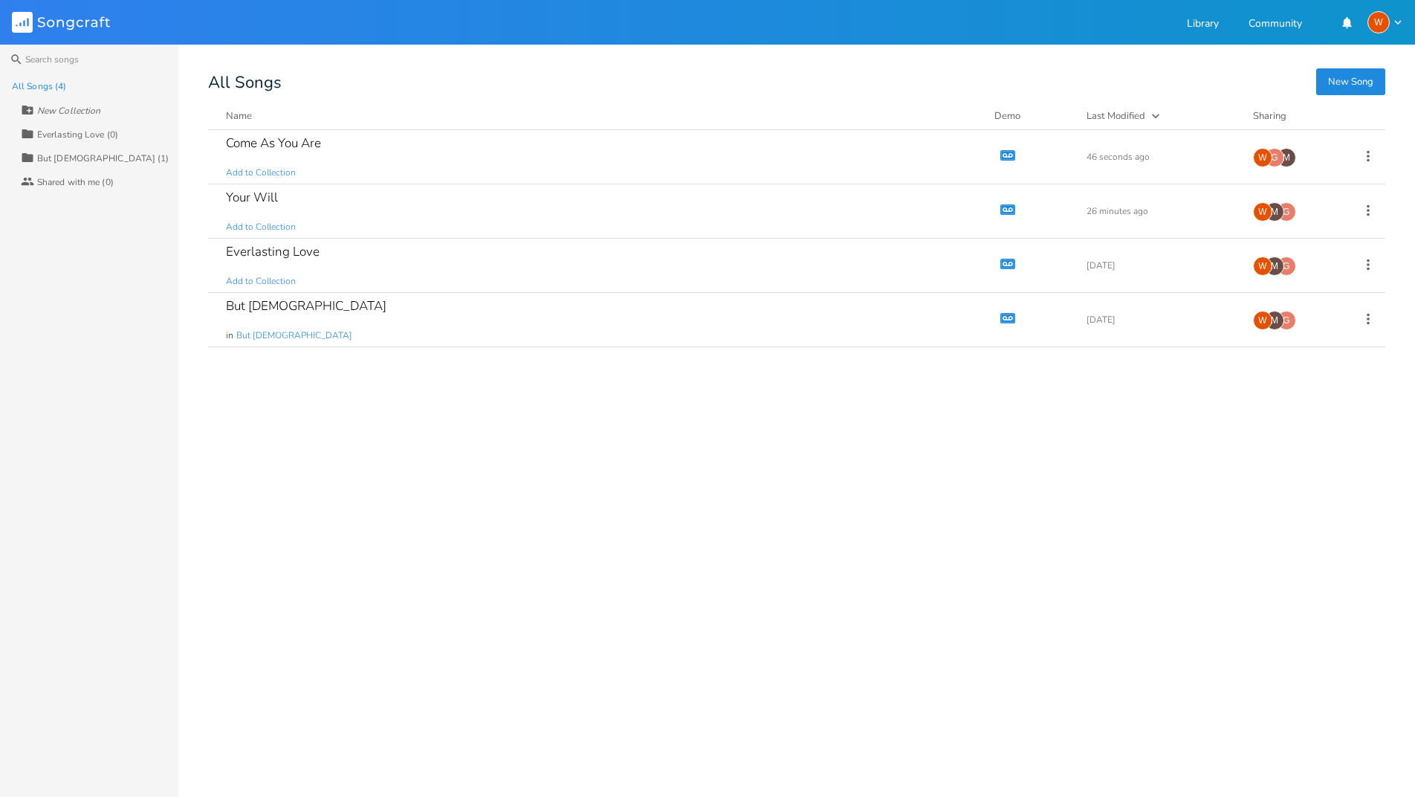
click at [1373, 84] on button "New Song" at bounding box center [1350, 81] width 69 height 27
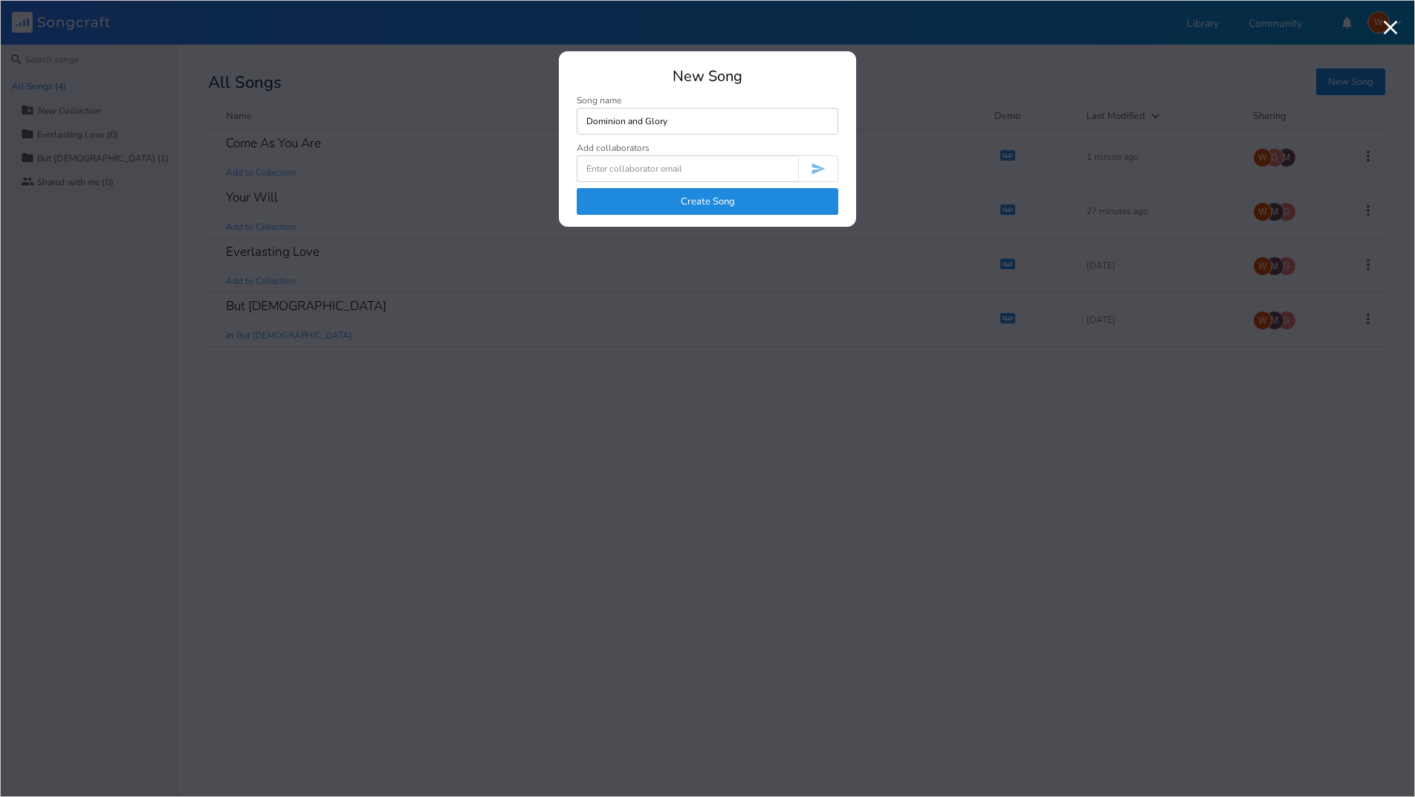
type input "Dominion and Glory"
click at [725, 204] on button "Create Song" at bounding box center [708, 201] width 262 height 27
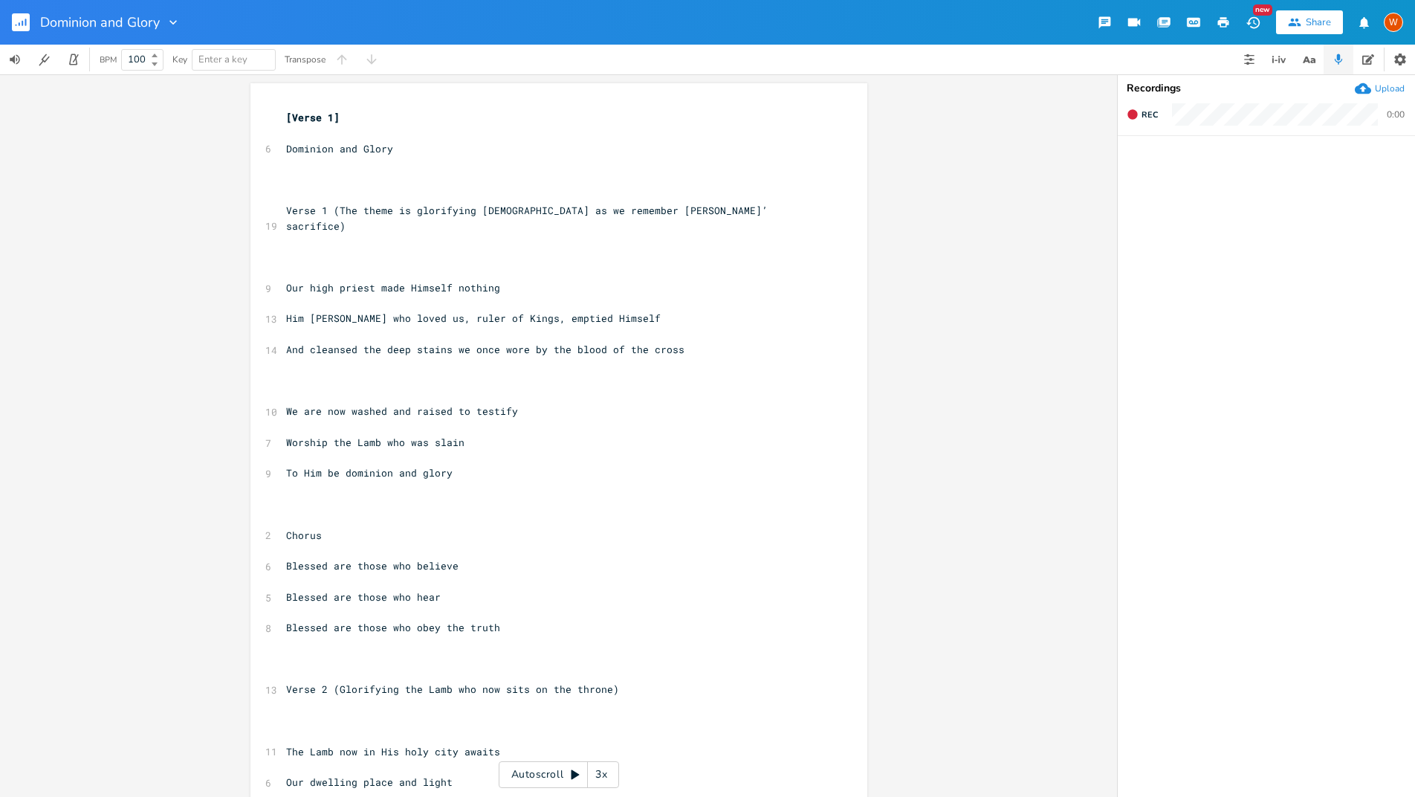
type textarea "Dominion and Glory"
drag, startPoint x: 398, startPoint y: 151, endPoint x: 278, endPoint y: 142, distance: 120.7
click at [283, 142] on pre "Dominion and Glory" at bounding box center [551, 149] width 537 height 16
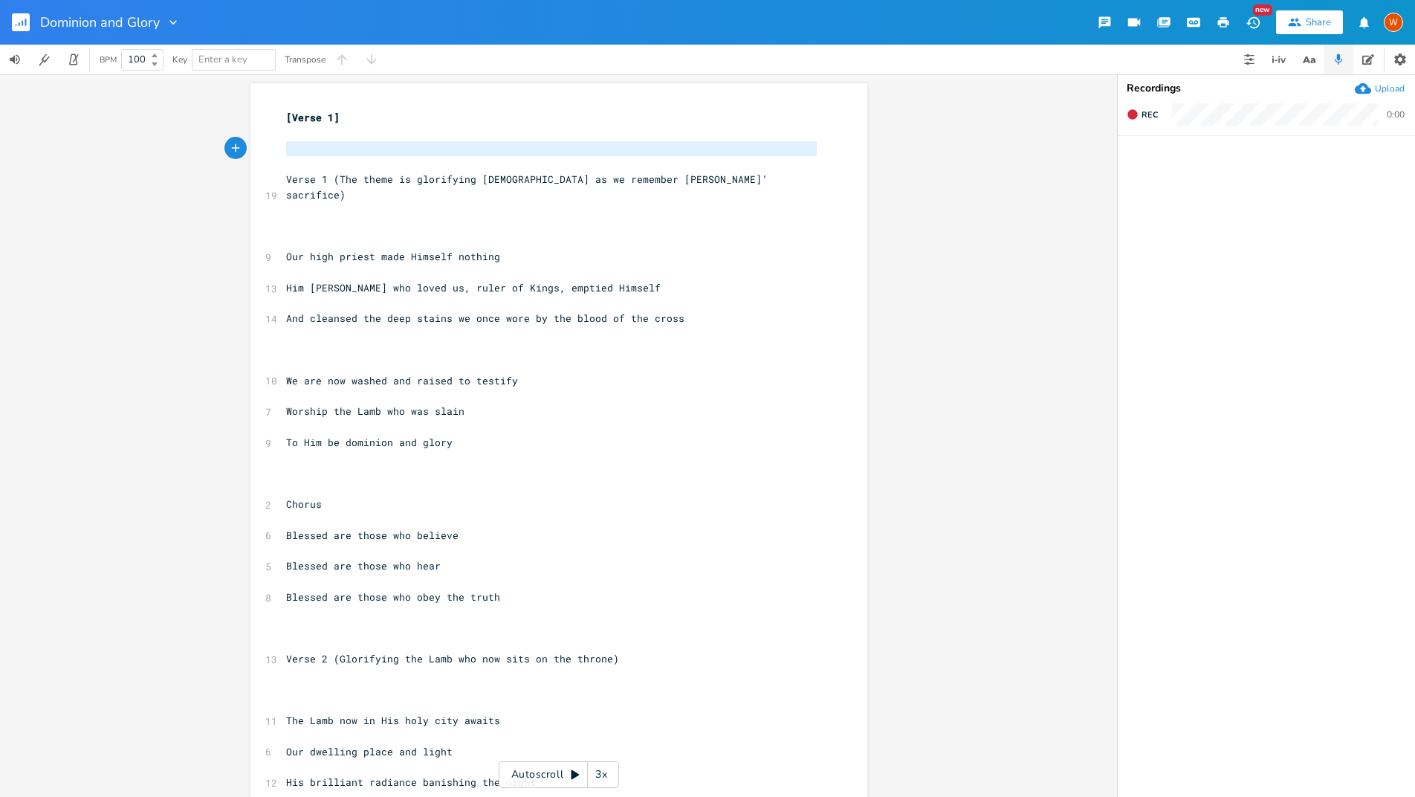
type textarea "[Verse 1]"
drag, startPoint x: 336, startPoint y: 157, endPoint x: 243, endPoint y: 103, distance: 107.2
click at [243, 104] on div "[Verse 1] x [Verse 1] ​ ​ 19 Verse 1 (The theme is glorifying [DEMOGRAPHIC_DATA…" at bounding box center [558, 435] width 1117 height 723
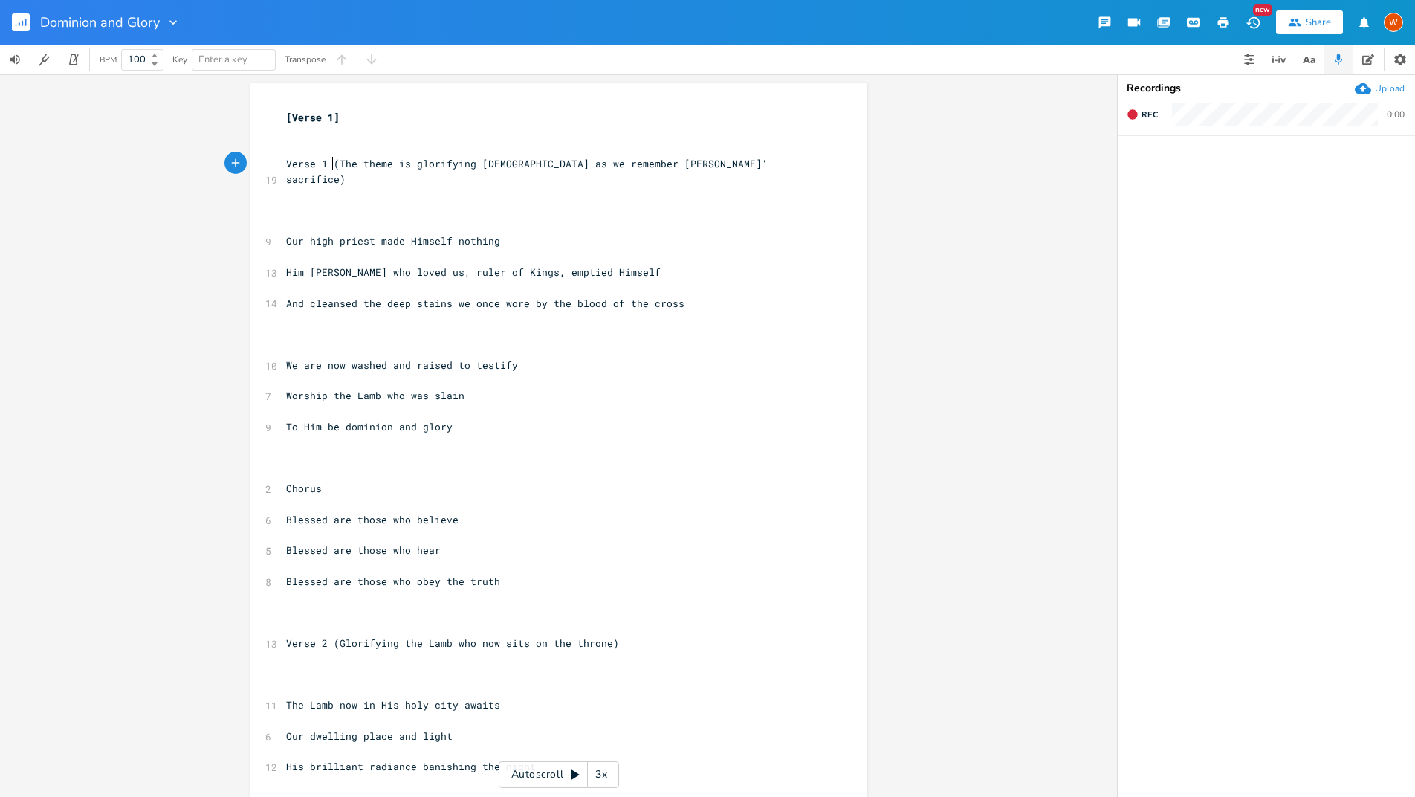
type textarea "Verse 1"
drag, startPoint x: 326, startPoint y: 168, endPoint x: 230, endPoint y: 172, distance: 96.0
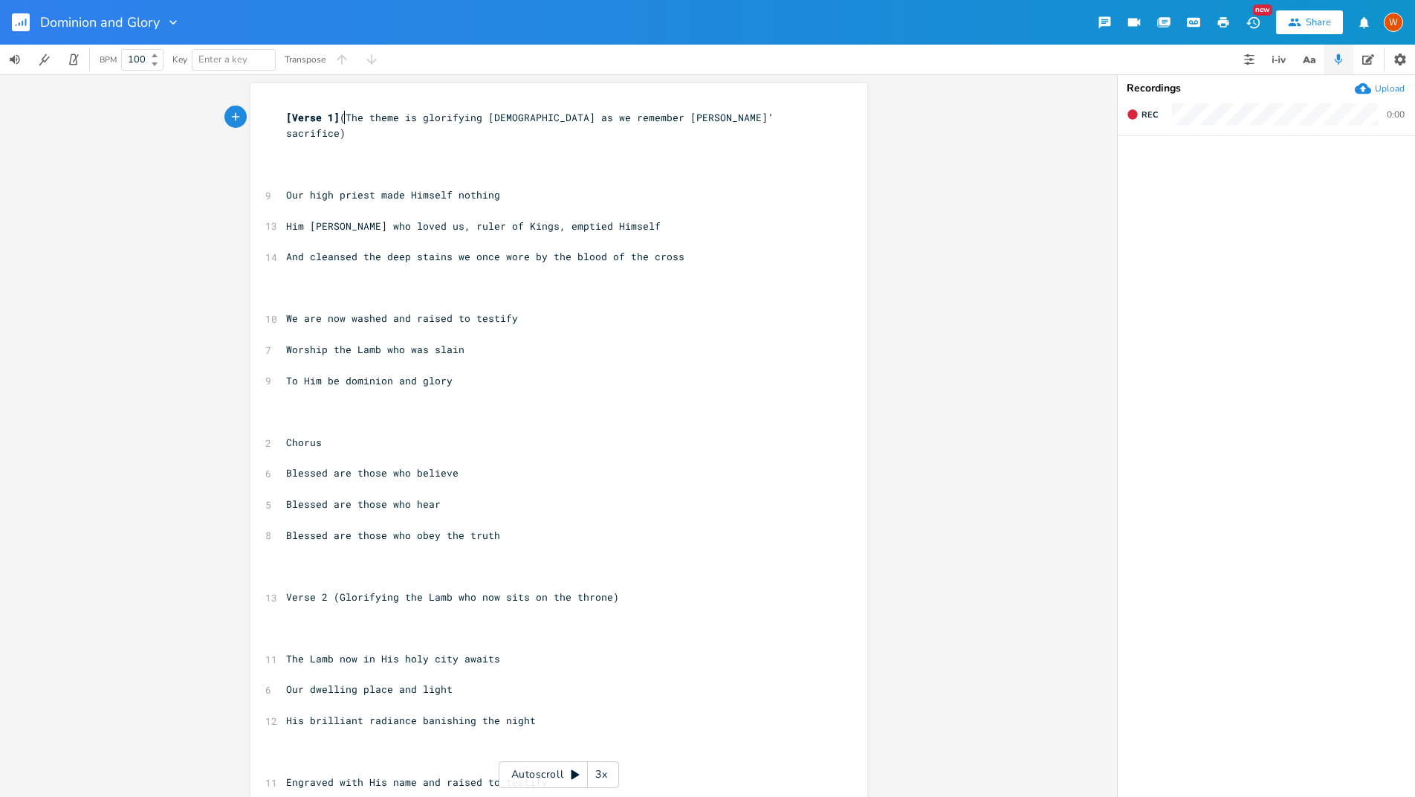
scroll to position [0, 1]
click at [319, 156] on pre at bounding box center [551, 164] width 537 height 16
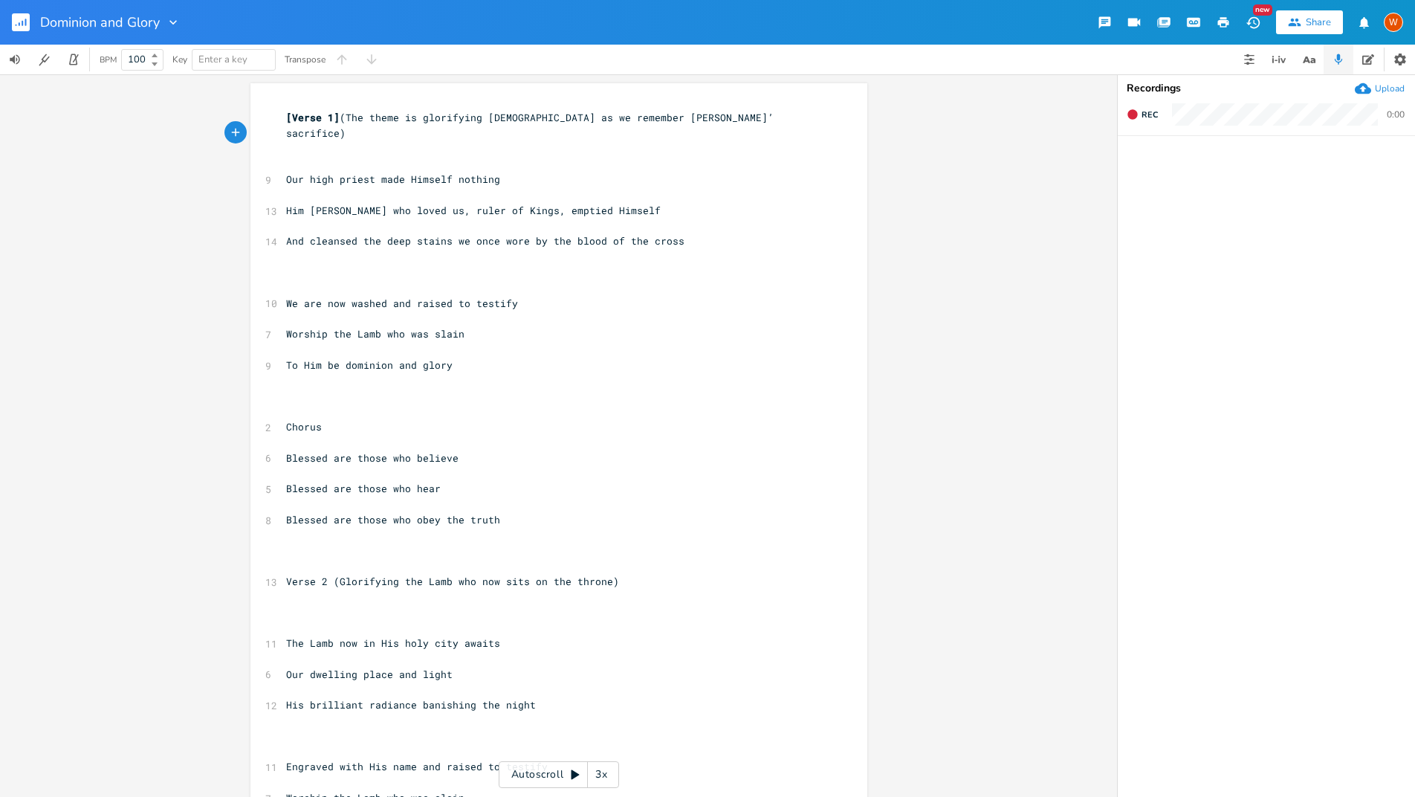
click at [332, 280] on pre "​" at bounding box center [551, 288] width 537 height 16
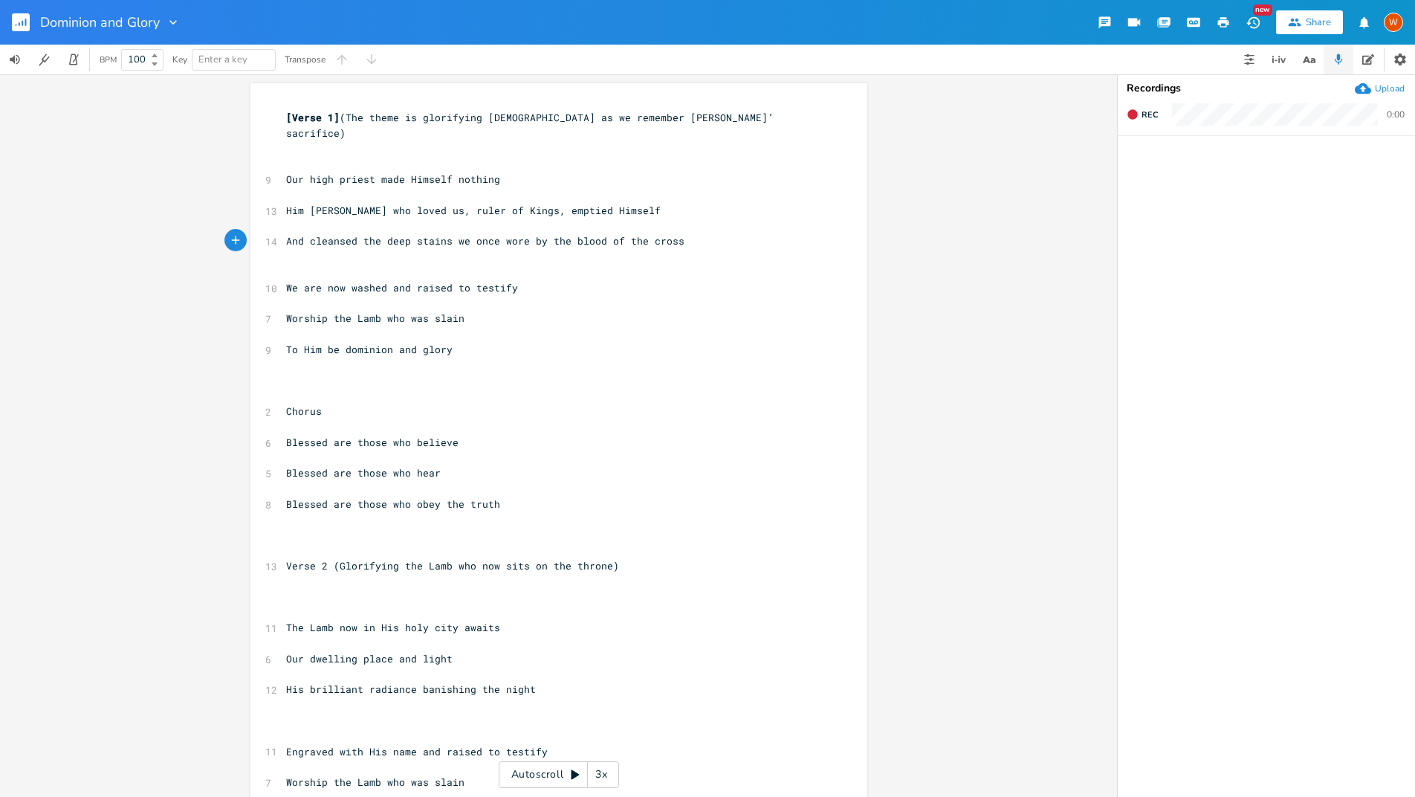
click at [286, 404] on span "Chorus" at bounding box center [304, 410] width 36 height 13
type textarea "["
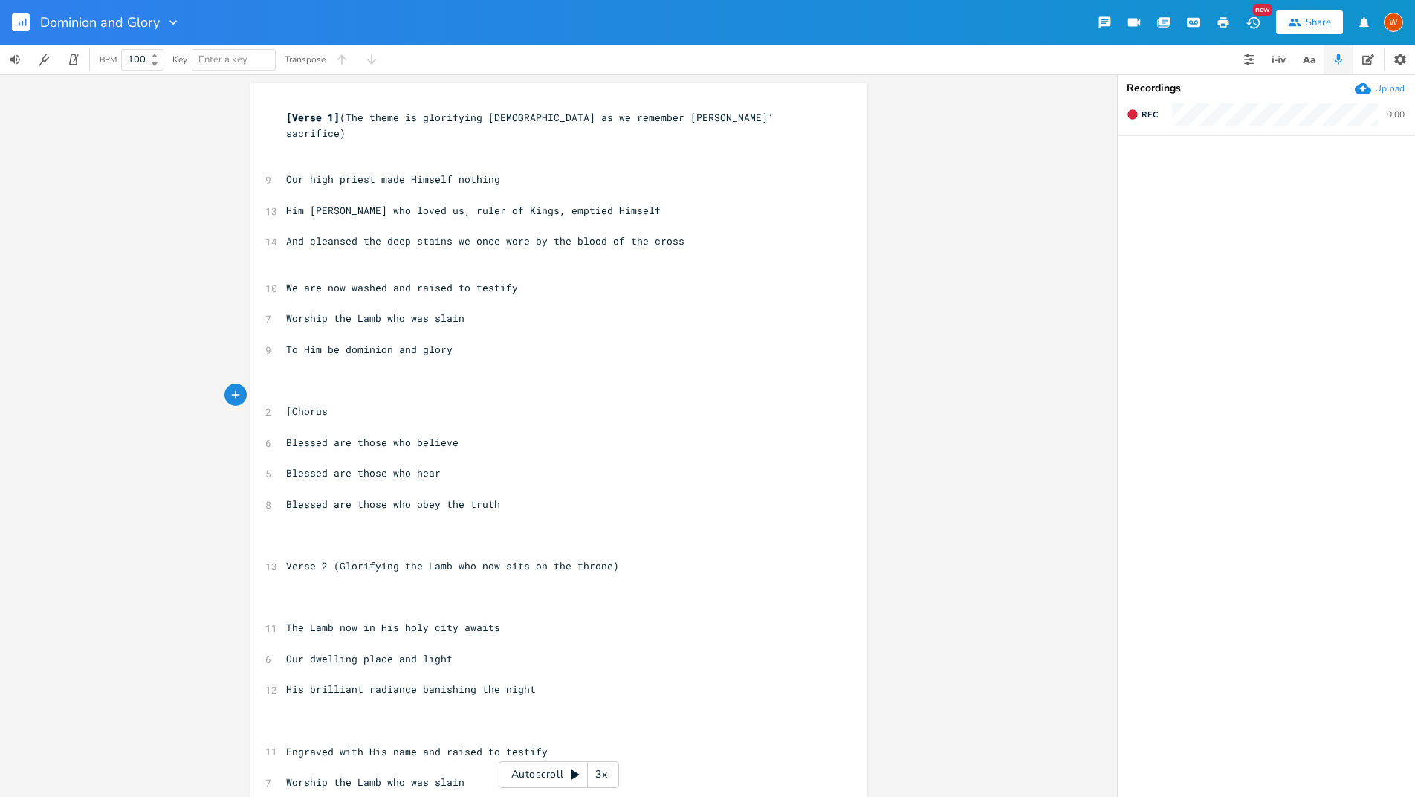
type textarea "]"
click at [334, 373] on pre at bounding box center [551, 381] width 537 height 16
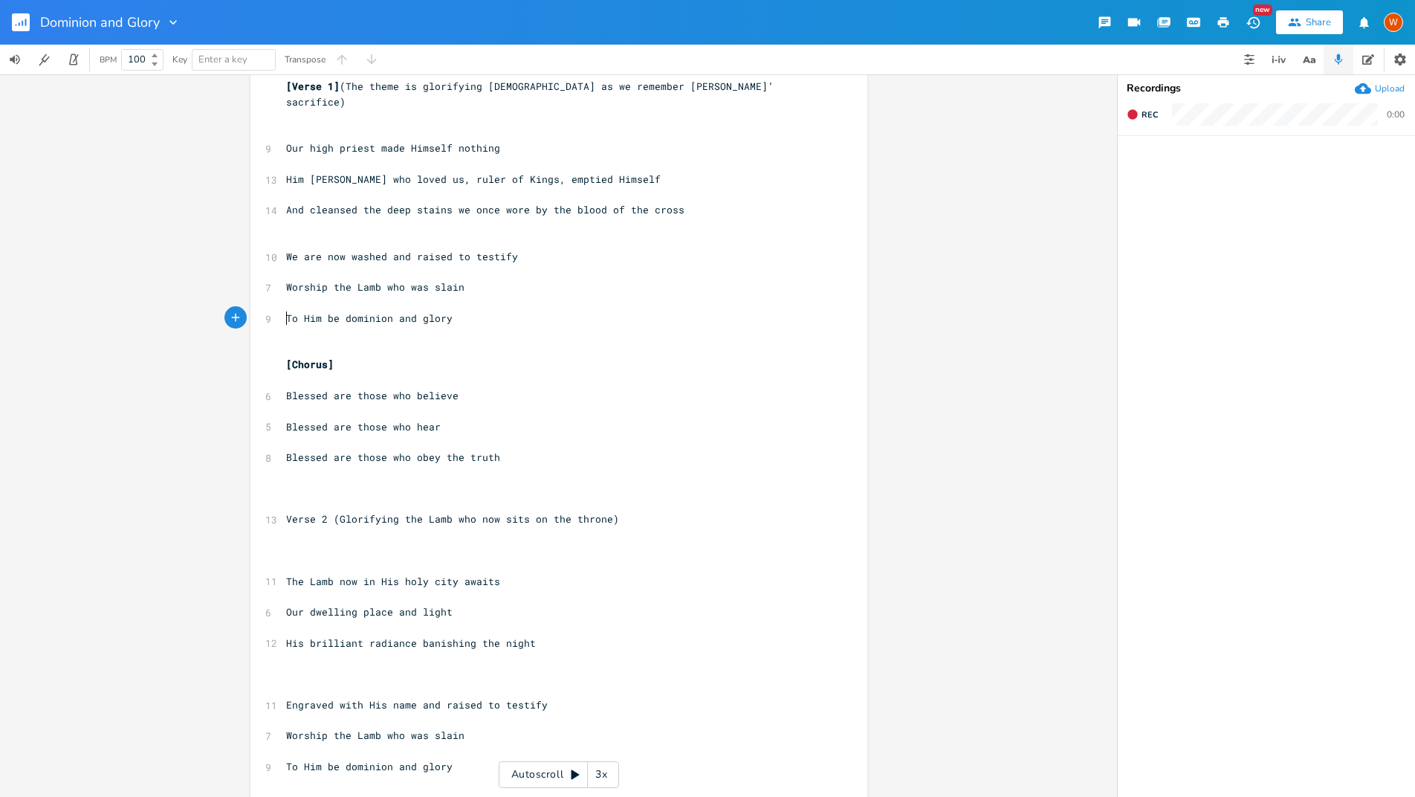
scroll to position [69, 0]
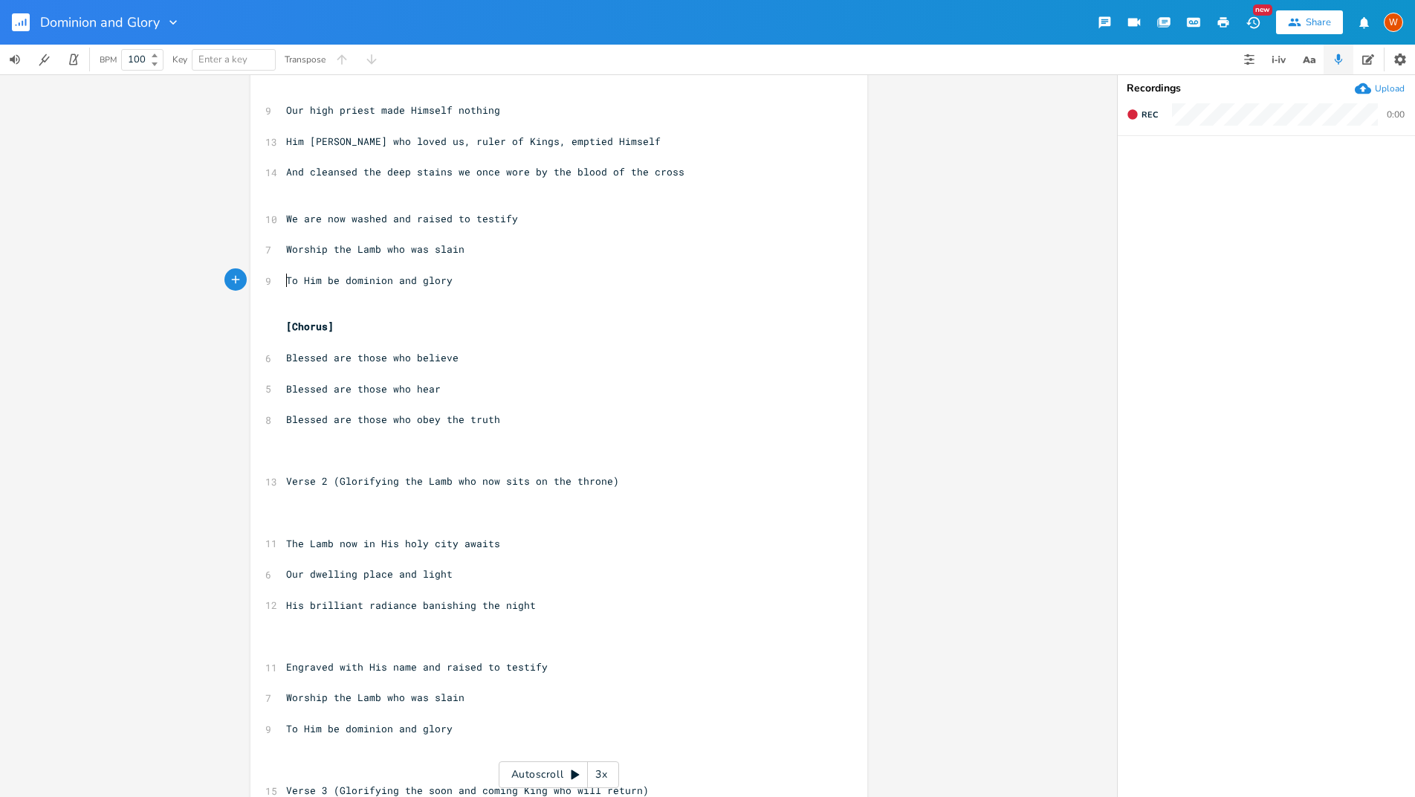
click at [320, 474] on span "Verse 2 (Glorifying the Lamb who now sits on the throne)" at bounding box center [452, 480] width 333 height 13
type textarea "]"
click at [283, 474] on pre "Verse 2] (Glorifying the Lamb who now sits on the throne)" at bounding box center [551, 482] width 537 height 16
type textarea "["
click at [304, 459] on pre "​" at bounding box center [551, 467] width 537 height 16
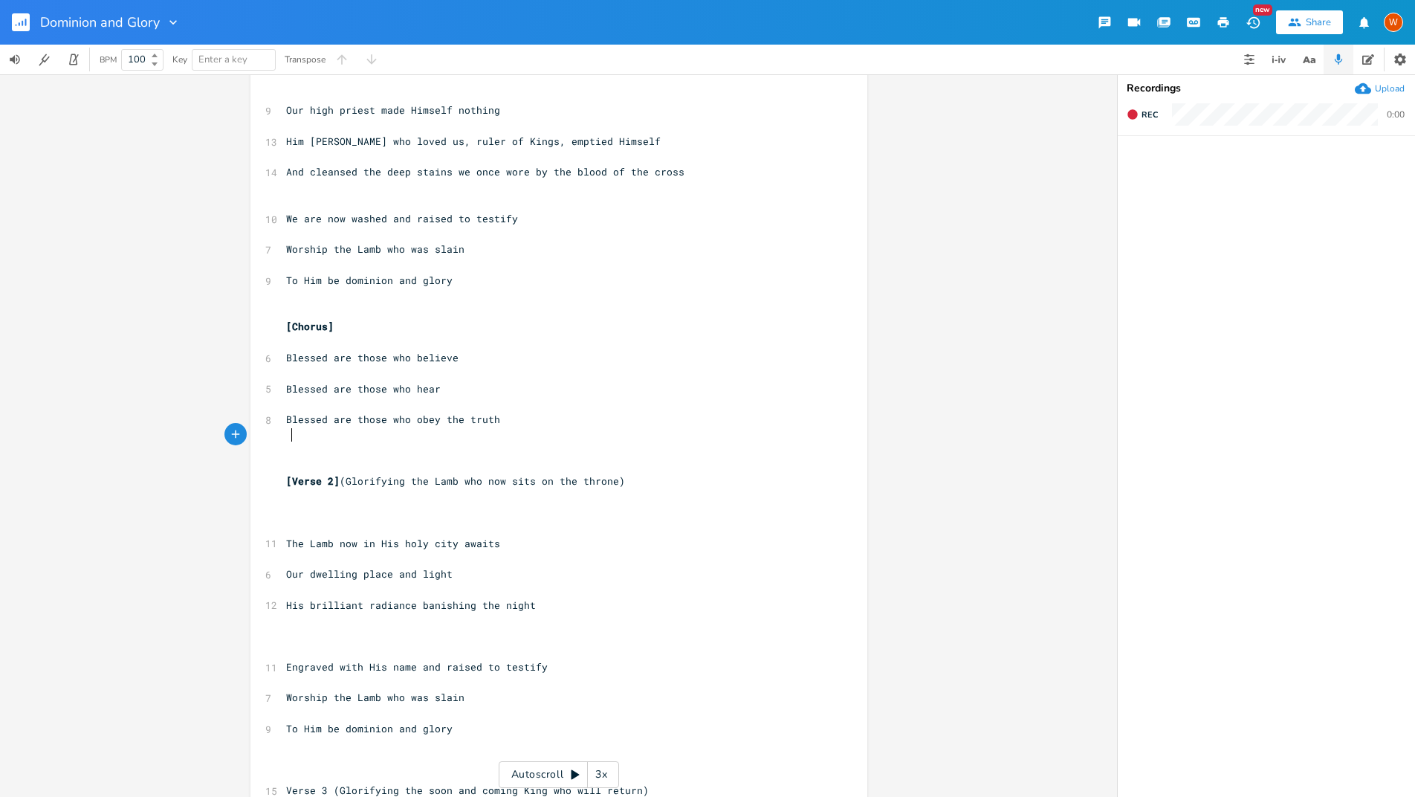
click at [294, 443] on pre at bounding box center [551, 451] width 537 height 16
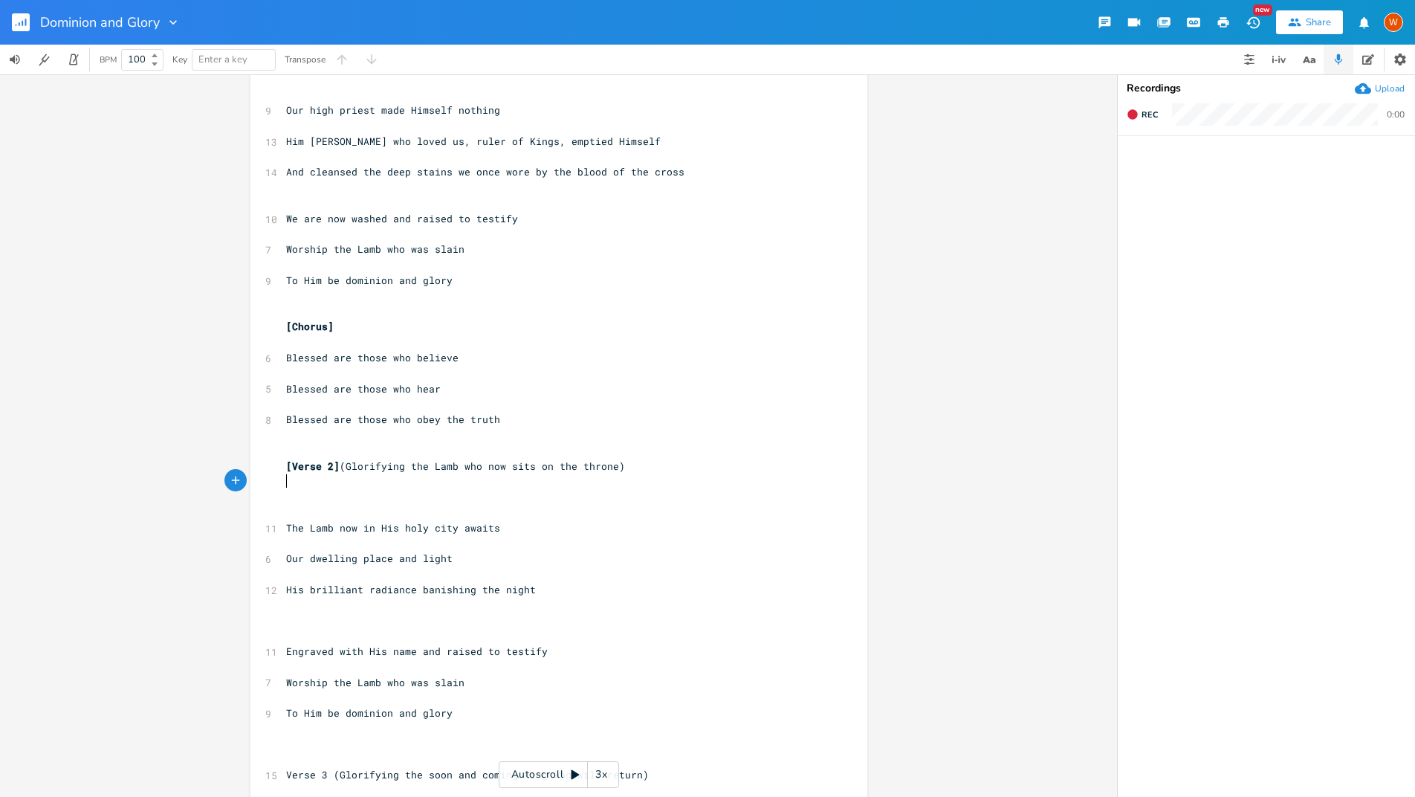
click at [286, 490] on span at bounding box center [289, 496] width 6 height 13
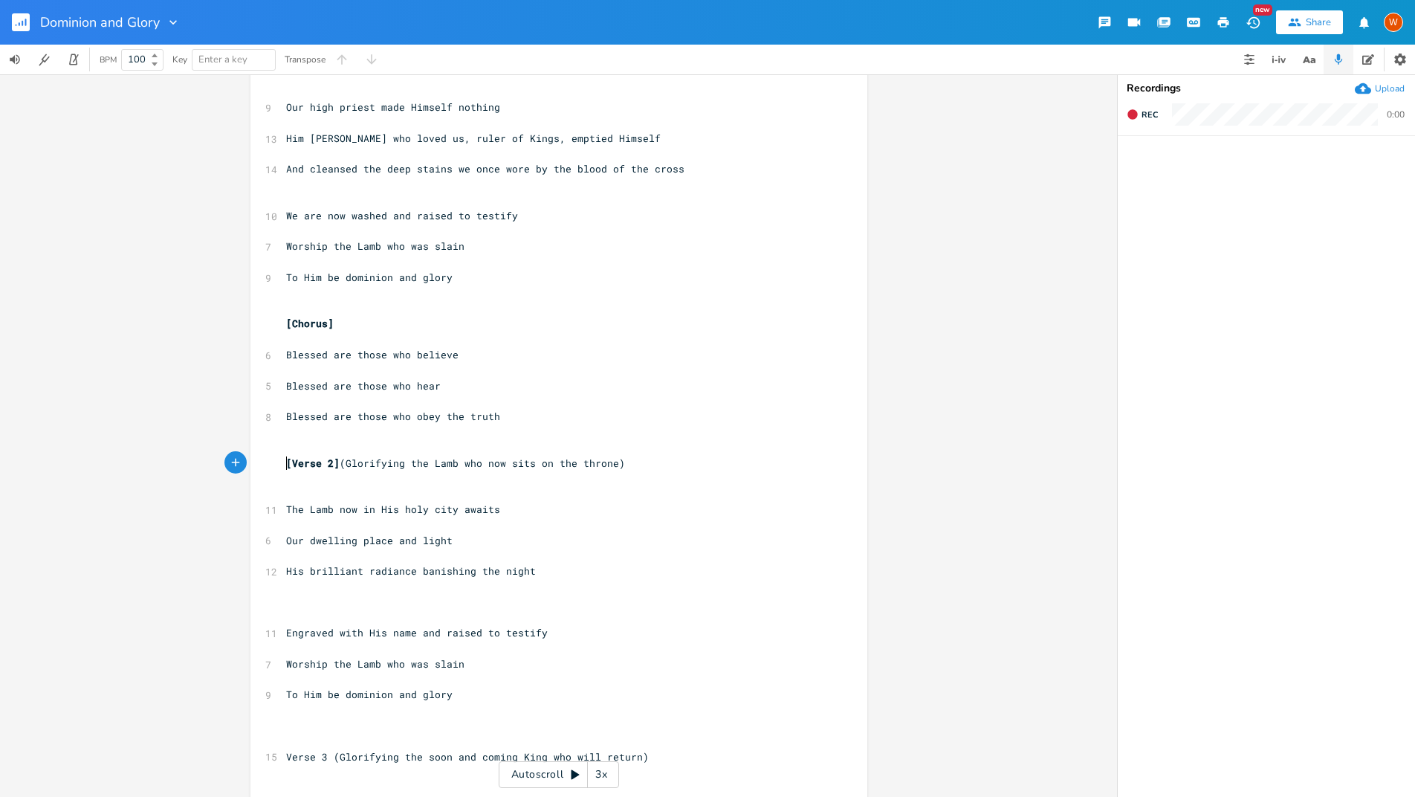
click at [295, 610] on pre "​" at bounding box center [551, 618] width 537 height 16
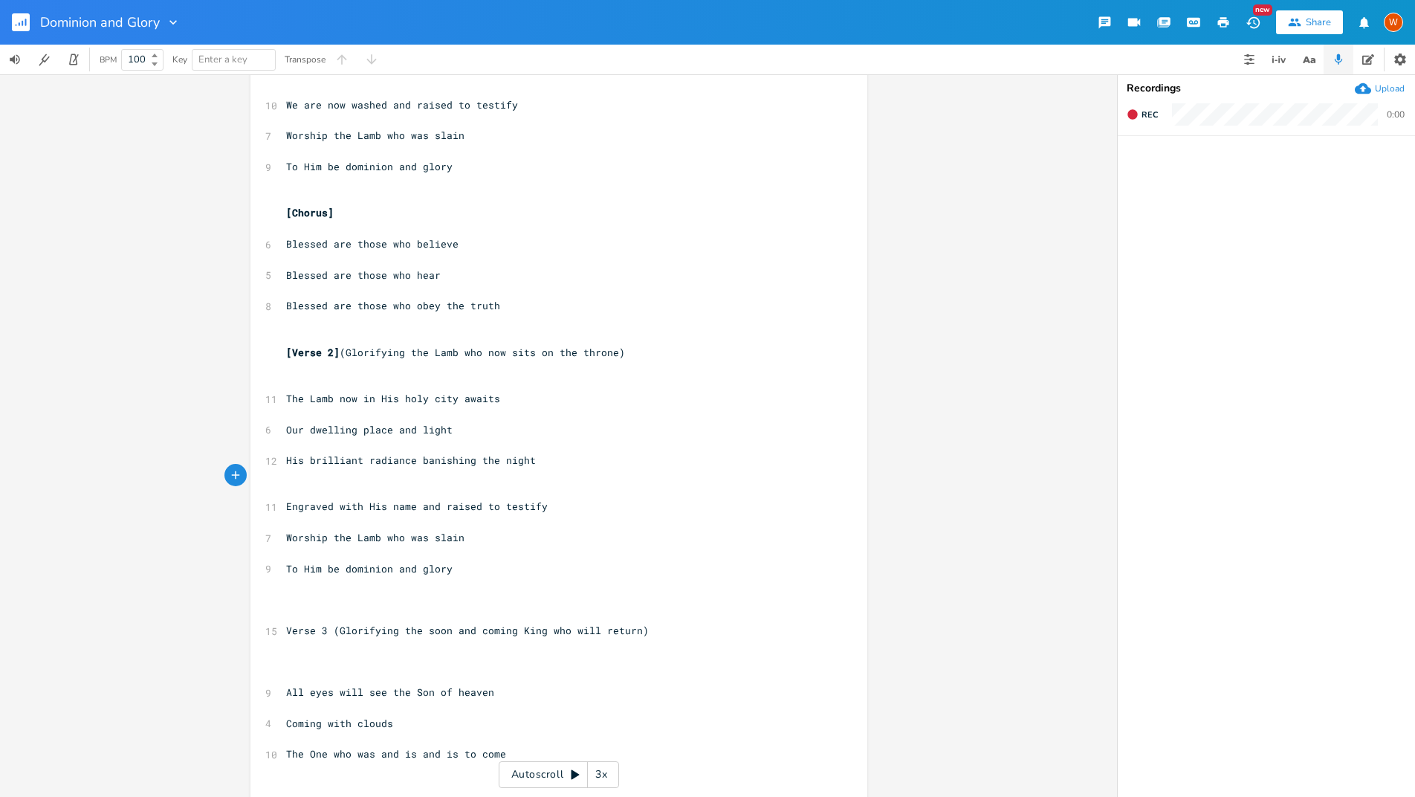
scroll to position [265, 0]
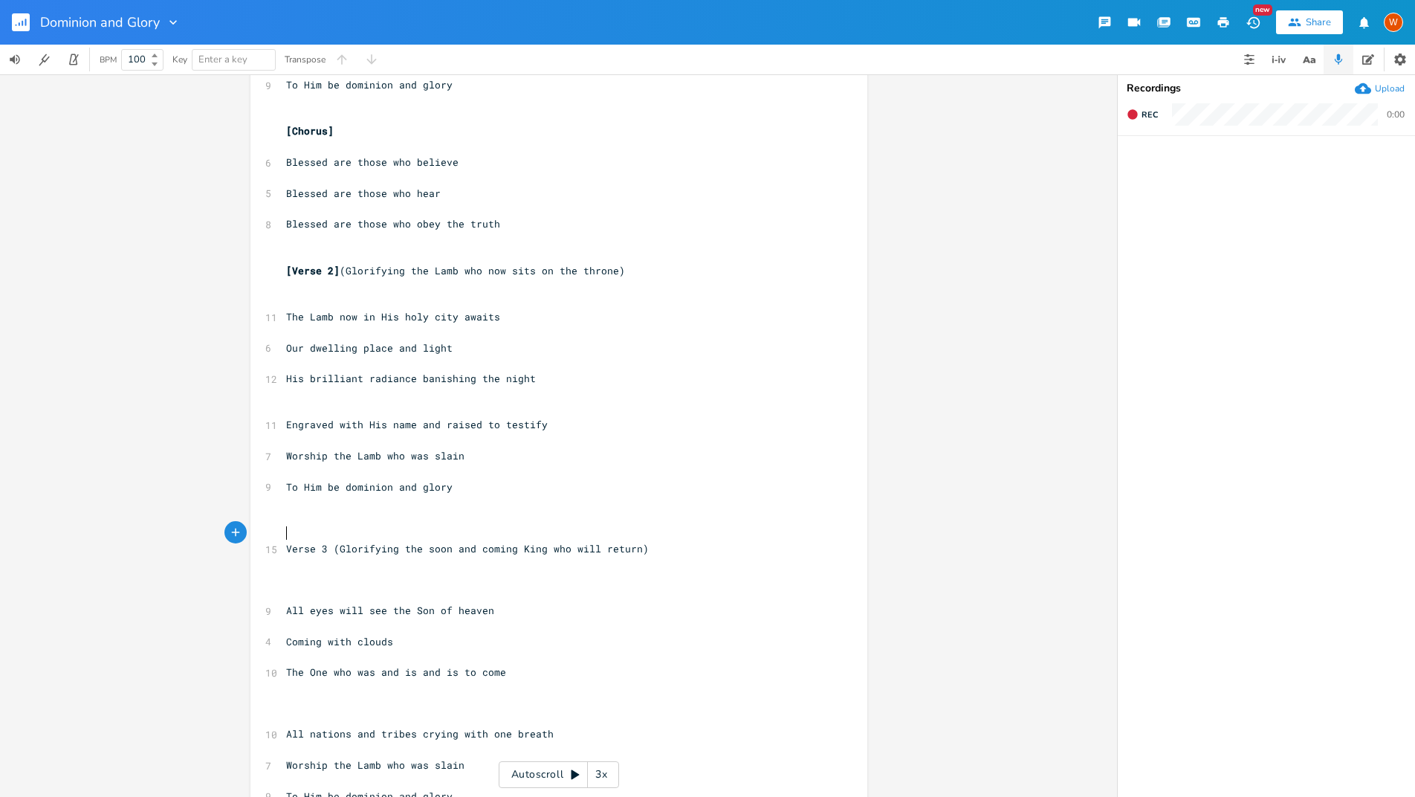
click at [286, 542] on span "Verse 3 (Glorifying the soon and coming King who will return)" at bounding box center [467, 548] width 363 height 13
type textarea "["
click at [327, 542] on span "[Verse 3 (Glorifying the soon and coming King who will return)" at bounding box center [470, 548] width 369 height 13
type textarea "]"
click at [323, 510] on pre at bounding box center [551, 518] width 537 height 16
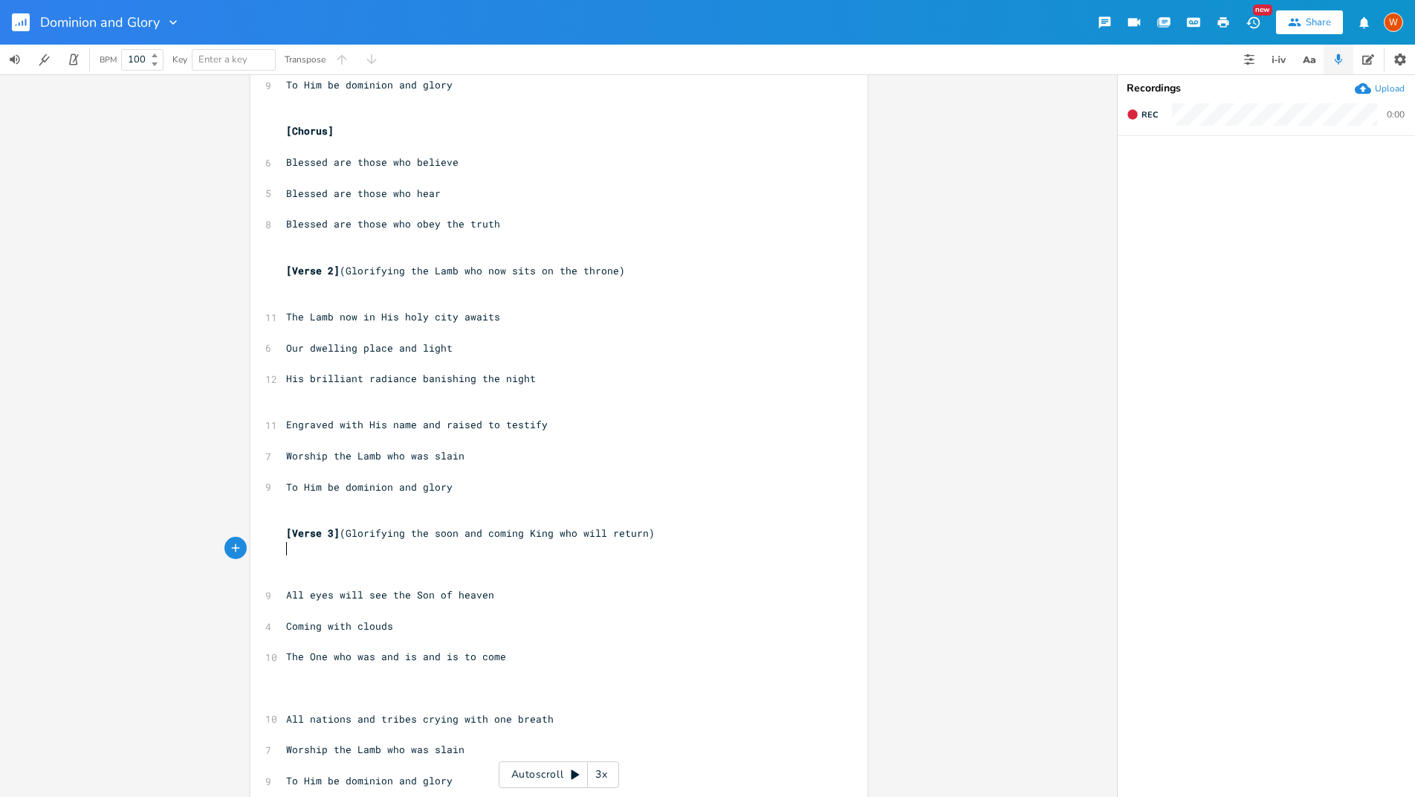
click at [286, 557] on span at bounding box center [289, 563] width 6 height 13
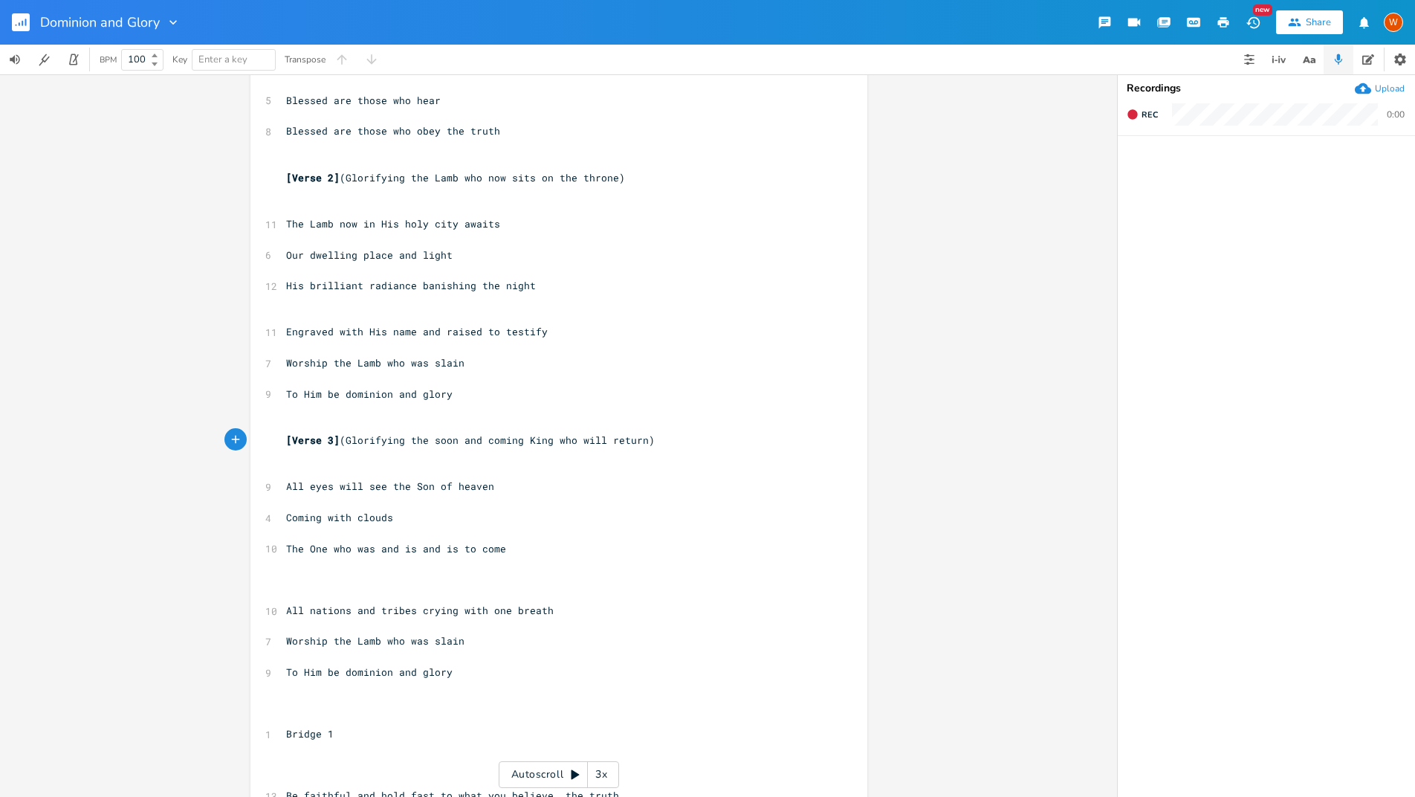
scroll to position [367, 0]
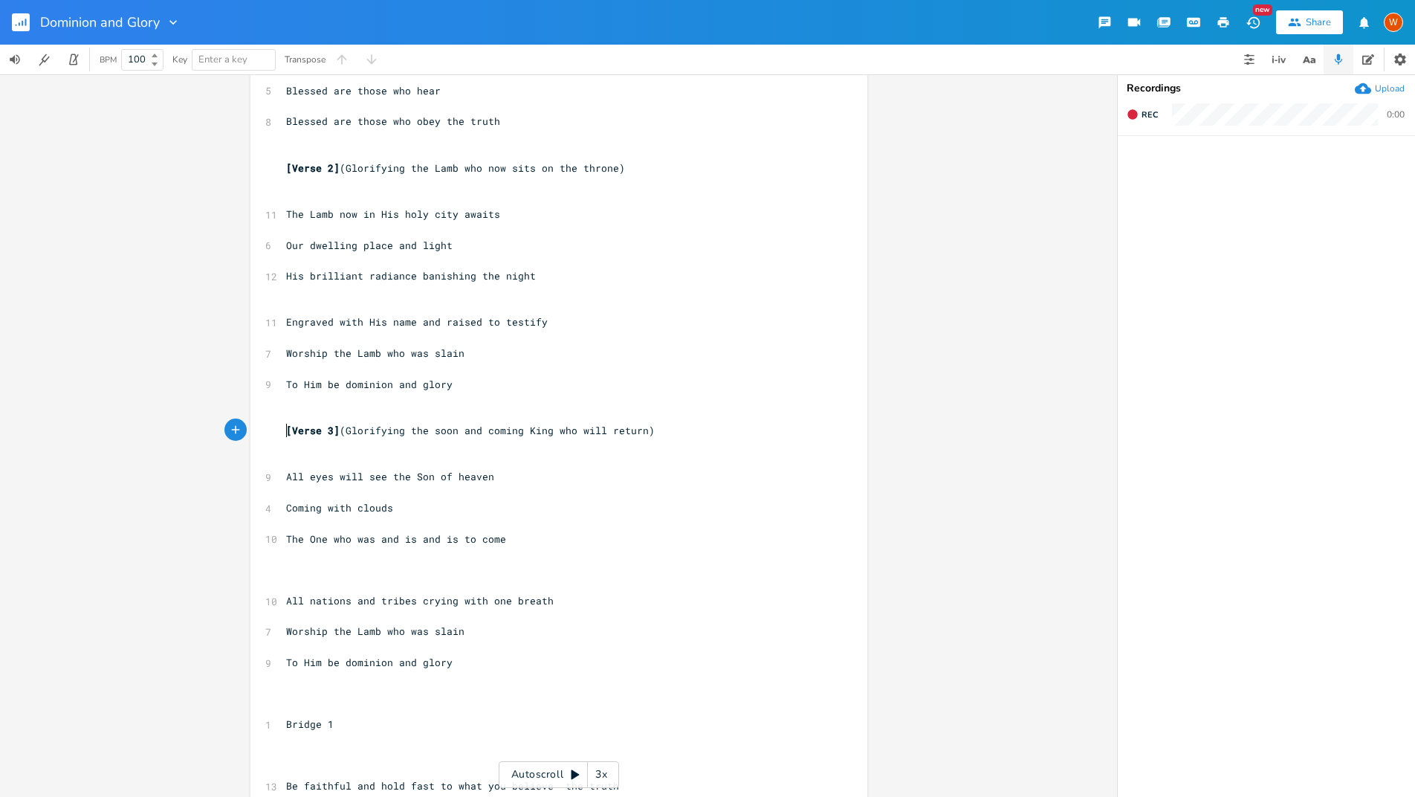
click at [286, 563] on span at bounding box center [289, 569] width 6 height 13
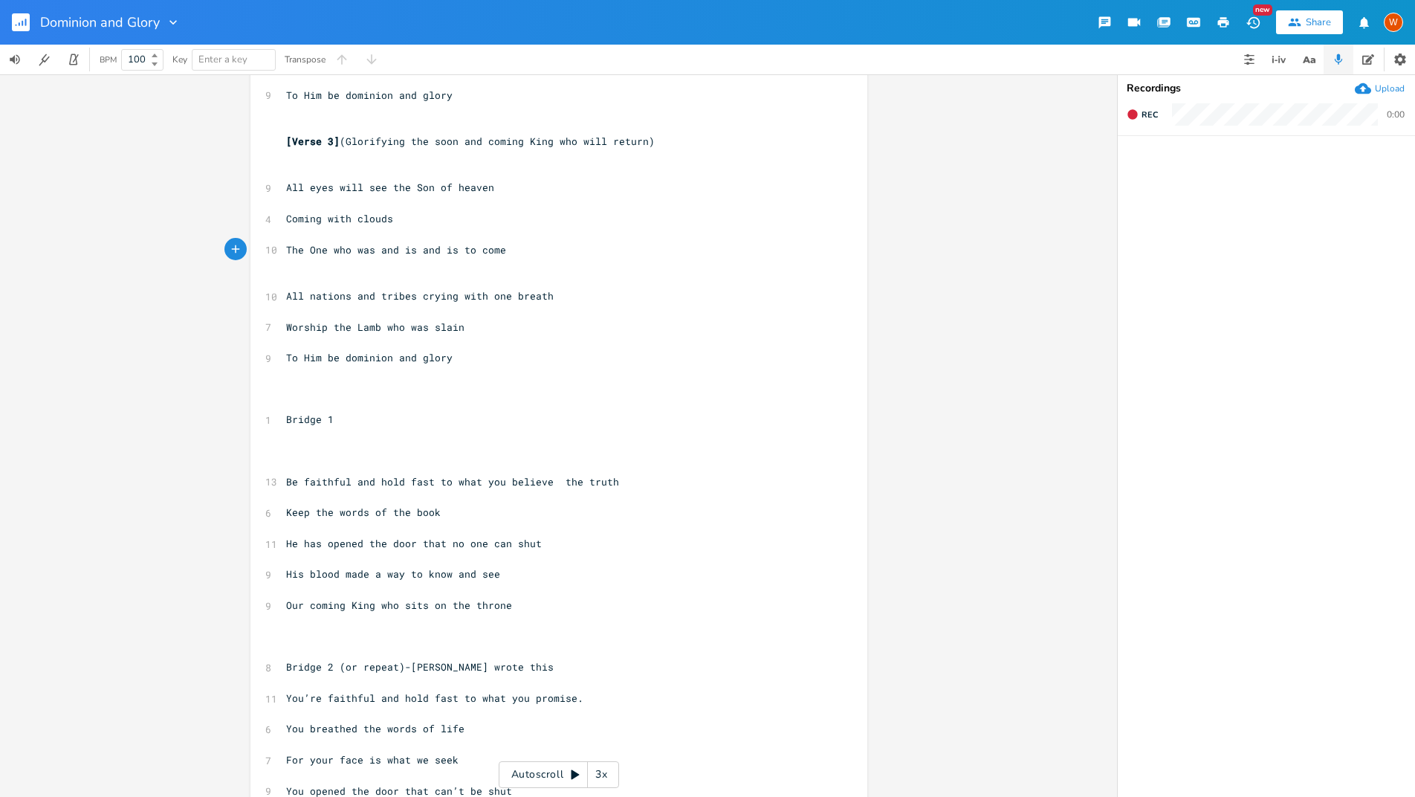
scroll to position [719, 0]
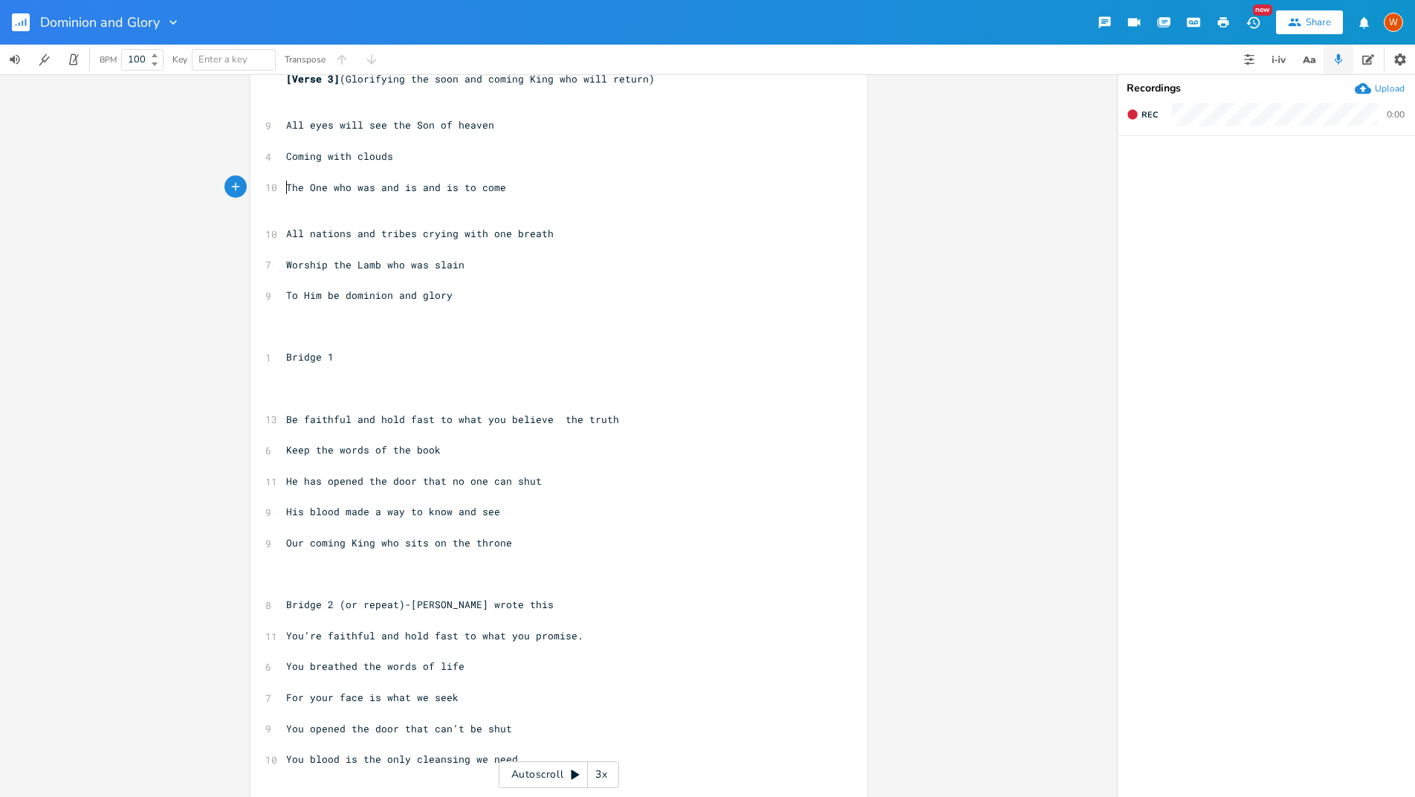
click at [271, 377] on div "x [Verse 1] (The theme is glorifying God as we remember [PERSON_NAME]’ sacrific…" at bounding box center [559, 83] width 617 height 1439
click at [277, 371] on div "x [Verse 1] (The theme is glorifying God as we remember [PERSON_NAME]’ sacrific…" at bounding box center [559, 83] width 617 height 1439
click at [286, 381] on span at bounding box center [289, 387] width 6 height 13
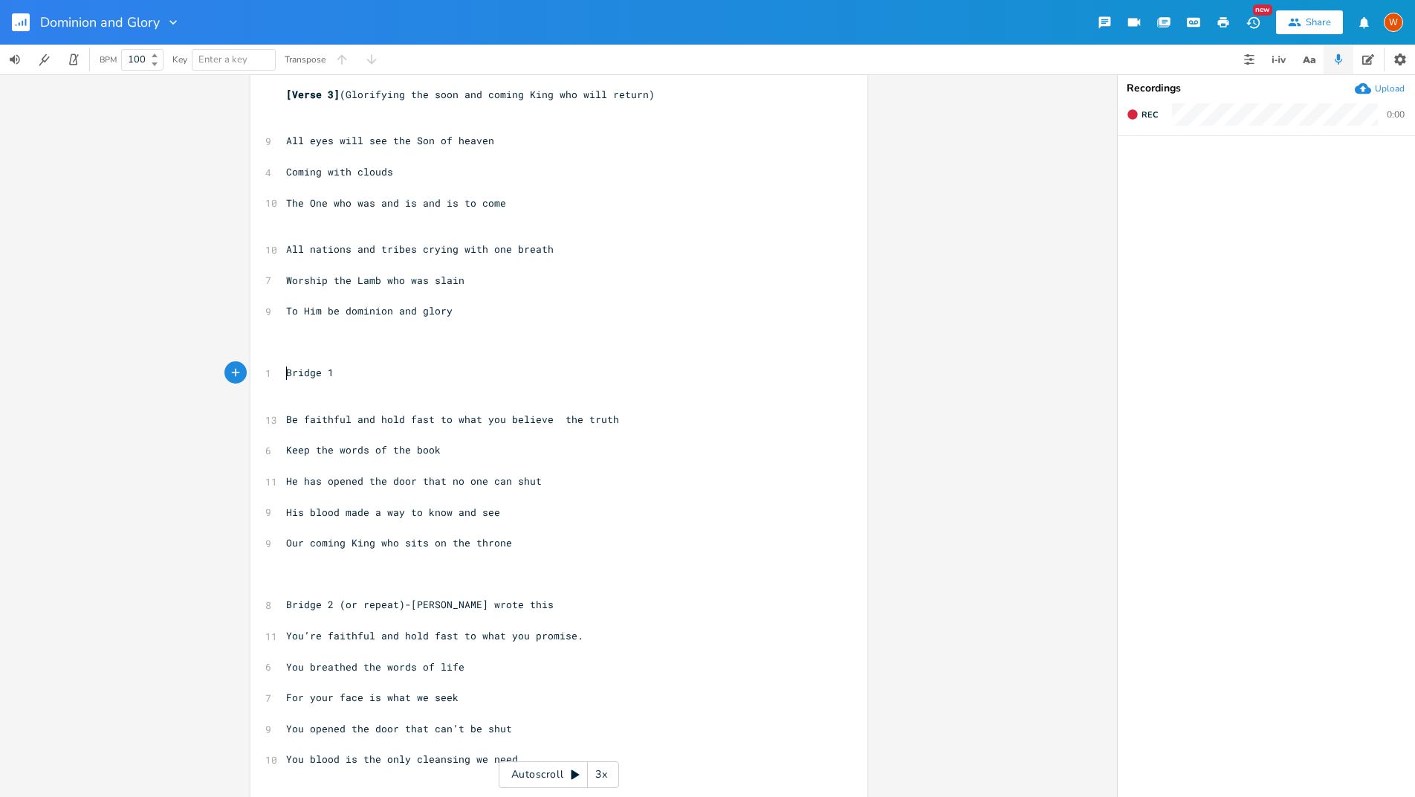
click at [286, 366] on span "Bridge 1" at bounding box center [310, 372] width 48 height 13
type textarea "["
click at [332, 366] on span "[Bridge 1" at bounding box center [313, 372] width 54 height 13
type textarea "]"
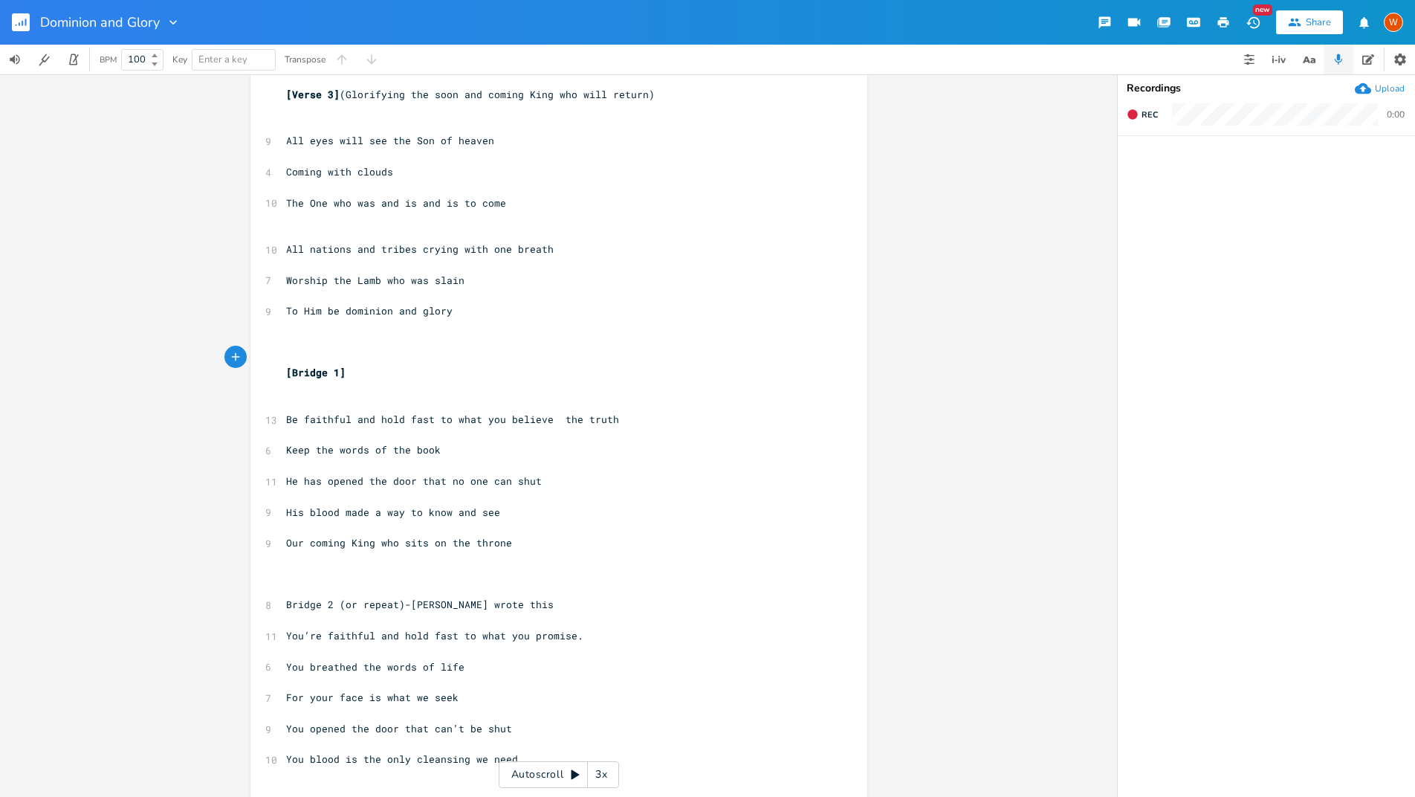
click at [286, 598] on span "Bridge 2 (or repeat)-[PERSON_NAME] wrote this" at bounding box center [420, 604] width 268 height 13
type textarea "["
click at [331, 598] on span "[Bridge 2 (or repeat)-[PERSON_NAME] wrote this" at bounding box center [423, 604] width 274 height 13
type textarea "]"
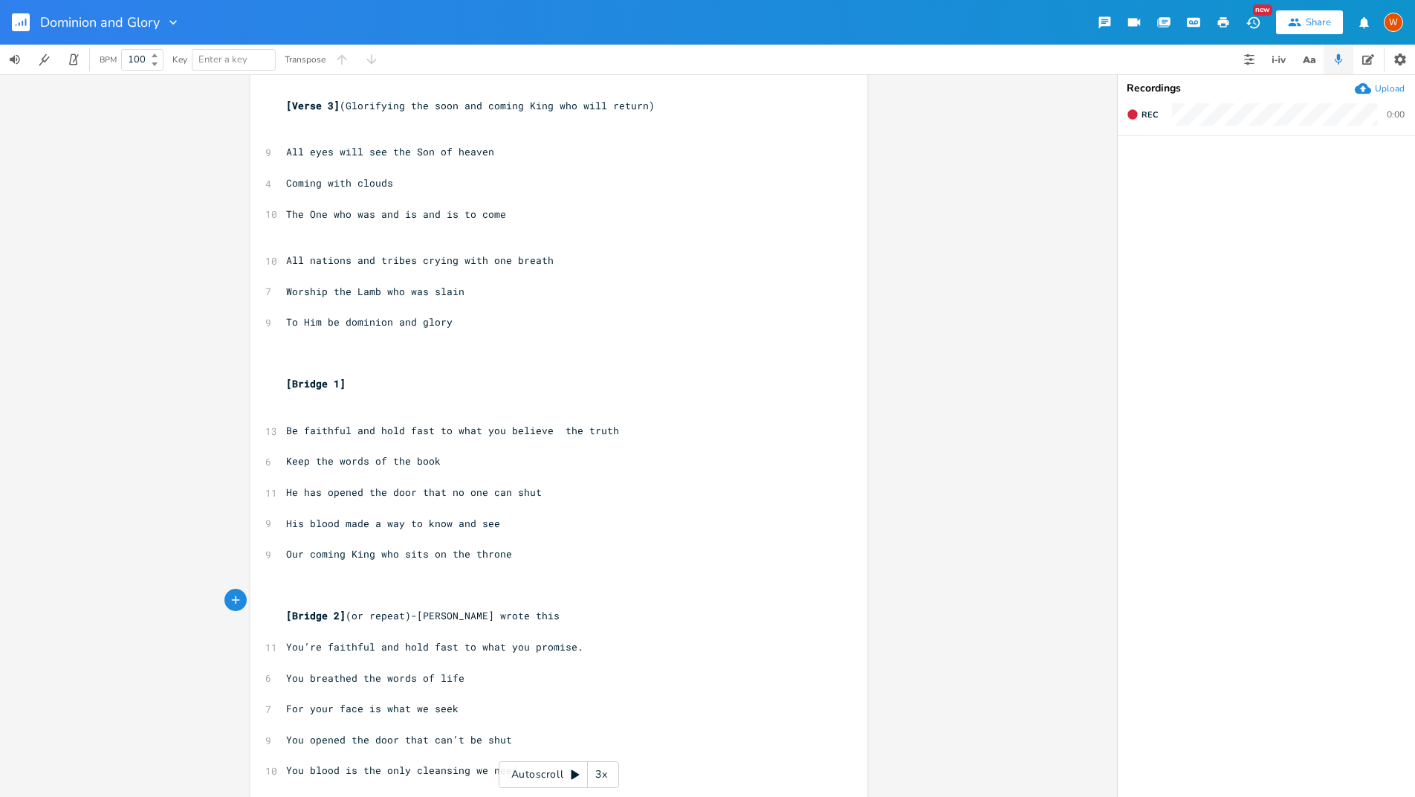
scroll to position [703, 0]
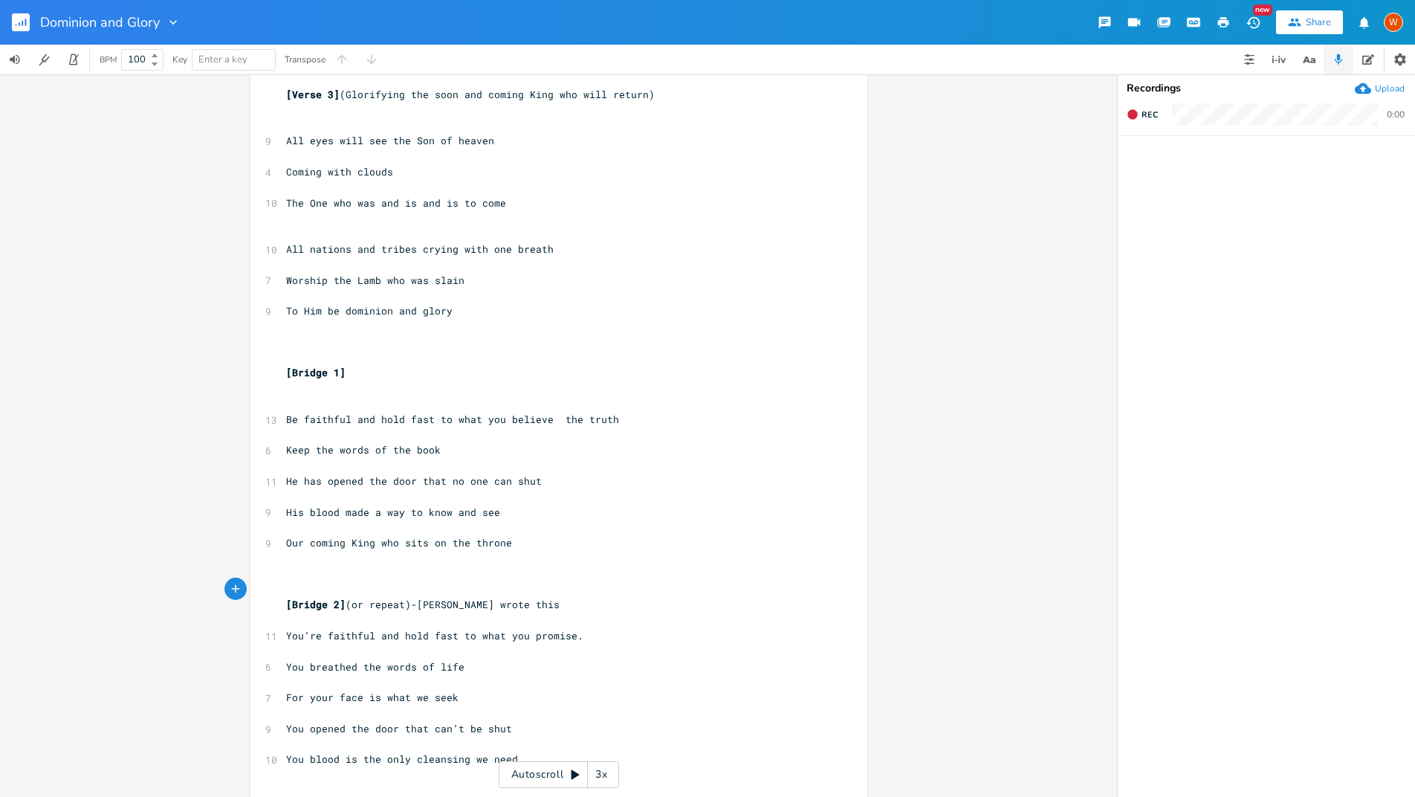
click at [556, 413] on span "Be faithful and hold fast to what you believe the truth" at bounding box center [452, 419] width 333 height 13
click at [382, 582] on pre "​" at bounding box center [551, 590] width 537 height 16
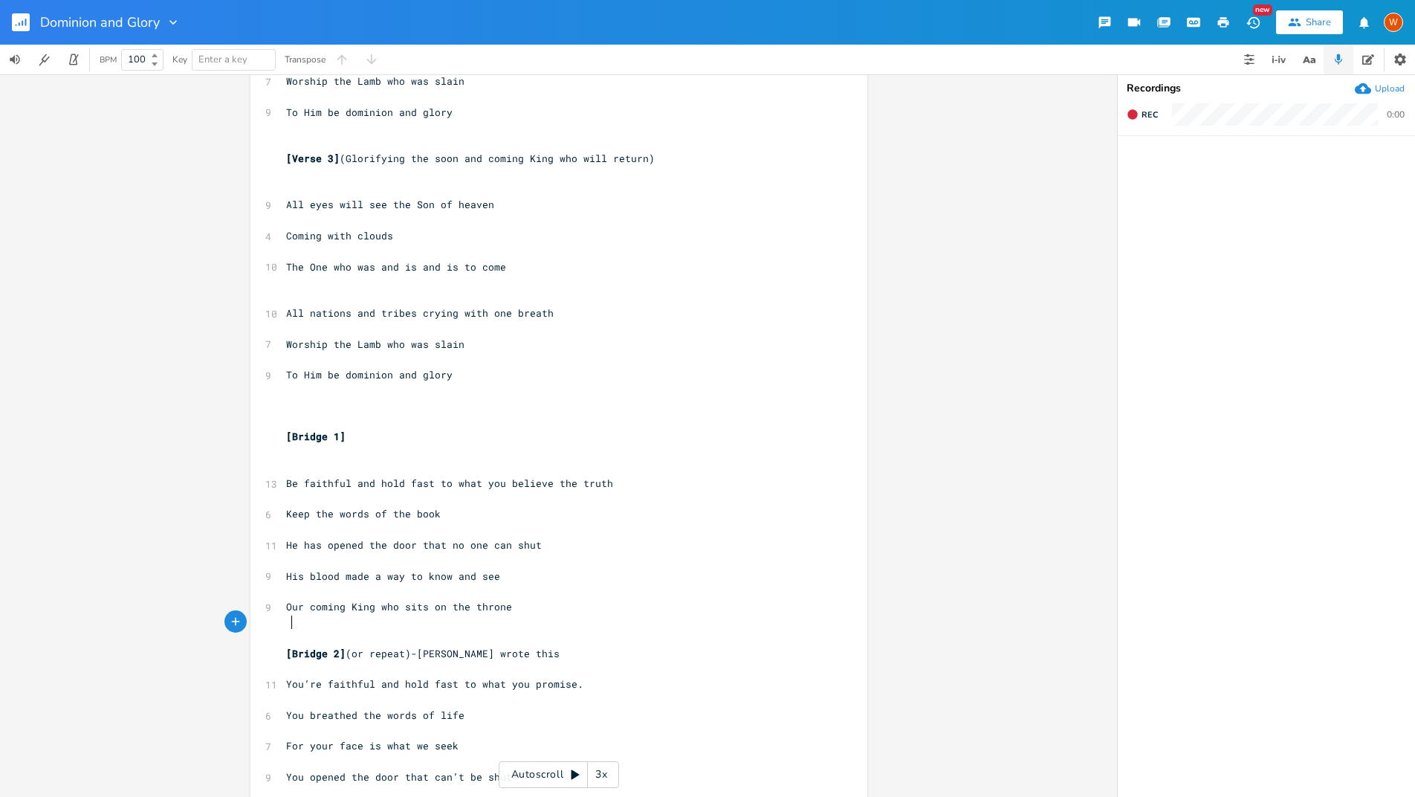
scroll to position [624, 0]
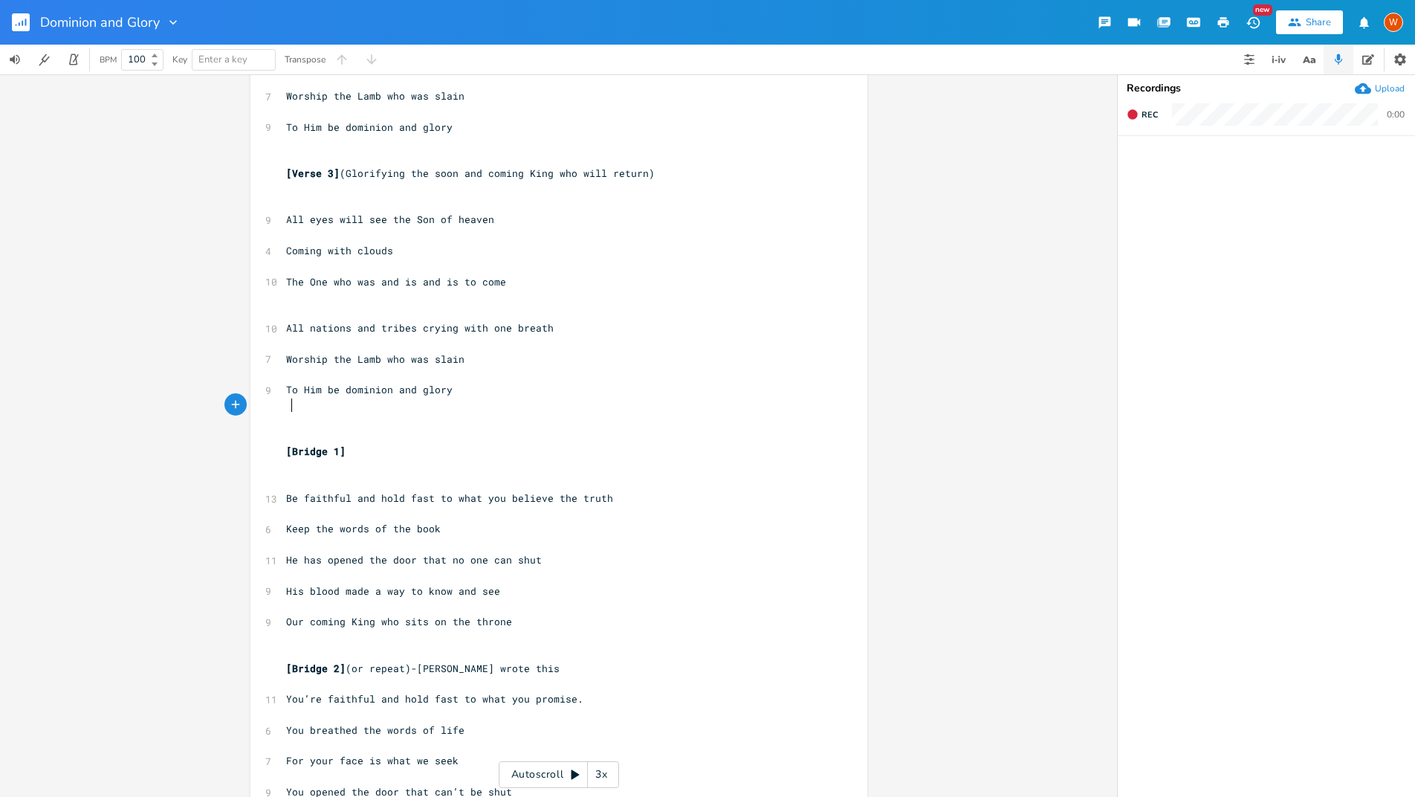
click at [350, 413] on pre at bounding box center [551, 421] width 537 height 16
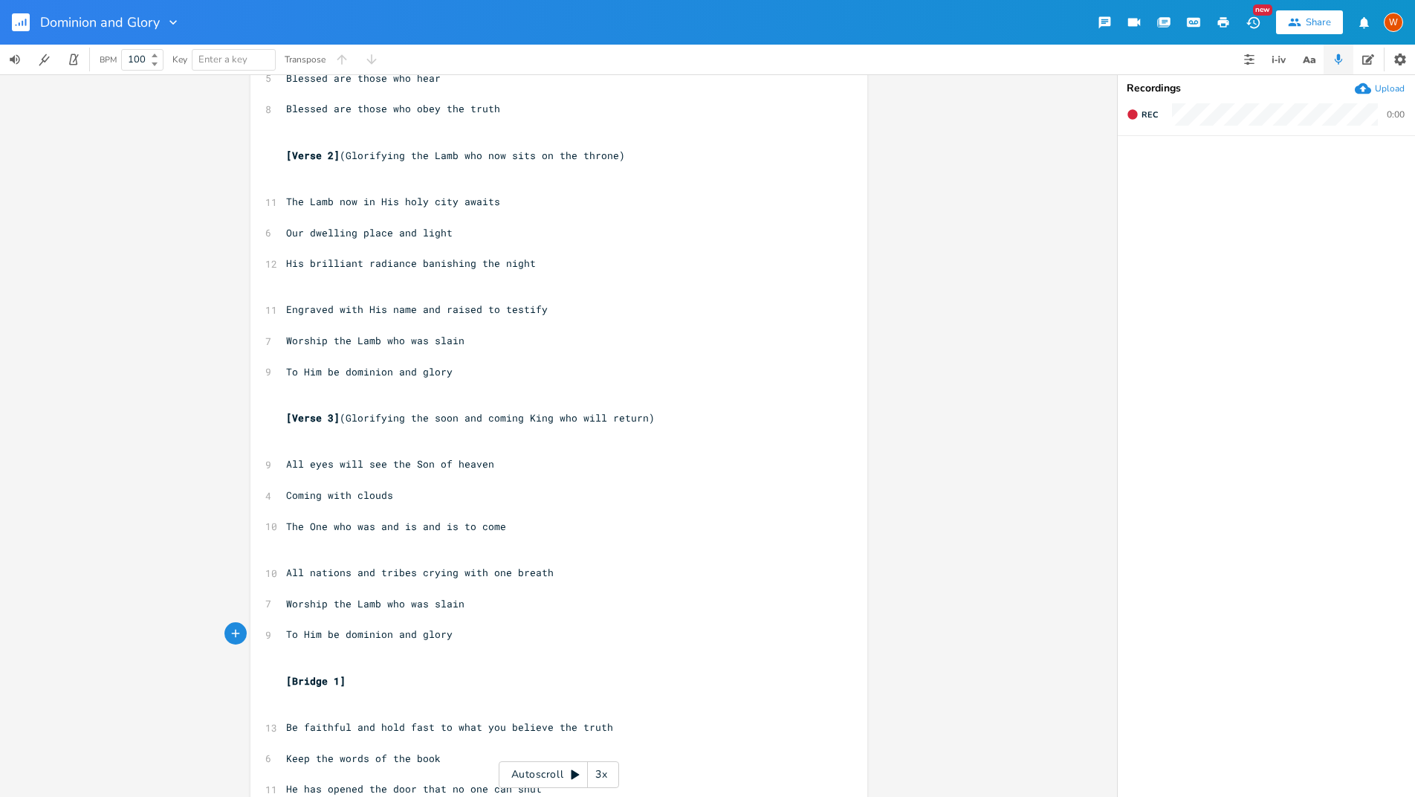
scroll to position [378, 0]
click at [334, 427] on pre at bounding box center [551, 435] width 537 height 16
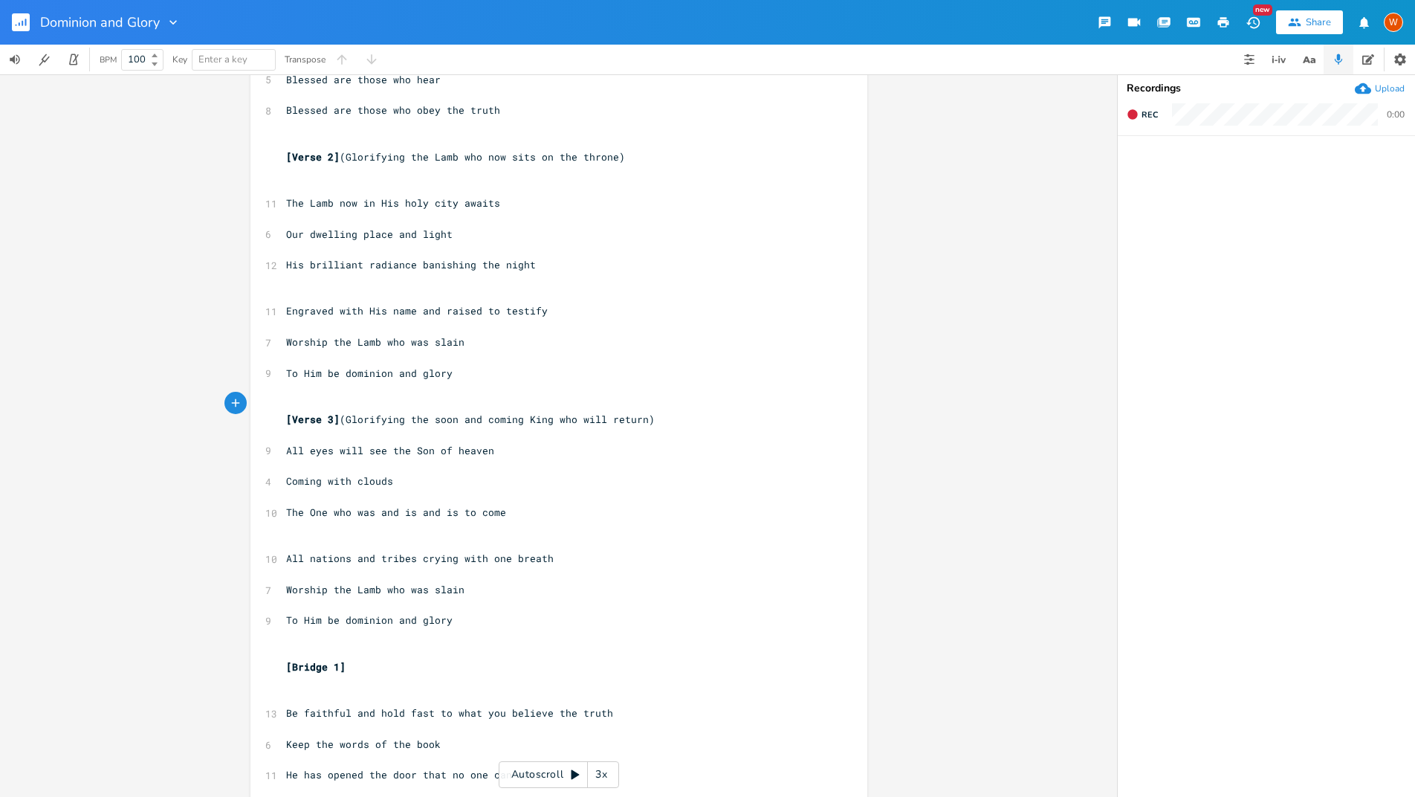
click at [325, 675] on pre "​" at bounding box center [551, 683] width 537 height 16
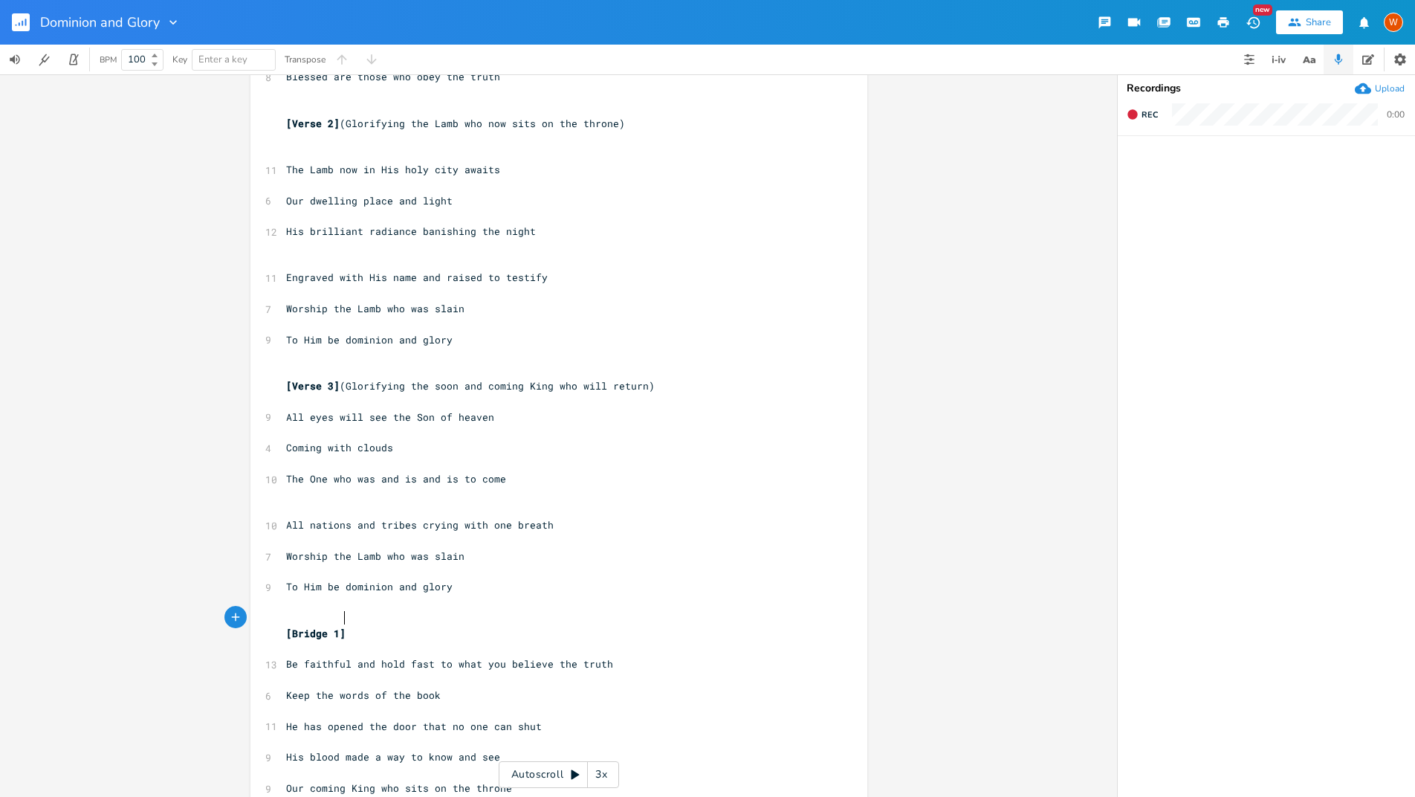
scroll to position [419, 0]
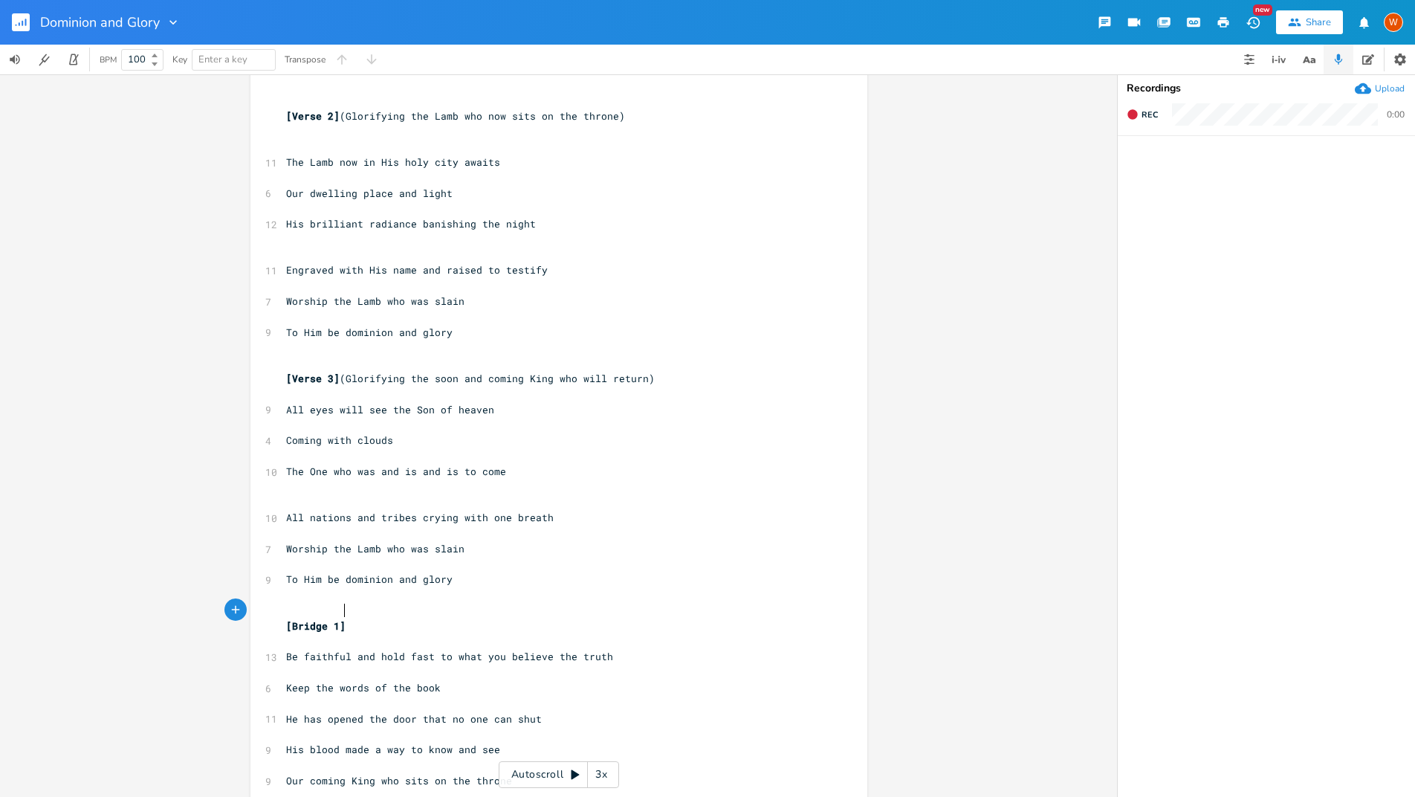
click at [356, 123] on pre at bounding box center [551, 131] width 537 height 16
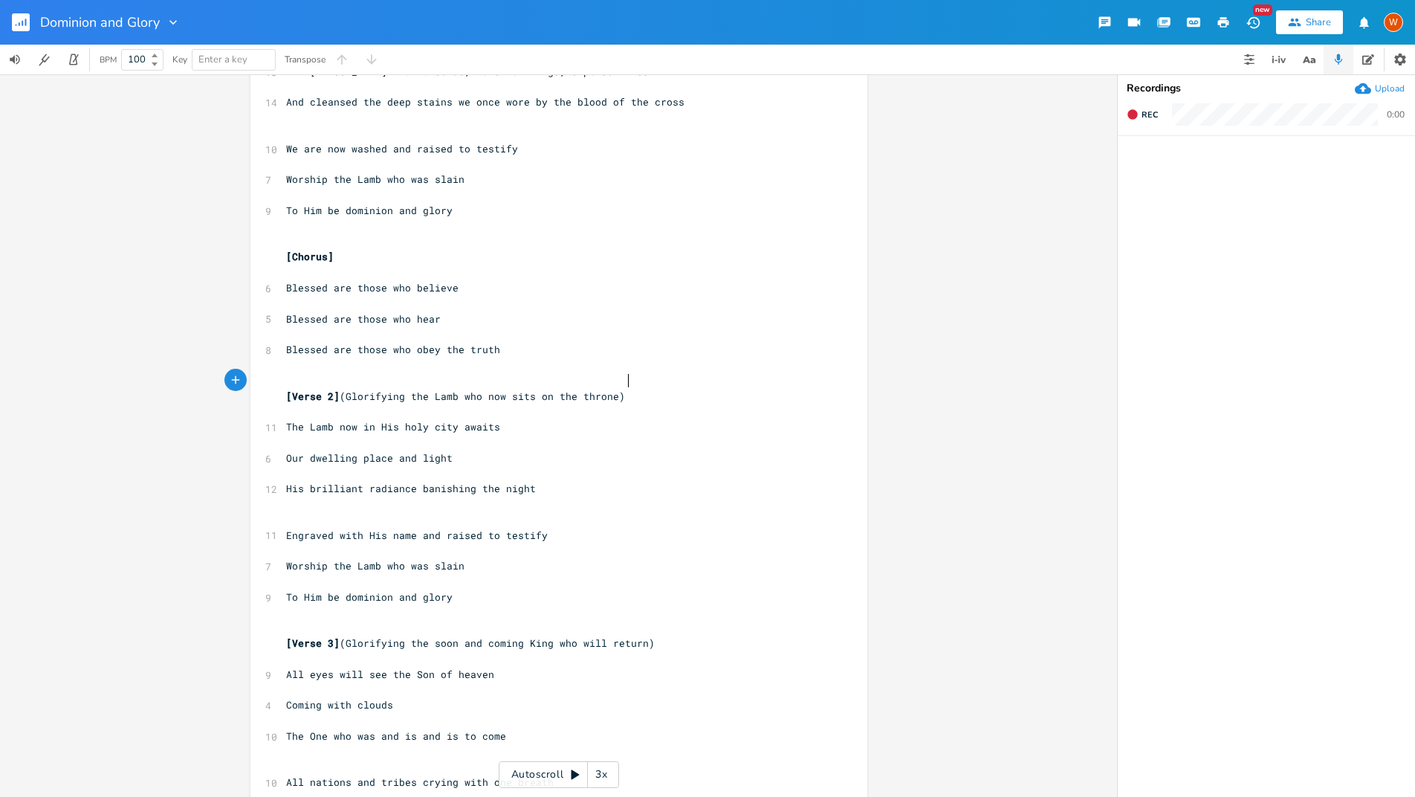
scroll to position [0, 0]
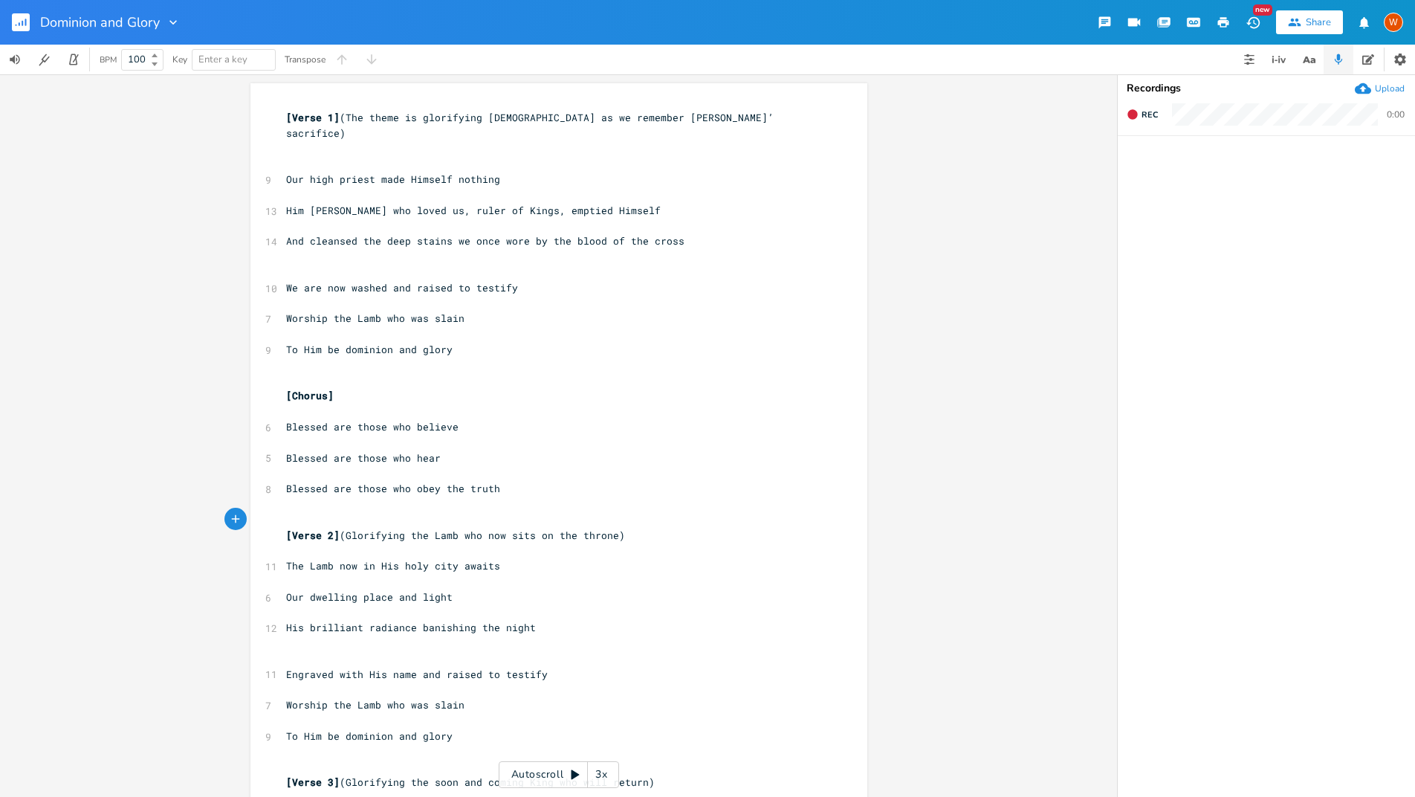
click at [327, 141] on pre "​" at bounding box center [551, 149] width 537 height 16
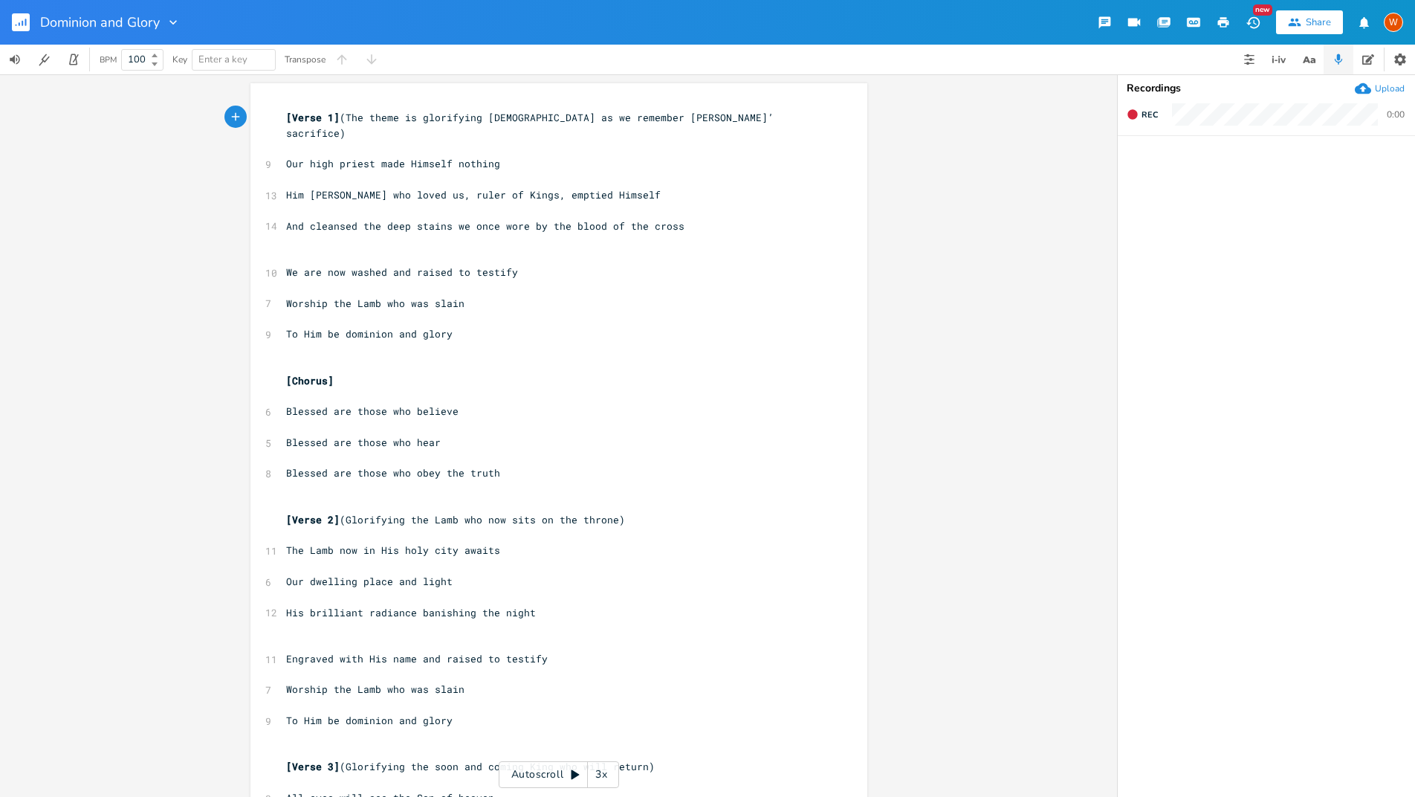
click at [18, 26] on rect "button" at bounding box center [21, 22] width 18 height 18
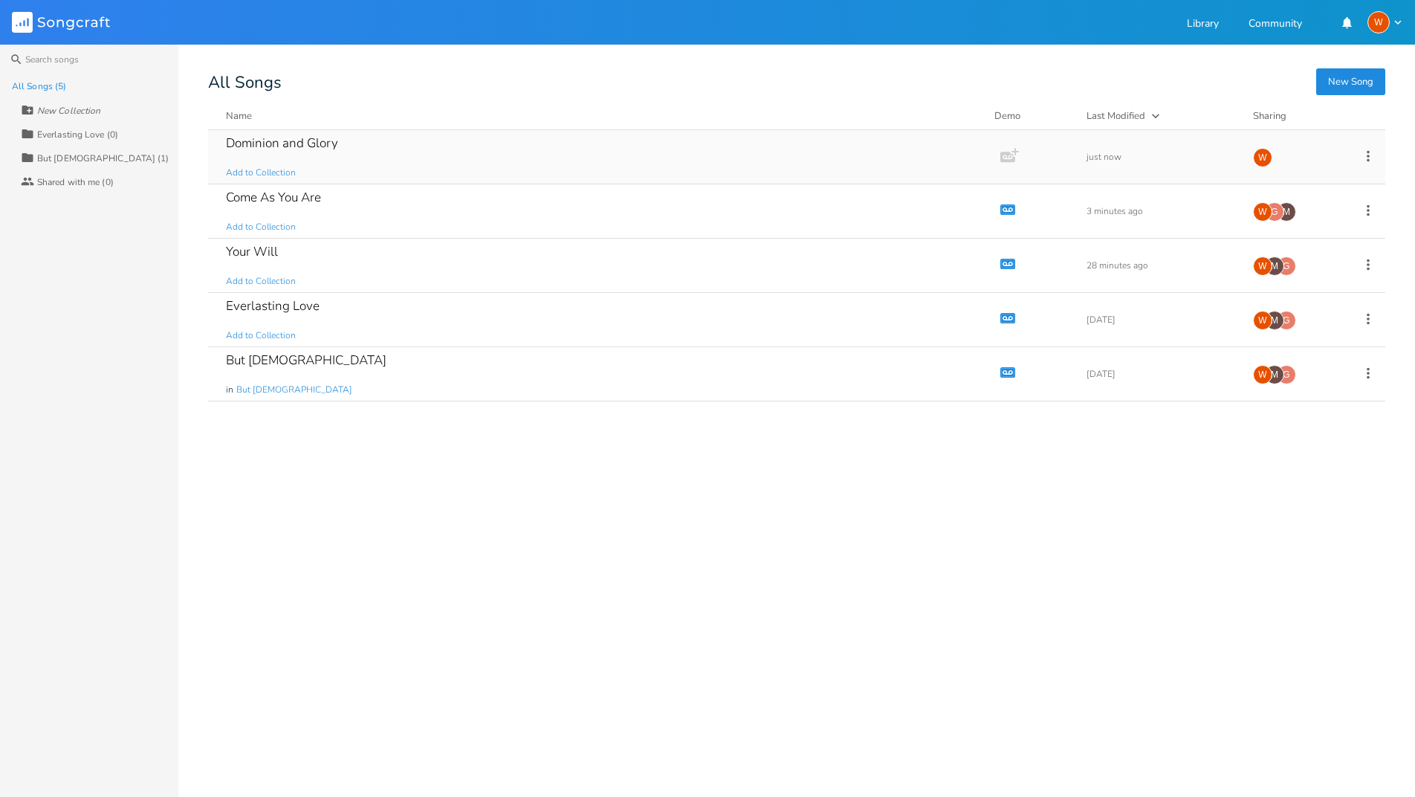
click at [294, 146] on div "Dominion and Glory" at bounding box center [282, 143] width 112 height 13
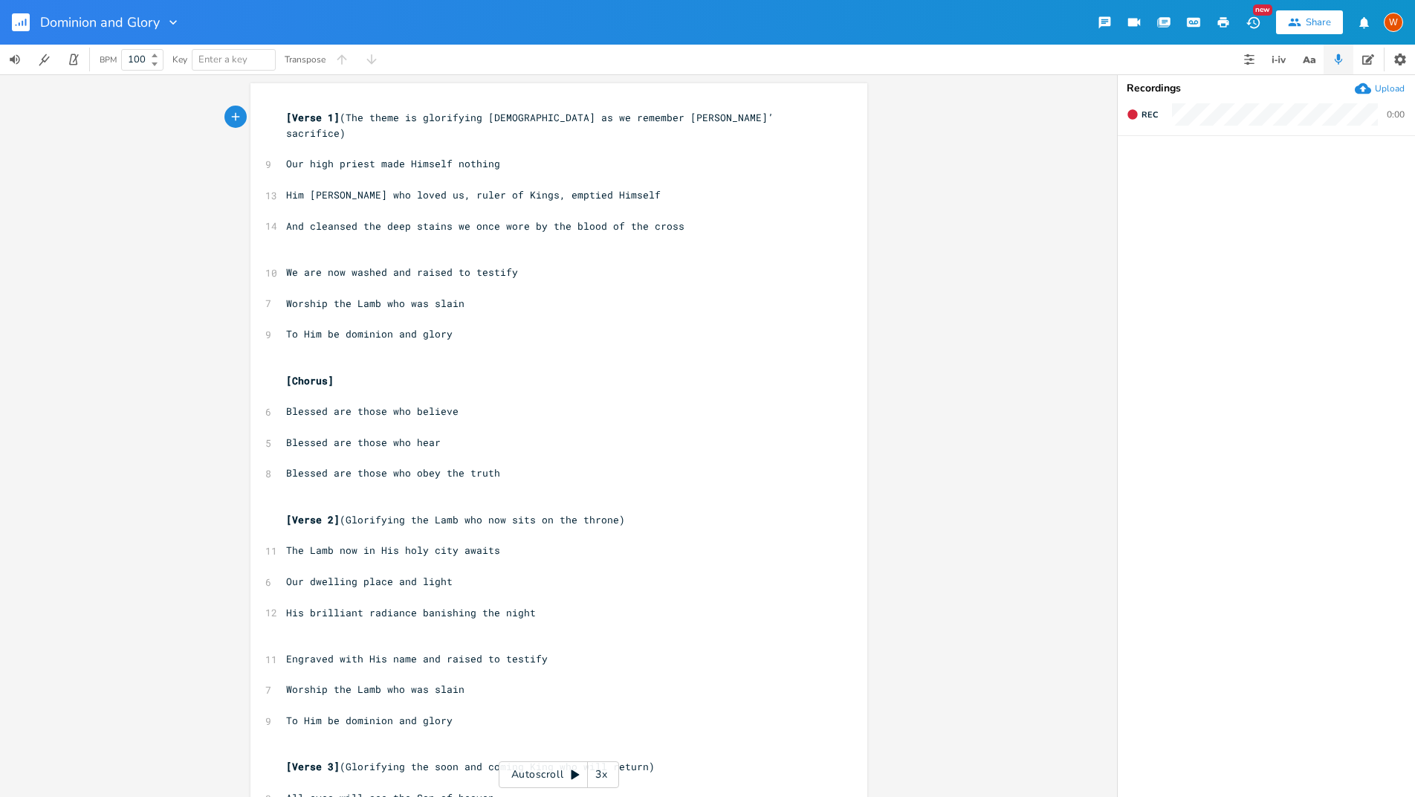
click at [1307, 24] on div "Share" at bounding box center [1318, 22] width 25 height 13
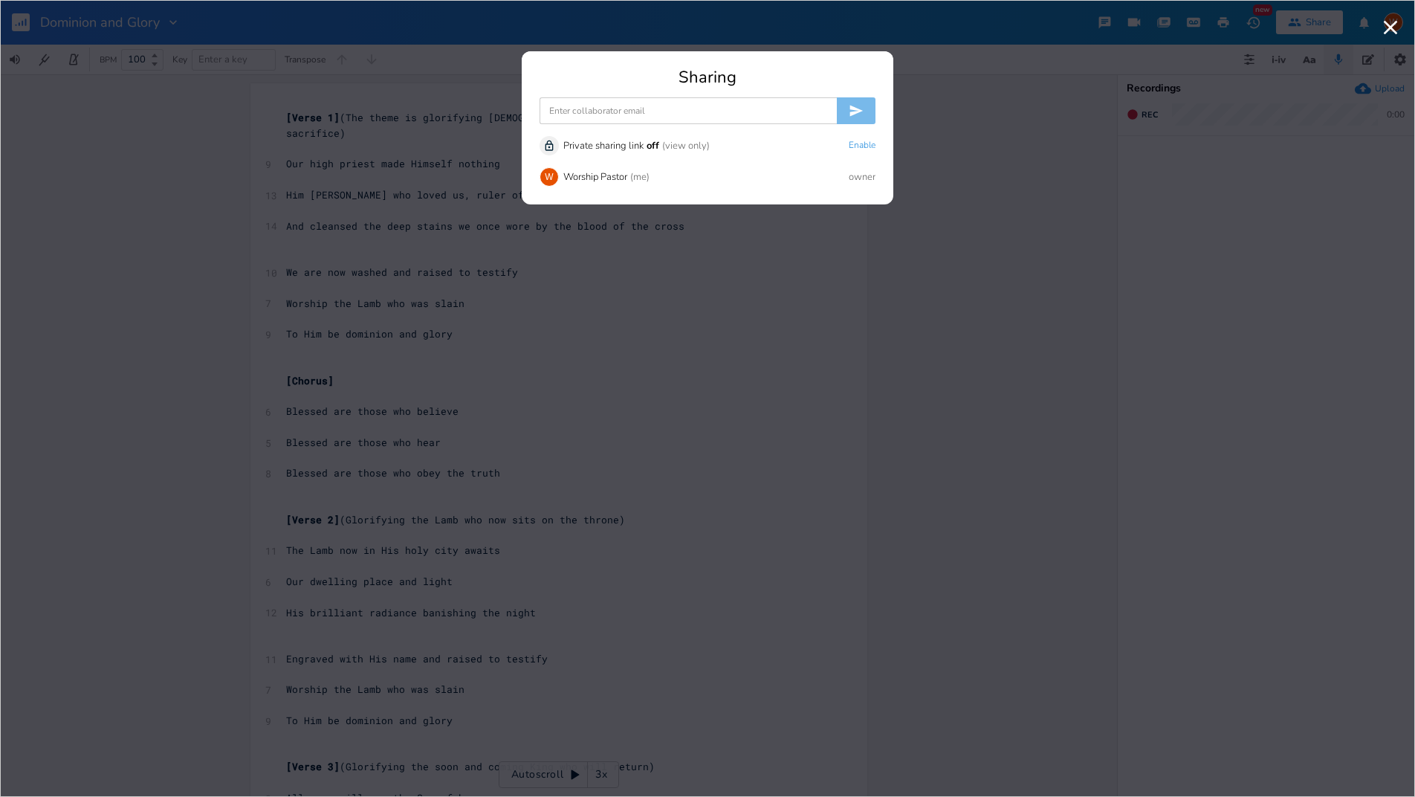
click at [649, 111] on input at bounding box center [688, 110] width 297 height 27
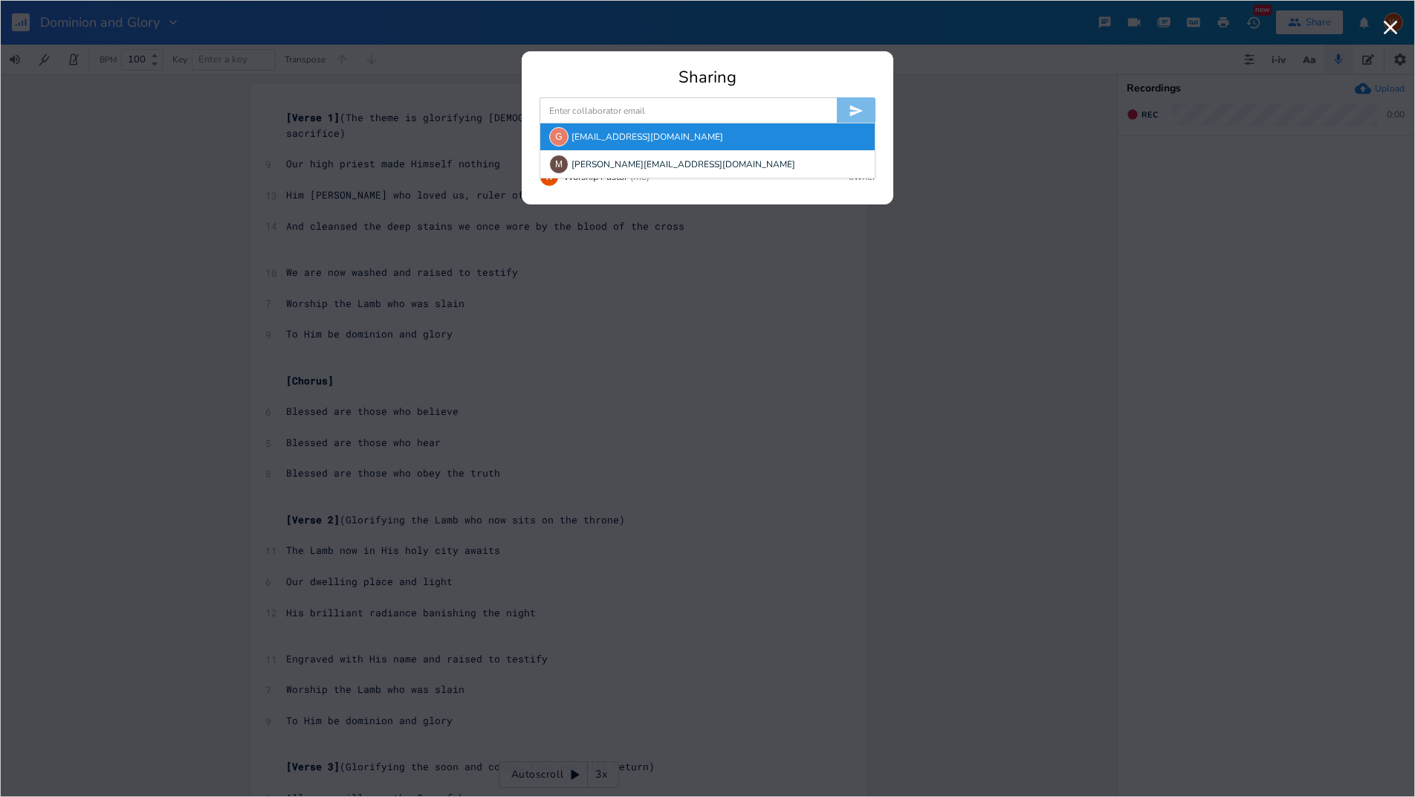
click at [598, 137] on div "G [EMAIL_ADDRESS][DOMAIN_NAME]" at bounding box center [707, 136] width 334 height 27
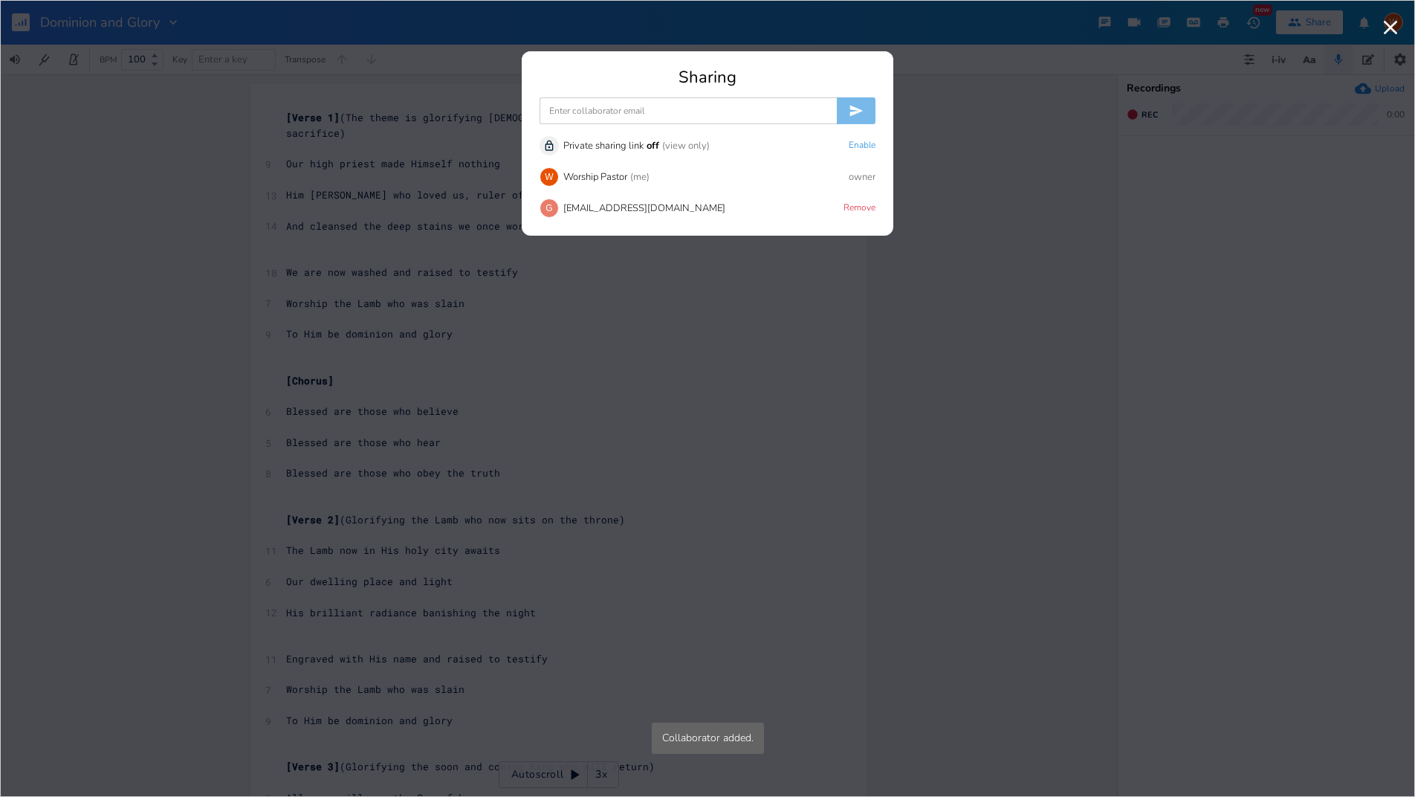
click at [607, 113] on input at bounding box center [688, 110] width 297 height 27
click at [597, 140] on div "M [PERSON_NAME][EMAIL_ADDRESS][DOMAIN_NAME]" at bounding box center [707, 136] width 334 height 27
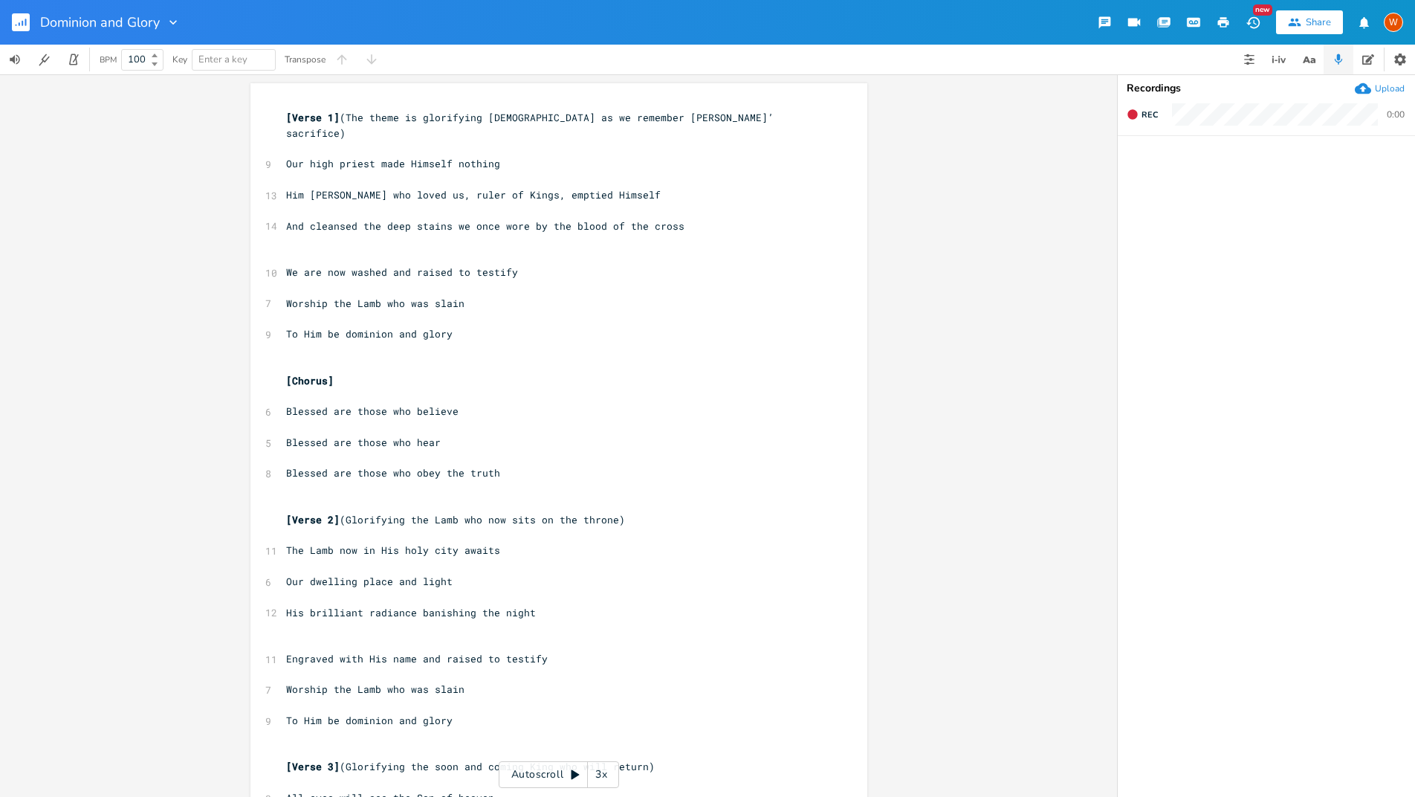
click at [25, 22] on icon "button" at bounding box center [25, 22] width 1 height 7
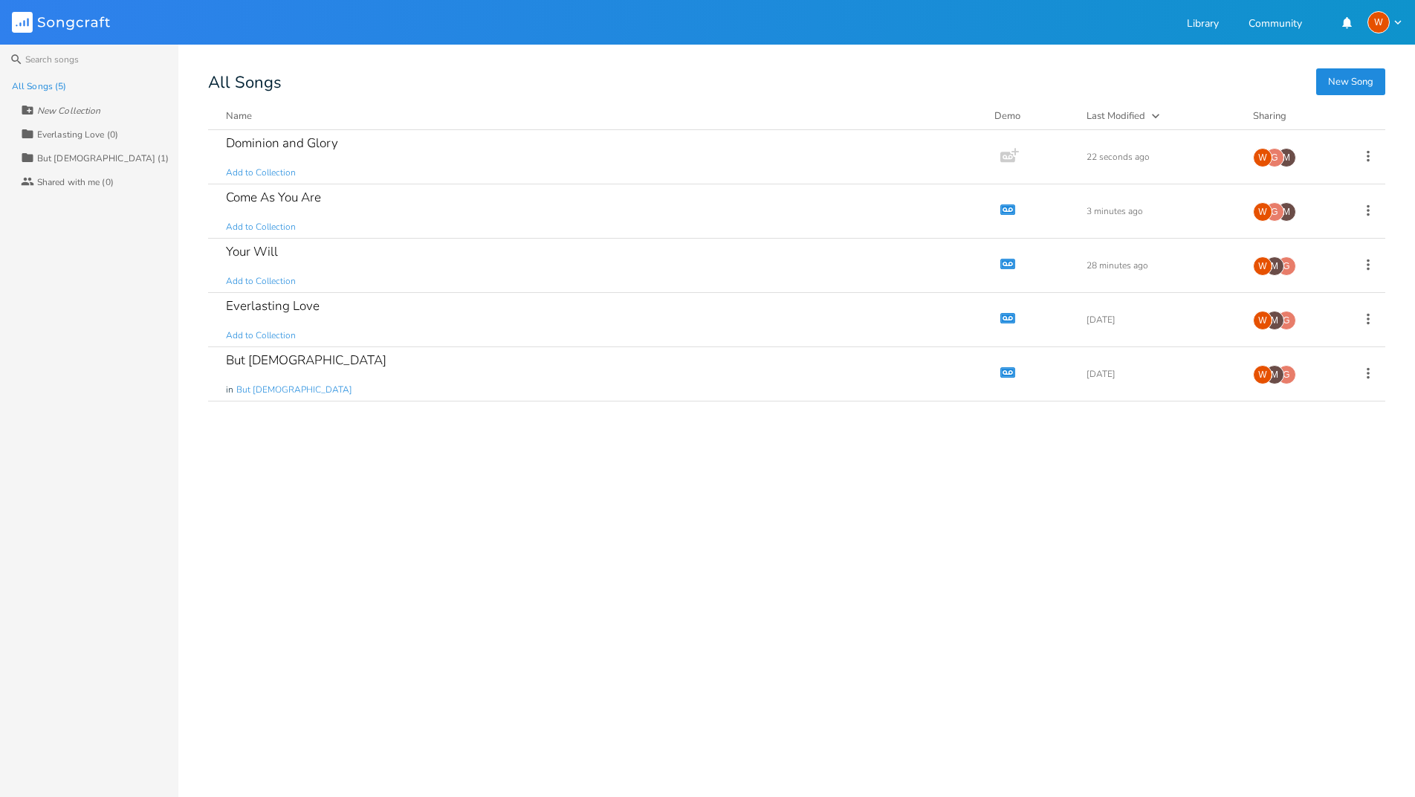
click at [71, 132] on div "Everlasting Love (0)" at bounding box center [77, 134] width 81 height 9
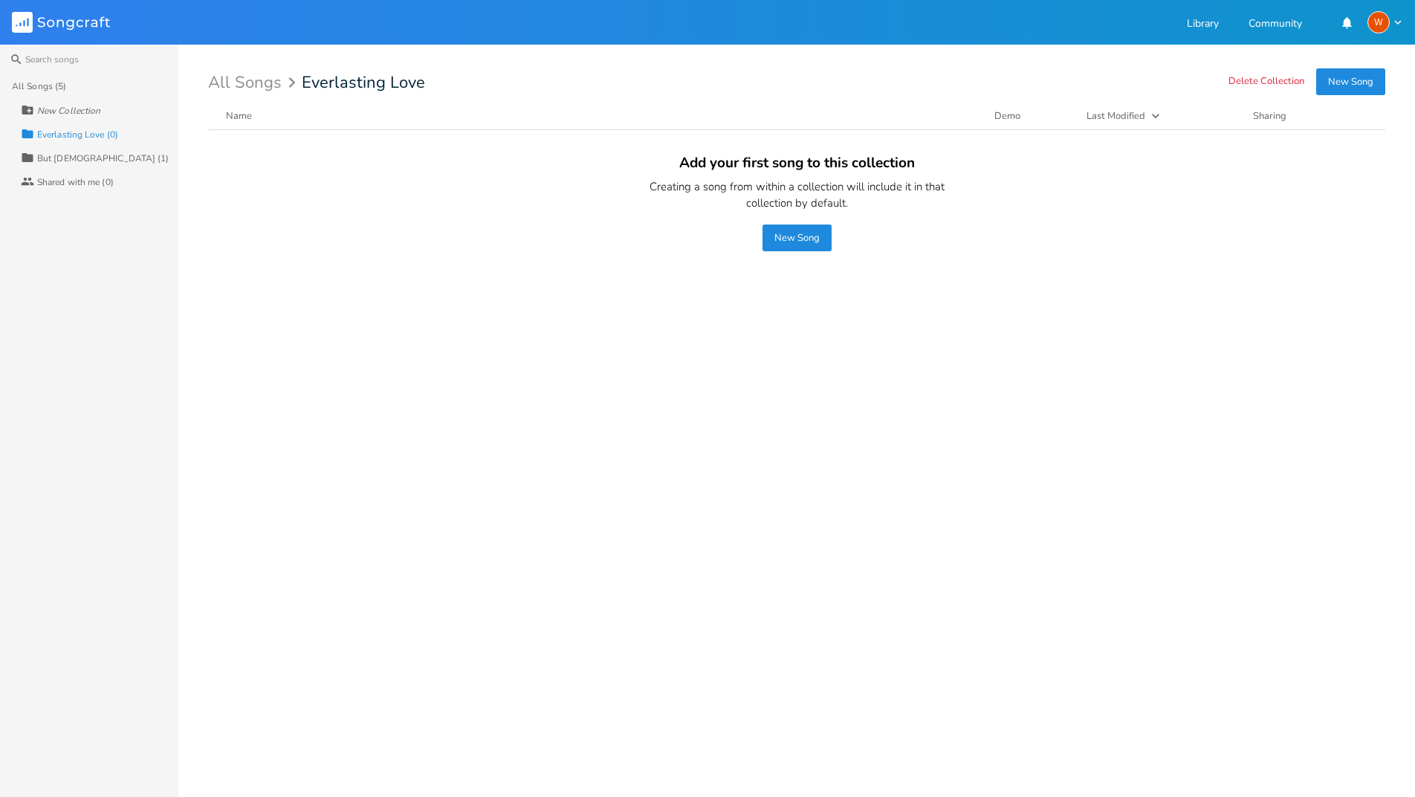
click at [65, 158] on div "But [DEMOGRAPHIC_DATA] (1)" at bounding box center [103, 158] width 132 height 9
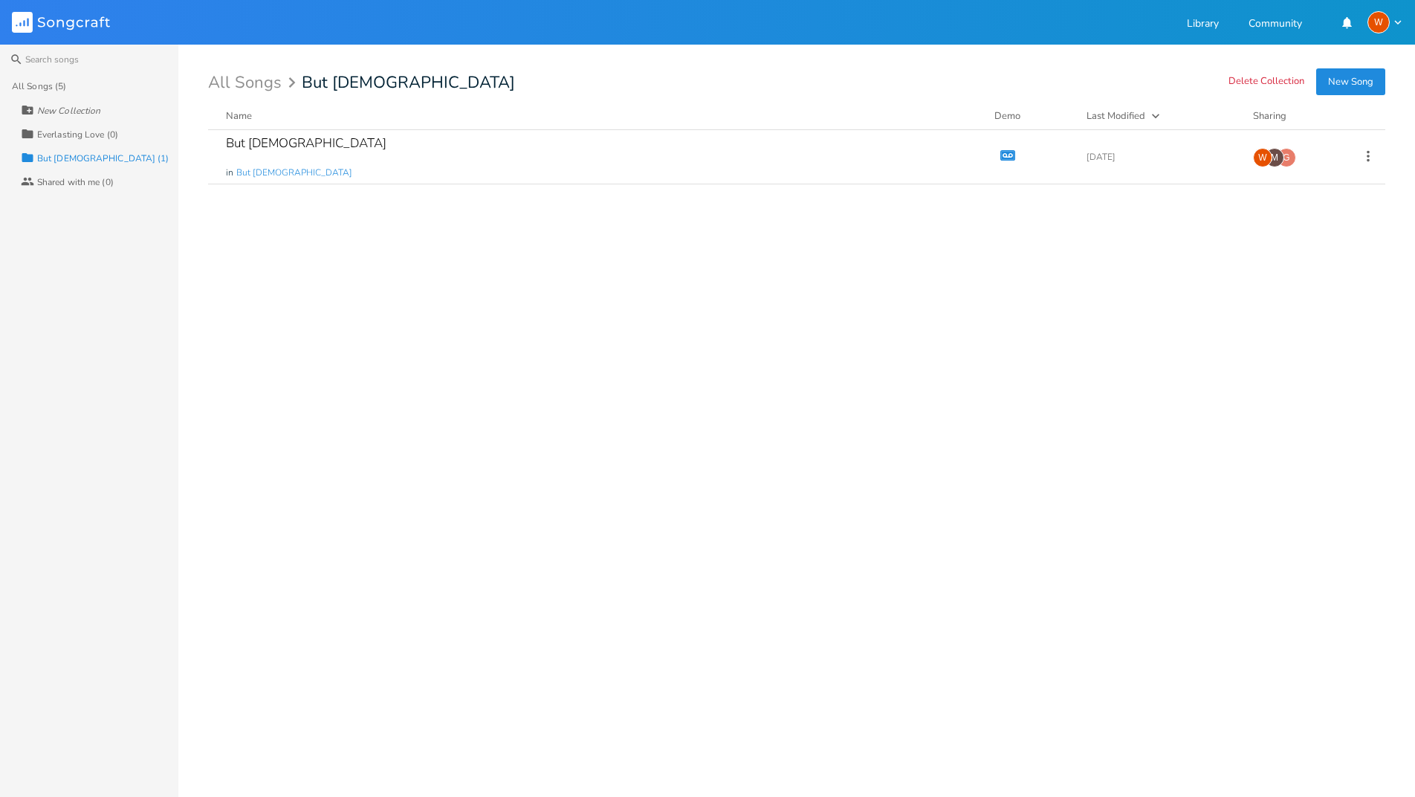
click at [68, 138] on div "Everlasting Love (0)" at bounding box center [77, 134] width 81 height 9
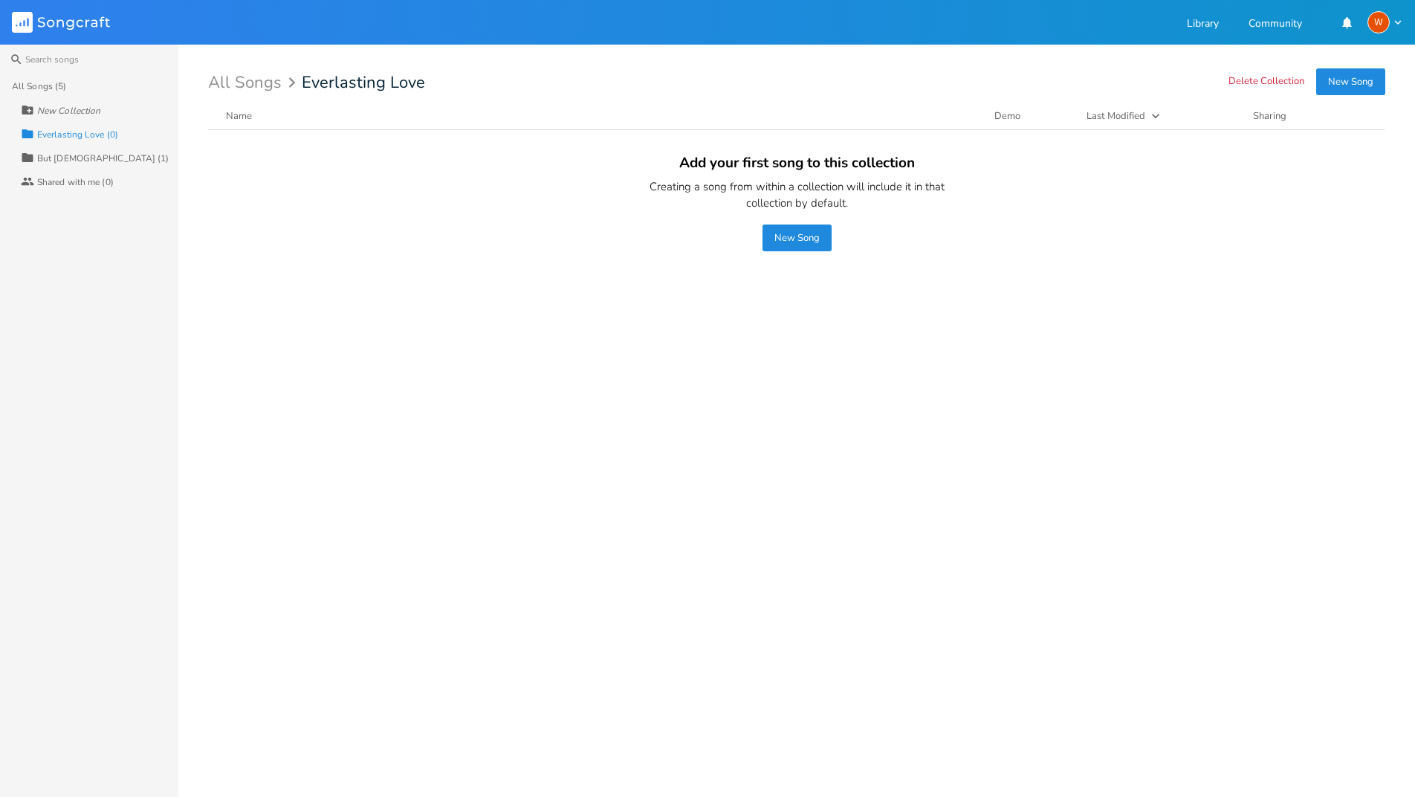
click at [53, 91] on div "All Songs (5)" at bounding box center [39, 86] width 54 height 9
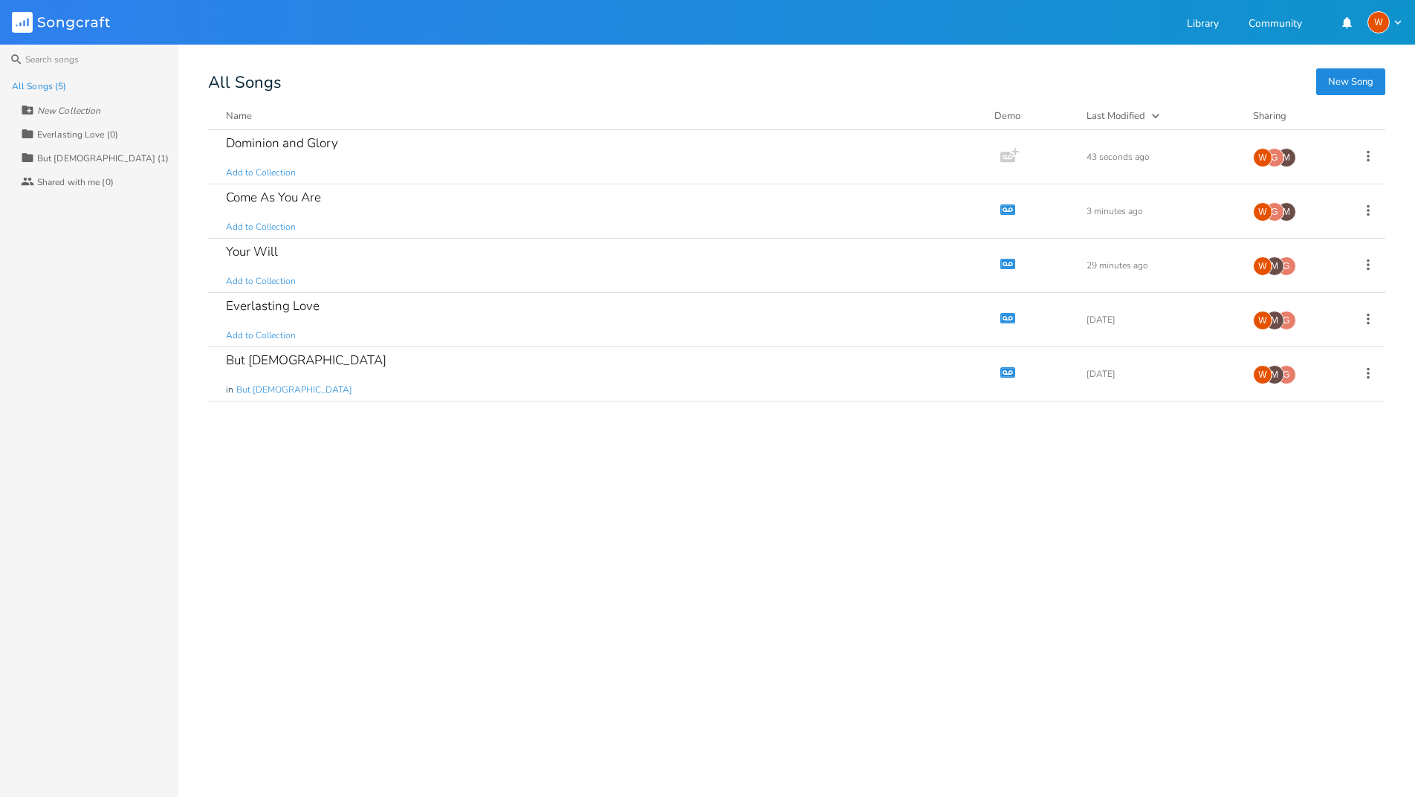
click at [62, 135] on div "Everlasting Love (0)" at bounding box center [77, 134] width 81 height 9
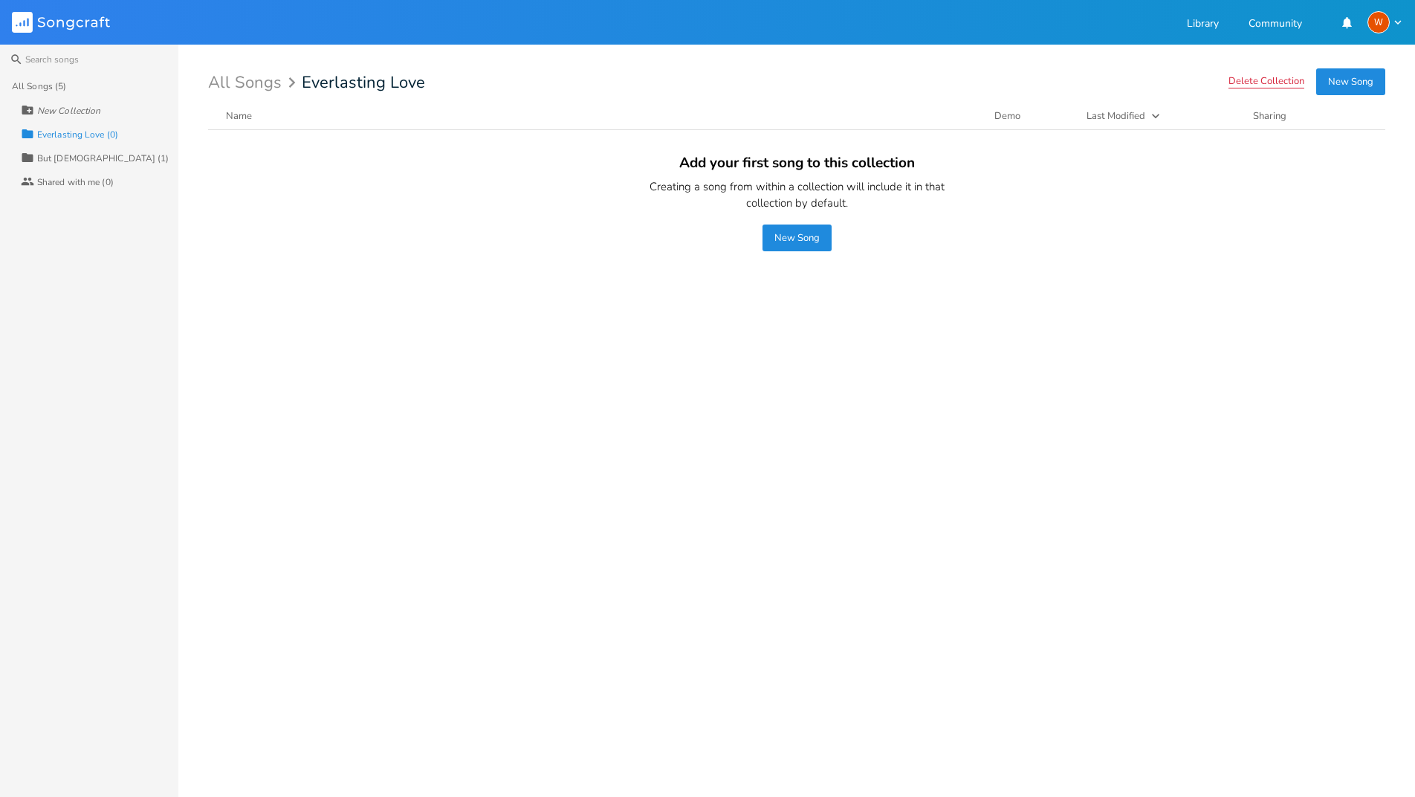
click at [1261, 80] on button "Delete Collection" at bounding box center [1267, 82] width 76 height 13
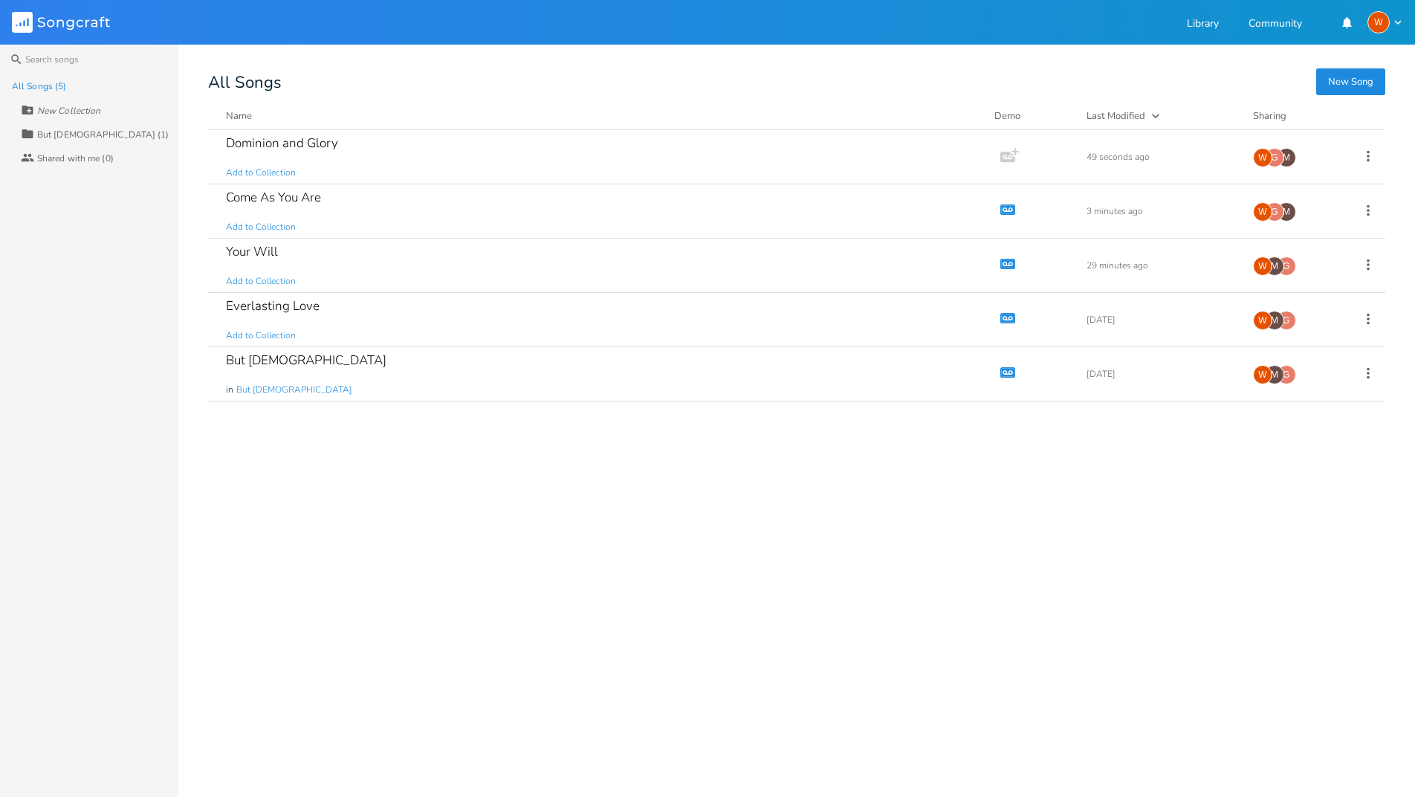
click at [55, 113] on div "New Collection" at bounding box center [68, 110] width 63 height 9
type input "Fall 2025"
click at [100, 142] on div "Collection Fall 2025 (0)" at bounding box center [100, 134] width 158 height 24
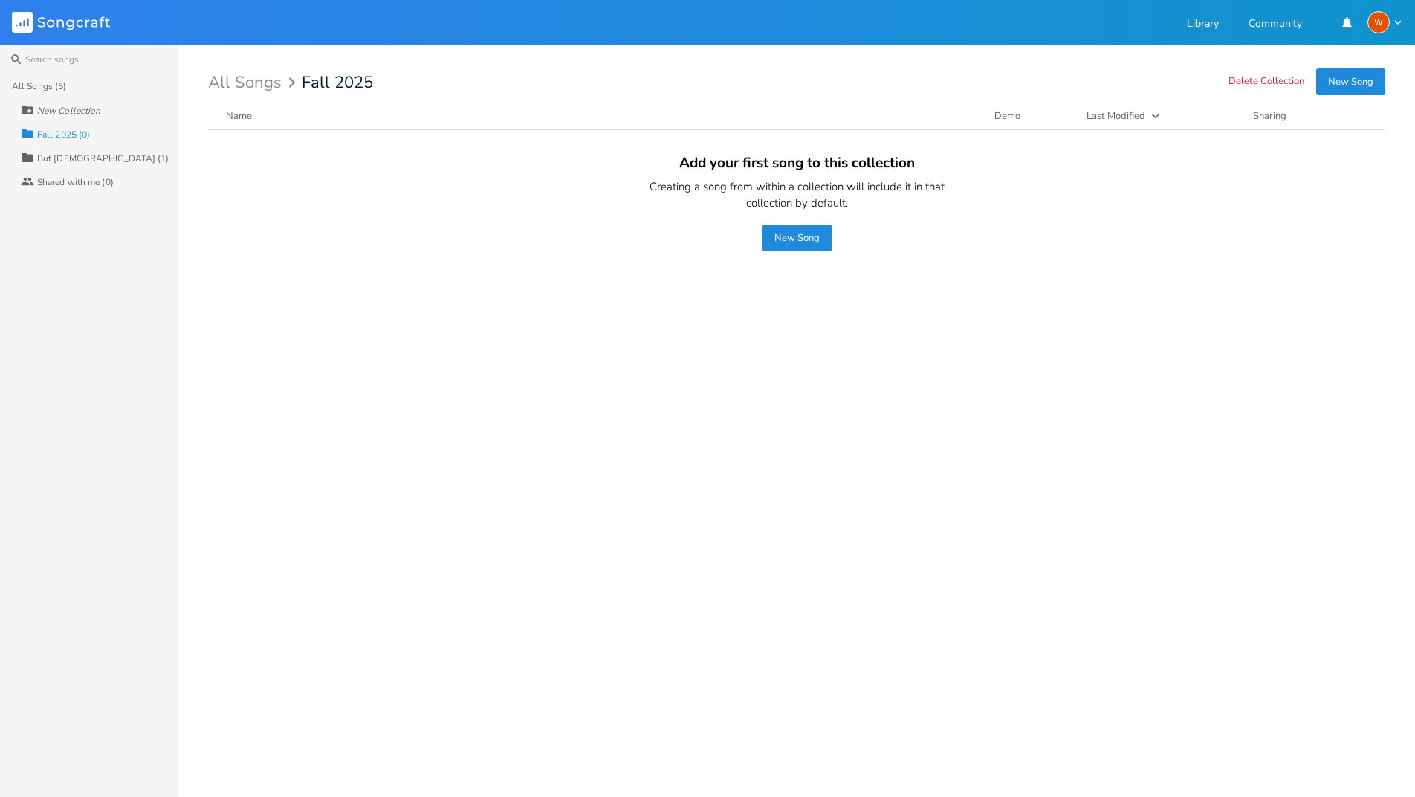
click at [68, 156] on div "But [DEMOGRAPHIC_DATA] (1)" at bounding box center [103, 158] width 132 height 9
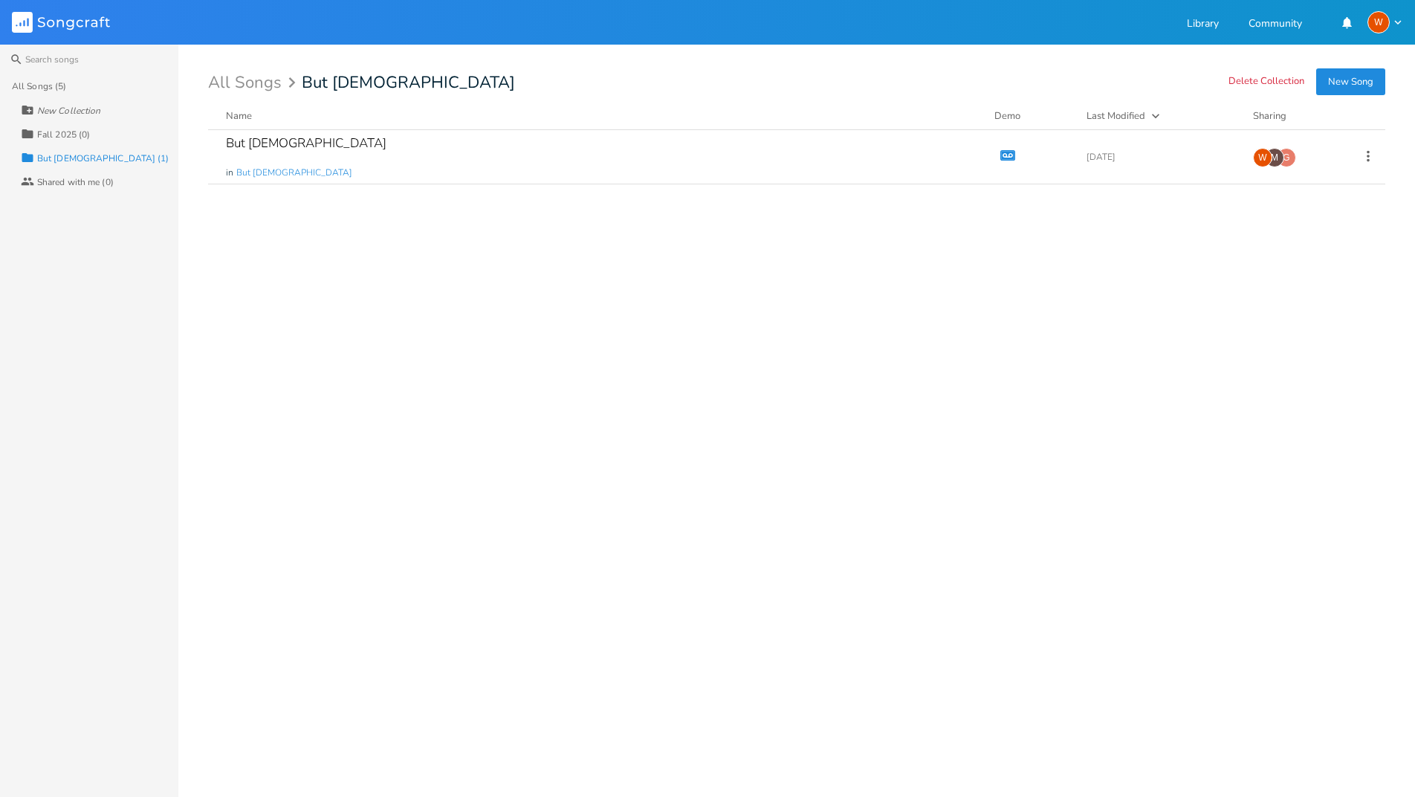
click at [54, 86] on div "All Songs (5)" at bounding box center [39, 86] width 54 height 9
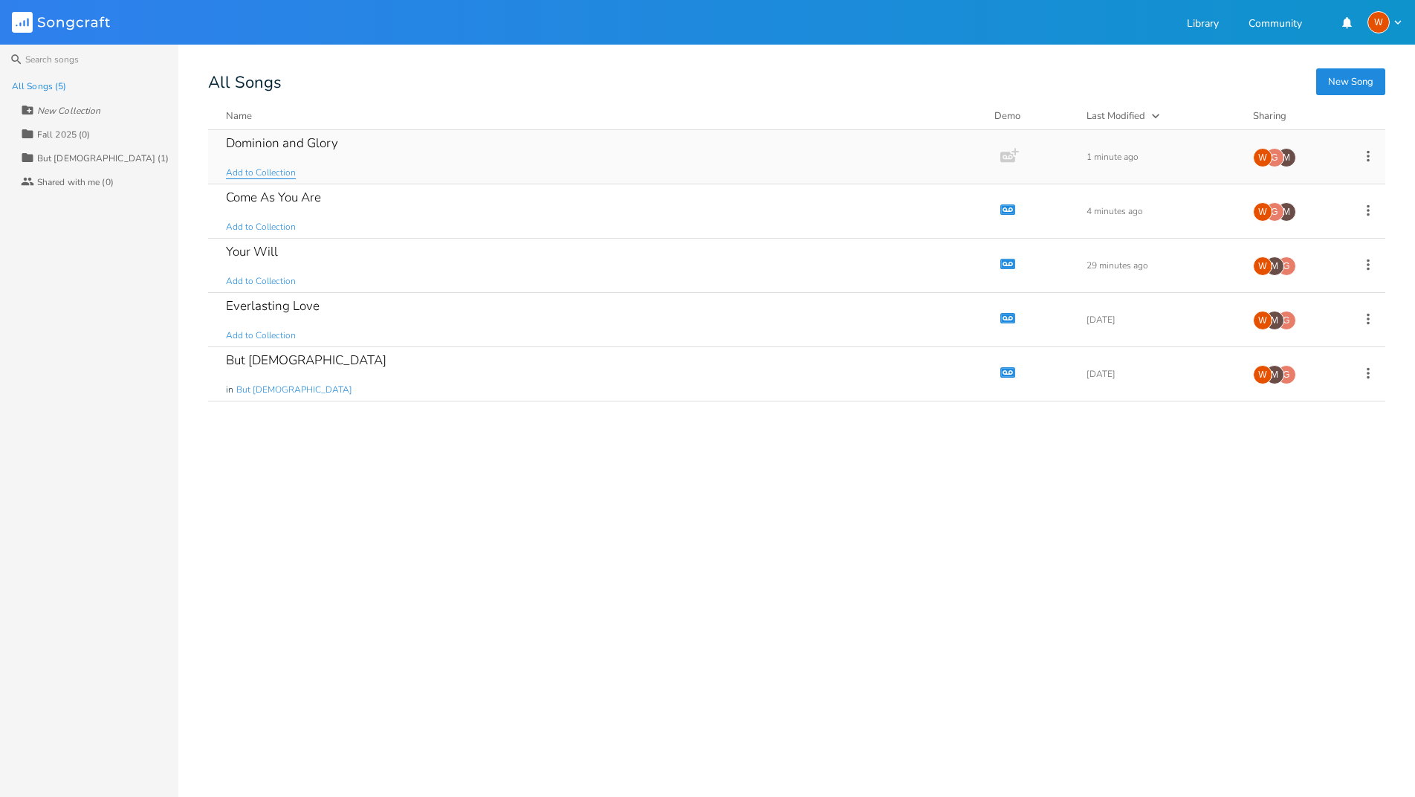
click at [266, 172] on span "Add to Collection" at bounding box center [261, 173] width 70 height 13
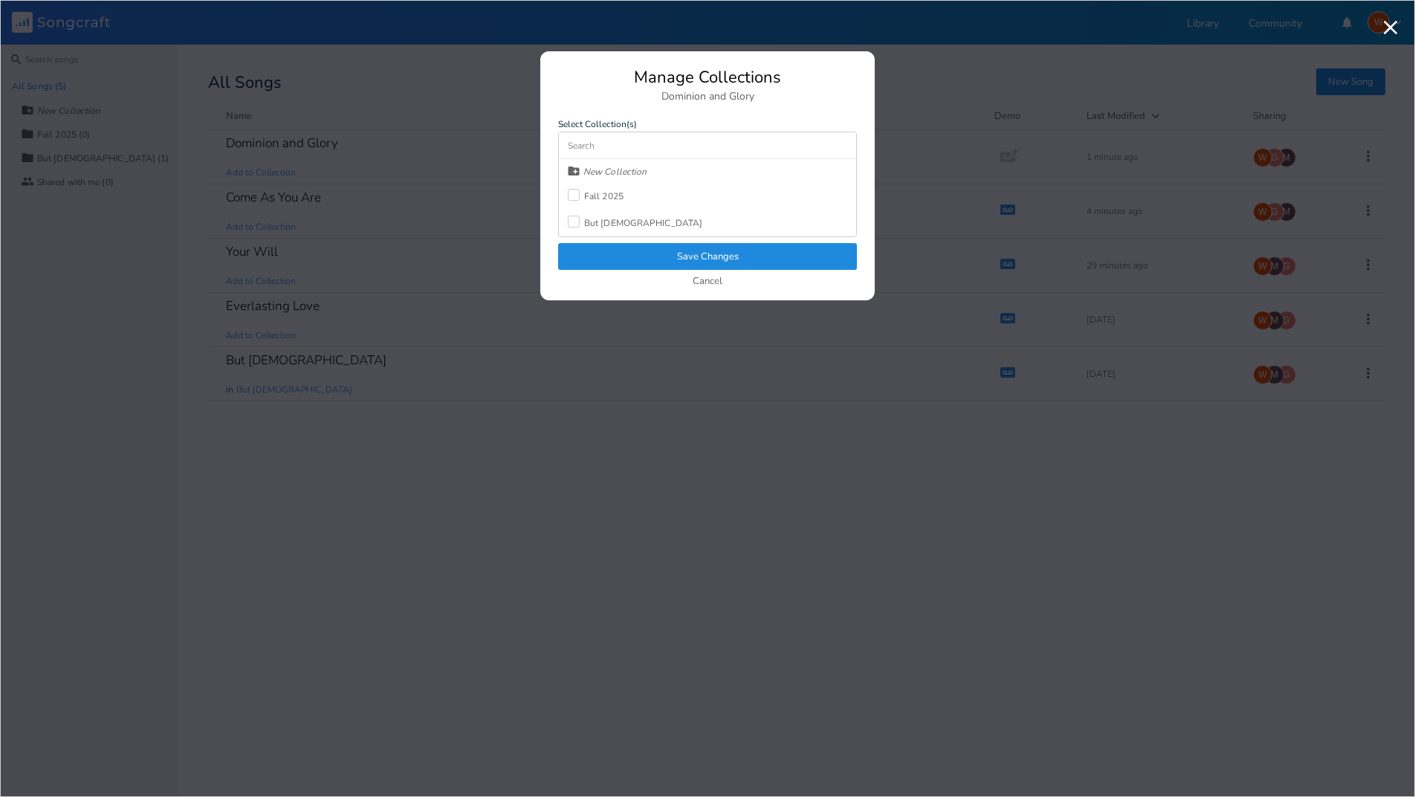
click at [603, 198] on div "Fall 2025" at bounding box center [603, 196] width 39 height 9
click at [615, 258] on button "Save Changes" at bounding box center [707, 256] width 299 height 27
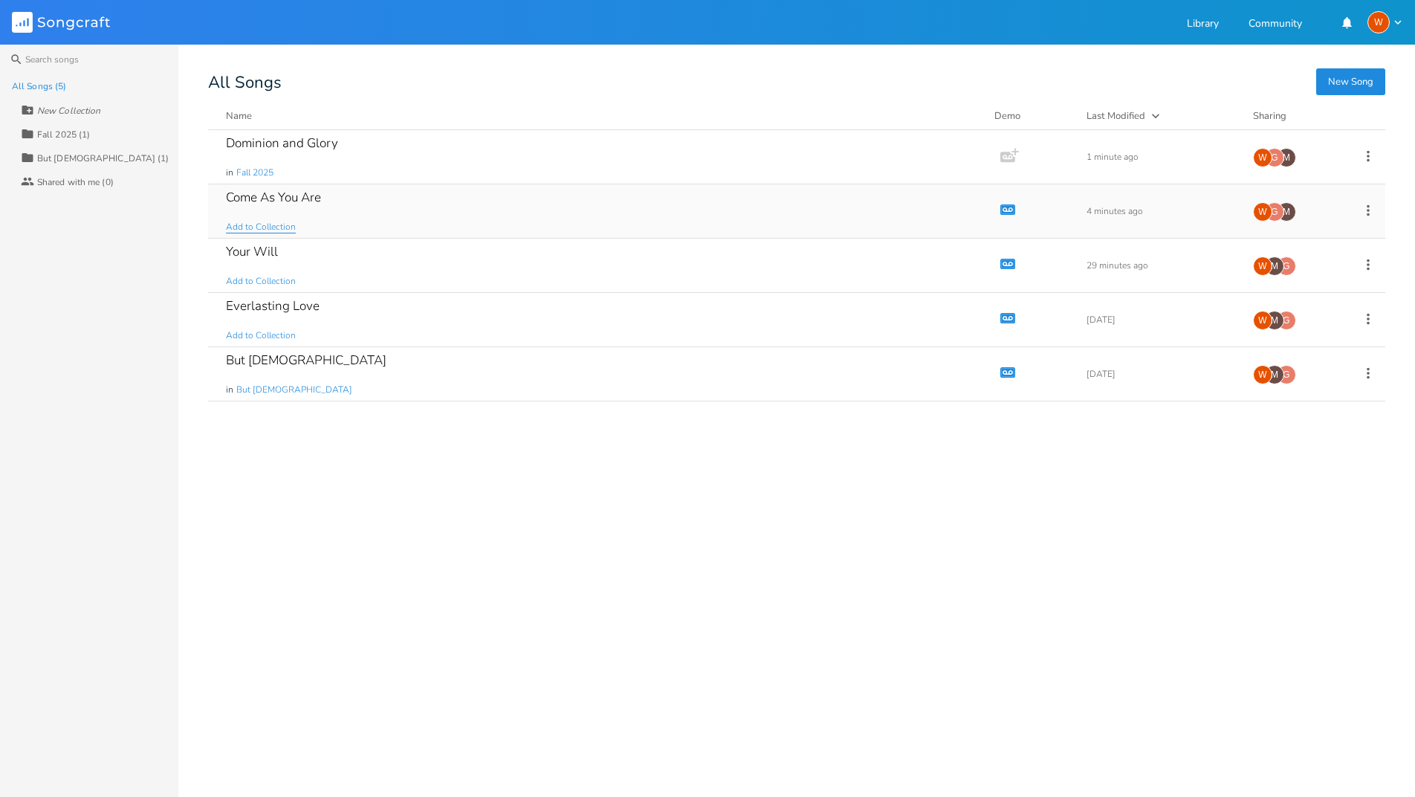
click at [244, 225] on span "Add to Collection" at bounding box center [261, 227] width 70 height 13
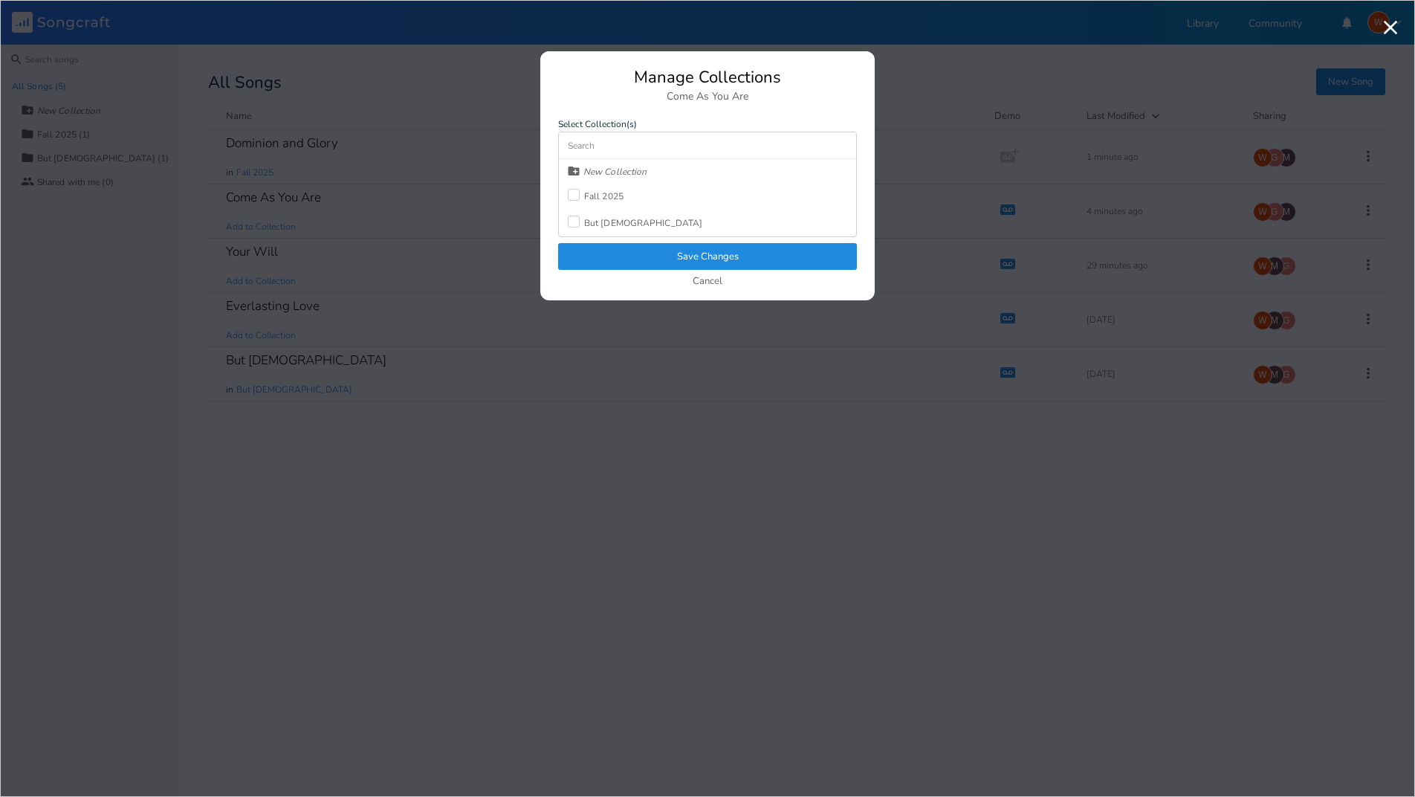
click at [605, 203] on div "Fall 2025" at bounding box center [596, 196] width 56 height 27
click at [621, 258] on button "Save Changes" at bounding box center [707, 256] width 299 height 27
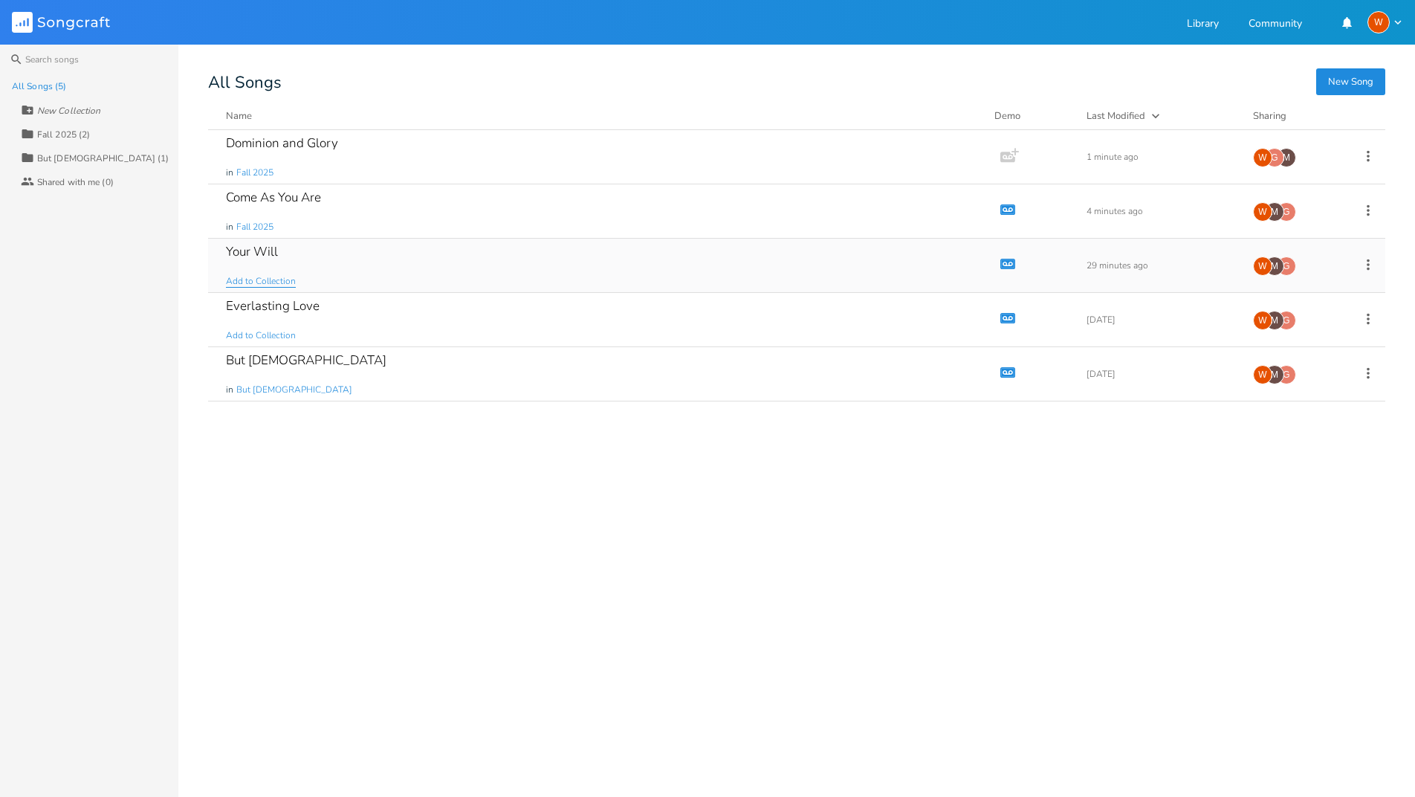
click at [269, 282] on span "Add to Collection" at bounding box center [261, 281] width 70 height 13
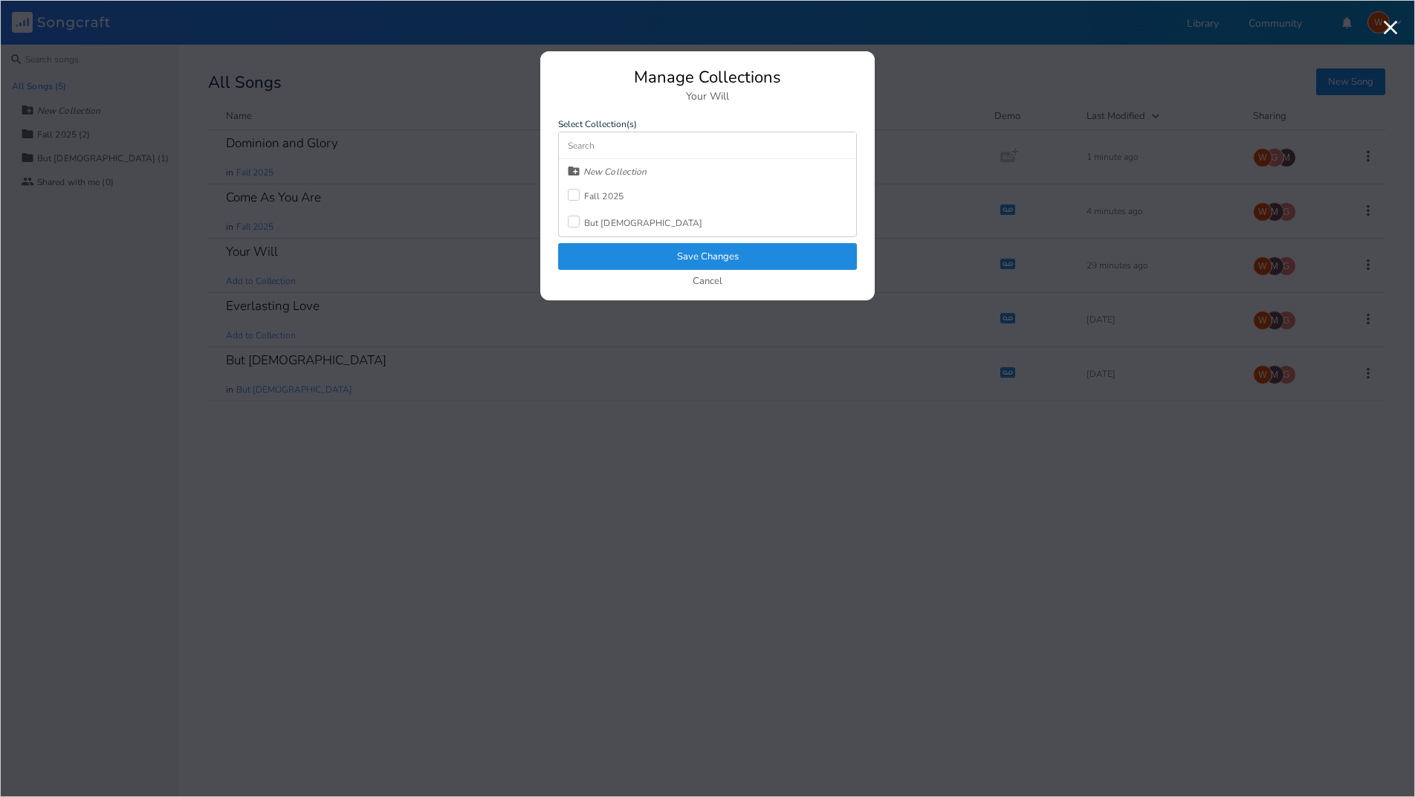
click at [595, 195] on div "Fall 2025" at bounding box center [603, 196] width 39 height 9
click at [615, 249] on button "Save Changes" at bounding box center [707, 256] width 299 height 27
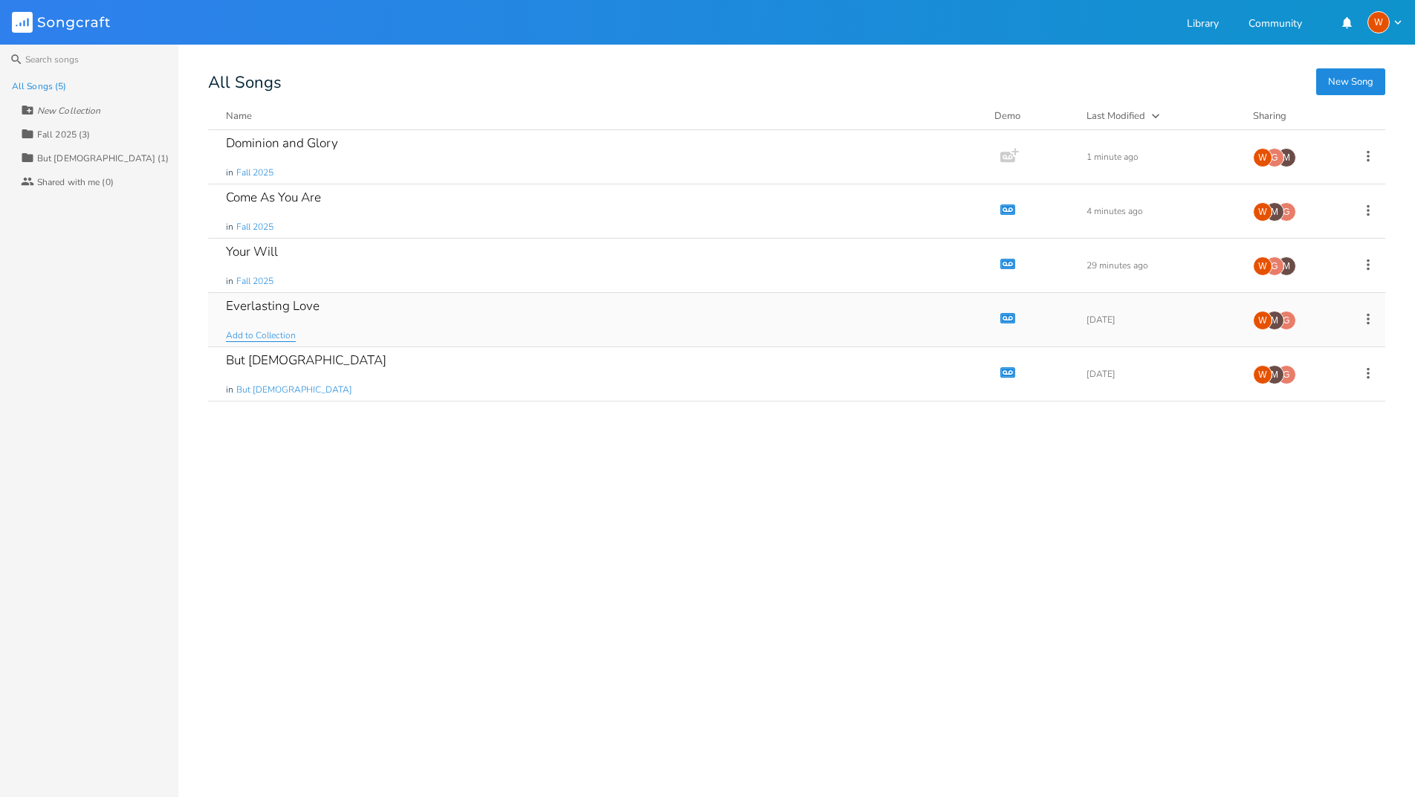
click at [281, 337] on span "Add to Collection" at bounding box center [261, 335] width 70 height 13
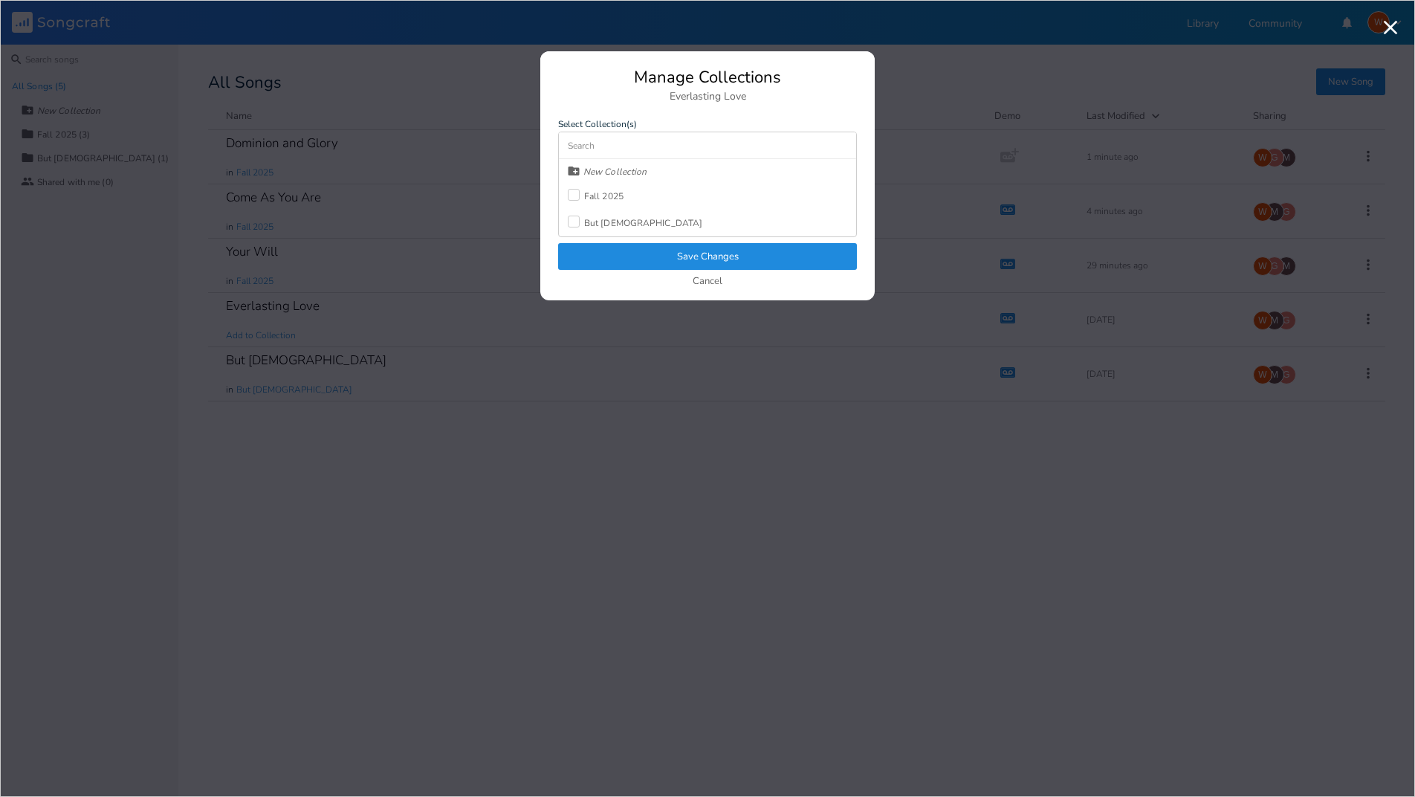
click at [586, 192] on div "Fall 2025" at bounding box center [603, 196] width 39 height 9
click at [613, 258] on button "Save Changes" at bounding box center [707, 256] width 299 height 27
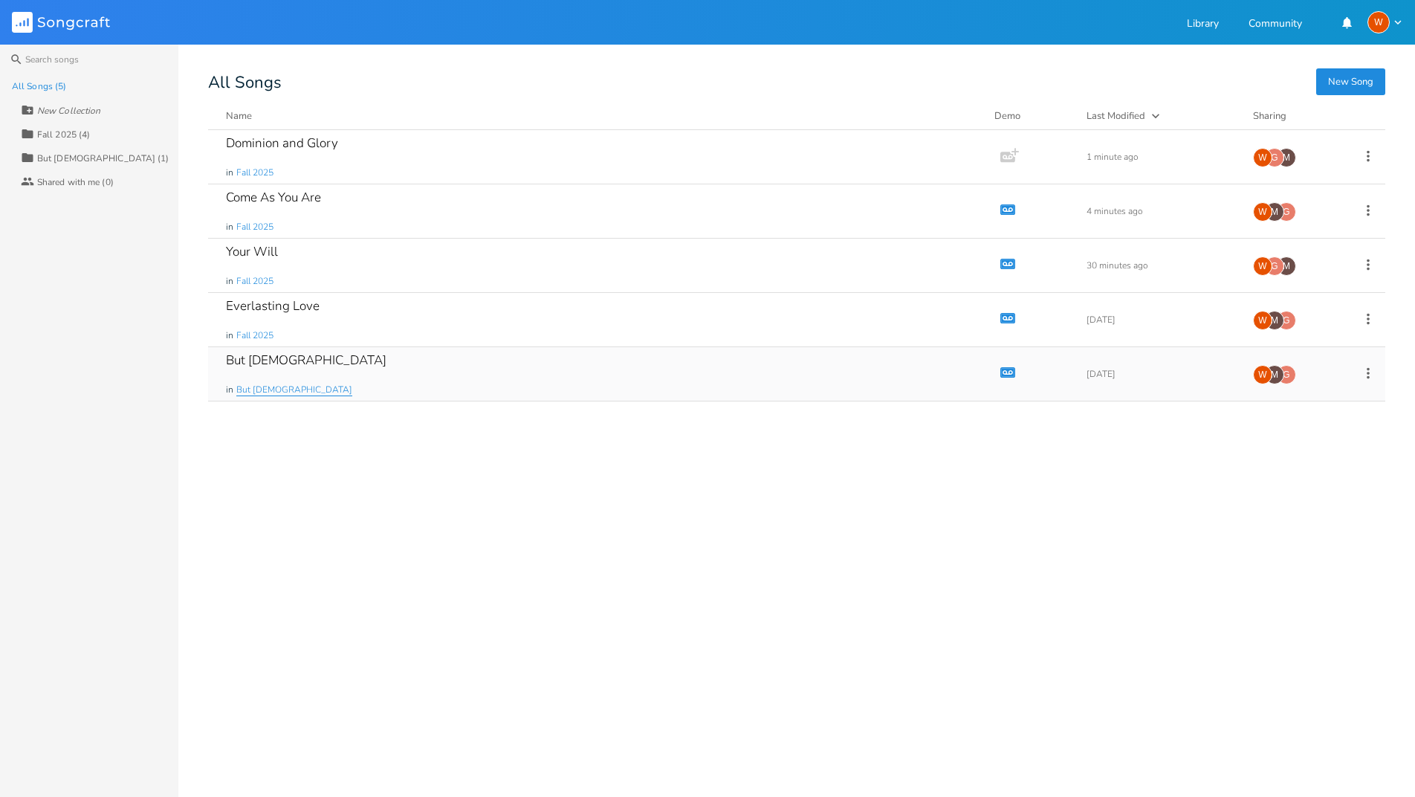
click at [247, 387] on span "But [DEMOGRAPHIC_DATA]" at bounding box center [294, 390] width 116 height 13
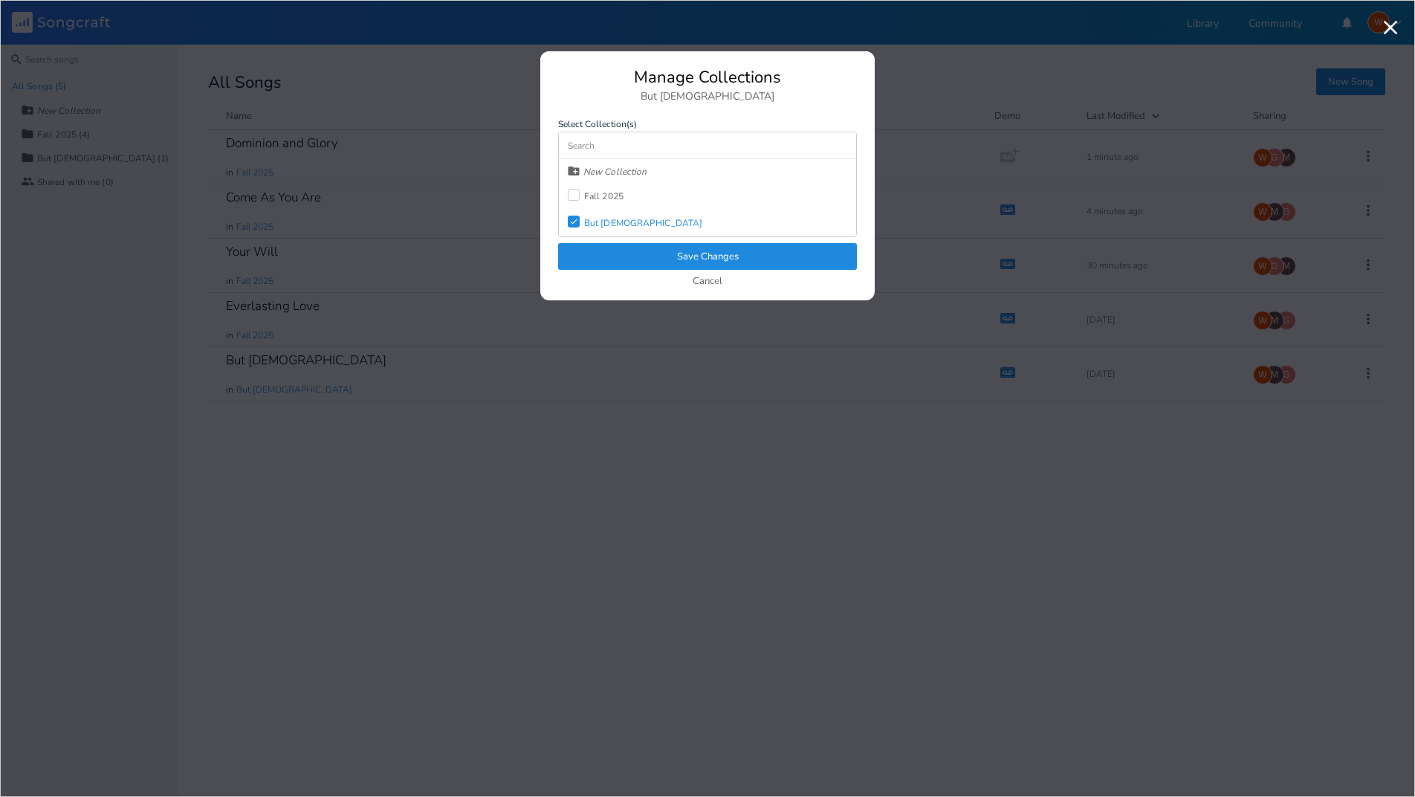
click at [590, 219] on div "But [DEMOGRAPHIC_DATA]" at bounding box center [643, 223] width 118 height 9
click at [586, 198] on div "Fall 2025" at bounding box center [603, 196] width 39 height 9
click at [635, 262] on button "Save Changes" at bounding box center [707, 256] width 299 height 27
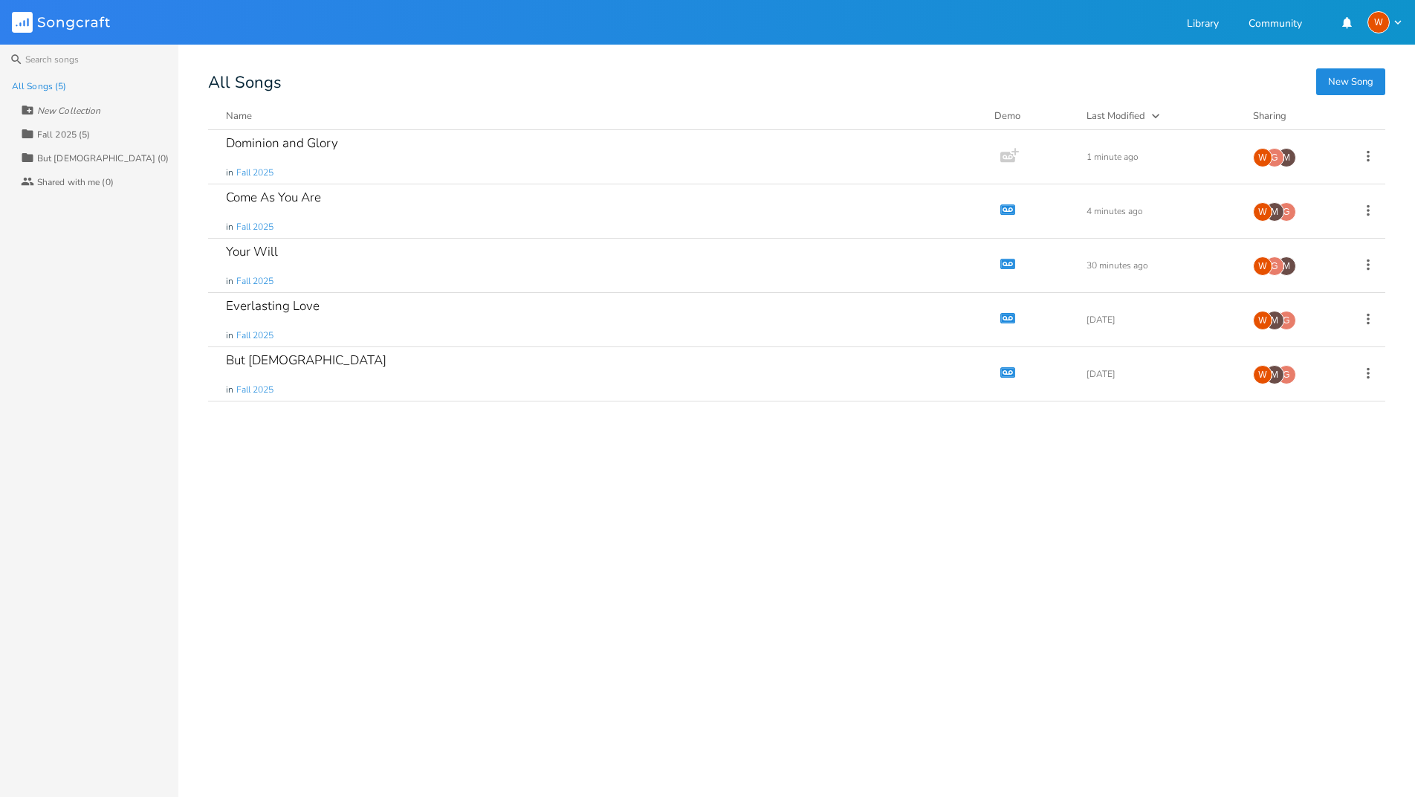
click at [45, 161] on div "But [DEMOGRAPHIC_DATA] (0)" at bounding box center [103, 158] width 132 height 9
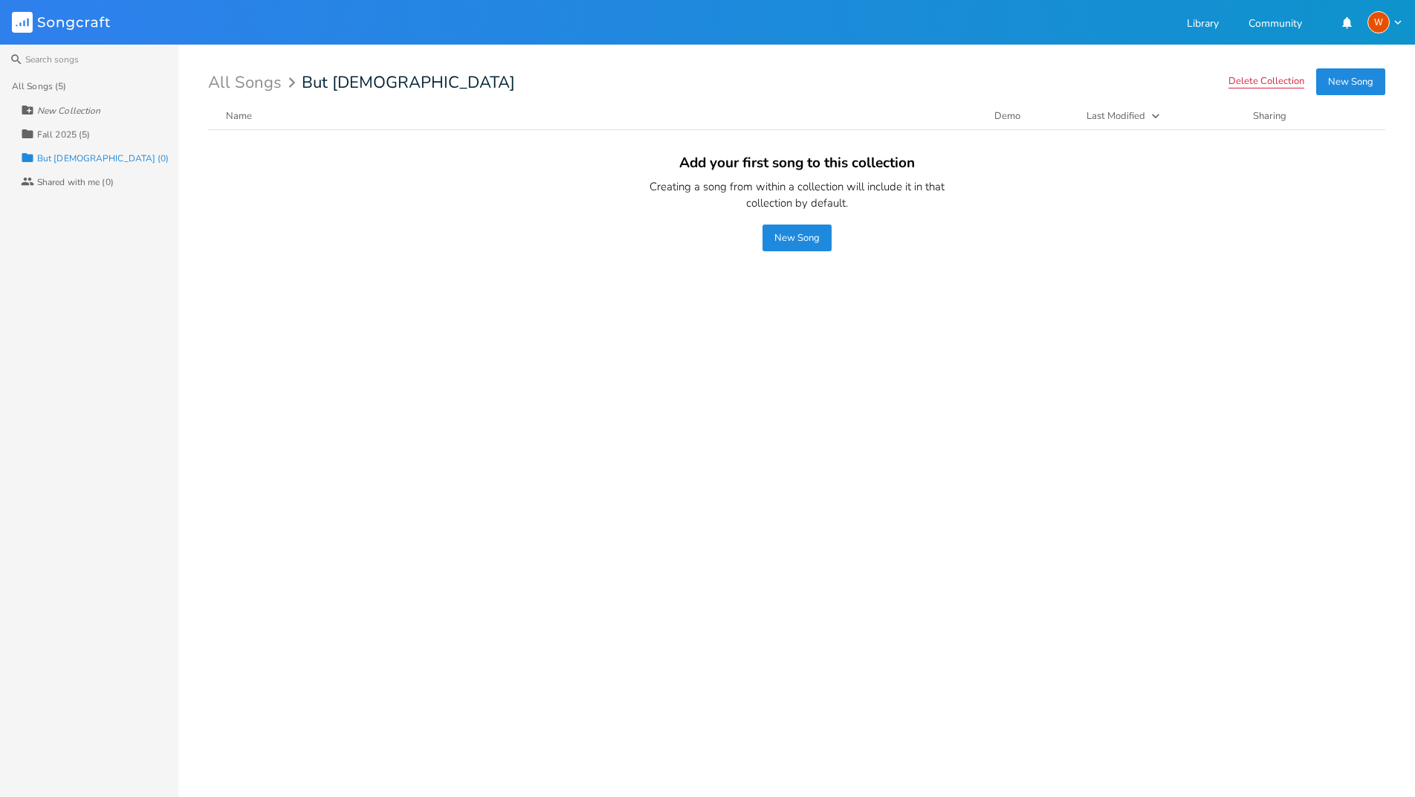
click at [1261, 82] on button "Delete Collection" at bounding box center [1267, 82] width 76 height 13
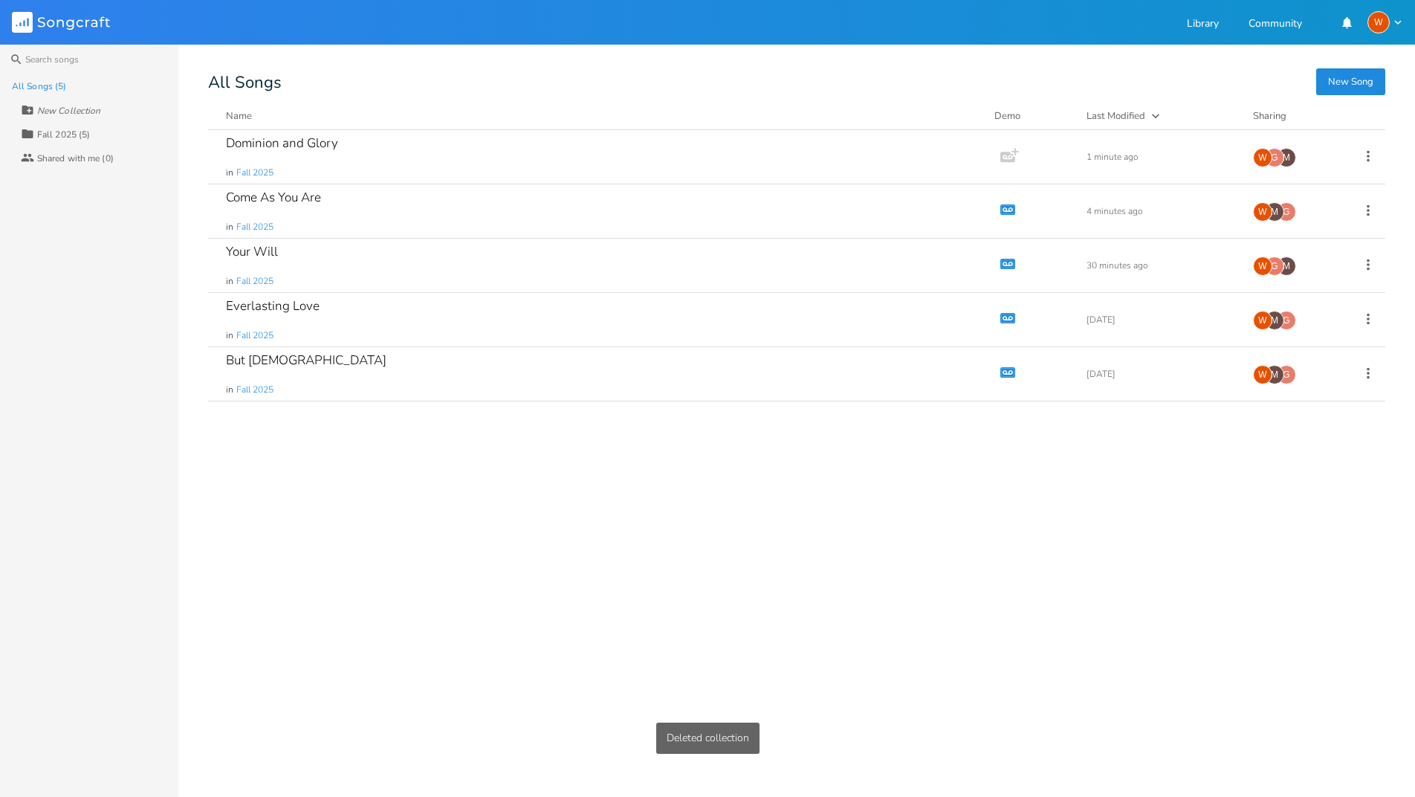
click at [49, 132] on div "Fall 2025 (5)" at bounding box center [63, 134] width 53 height 9
click at [53, 115] on div "New Collection" at bounding box center [68, 110] width 63 height 9
click at [62, 261] on div "All Songs (5) New Collection Collection Fall 2025 (5) Collaborators Shared with…" at bounding box center [89, 435] width 178 height 723
click at [65, 112] on div "New Collection" at bounding box center [68, 110] width 63 height 9
type input "Spring 2026"
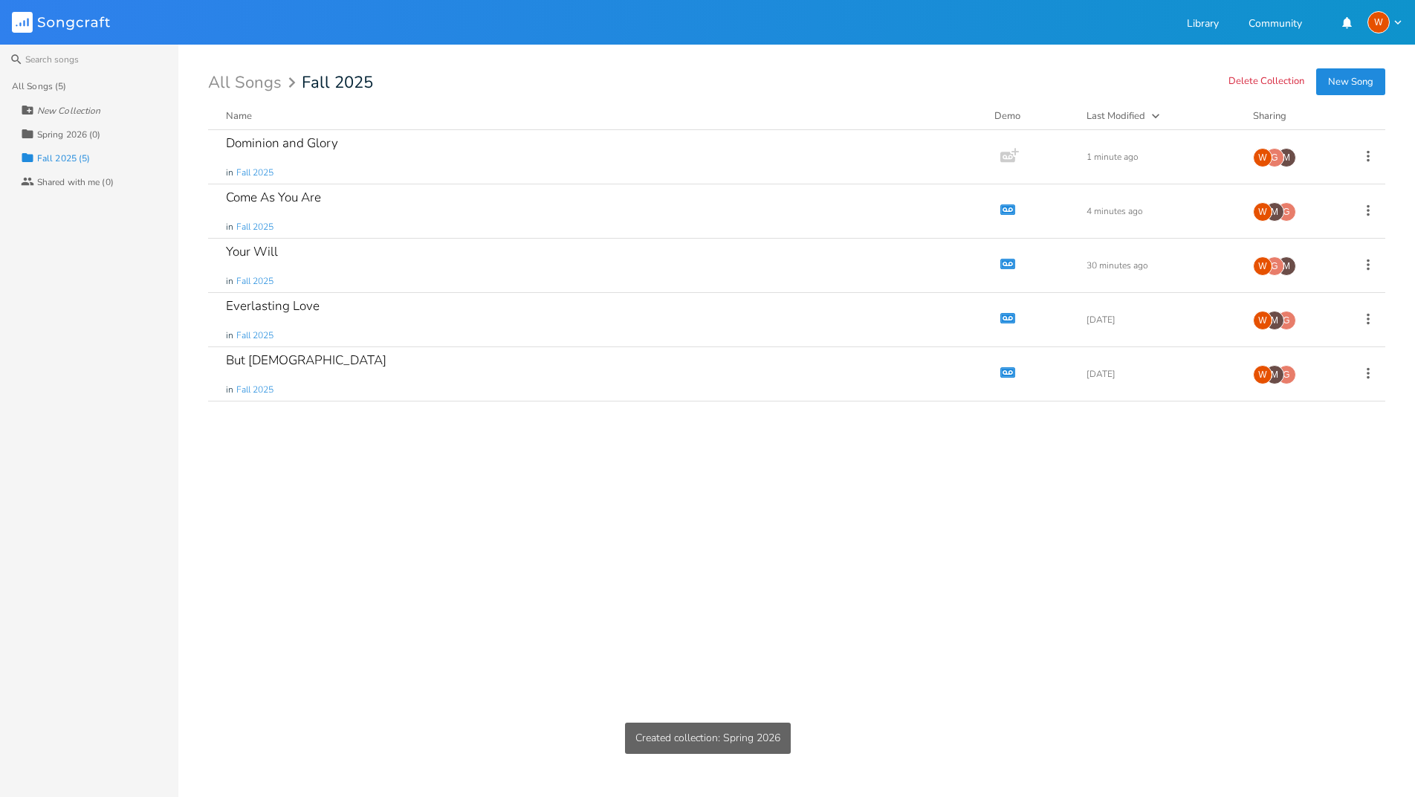
click at [83, 114] on div "New Collection" at bounding box center [68, 110] width 63 height 9
type input "Fall 2026"
